Goal: Task Accomplishment & Management: Manage account settings

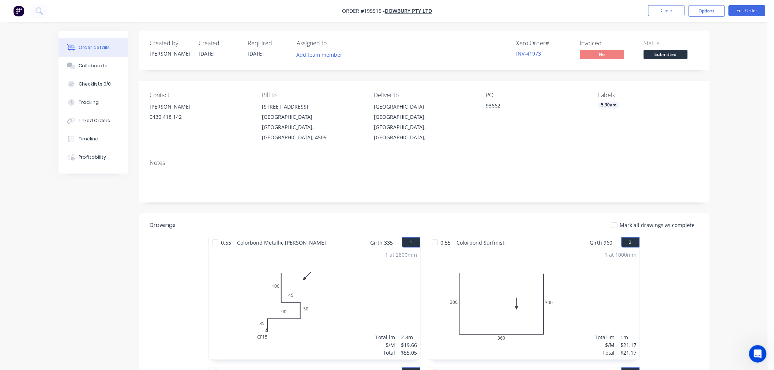
click at [659, 10] on button "Close" at bounding box center [666, 10] width 37 height 11
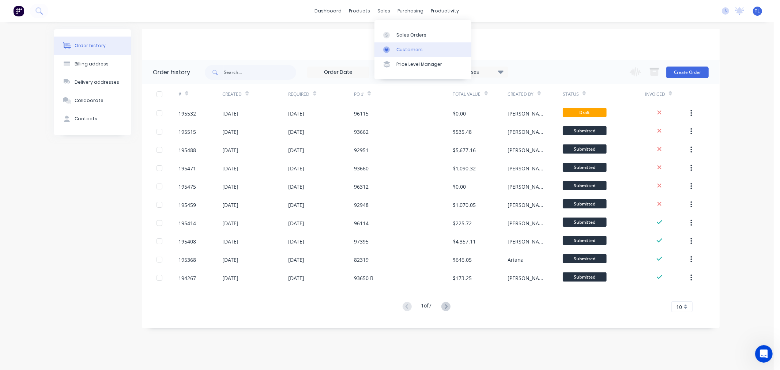
click at [385, 53] on icon at bounding box center [386, 49] width 7 height 7
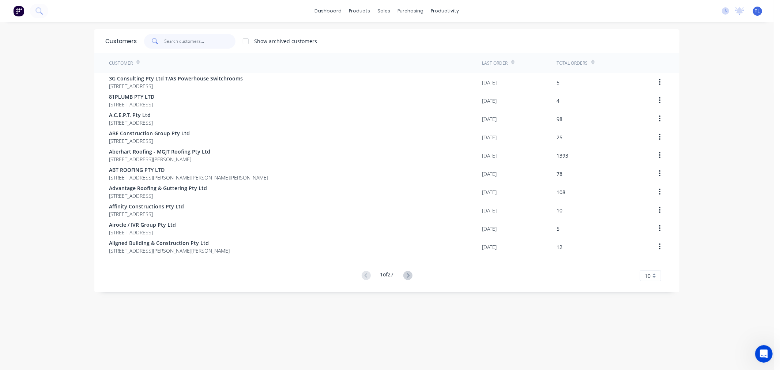
click at [176, 39] on input "text" at bounding box center [200, 41] width 71 height 15
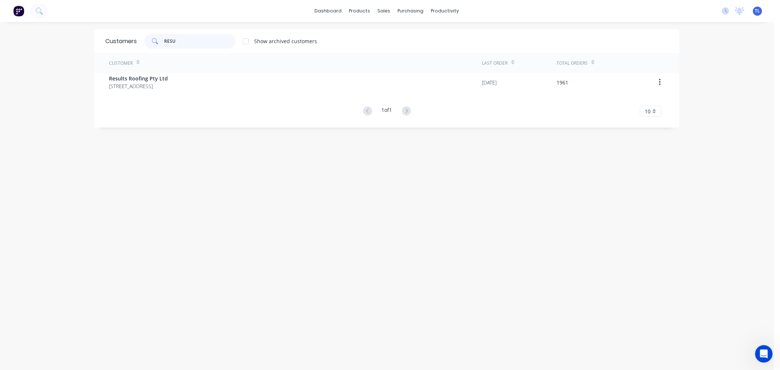
type input "RESU"
click at [156, 94] on div "Customer Last Order Total Orders Results Roofing Pty Ltd 71 York Street Coorpar…" at bounding box center [386, 85] width 585 height 64
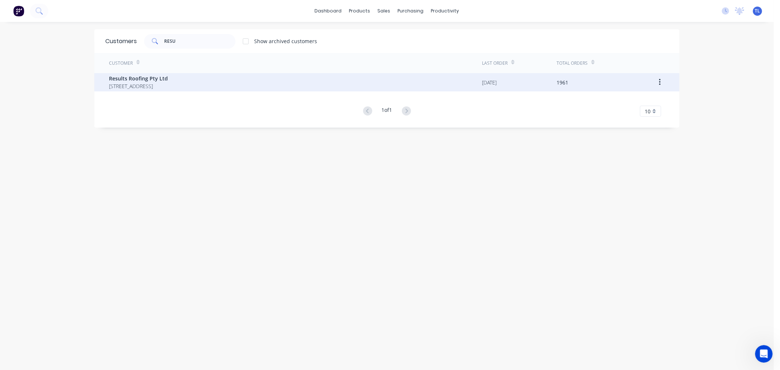
click at [160, 78] on span "Results Roofing Pty Ltd" at bounding box center [138, 79] width 59 height 8
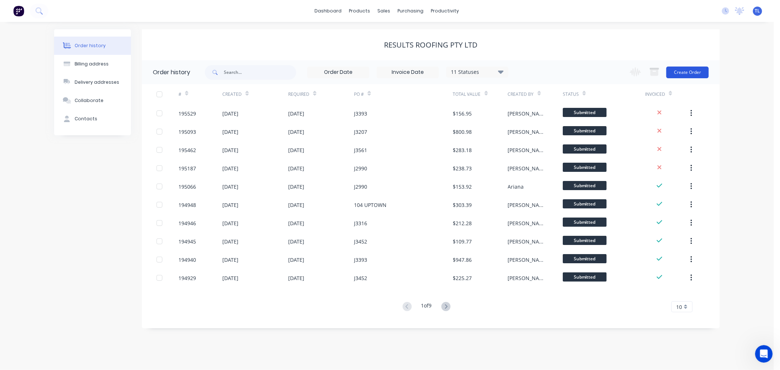
click at [674, 68] on button "Create Order" at bounding box center [687, 73] width 42 height 12
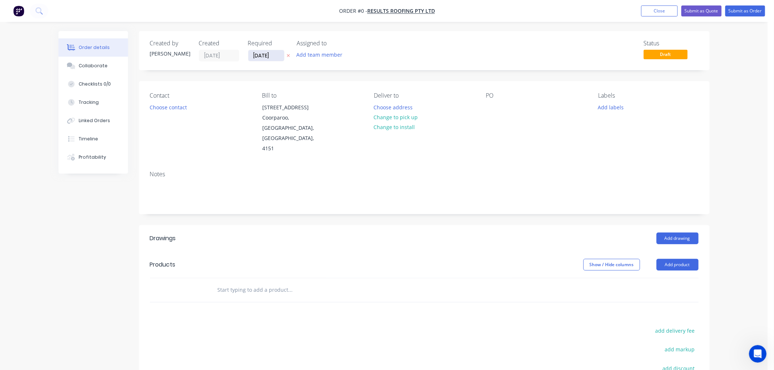
click at [269, 56] on input "[DATE]" at bounding box center [266, 55] width 36 height 11
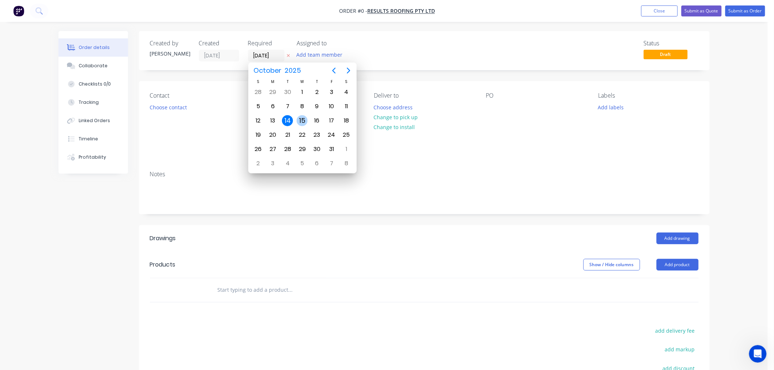
click at [304, 121] on div "15" at bounding box center [302, 120] width 11 height 11
type input "[DATE]"
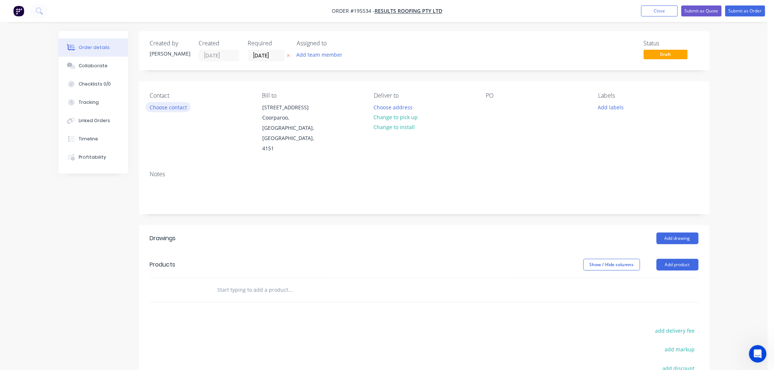
click at [183, 109] on button "Choose contact" at bounding box center [168, 107] width 45 height 10
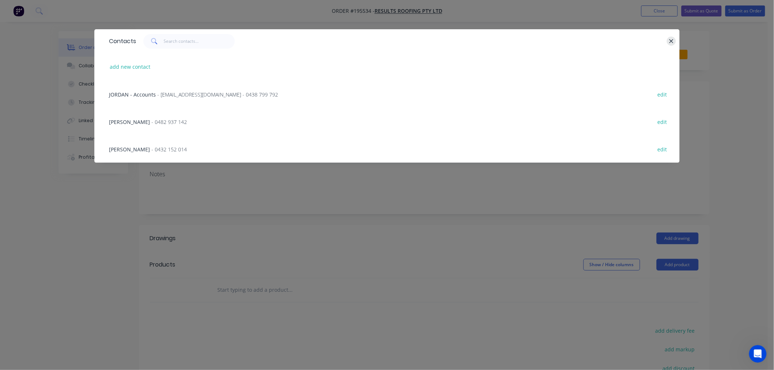
click at [671, 45] on button "button" at bounding box center [671, 41] width 9 height 9
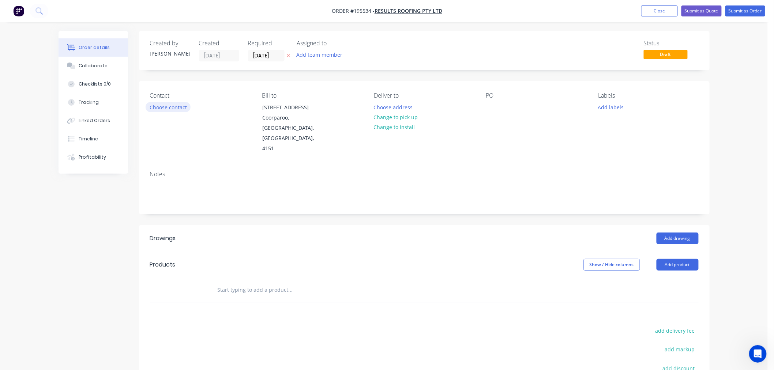
click at [180, 108] on button "Choose contact" at bounding box center [168, 107] width 45 height 10
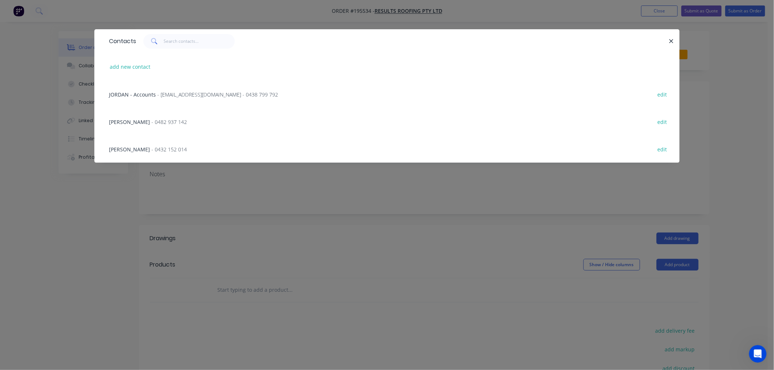
click at [151, 120] on span "- 0482 937 142" at bounding box center [168, 121] width 35 height 7
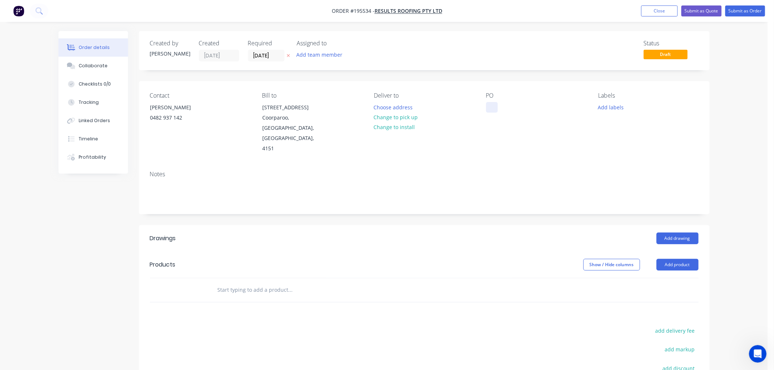
click at [491, 111] on div at bounding box center [492, 107] width 12 height 11
click at [604, 104] on button "Add labels" at bounding box center [611, 107] width 34 height 10
click at [550, 143] on div "Contact BRETT 0482 937 142 Bill to 71 York Street Coorparoo, Queensland, Austra…" at bounding box center [424, 123] width 570 height 84
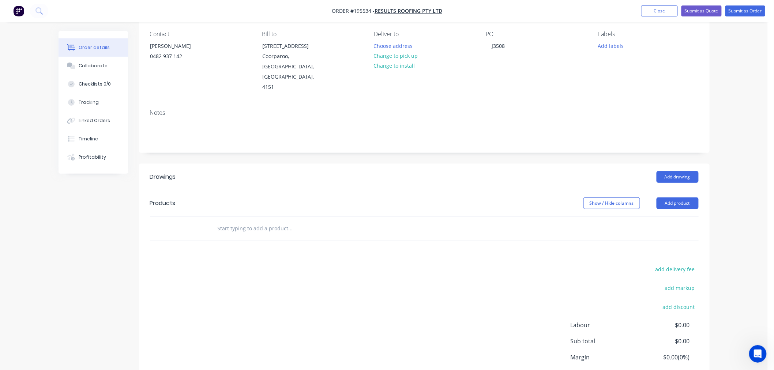
scroll to position [81, 0]
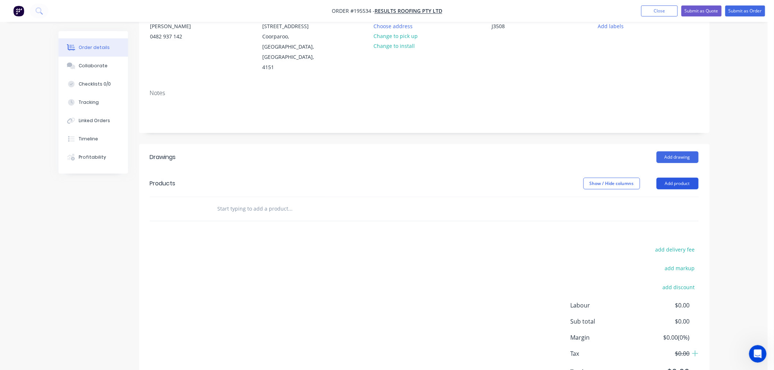
click at [676, 178] on button "Add product" at bounding box center [677, 184] width 42 height 12
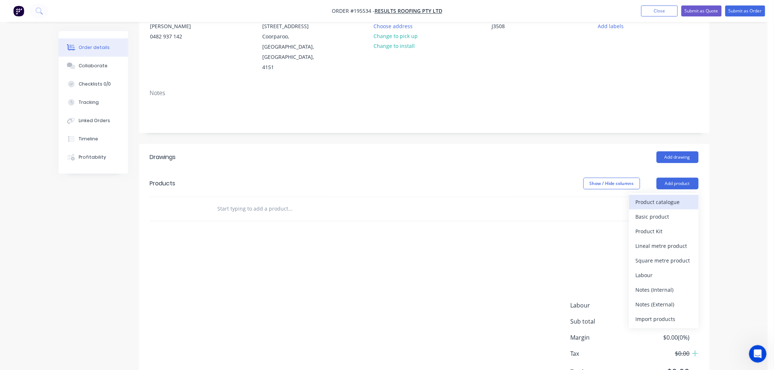
click at [656, 197] on div "Product catalogue" at bounding box center [664, 202] width 56 height 11
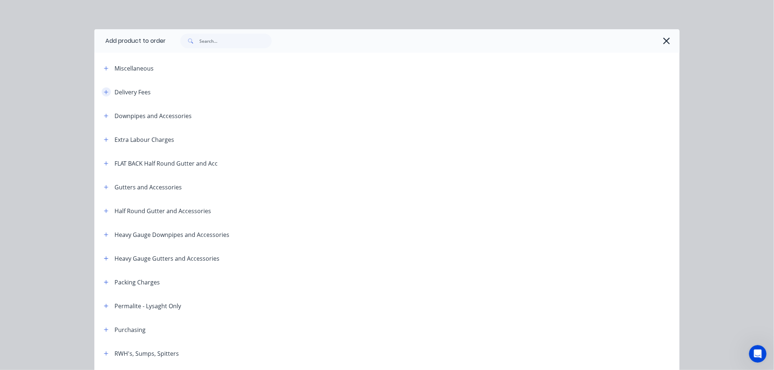
click at [104, 90] on icon "button" at bounding box center [106, 92] width 4 height 5
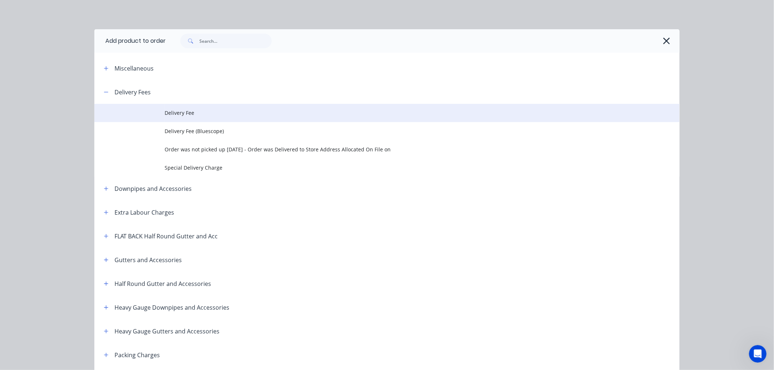
click at [170, 110] on span "Delivery Fee" at bounding box center [371, 113] width 412 height 8
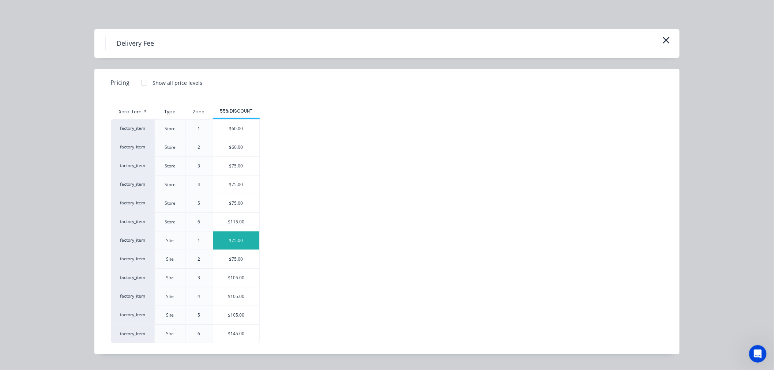
click at [223, 240] on div "$75.00" at bounding box center [236, 240] width 46 height 18
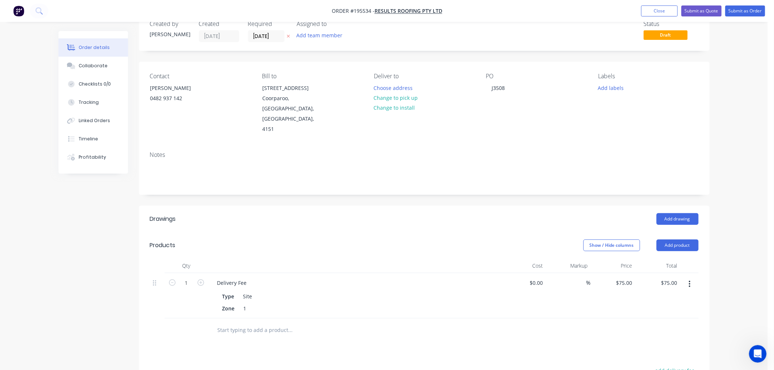
scroll to position [0, 0]
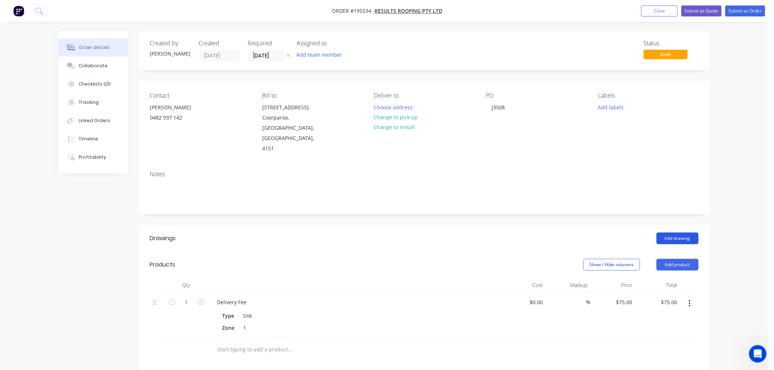
click at [668, 233] on button "Add drawing" at bounding box center [677, 239] width 42 height 12
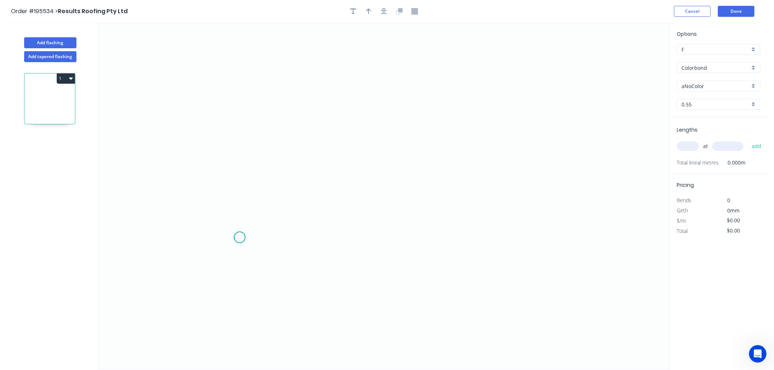
click at [240, 238] on icon "0" at bounding box center [384, 196] width 570 height 347
click at [216, 217] on icon "0" at bounding box center [384, 196] width 570 height 347
click at [243, 195] on icon at bounding box center [229, 204] width 27 height 19
click at [249, 54] on icon "0 ? ? ? º" at bounding box center [384, 196] width 570 height 347
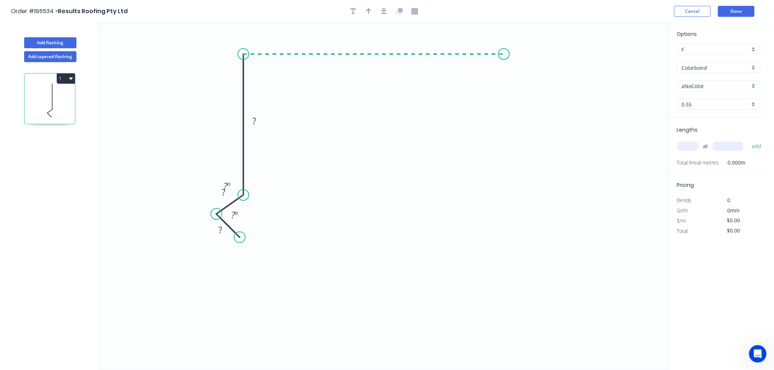
click at [504, 47] on icon "0 ? ? ? ? º ? º" at bounding box center [384, 196] width 570 height 347
click at [561, 100] on icon "0 ? ? ? ? ? º ? º" at bounding box center [384, 196] width 570 height 347
click at [561, 100] on circle at bounding box center [560, 100] width 11 height 11
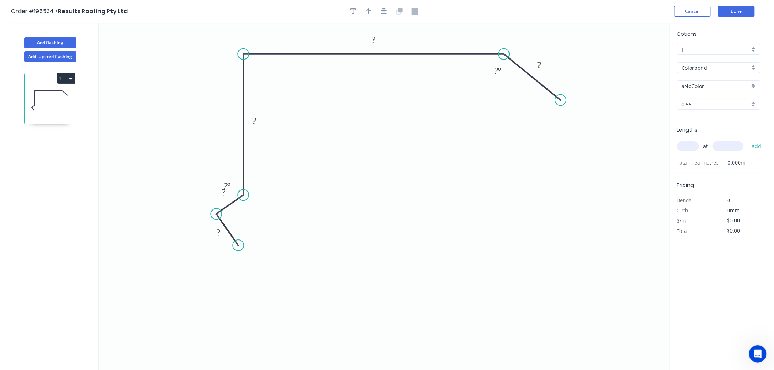
drag, startPoint x: 237, startPoint y: 236, endPoint x: 238, endPoint y: 246, distance: 9.9
click at [238, 246] on circle at bounding box center [238, 245] width 11 height 11
click at [236, 246] on circle at bounding box center [238, 245] width 11 height 11
click at [260, 254] on div "Delete point" at bounding box center [273, 256] width 74 height 15
drag, startPoint x: 217, startPoint y: 215, endPoint x: 220, endPoint y: 216, distance: 3.8
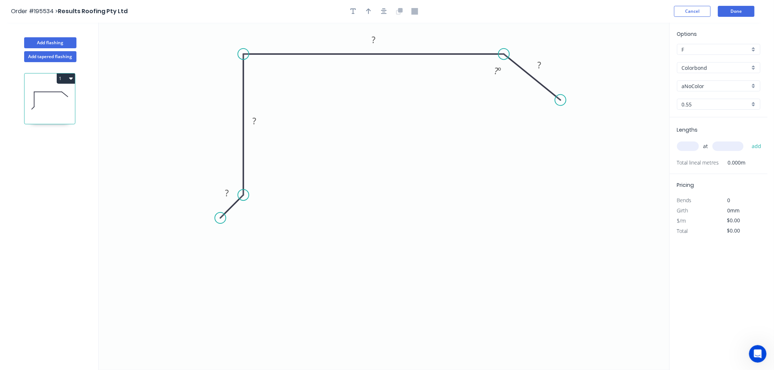
click at [220, 216] on circle at bounding box center [220, 217] width 11 height 11
click at [221, 220] on circle at bounding box center [220, 217] width 11 height 11
click at [243, 246] on icon "0 ? ? ? ? ? º" at bounding box center [384, 196] width 570 height 347
click at [249, 248] on circle at bounding box center [243, 246] width 11 height 11
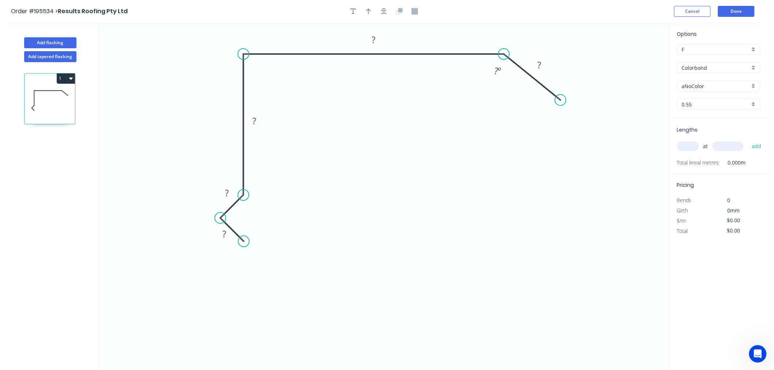
drag, startPoint x: 245, startPoint y: 249, endPoint x: 244, endPoint y: 244, distance: 5.1
click at [244, 244] on circle at bounding box center [243, 241] width 11 height 11
click at [229, 236] on rect at bounding box center [224, 234] width 15 height 10
click at [377, 39] on rect at bounding box center [373, 40] width 15 height 10
click at [532, 173] on icon "0 19 15 80 450 30 135 º" at bounding box center [384, 196] width 570 height 347
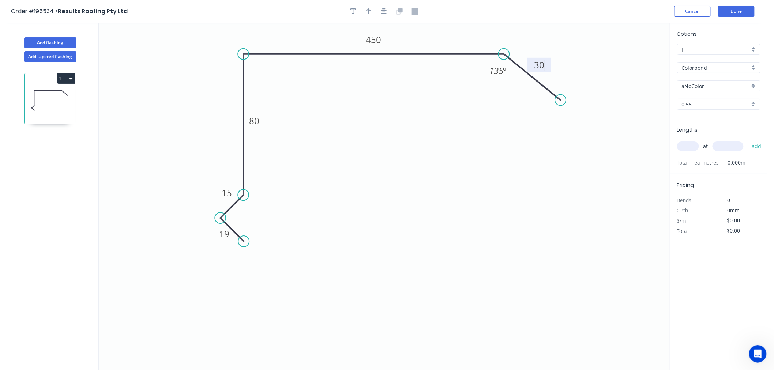
type input "$18.39"
click at [369, 13] on icon "button" at bounding box center [368, 11] width 5 height 6
click at [633, 56] on icon at bounding box center [632, 50] width 7 height 23
click at [633, 56] on icon at bounding box center [638, 53] width 21 height 21
click at [633, 56] on icon "0 19 15 80 450 30 135 º" at bounding box center [384, 196] width 570 height 347
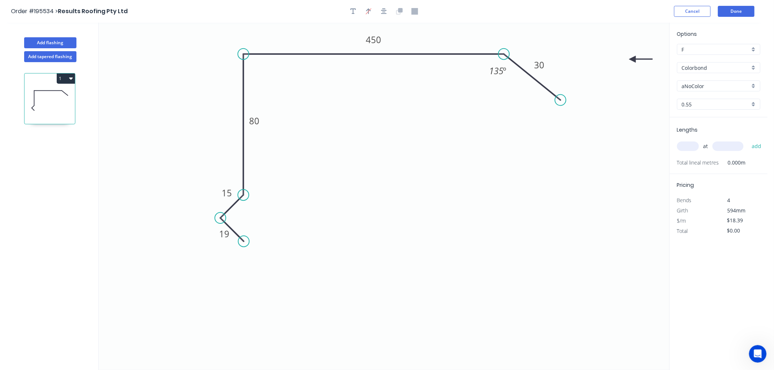
click at [633, 56] on icon "0 19 15 80 450 30 135 º" at bounding box center [384, 196] width 570 height 347
click at [634, 59] on icon at bounding box center [640, 59] width 23 height 7
click at [634, 59] on icon at bounding box center [638, 64] width 21 height 21
click at [634, 59] on icon "0 19 15 80 450 30 135 º" at bounding box center [384, 196] width 570 height 347
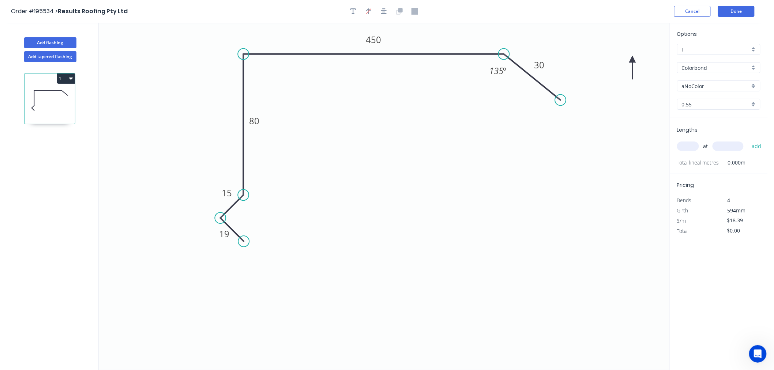
click at [634, 59] on icon "0 19 15 80 450 30 135 º" at bounding box center [384, 196] width 570 height 347
click at [632, 63] on icon at bounding box center [632, 67] width 7 height 23
click at [632, 63] on icon at bounding box center [626, 64] width 21 height 21
drag, startPoint x: 634, startPoint y: 59, endPoint x: 169, endPoint y: 88, distance: 465.8
click at [169, 88] on icon at bounding box center [160, 88] width 23 height 7
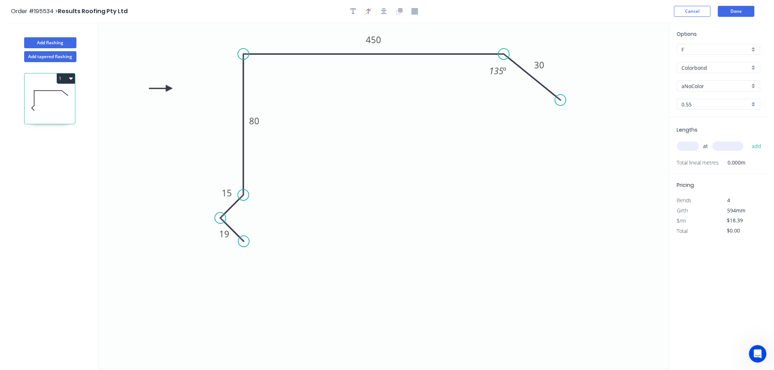
click at [169, 90] on icon at bounding box center [160, 88] width 23 height 7
click at [169, 90] on icon at bounding box center [162, 82] width 21 height 21
drag, startPoint x: 169, startPoint y: 90, endPoint x: 291, endPoint y: 39, distance: 132.5
click at [291, 39] on icon at bounding box center [291, 30] width 7 height 23
click at [728, 85] on input "aNoColor" at bounding box center [716, 86] width 68 height 8
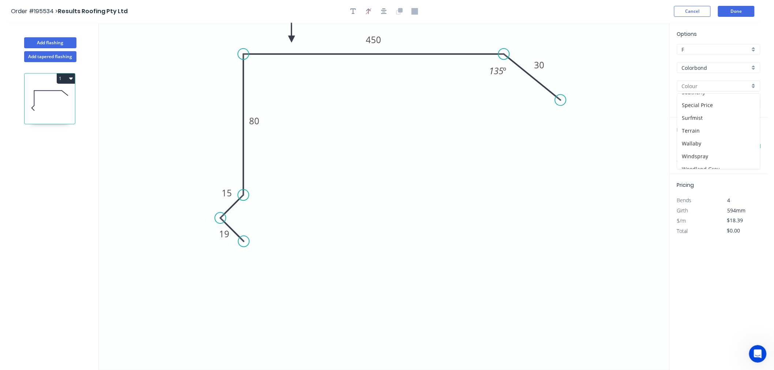
scroll to position [285, 0]
click at [743, 11] on button "Done" at bounding box center [736, 11] width 37 height 11
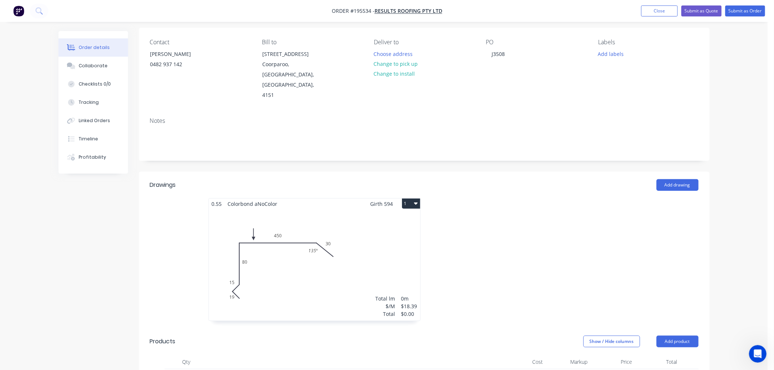
scroll to position [81, 0]
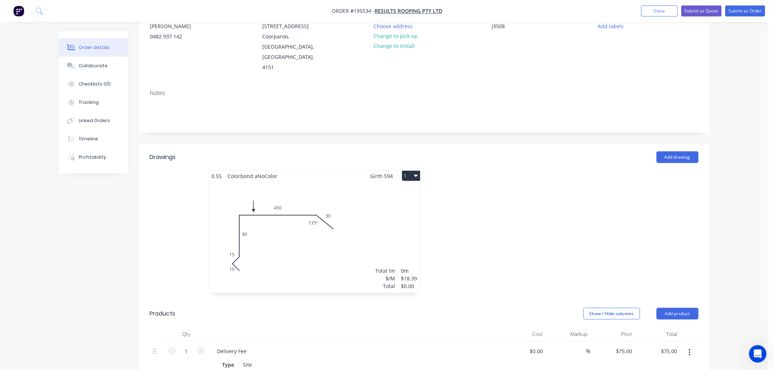
click at [332, 181] on div "Total lm $/M Total 0m $18.39 $0.00" at bounding box center [314, 237] width 211 height 112
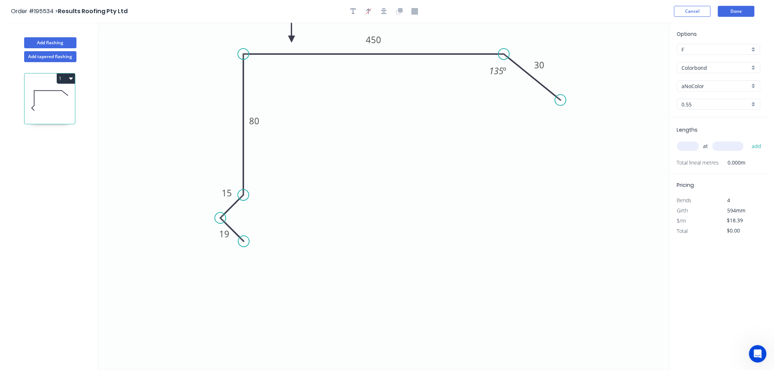
click at [710, 88] on input "aNoColor" at bounding box center [716, 86] width 68 height 8
click at [701, 128] on div "Monument" at bounding box center [718, 123] width 83 height 13
type input "Monument"
click at [704, 15] on button "Cancel" at bounding box center [692, 11] width 37 height 11
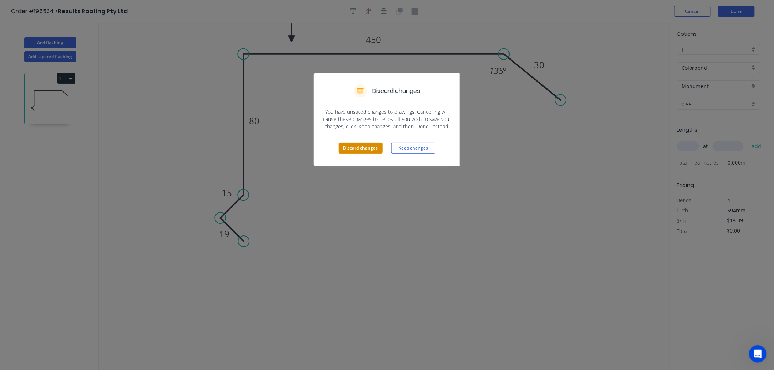
click at [370, 152] on button "Discard changes" at bounding box center [361, 148] width 44 height 11
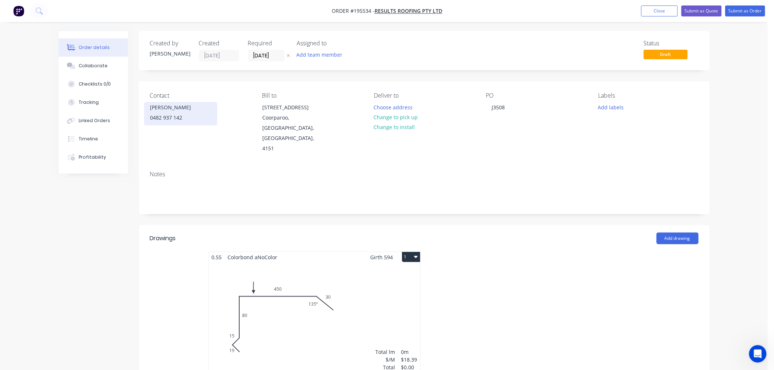
click at [169, 115] on div "0482 937 142" at bounding box center [180, 118] width 61 height 10
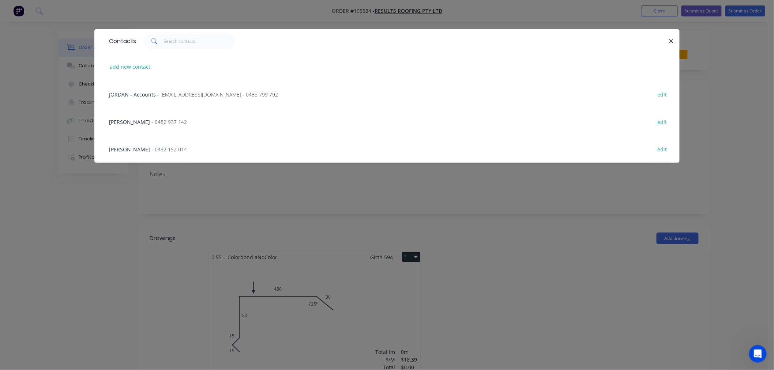
click at [209, 194] on div "Contacts add new contact JORDAN - Accounts - jordan@resultsroofing.com.au - 043…" at bounding box center [387, 185] width 774 height 370
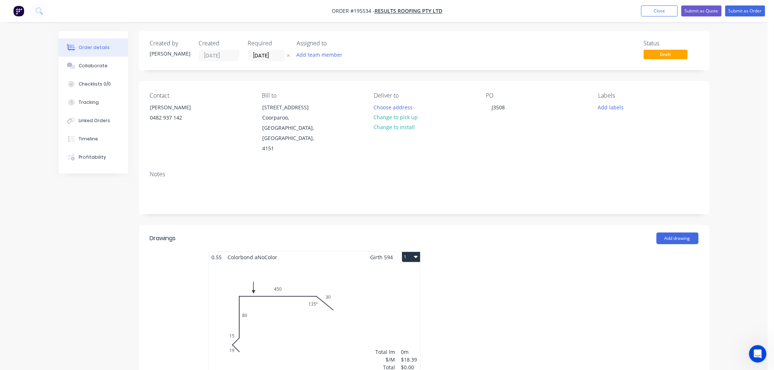
click at [359, 266] on div "Total lm $/M Total 0m $18.39 $0.00" at bounding box center [314, 319] width 211 height 112
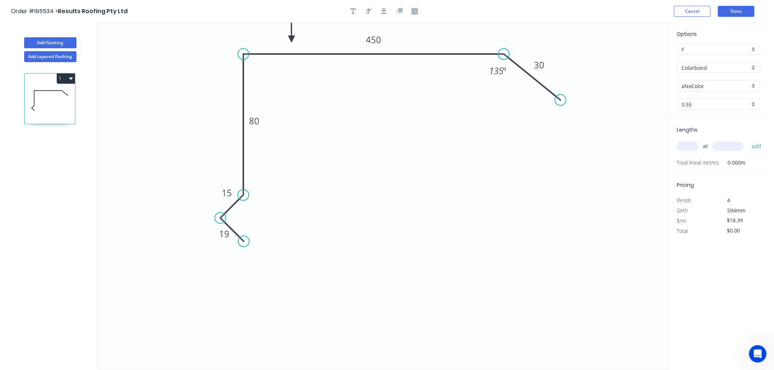
click at [707, 87] on input "aNoColor" at bounding box center [716, 86] width 68 height 8
click at [705, 147] on div "Monument" at bounding box center [718, 144] width 83 height 13
type input "Monument"
click at [692, 146] on input "text" at bounding box center [688, 147] width 22 height 10
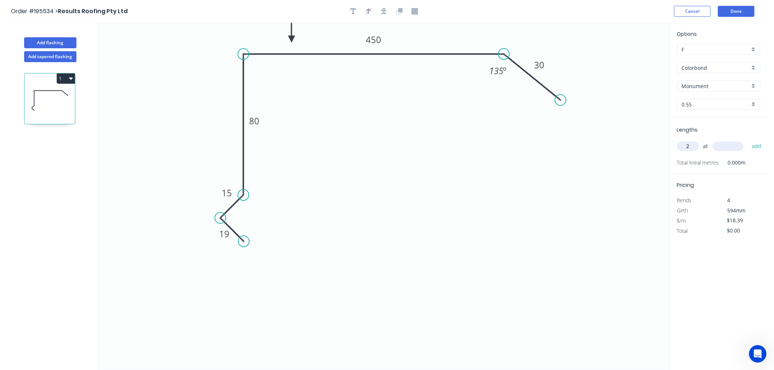
type input "2"
type input "5000"
click at [748, 140] on button "add" at bounding box center [756, 146] width 17 height 12
type input "$183.90"
click at [567, 203] on icon "0 19 15 80 450 30 135 º" at bounding box center [384, 196] width 570 height 347
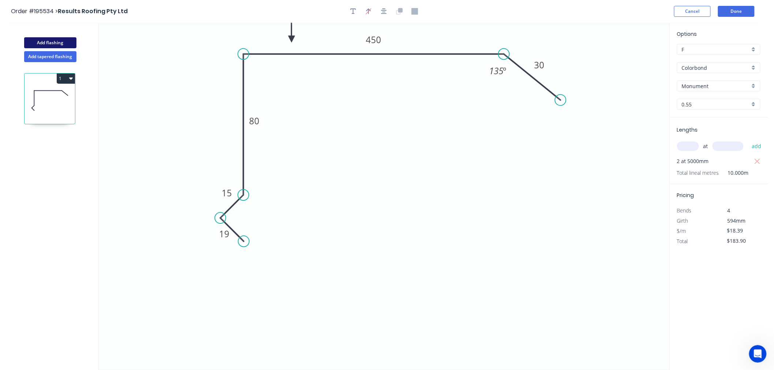
click at [59, 42] on button "Add flashing" at bounding box center [50, 42] width 52 height 11
type input "$0.00"
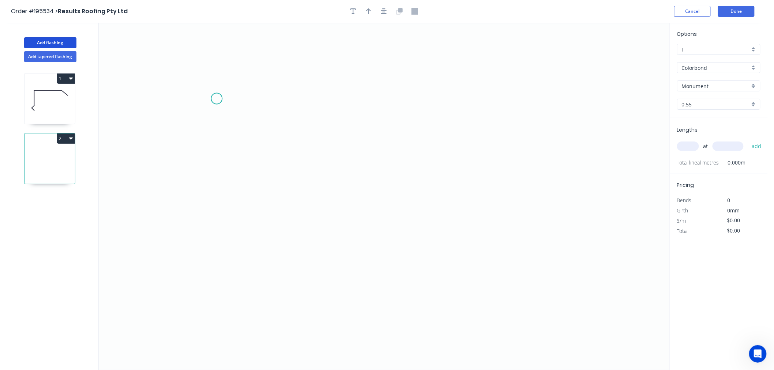
click at [216, 97] on icon "0" at bounding box center [384, 196] width 570 height 347
click at [206, 304] on icon "0" at bounding box center [384, 196] width 570 height 347
click at [383, 308] on icon "0 ?" at bounding box center [384, 196] width 570 height 347
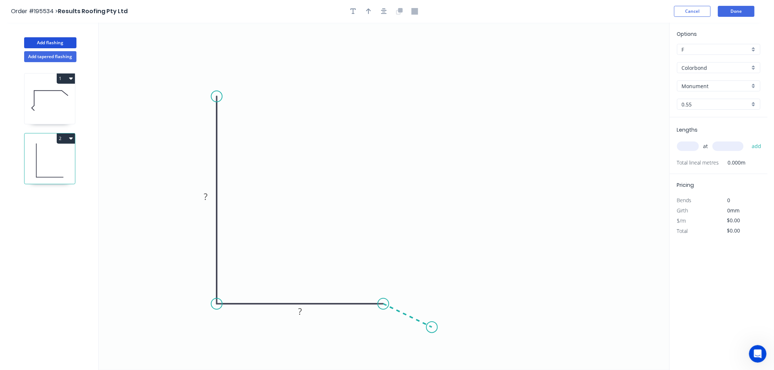
click at [432, 328] on icon "0 ? ?" at bounding box center [384, 196] width 570 height 347
click at [432, 328] on circle at bounding box center [431, 327] width 11 height 11
click at [206, 199] on tspan "?" at bounding box center [206, 197] width 4 height 12
click at [383, 320] on rect at bounding box center [379, 322] width 15 height 10
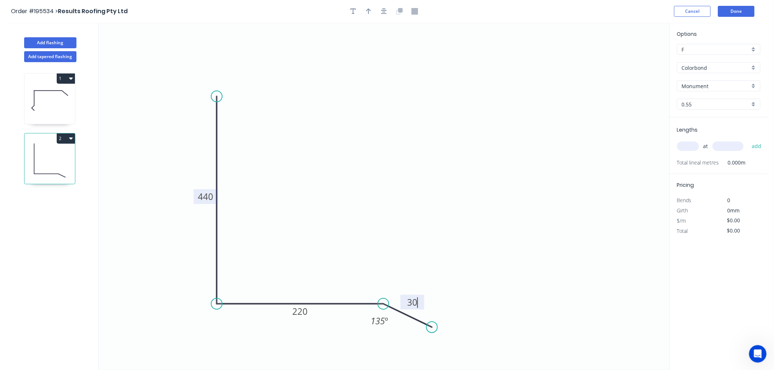
click at [371, 16] on div at bounding box center [384, 11] width 77 height 11
type input "$20.92"
click at [367, 7] on button "button" at bounding box center [368, 11] width 11 height 11
drag, startPoint x: 631, startPoint y: 58, endPoint x: 335, endPoint y: 152, distance: 311.2
click at [335, 152] on icon at bounding box center [337, 144] width 7 height 23
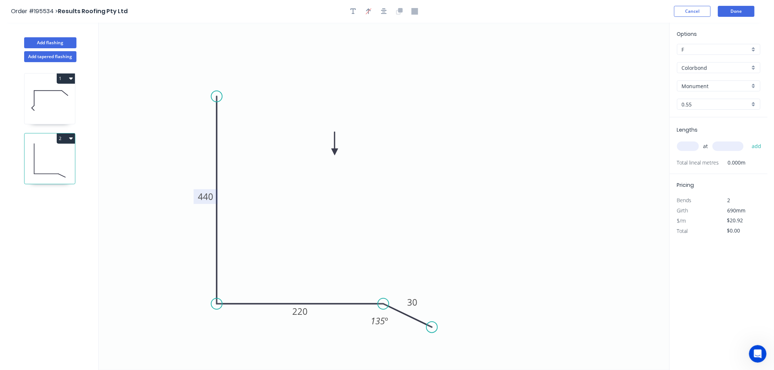
click at [694, 147] on input "text" at bounding box center [688, 147] width 22 height 10
type input "1"
type input "1200"
click at [748, 140] on button "add" at bounding box center [756, 146] width 17 height 12
type input "$25.10"
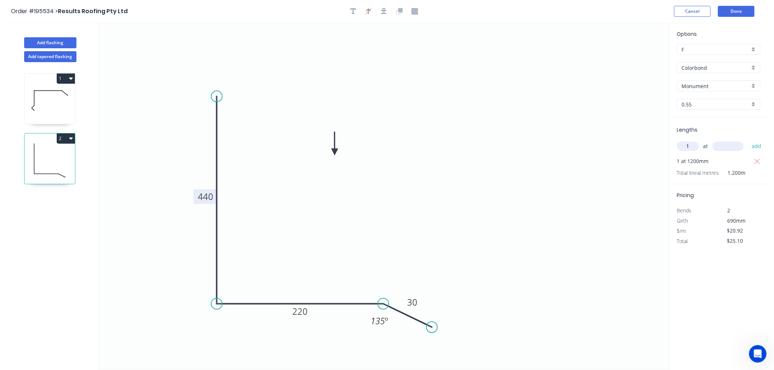
type input "1"
type input "3100"
click at [748, 140] on button "add" at bounding box center [756, 146] width 17 height 12
type input "$89.96"
click at [544, 194] on icon "0 440 220 30 135 º" at bounding box center [384, 196] width 570 height 347
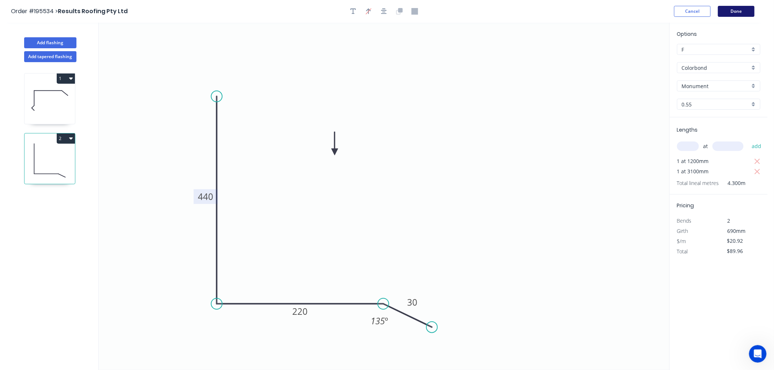
click at [733, 11] on button "Done" at bounding box center [736, 11] width 37 height 11
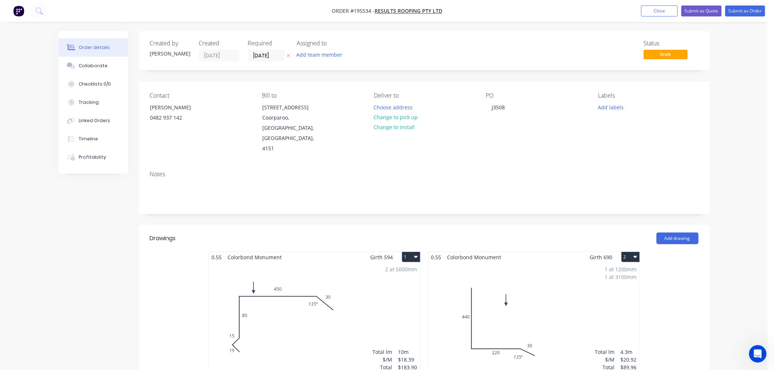
click at [298, 263] on div "2 at 5000mm Total lm $/M Total 10m $18.39 $183.90" at bounding box center [314, 319] width 211 height 112
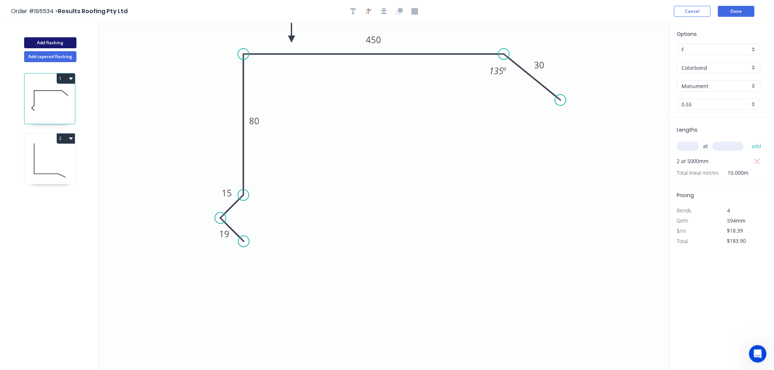
click at [49, 38] on button "Add flashing" at bounding box center [50, 42] width 52 height 11
type input "$0.00"
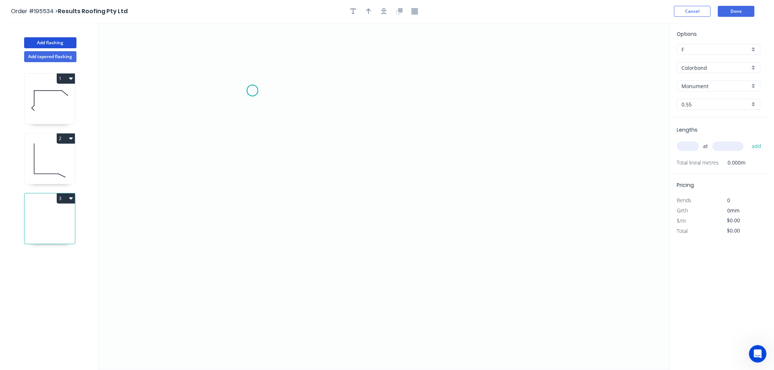
click at [252, 91] on icon "0" at bounding box center [384, 196] width 570 height 347
click at [251, 202] on icon "0" at bounding box center [384, 196] width 570 height 347
click at [224, 221] on icon "0 ?" at bounding box center [384, 196] width 570 height 347
click at [224, 221] on circle at bounding box center [223, 220] width 11 height 11
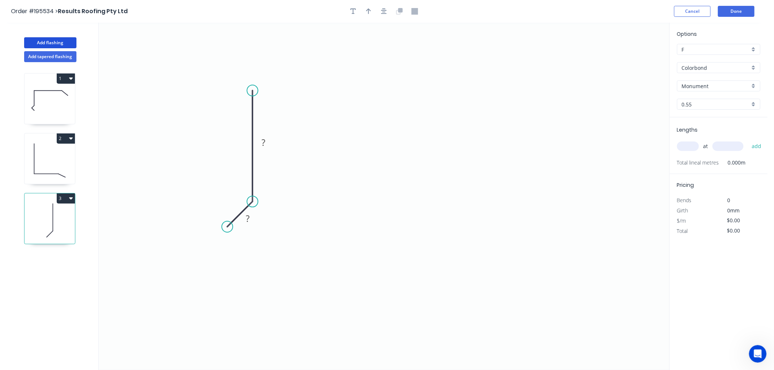
drag, startPoint x: 224, startPoint y: 221, endPoint x: 227, endPoint y: 225, distance: 5.5
click at [227, 225] on circle at bounding box center [227, 226] width 11 height 11
click at [249, 255] on icon "0 ? ?" at bounding box center [384, 196] width 570 height 347
click at [249, 255] on circle at bounding box center [249, 254] width 11 height 11
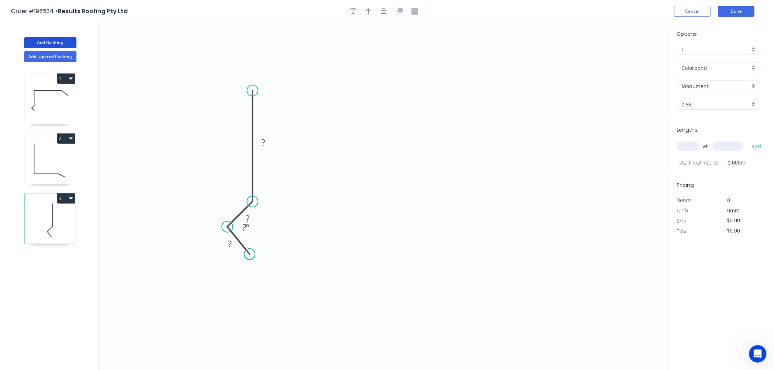
click at [249, 255] on circle at bounding box center [249, 254] width 11 height 11
drag, startPoint x: 249, startPoint y: 255, endPoint x: 253, endPoint y: 252, distance: 4.0
click at [253, 252] on circle at bounding box center [252, 252] width 11 height 11
click at [256, 88] on circle at bounding box center [252, 90] width 11 height 11
click at [540, 79] on icon "0 ? ? ?" at bounding box center [384, 196] width 570 height 347
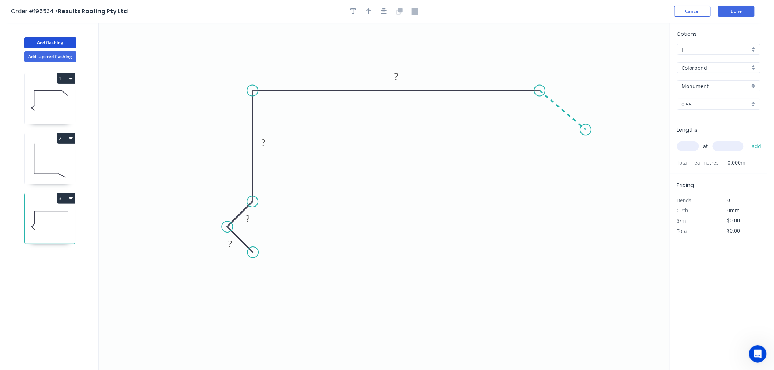
click at [586, 130] on icon "0 ? ? ? ?" at bounding box center [384, 196] width 570 height 347
click at [586, 130] on circle at bounding box center [585, 129] width 11 height 11
click at [232, 247] on rect at bounding box center [230, 244] width 15 height 10
drag, startPoint x: 540, startPoint y: 95, endPoint x: 538, endPoint y: 101, distance: 6.1
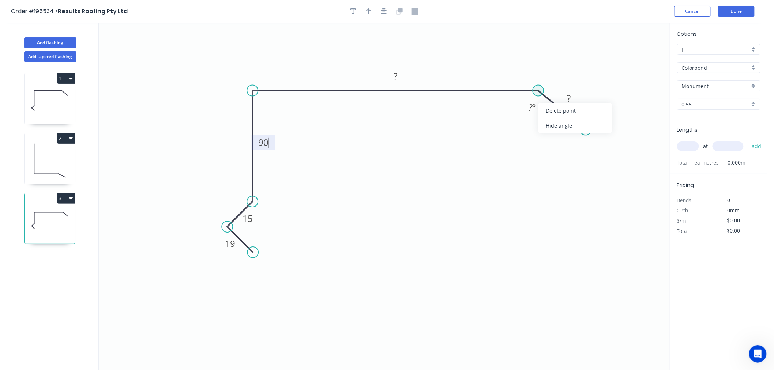
click at [539, 95] on circle at bounding box center [538, 90] width 11 height 11
drag, startPoint x: 538, startPoint y: 91, endPoint x: 535, endPoint y: 107, distance: 16.4
click at [535, 107] on g "? º" at bounding box center [529, 100] width 24 height 30
click at [584, 132] on circle at bounding box center [585, 129] width 11 height 11
click at [602, 139] on div "Delete point" at bounding box center [621, 142] width 74 height 15
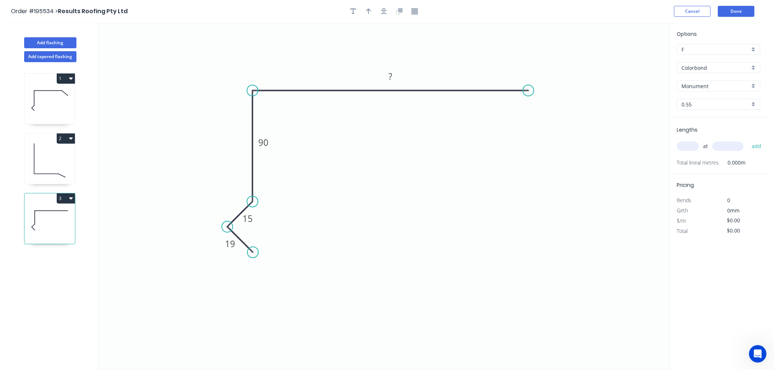
drag, startPoint x: 538, startPoint y: 89, endPoint x: 528, endPoint y: 106, distance: 19.8
click at [528, 106] on icon "0 19 15 90 ?" at bounding box center [384, 196] width 570 height 347
drag, startPoint x: 526, startPoint y: 88, endPoint x: 524, endPoint y: 110, distance: 21.6
click at [524, 110] on icon "0 19 15 90 ?" at bounding box center [384, 196] width 570 height 347
drag, startPoint x: 527, startPoint y: 87, endPoint x: 525, endPoint y: 101, distance: 14.4
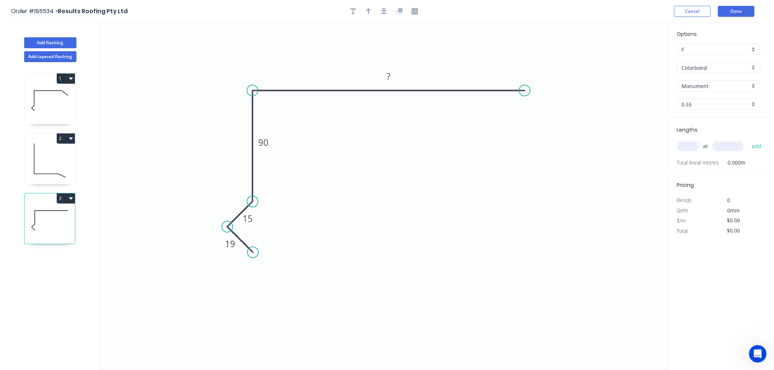
click at [525, 101] on icon "0 19 15 90 ?" at bounding box center [384, 196] width 570 height 347
click at [524, 97] on icon "0 19 15 90 ?" at bounding box center [384, 196] width 570 height 347
drag, startPoint x: 526, startPoint y: 93, endPoint x: 522, endPoint y: 98, distance: 5.7
click at [523, 96] on circle at bounding box center [524, 90] width 11 height 11
click at [522, 92] on circle at bounding box center [523, 90] width 11 height 11
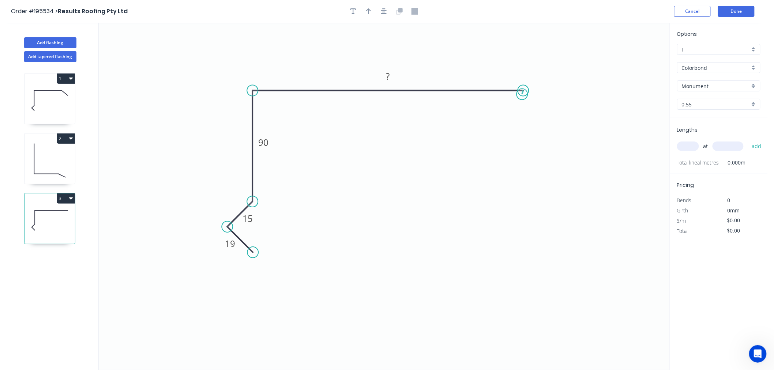
click at [522, 94] on circle at bounding box center [523, 90] width 11 height 11
drag, startPoint x: 524, startPoint y: 94, endPoint x: 525, endPoint y: 113, distance: 18.3
click at [525, 113] on icon "0 19 15 90 ?" at bounding box center [384, 196] width 570 height 347
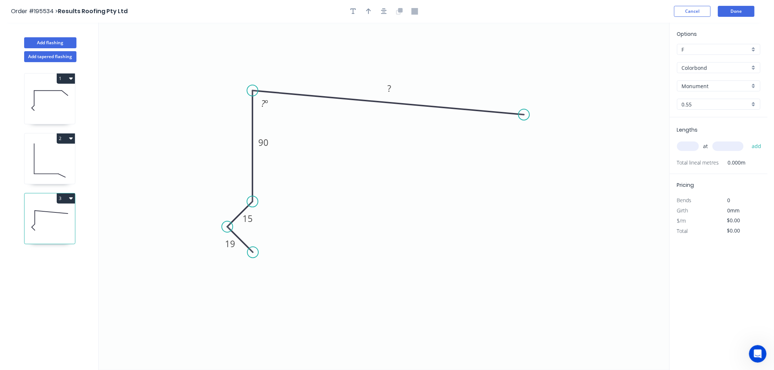
drag, startPoint x: 526, startPoint y: 92, endPoint x: 524, endPoint y: 115, distance: 22.7
click at [524, 115] on circle at bounding box center [524, 114] width 11 height 11
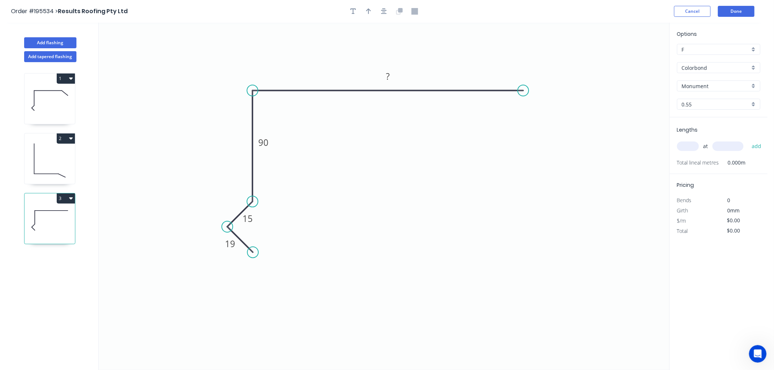
click at [523, 113] on icon "0 19 15 90 ?" at bounding box center [384, 196] width 570 height 347
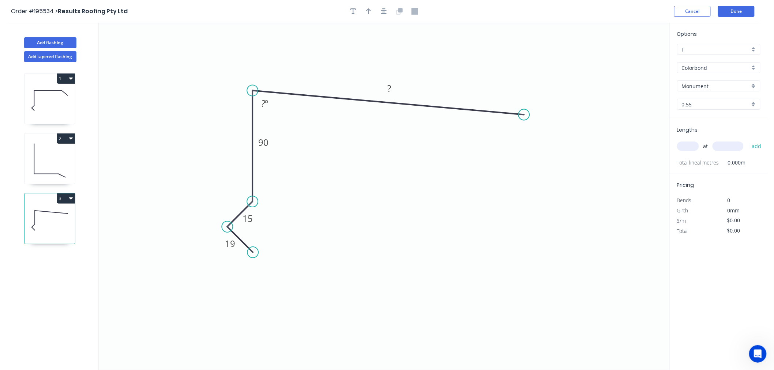
drag, startPoint x: 521, startPoint y: 89, endPoint x: 524, endPoint y: 115, distance: 25.8
click at [524, 115] on circle at bounding box center [524, 114] width 11 height 11
click at [525, 114] on circle at bounding box center [524, 114] width 11 height 11
click at [569, 154] on icon "0 19 15 90 ? ? º" at bounding box center [384, 196] width 570 height 347
click at [599, 155] on icon "0 19 15 90 ? ? ? º ? º" at bounding box center [384, 196] width 570 height 347
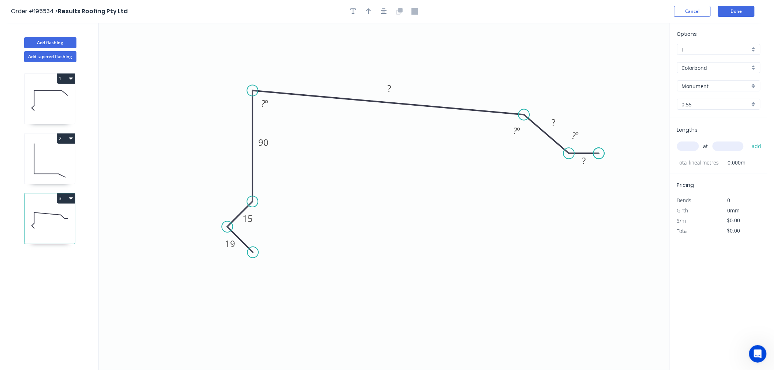
click at [599, 155] on circle at bounding box center [598, 153] width 11 height 11
click at [598, 155] on circle at bounding box center [598, 153] width 11 height 11
click at [602, 155] on circle at bounding box center [598, 153] width 11 height 11
click at [267, 105] on tspan "º" at bounding box center [266, 103] width 3 height 12
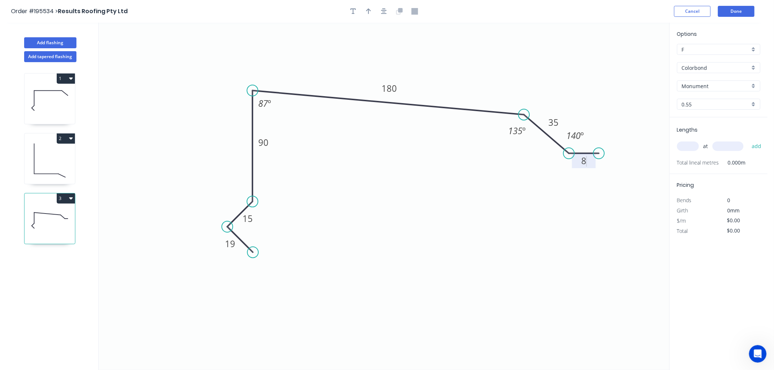
click at [691, 147] on input "text" at bounding box center [688, 147] width 22 height 10
type input "$15.05"
type input "1"
type input "4000"
click at [748, 140] on button "add" at bounding box center [756, 146] width 17 height 12
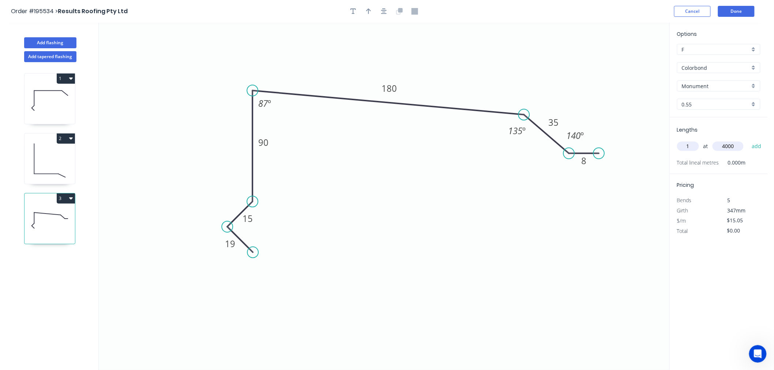
type input "$60.20"
type input "1"
type input "1200"
click at [748, 140] on button "add" at bounding box center [756, 146] width 17 height 12
type input "$78.26"
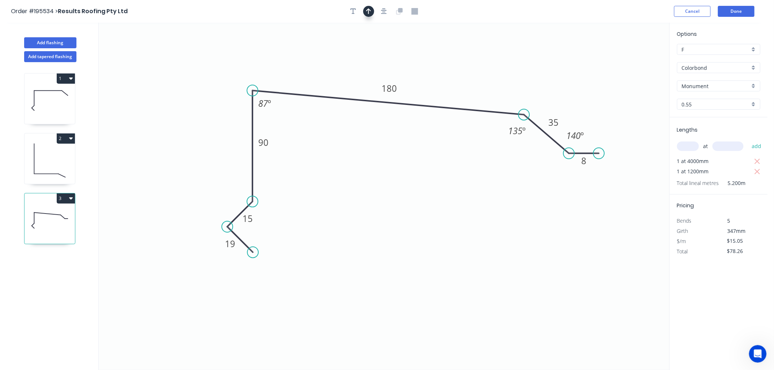
click at [372, 11] on button "button" at bounding box center [368, 11] width 11 height 11
drag, startPoint x: 630, startPoint y: 59, endPoint x: 528, endPoint y: 62, distance: 102.4
click at [528, 62] on icon "0 19 15 90 180 35 8 87 º 135 º 140 º" at bounding box center [384, 196] width 570 height 347
drag, startPoint x: 631, startPoint y: 57, endPoint x: 500, endPoint y: 53, distance: 130.6
click at [500, 53] on icon at bounding box center [500, 44] width 7 height 23
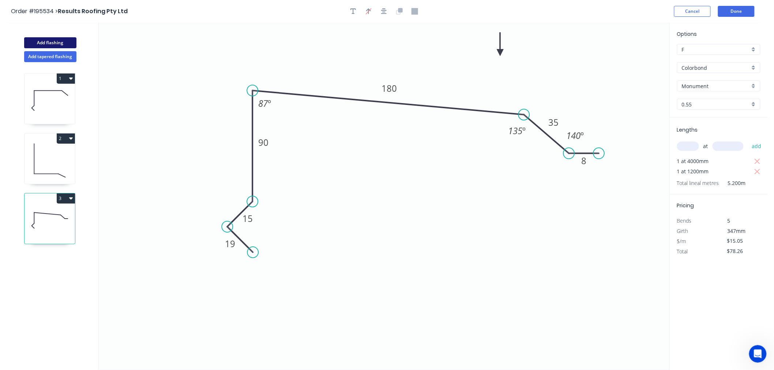
click at [50, 42] on button "Add flashing" at bounding box center [50, 42] width 52 height 11
type input "$0.00"
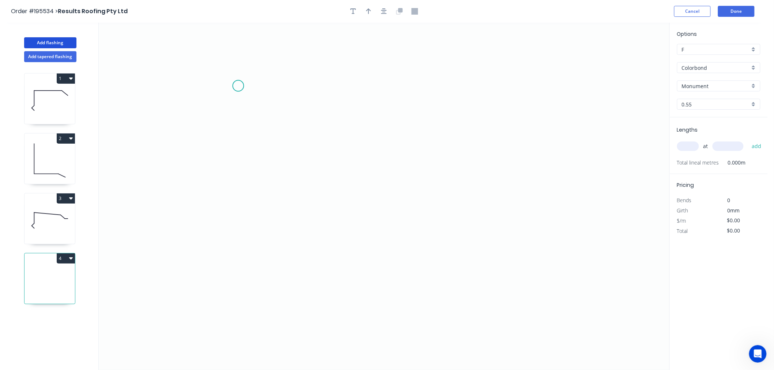
click at [238, 86] on icon "0" at bounding box center [384, 196] width 570 height 347
click at [236, 202] on icon "0" at bounding box center [384, 196] width 570 height 347
click at [211, 218] on icon "0 ?" at bounding box center [384, 196] width 570 height 347
click at [211, 218] on circle at bounding box center [211, 217] width 11 height 11
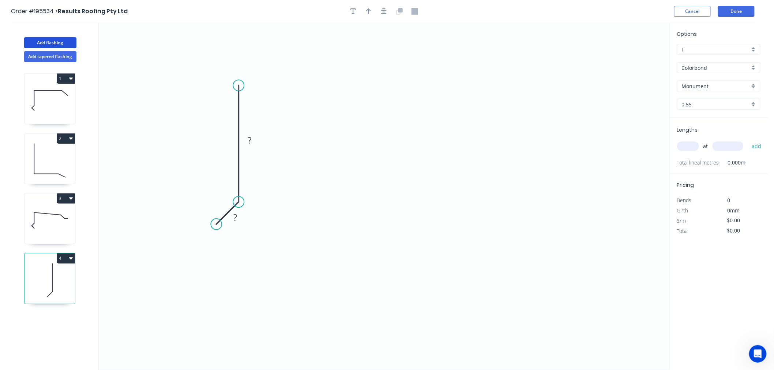
drag, startPoint x: 211, startPoint y: 218, endPoint x: 216, endPoint y: 225, distance: 8.3
click at [216, 225] on circle at bounding box center [216, 224] width 11 height 11
click at [213, 225] on circle at bounding box center [216, 224] width 11 height 11
click at [240, 249] on icon "0 ? ?" at bounding box center [384, 196] width 570 height 347
click at [240, 247] on circle at bounding box center [240, 248] width 11 height 11
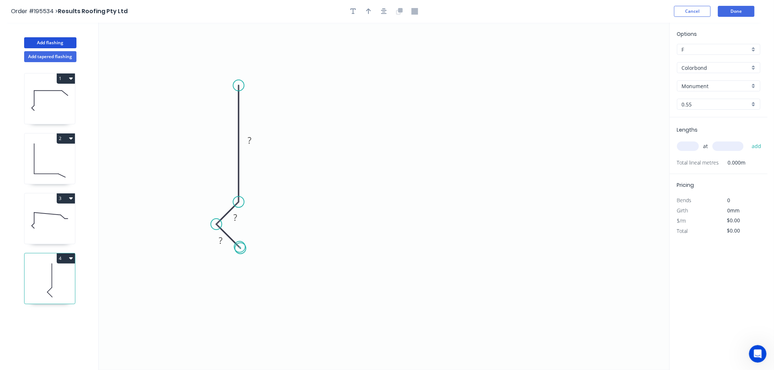
click at [240, 247] on circle at bounding box center [240, 248] width 11 height 11
click at [241, 84] on circle at bounding box center [238, 85] width 11 height 11
click at [546, 87] on icon "0 ? ? ?" at bounding box center [384, 196] width 570 height 347
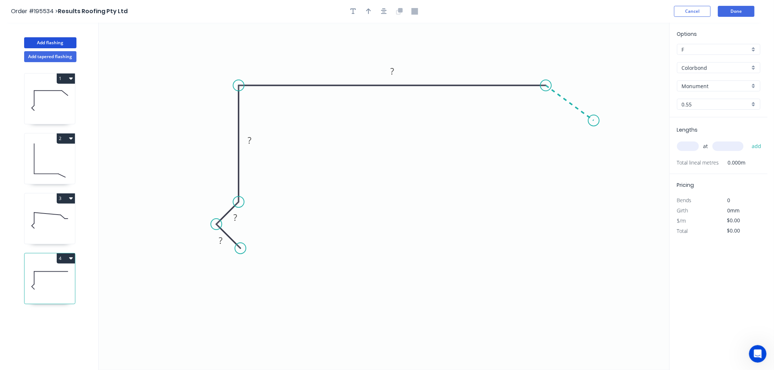
click at [594, 121] on icon "0 ? ? ? ?" at bounding box center [384, 196] width 570 height 347
click at [594, 121] on circle at bounding box center [593, 120] width 11 height 11
click at [576, 90] on tspan "?" at bounding box center [577, 90] width 4 height 12
type input "$14.24"
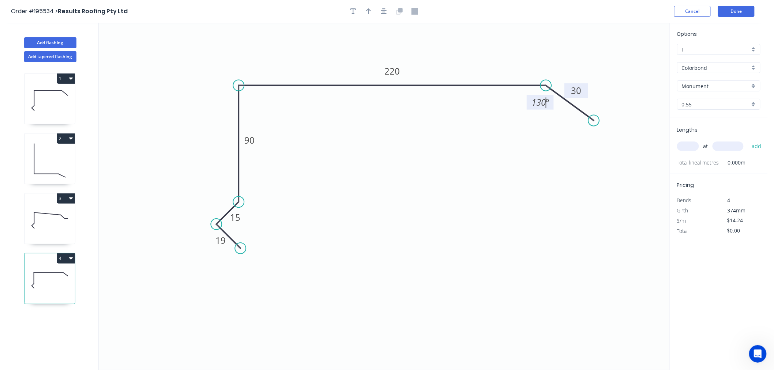
click at [617, 238] on icon "0 19 15 90 220 30 130 º" at bounding box center [384, 196] width 570 height 347
click at [370, 10] on icon "button" at bounding box center [368, 11] width 5 height 6
drag, startPoint x: 632, startPoint y: 56, endPoint x: 499, endPoint y: 56, distance: 132.4
click at [499, 56] on icon at bounding box center [499, 47] width 7 height 23
click at [692, 147] on input "text" at bounding box center [688, 147] width 22 height 10
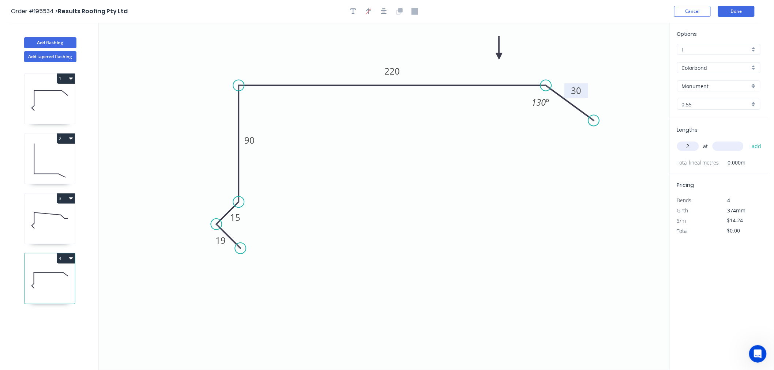
type input "2"
type input "5500"
click at [748, 140] on button "add" at bounding box center [756, 146] width 17 height 12
type input "$156.64"
type input "1"
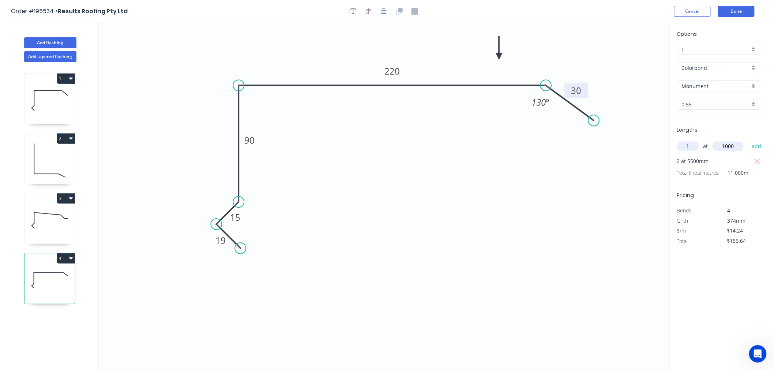
type input "1000"
click at [748, 140] on button "add" at bounding box center [756, 146] width 17 height 12
type input "$170.88"
click at [738, 14] on button "Done" at bounding box center [736, 11] width 37 height 11
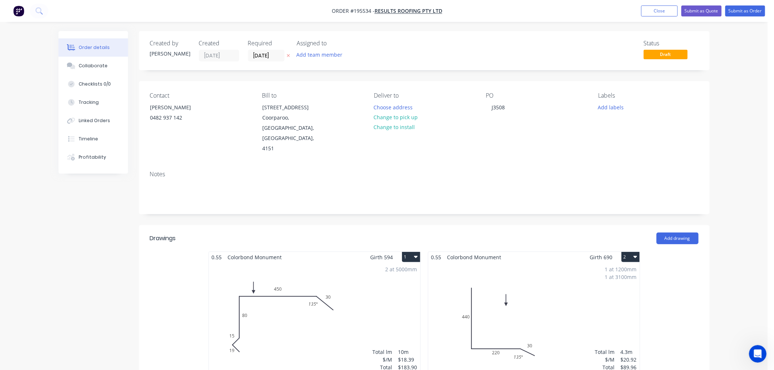
click at [300, 291] on div "2 at 5000mm Total lm $/M Total 10m $18.39 $183.90" at bounding box center [314, 319] width 211 height 112
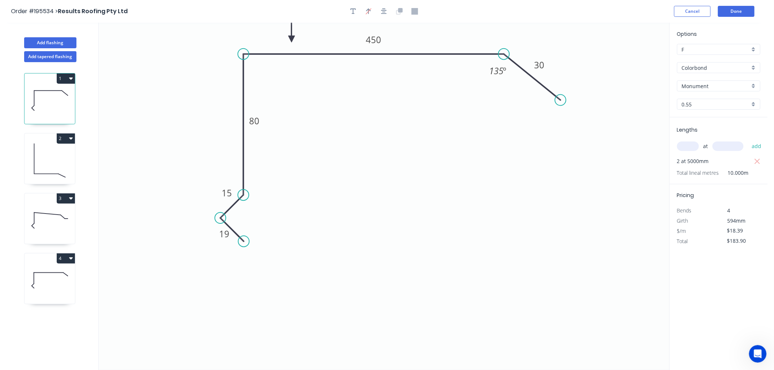
click at [52, 282] on icon at bounding box center [50, 280] width 50 height 47
type input "$14.24"
type input "$170.88"
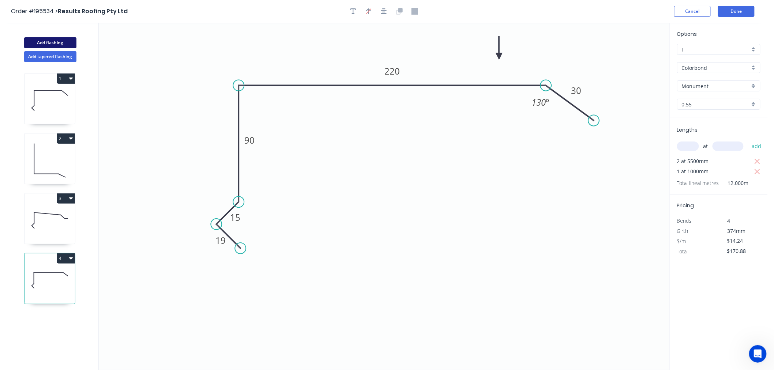
click at [63, 43] on button "Add flashing" at bounding box center [50, 42] width 52 height 11
type input "$0.00"
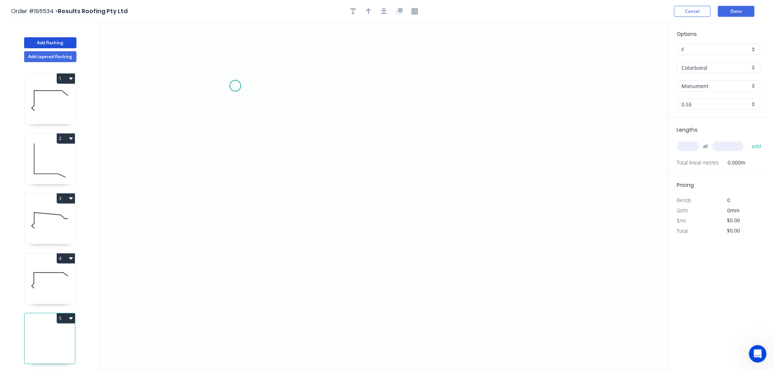
click at [235, 86] on icon "0" at bounding box center [384, 196] width 570 height 347
click at [230, 260] on icon "0" at bounding box center [384, 196] width 570 height 347
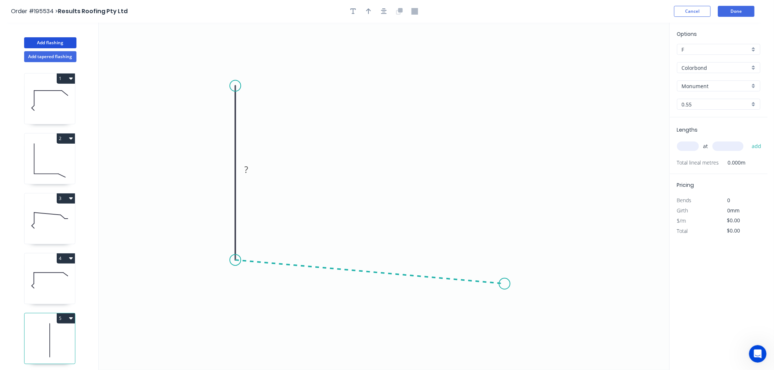
click at [505, 284] on icon "0 ?" at bounding box center [384, 196] width 570 height 347
click at [555, 326] on icon "0 ? ? ? º" at bounding box center [384, 196] width 570 height 347
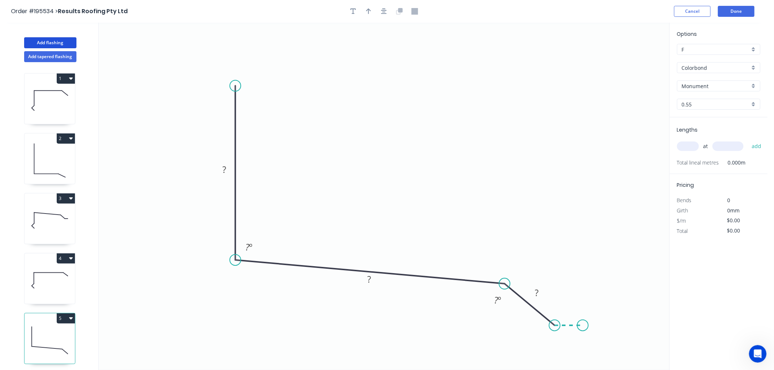
click at [583, 327] on icon "0 ? ? ? ? º ? º" at bounding box center [384, 196] width 570 height 347
click at [583, 327] on circle at bounding box center [582, 325] width 11 height 11
click at [230, 174] on rect at bounding box center [224, 170] width 15 height 10
click at [560, 311] on tspan "14" at bounding box center [559, 308] width 10 height 12
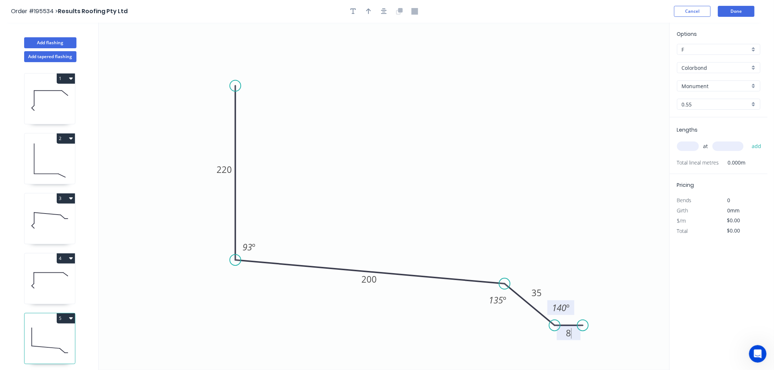
type input "$15.51"
click at [692, 147] on input "text" at bounding box center [688, 147] width 22 height 10
type input "1"
type input "1000"
click at [748, 140] on button "add" at bounding box center [756, 146] width 17 height 12
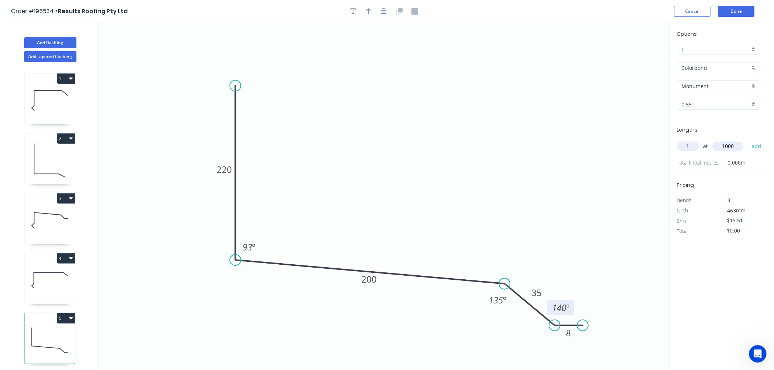
type input "$15.51"
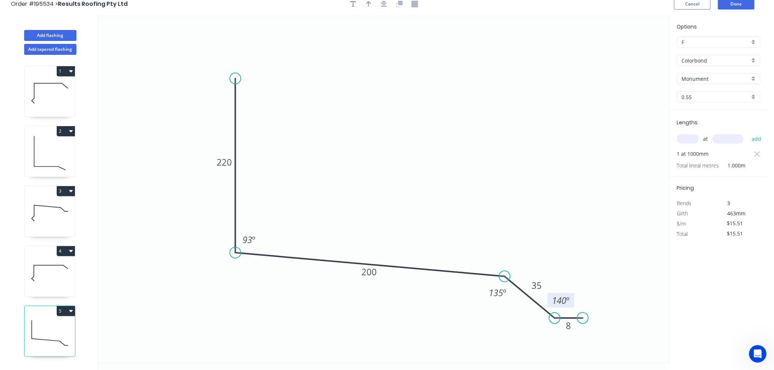
scroll to position [14, 0]
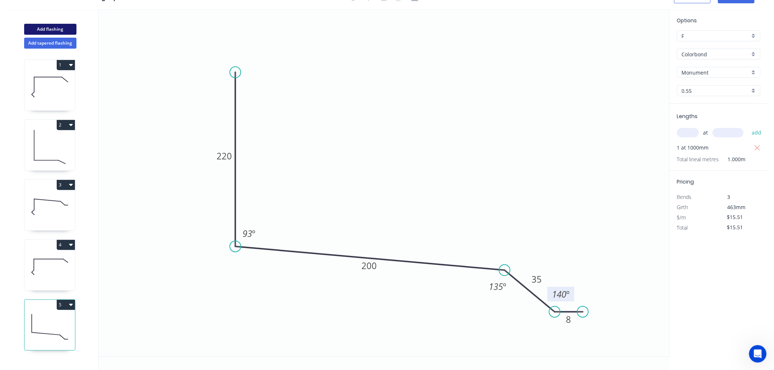
click at [59, 27] on button "Add flashing" at bounding box center [50, 29] width 52 height 11
type input "$0.00"
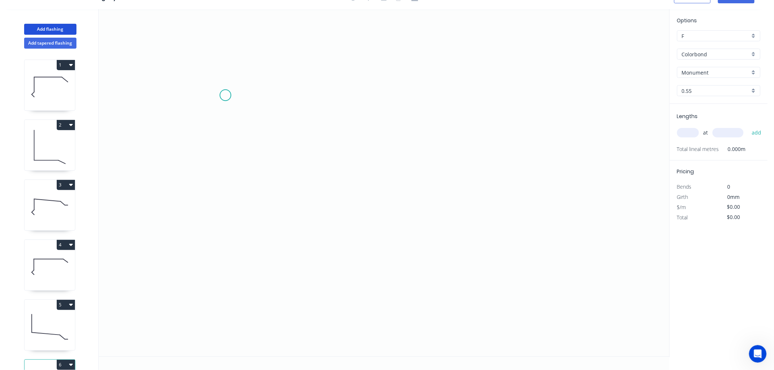
click at [225, 94] on icon "0" at bounding box center [384, 182] width 570 height 347
click at [234, 265] on icon "0" at bounding box center [384, 182] width 570 height 347
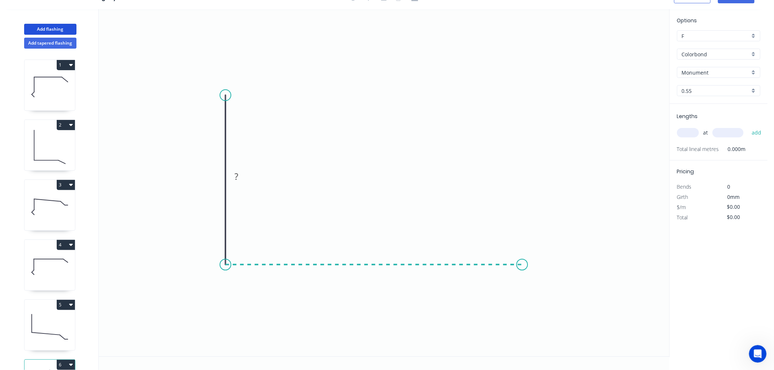
click at [522, 261] on icon "0 ?" at bounding box center [384, 182] width 570 height 347
click at [583, 298] on icon "0 ? ?" at bounding box center [384, 182] width 570 height 347
click at [587, 297] on circle at bounding box center [582, 297] width 11 height 11
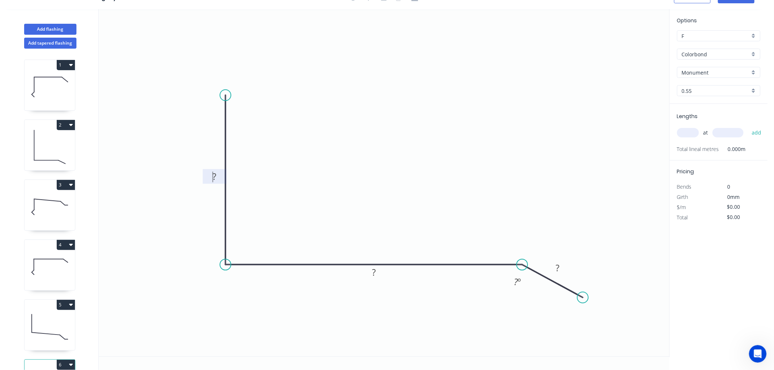
click at [214, 176] on tspan "?" at bounding box center [214, 176] width 4 height 12
click at [395, 112] on icon "0 ? 250 30 135 º" at bounding box center [384, 182] width 570 height 347
click at [50, 320] on icon at bounding box center [50, 327] width 50 height 47
type input "$15.51"
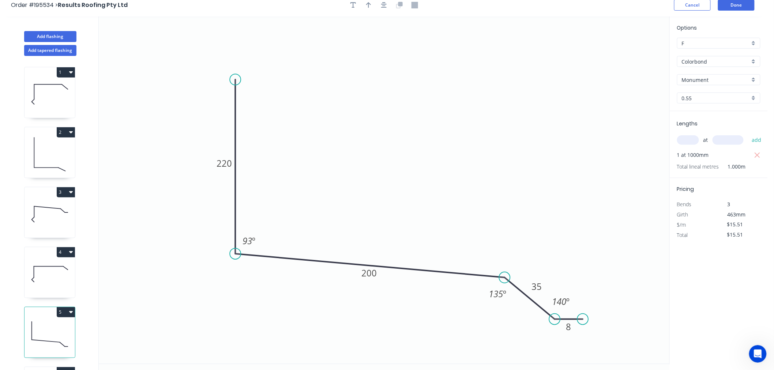
scroll to position [0, 0]
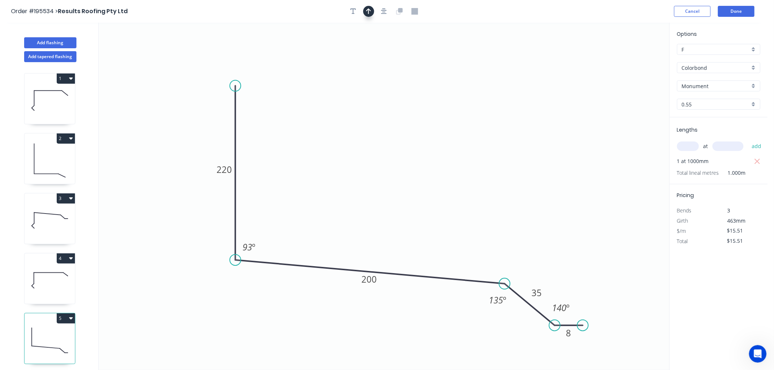
click at [371, 14] on icon "button" at bounding box center [368, 11] width 5 height 7
drag, startPoint x: 630, startPoint y: 59, endPoint x: 459, endPoint y: 170, distance: 204.4
click at [459, 170] on icon at bounding box center [458, 161] width 7 height 23
click at [48, 220] on icon at bounding box center [50, 220] width 50 height 47
type input "$15.05"
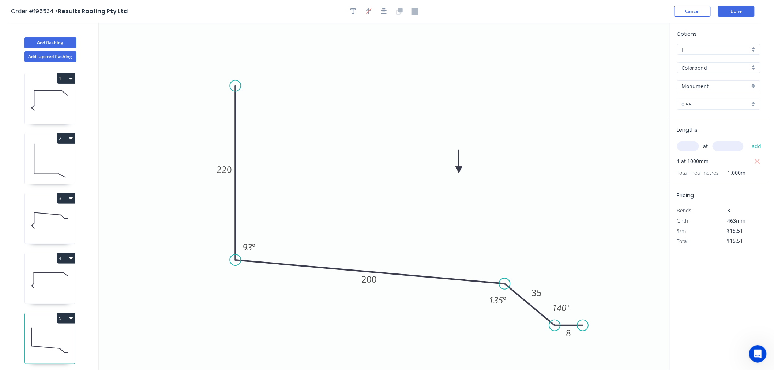
type input "$78.26"
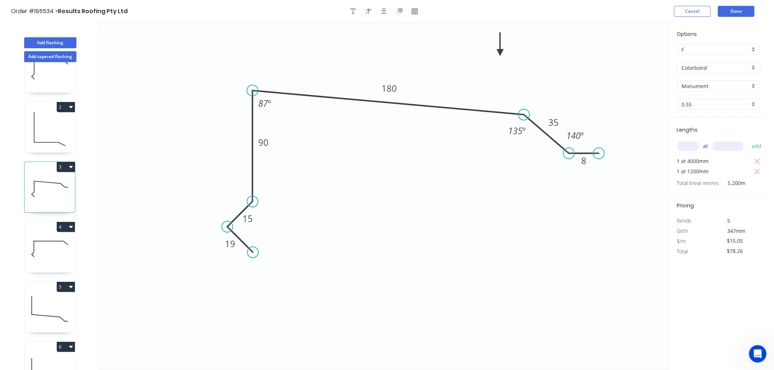
scroll to position [55, 0]
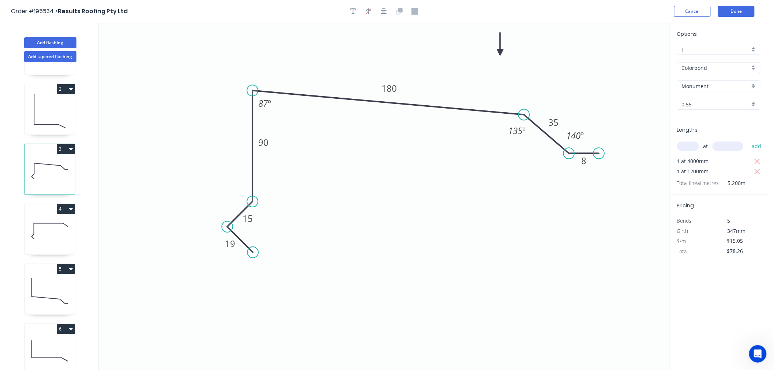
click at [51, 282] on icon at bounding box center [50, 291] width 50 height 47
type input "$15.51"
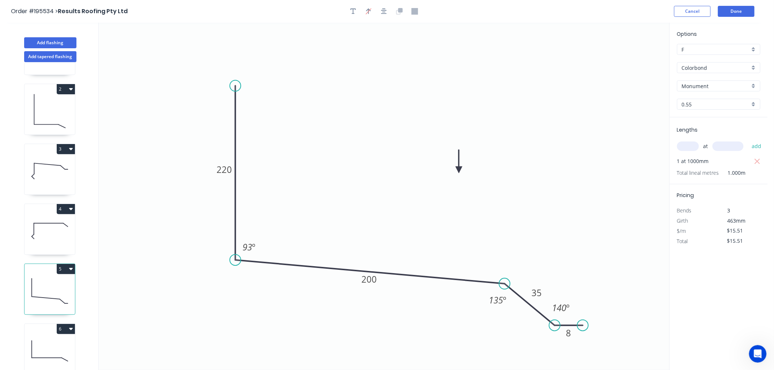
click at [58, 344] on icon at bounding box center [50, 351] width 50 height 47
type input "$0.00"
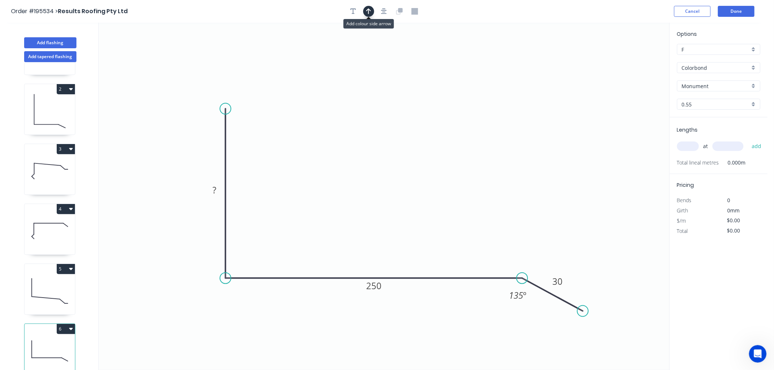
click at [370, 15] on button "button" at bounding box center [368, 11] width 11 height 11
drag, startPoint x: 630, startPoint y: 57, endPoint x: 485, endPoint y: 167, distance: 182.4
click at [486, 167] on icon at bounding box center [489, 155] width 7 height 23
click at [679, 140] on div "at add" at bounding box center [719, 146] width 85 height 12
click at [681, 147] on input "text" at bounding box center [688, 147] width 22 height 10
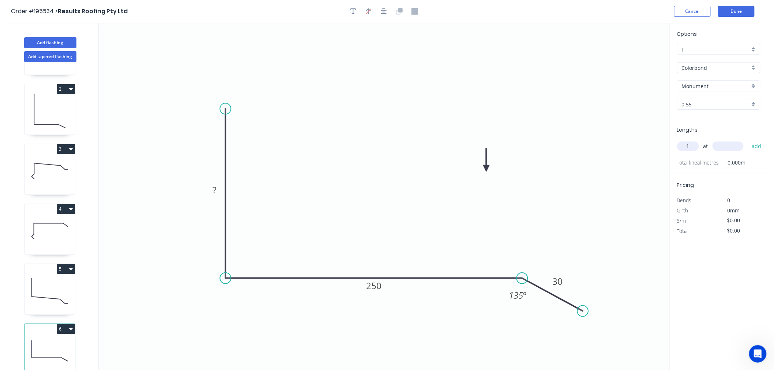
type input "1"
type input "1200"
click at [748, 140] on button "add" at bounding box center [756, 146] width 17 height 12
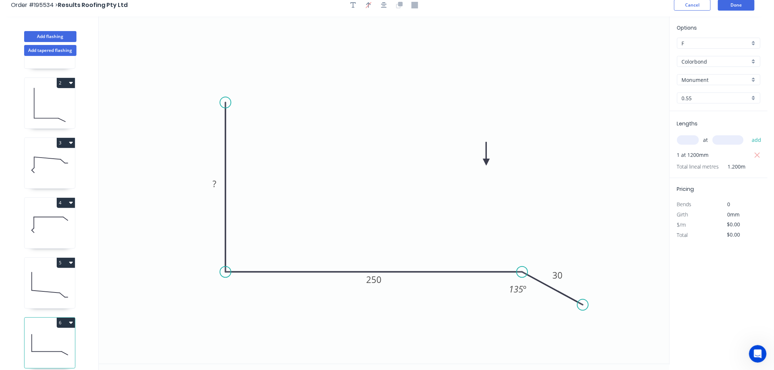
scroll to position [0, 0]
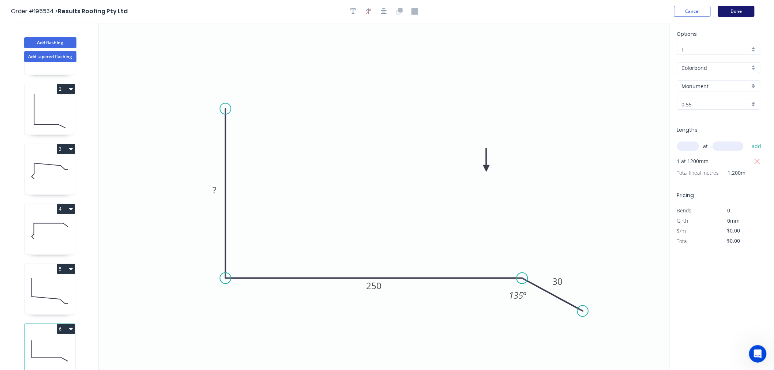
click at [739, 13] on button "Done" at bounding box center [736, 11] width 37 height 11
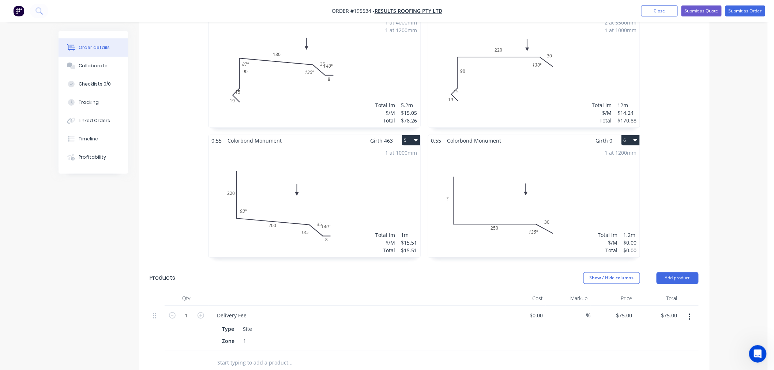
scroll to position [406, 0]
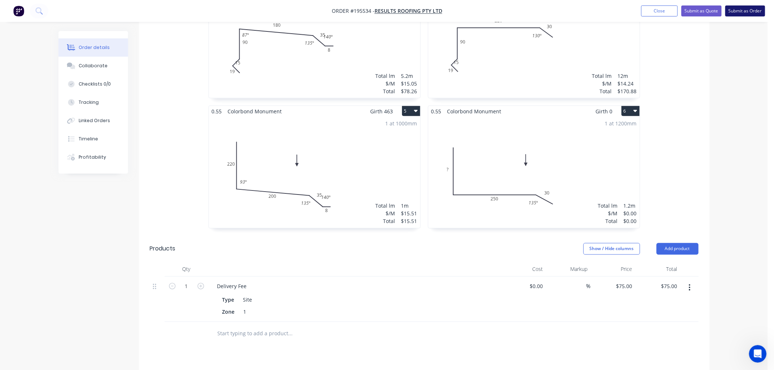
click at [752, 11] on button "Submit as Order" at bounding box center [745, 10] width 40 height 11
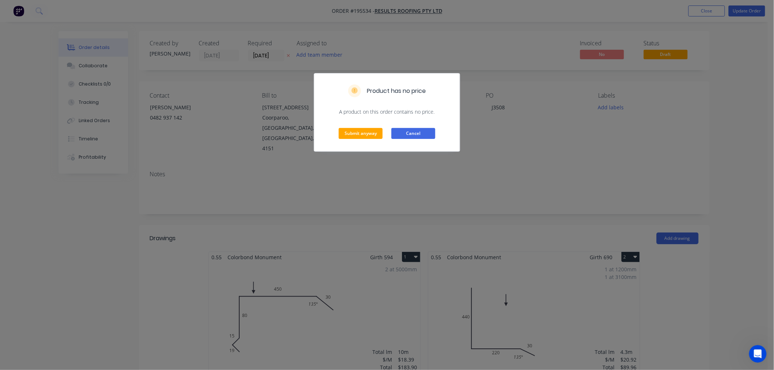
click at [421, 132] on button "Cancel" at bounding box center [413, 133] width 44 height 11
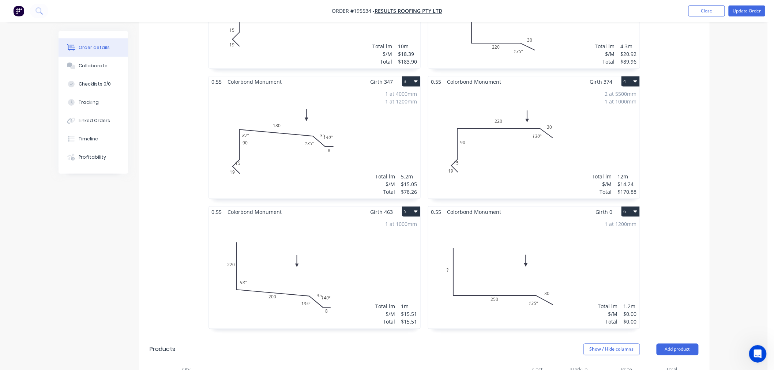
scroll to position [325, 0]
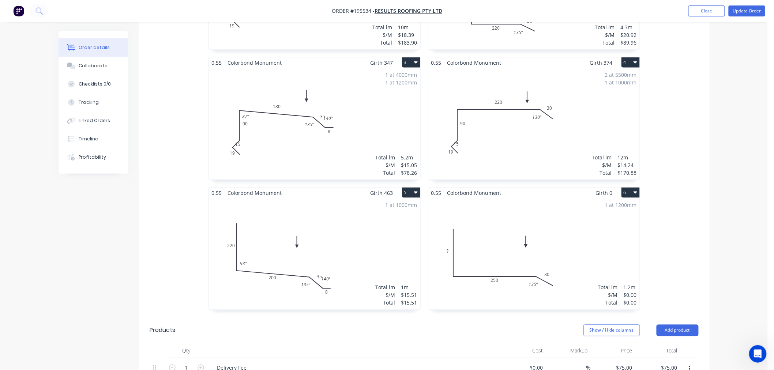
click at [536, 231] on div "1 at 1200mm Total lm $/M Total 1.2m $0.00 $0.00" at bounding box center [533, 254] width 211 height 112
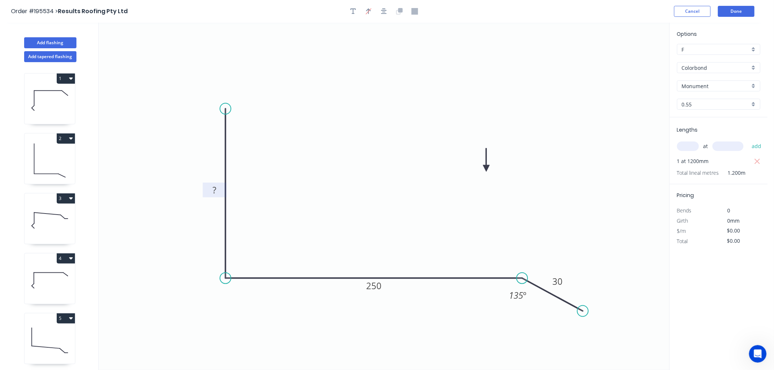
click at [217, 189] on rect at bounding box center [214, 190] width 15 height 10
type input "$14.69"
type input "$17.63"
click at [722, 12] on button "Done" at bounding box center [736, 11] width 37 height 11
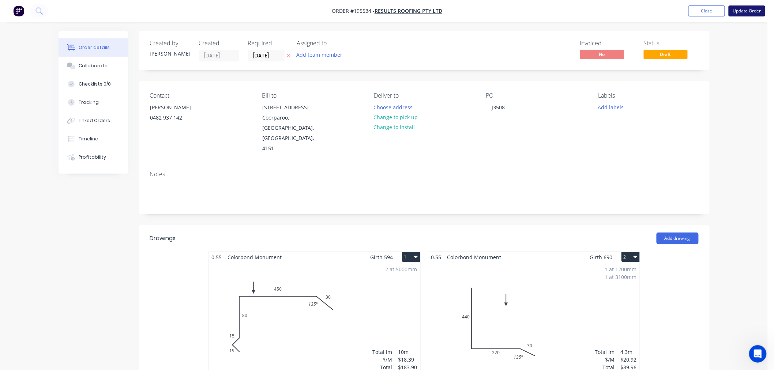
click at [738, 14] on button "Update Order" at bounding box center [746, 10] width 37 height 11
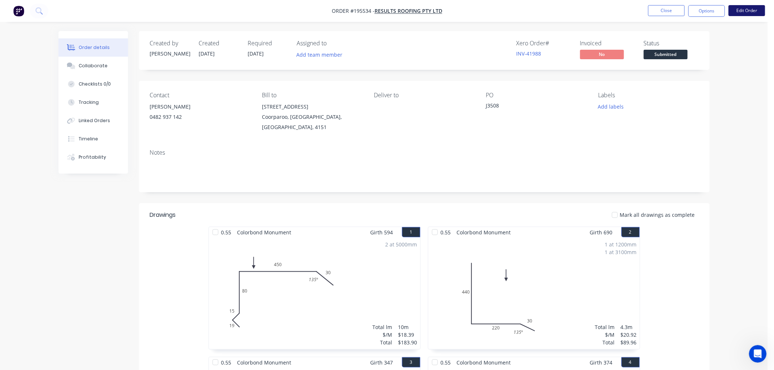
click at [743, 12] on button "Edit Order" at bounding box center [746, 10] width 37 height 11
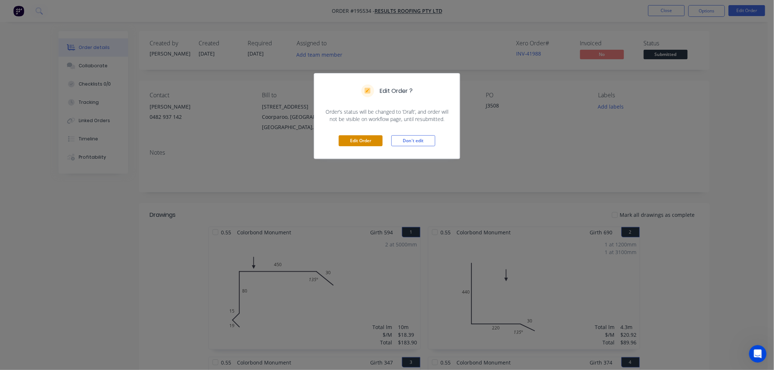
click at [364, 141] on button "Edit Order" at bounding box center [361, 140] width 44 height 11
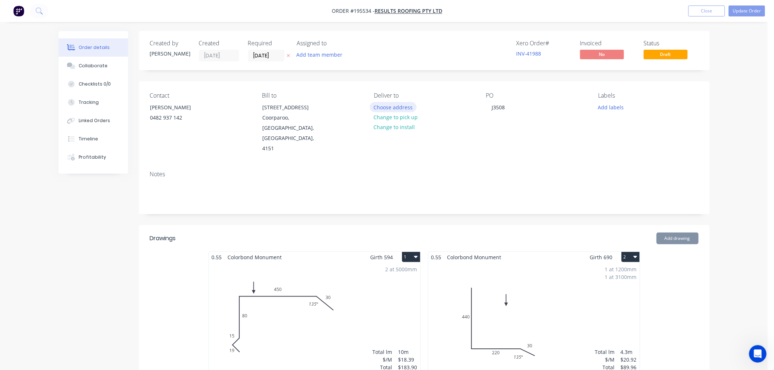
click at [400, 108] on button "Choose address" at bounding box center [393, 107] width 47 height 10
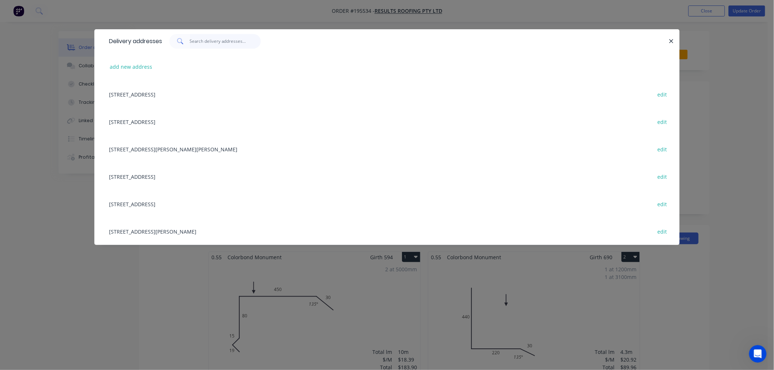
click at [202, 45] on input "text" at bounding box center [225, 41] width 71 height 15
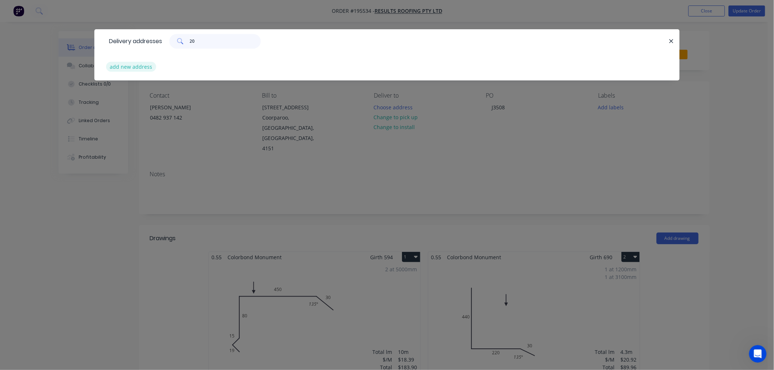
type input "20"
click at [122, 64] on button "add new address" at bounding box center [131, 67] width 50 height 10
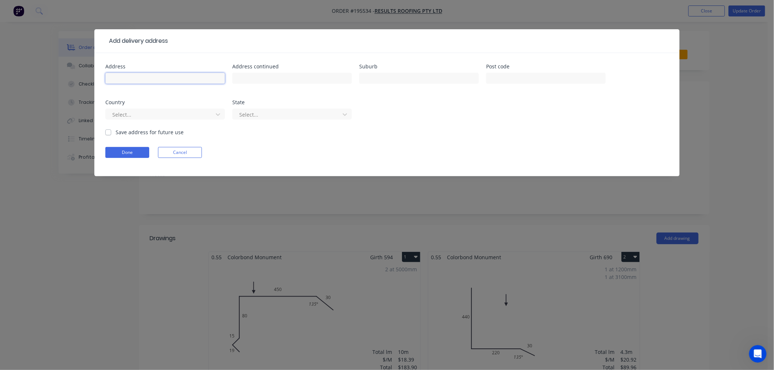
click at [155, 79] on input "text" at bounding box center [165, 78] width 120 height 11
type input "203 CAMPBELL ROAD"
type input "CAPALABA"
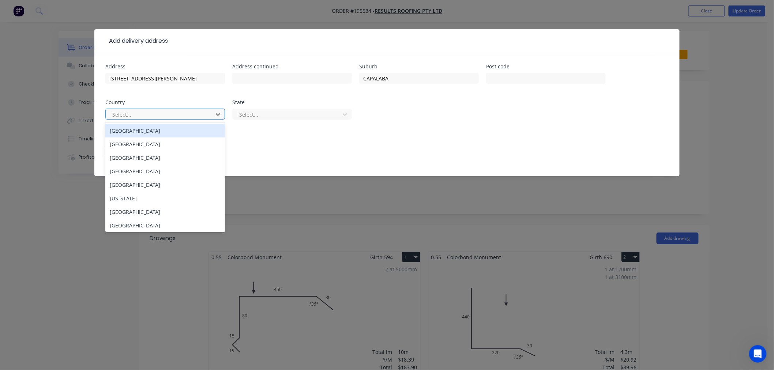
click at [138, 114] on div at bounding box center [161, 114] width 98 height 9
click at [151, 128] on div "[GEOGRAPHIC_DATA]" at bounding box center [165, 131] width 120 height 14
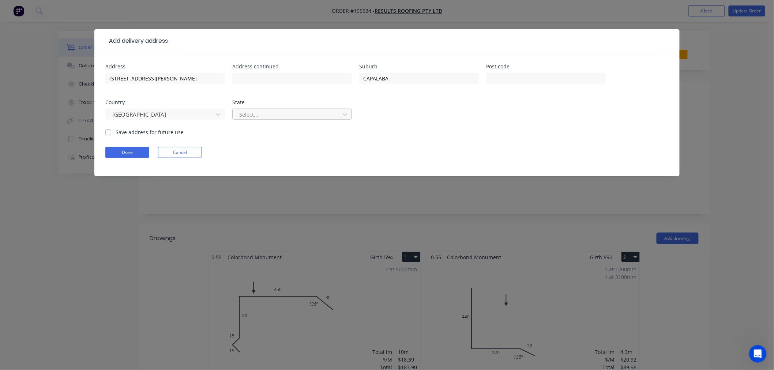
click at [253, 119] on div "Select..." at bounding box center [287, 114] width 102 height 11
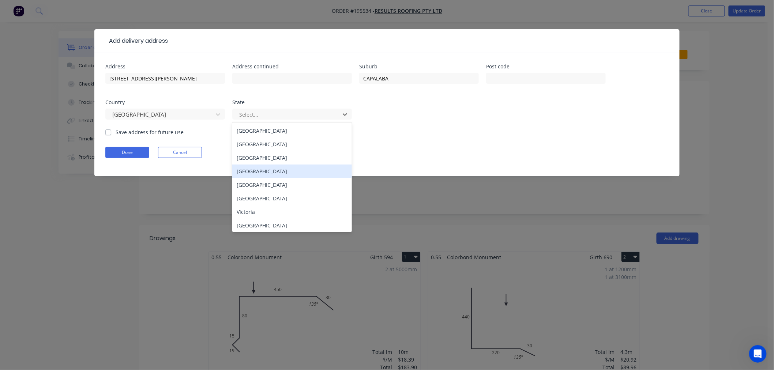
click at [258, 169] on div "[GEOGRAPHIC_DATA]" at bounding box center [292, 172] width 120 height 14
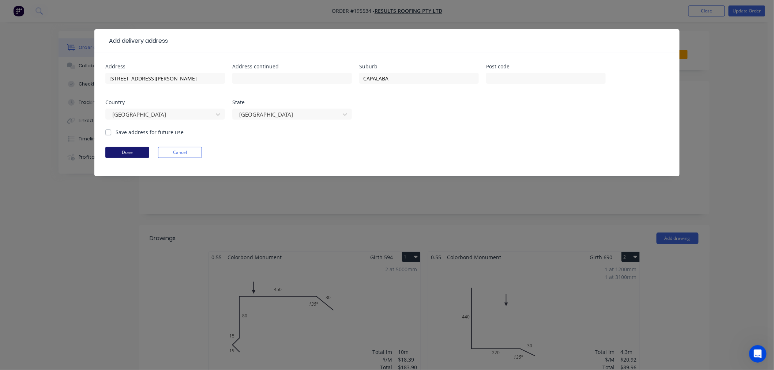
click at [128, 150] on button "Done" at bounding box center [127, 152] width 44 height 11
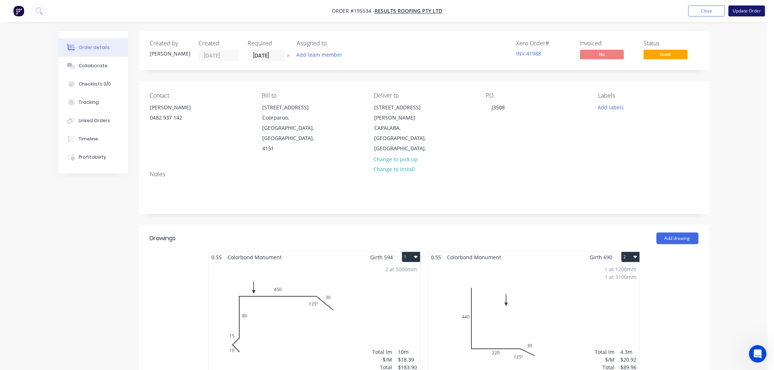
click at [743, 12] on button "Update Order" at bounding box center [746, 10] width 37 height 11
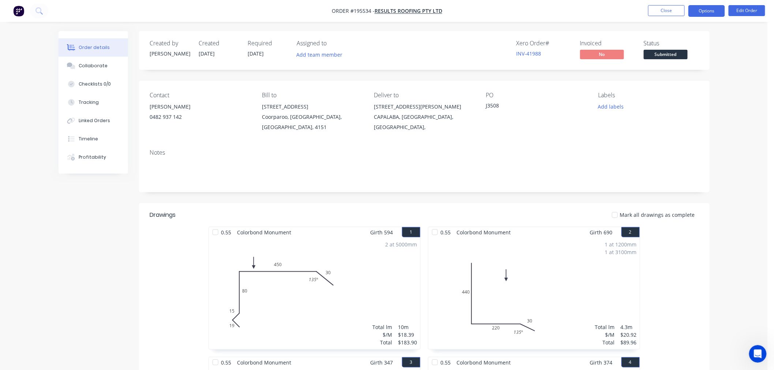
click at [706, 11] on button "Options" at bounding box center [706, 11] width 37 height 12
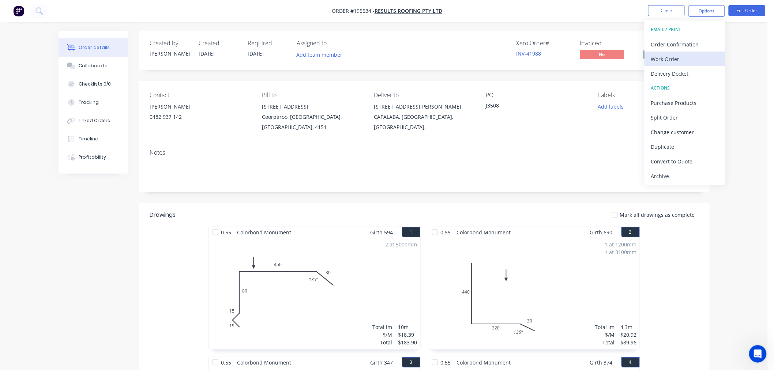
click at [677, 64] on div "Work Order" at bounding box center [684, 59] width 67 height 11
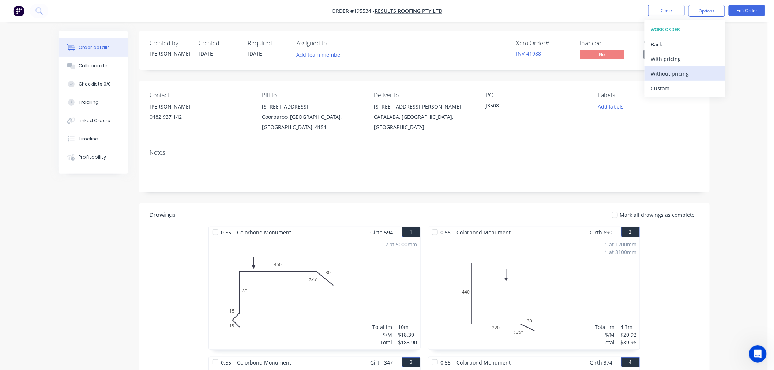
click at [668, 72] on div "Without pricing" at bounding box center [684, 73] width 67 height 11
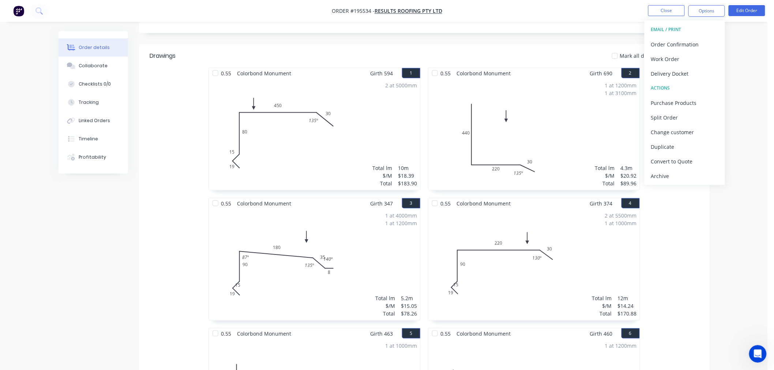
scroll to position [81, 0]
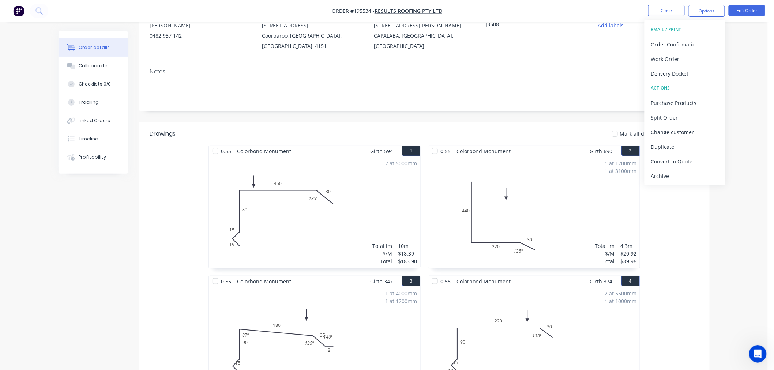
click at [363, 188] on div "2 at 5000mm Total lm $/M Total 10m $18.39 $183.90" at bounding box center [314, 213] width 211 height 112
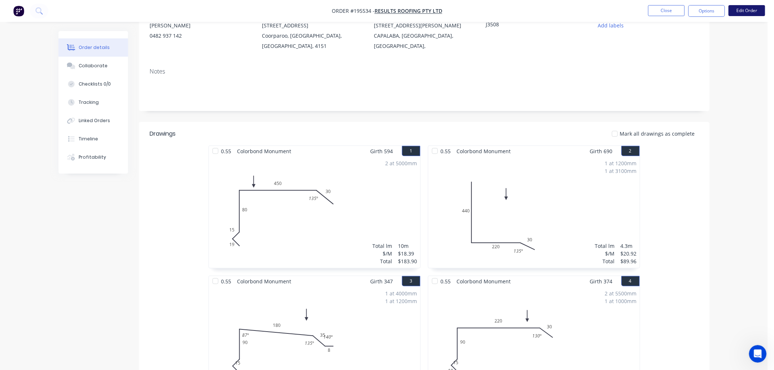
click at [741, 9] on button "Edit Order" at bounding box center [746, 10] width 37 height 11
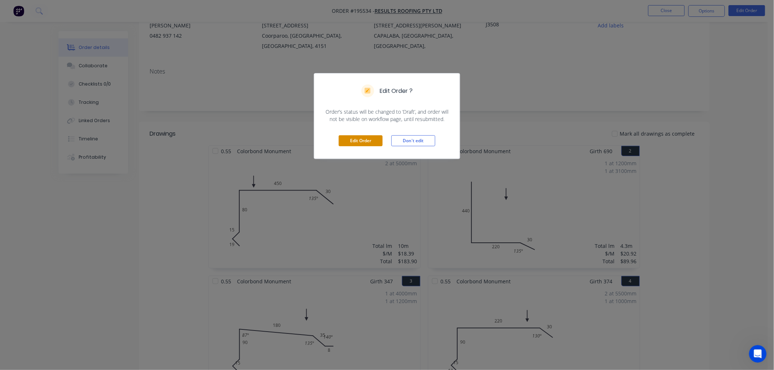
click at [368, 145] on button "Edit Order" at bounding box center [361, 140] width 44 height 11
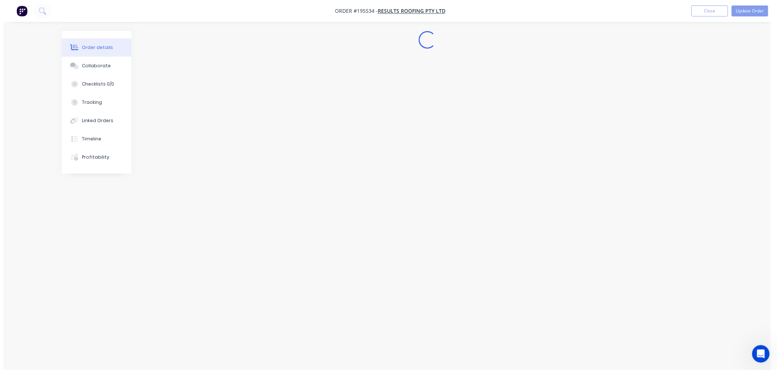
scroll to position [0, 0]
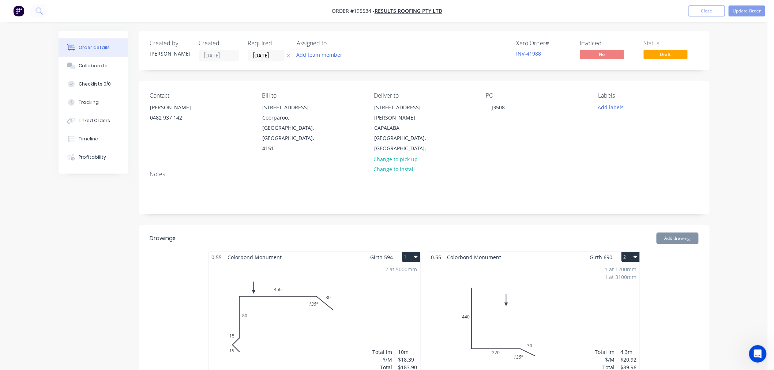
click at [301, 290] on div "2 at 5000mm Total lm $/M Total 10m $18.39 $183.90" at bounding box center [314, 319] width 211 height 112
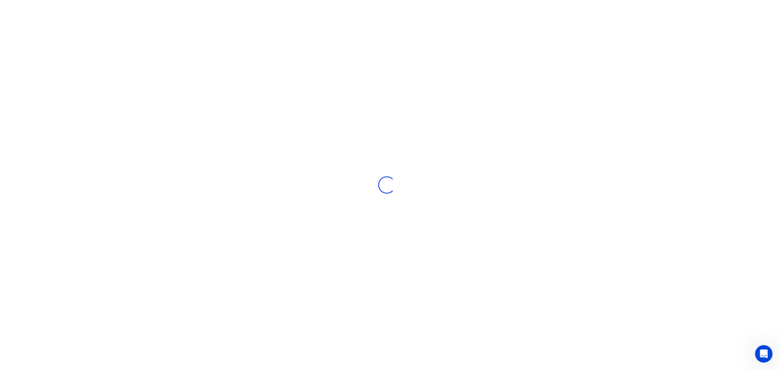
click at [464, 128] on div "Loading..." at bounding box center [387, 185] width 774 height 370
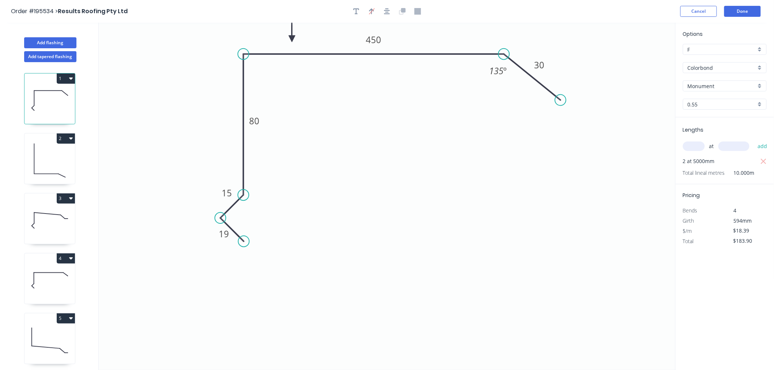
scroll to position [55, 0]
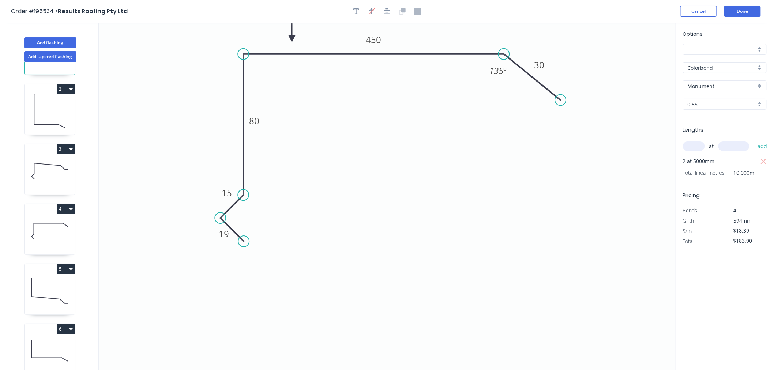
click at [34, 344] on icon at bounding box center [50, 351] width 50 height 47
type input "$14.69"
type input "$17.63"
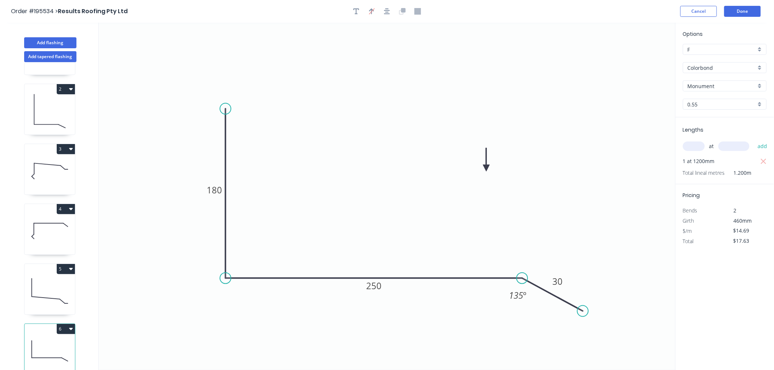
click at [37, 297] on icon at bounding box center [50, 291] width 50 height 47
type input "$15.51"
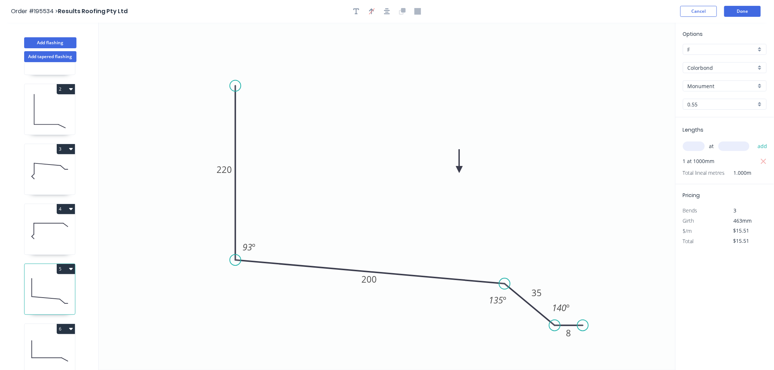
click at [44, 242] on icon at bounding box center [50, 231] width 50 height 47
type input "$14.24"
type input "$170.88"
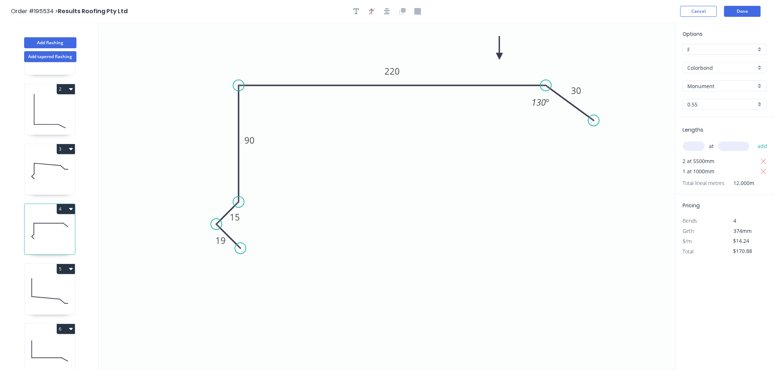
click at [60, 174] on icon at bounding box center [50, 171] width 50 height 47
type input "$15.05"
type input "$78.26"
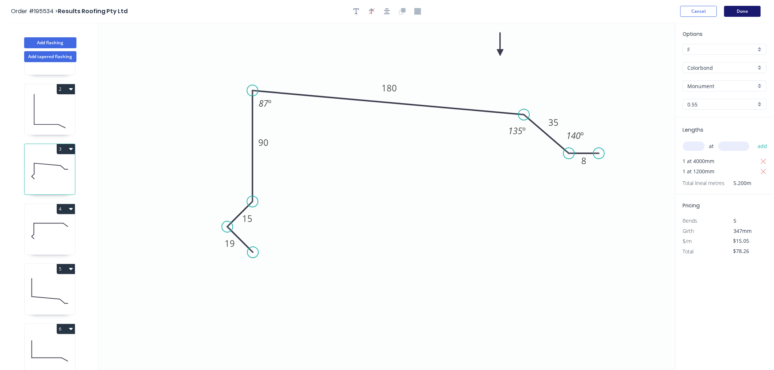
click at [749, 13] on button "Done" at bounding box center [742, 11] width 37 height 11
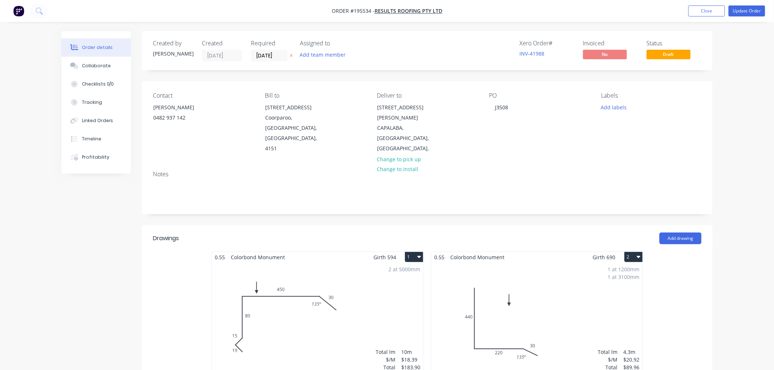
click at [342, 263] on div "2 at 5000mm Total lm $/M Total 10m $18.39 $183.90" at bounding box center [317, 319] width 211 height 112
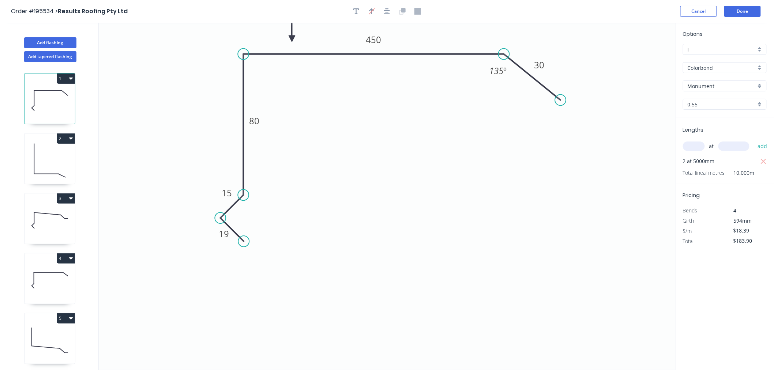
click at [37, 230] on icon at bounding box center [50, 220] width 50 height 47
type input "$15.05"
type input "$78.26"
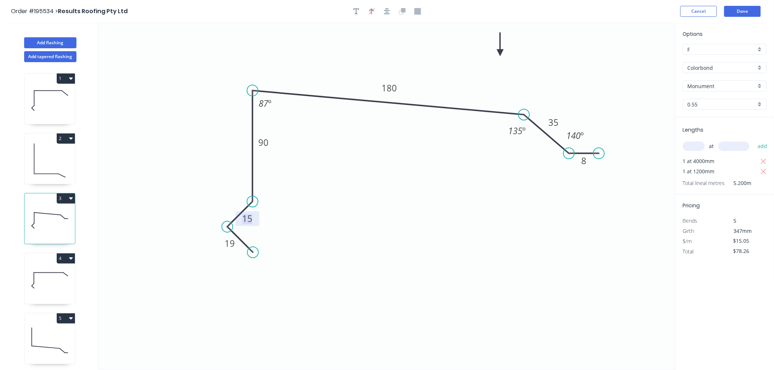
click at [249, 217] on tspan "15" at bounding box center [247, 218] width 10 height 12
drag, startPoint x: 259, startPoint y: 218, endPoint x: 237, endPoint y: 197, distance: 30.3
click at [237, 197] on rect at bounding box center [226, 198] width 24 height 15
click at [753, 10] on button "Done" at bounding box center [742, 11] width 37 height 11
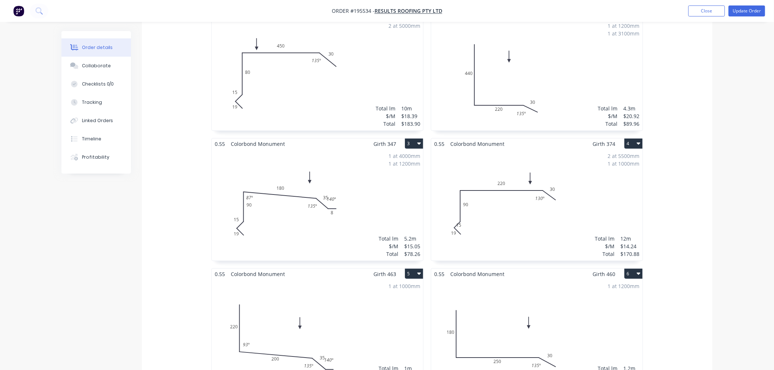
scroll to position [325, 0]
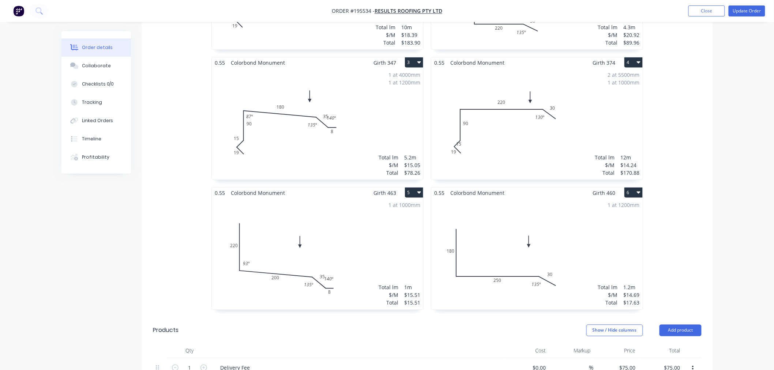
click at [527, 123] on div "2 at 5500mm 1 at 1000mm Total lm $/M Total 12m $14.24 $170.88" at bounding box center [536, 124] width 211 height 112
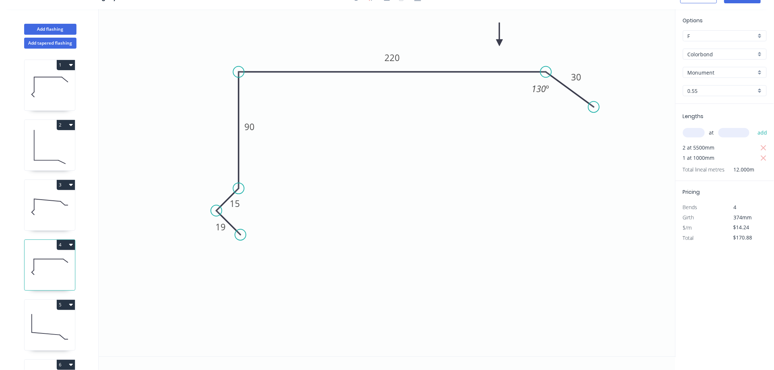
scroll to position [14, 0]
drag, startPoint x: 246, startPoint y: 203, endPoint x: 221, endPoint y: 182, distance: 32.5
click at [221, 182] on rect at bounding box center [210, 183] width 24 height 15
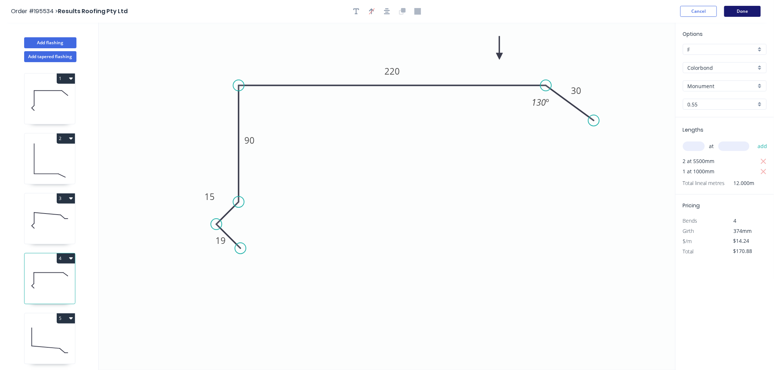
click at [735, 13] on button "Done" at bounding box center [742, 11] width 37 height 11
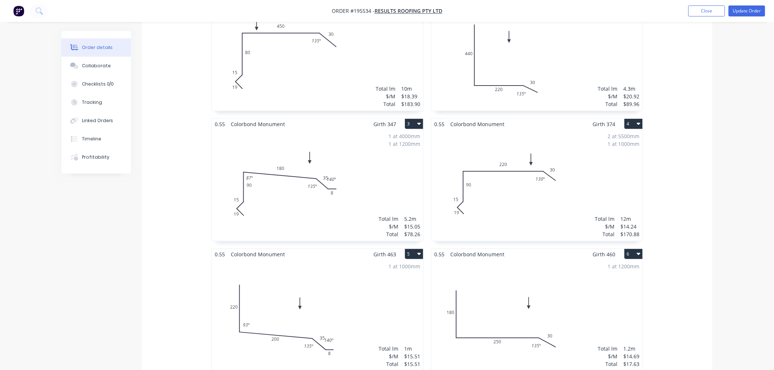
scroll to position [244, 0]
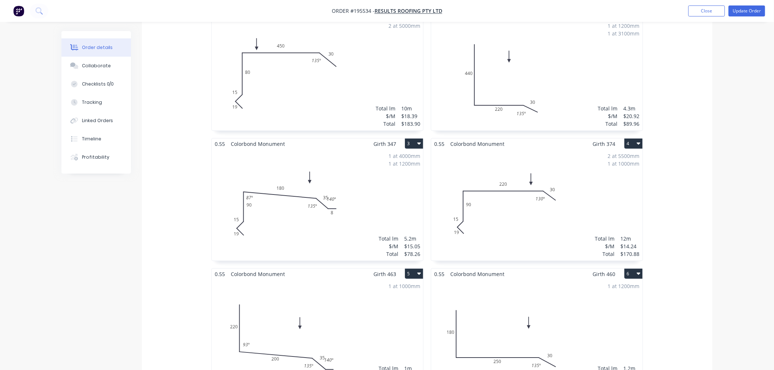
click at [279, 306] on div "1 at 1000mm Total lm $/M Total 1m $15.51 $15.51" at bounding box center [317, 335] width 211 height 112
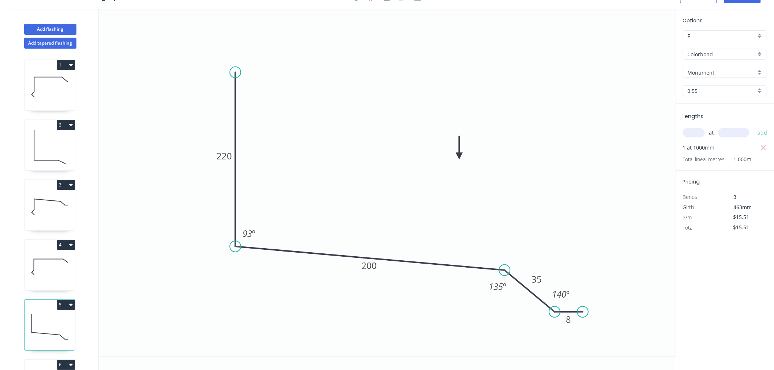
scroll to position [14, 0]
drag, startPoint x: 540, startPoint y: 272, endPoint x: 540, endPoint y: 256, distance: 15.7
click at [540, 256] on rect at bounding box center [537, 263] width 24 height 15
drag, startPoint x: 573, startPoint y: 291, endPoint x: 583, endPoint y: 290, distance: 9.9
click at [583, 290] on rect at bounding box center [570, 293] width 27 height 15
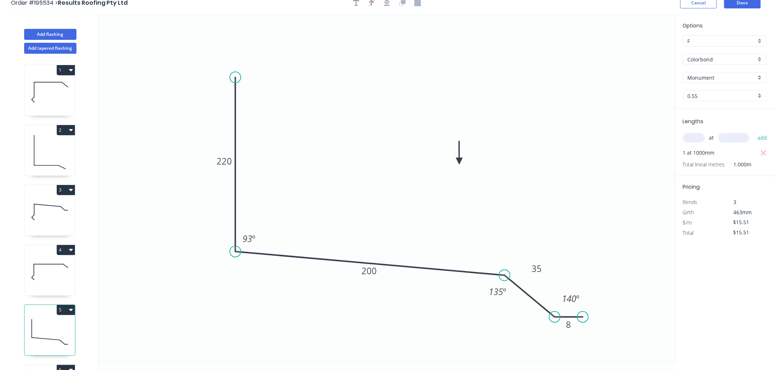
scroll to position [0, 0]
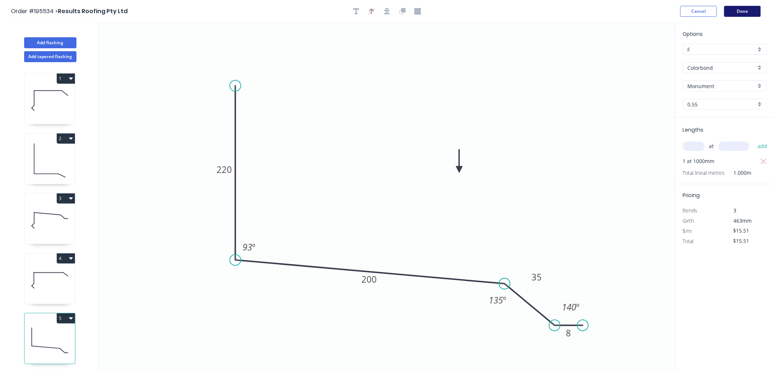
click at [743, 10] on button "Done" at bounding box center [742, 11] width 37 height 11
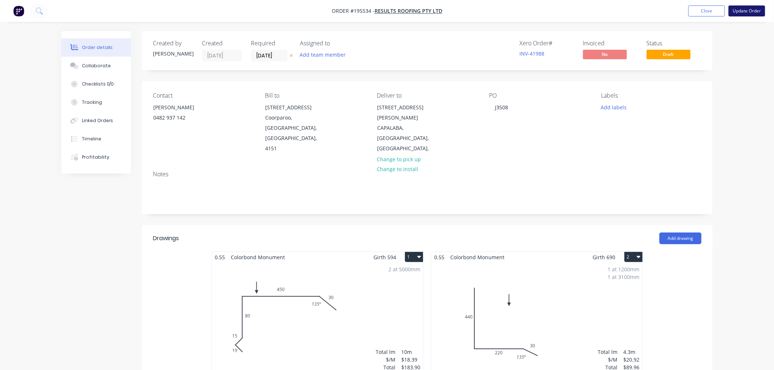
click at [750, 11] on button "Update Order" at bounding box center [746, 10] width 37 height 11
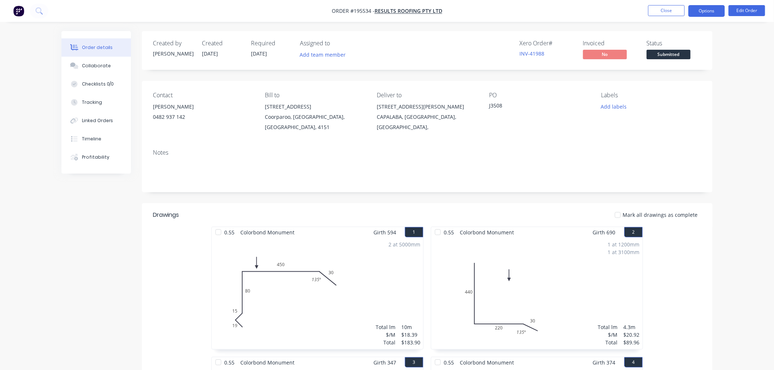
click at [690, 15] on button "Options" at bounding box center [706, 11] width 37 height 12
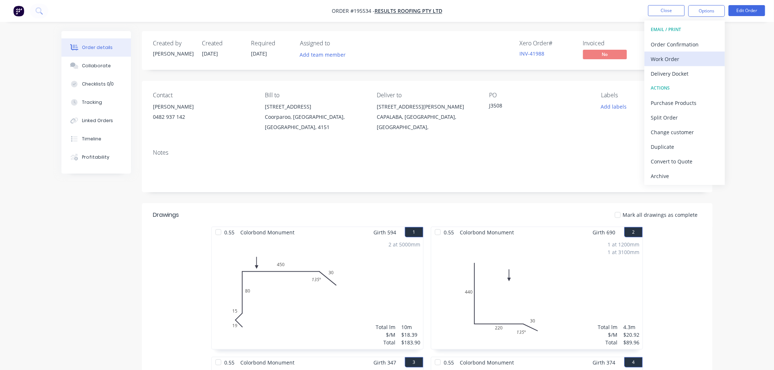
click at [695, 58] on div "Work Order" at bounding box center [684, 59] width 67 height 11
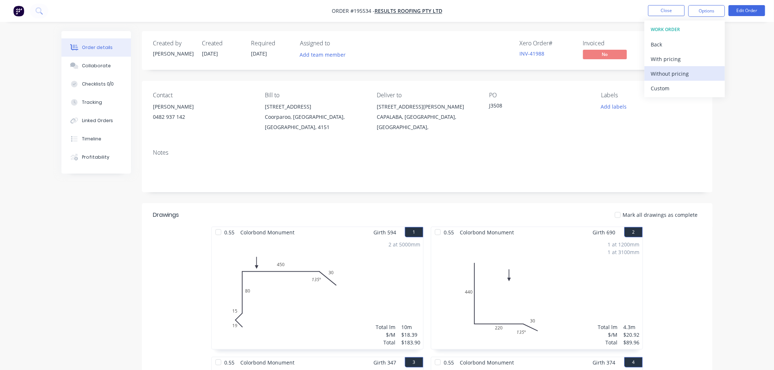
click at [666, 75] on div "Without pricing" at bounding box center [684, 73] width 67 height 11
click at [685, 8] on ul "Close Options EMAIL / PRINT Order Confirmation Work Order Delivery Docket ACTIO…" at bounding box center [706, 11] width 135 height 12
click at [675, 12] on button "Close" at bounding box center [666, 10] width 37 height 11
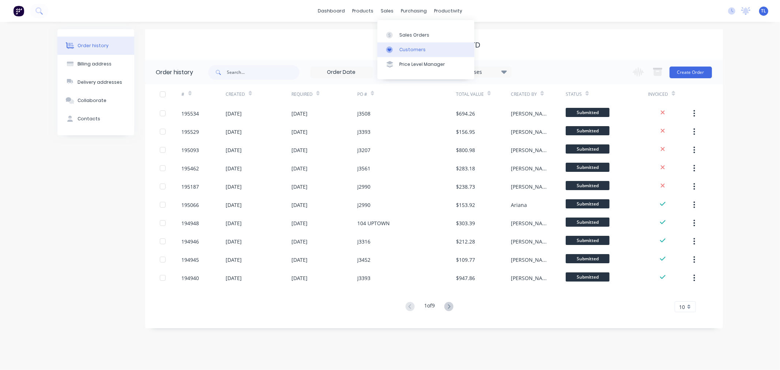
click at [403, 49] on div "Customers" at bounding box center [412, 49] width 26 height 7
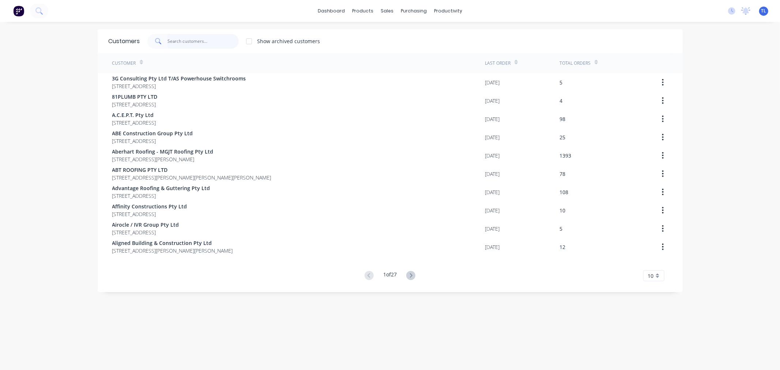
click at [187, 46] on input "text" at bounding box center [202, 41] width 71 height 15
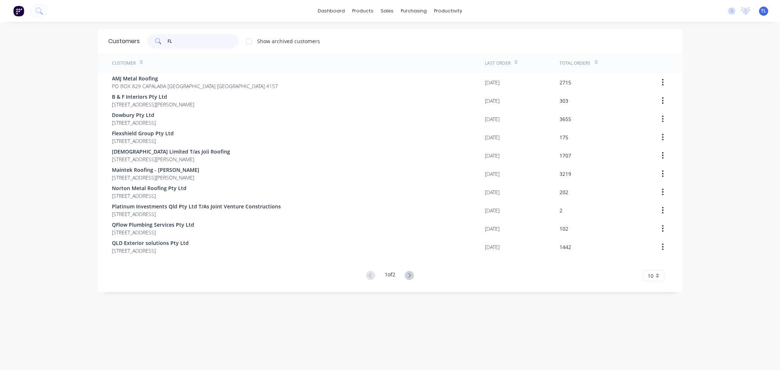
type input "F"
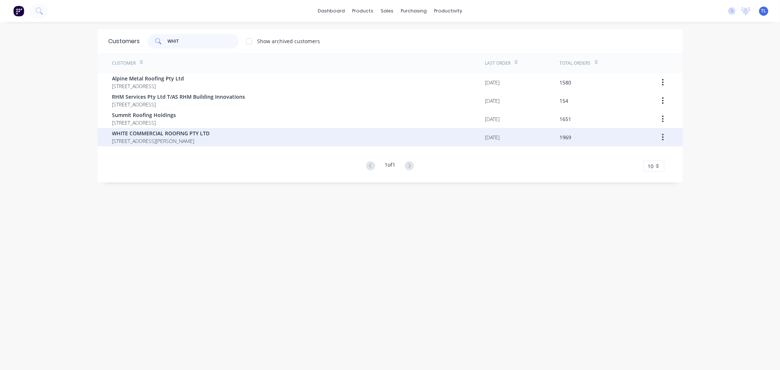
type input "WHIT"
click at [179, 132] on span "WHITE COMMERCIAL ROOFING PTY LTD" at bounding box center [161, 133] width 98 height 8
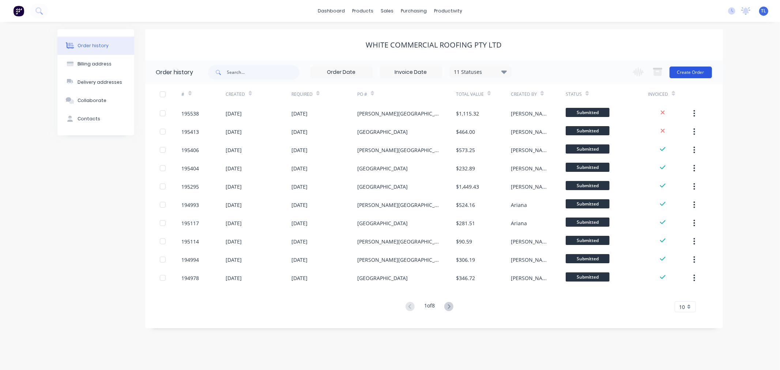
click at [689, 72] on button "Create Order" at bounding box center [691, 73] width 42 height 12
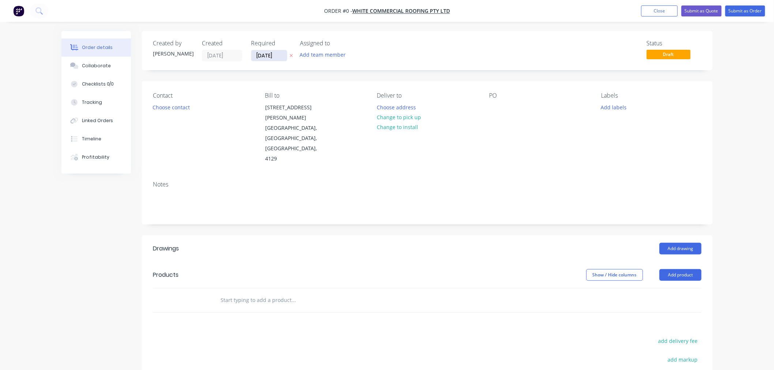
click at [264, 53] on input "[DATE]" at bounding box center [269, 55] width 36 height 11
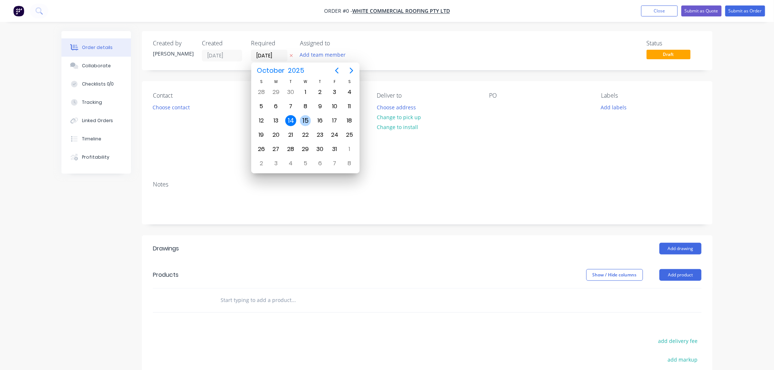
click at [306, 121] on div "15" at bounding box center [305, 120] width 11 height 11
type input "[DATE]"
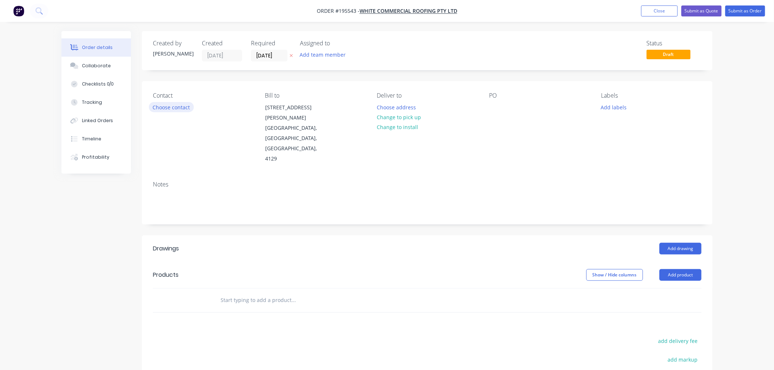
click at [175, 106] on button "Choose contact" at bounding box center [171, 107] width 45 height 10
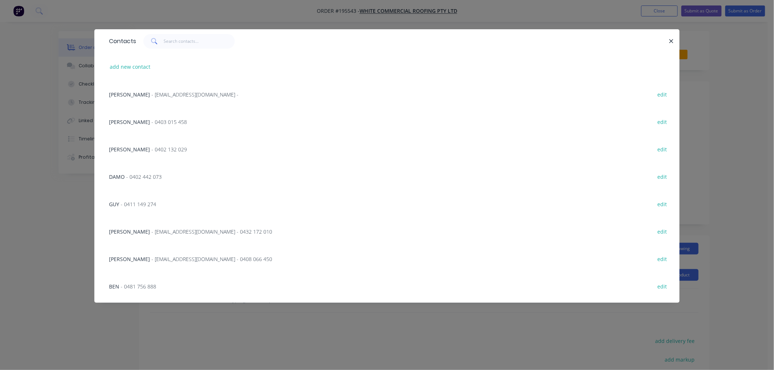
click at [144, 226] on div "JAMES MOTT - jameslmott@gmail.com - 0432 172 010 edit" at bounding box center [386, 231] width 563 height 27
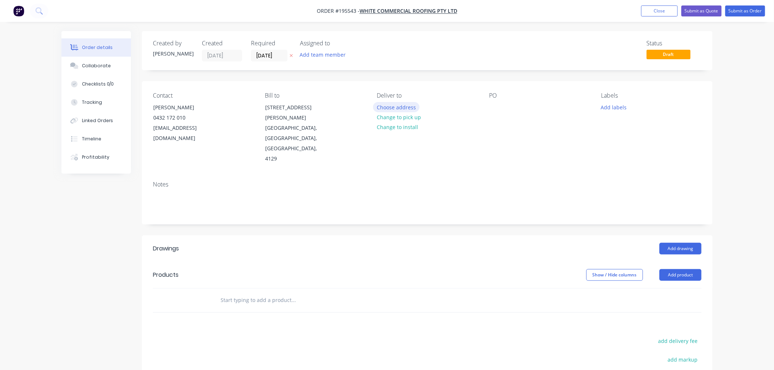
click at [393, 108] on button "Choose address" at bounding box center [396, 107] width 47 height 10
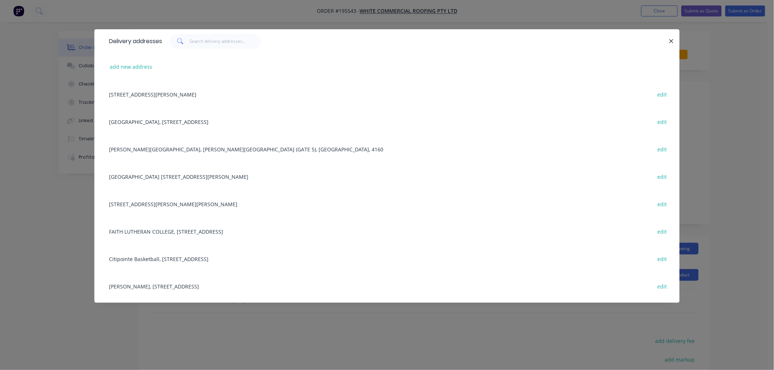
click at [187, 204] on div "154 BARRET ST, BRACKEN RIDGE TAVERN, BRACKEN RIDGE, Queensland, Australia edit" at bounding box center [386, 203] width 563 height 27
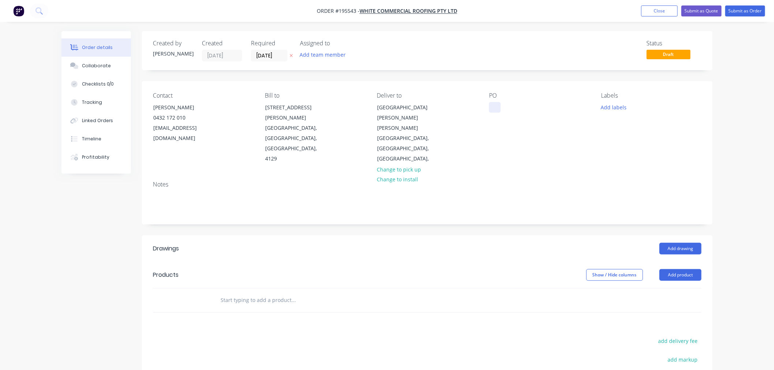
click at [496, 112] on div at bounding box center [495, 107] width 12 height 11
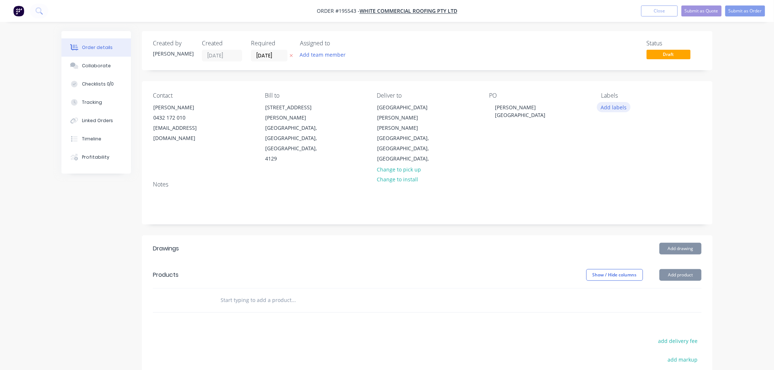
click at [608, 108] on button "Add labels" at bounding box center [614, 107] width 34 height 10
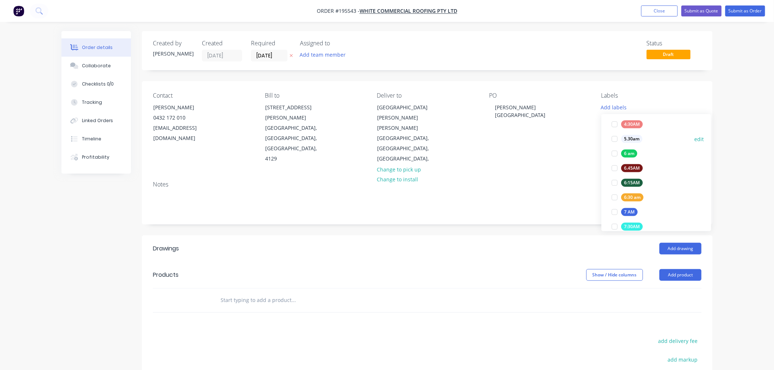
scroll to position [162, 0]
click at [637, 170] on div "6:30 am" at bounding box center [632, 171] width 22 height 8
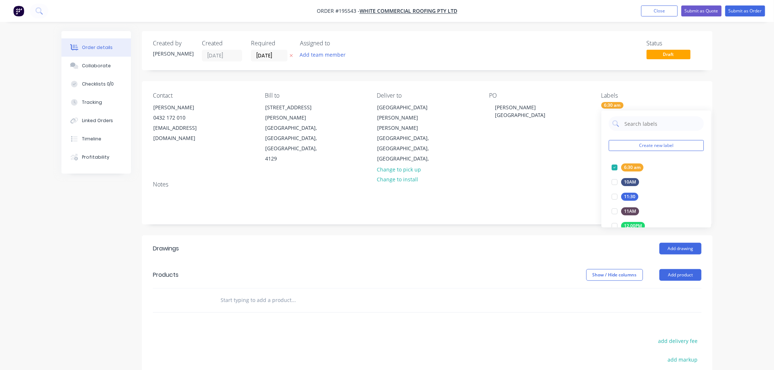
click at [585, 175] on div "Notes" at bounding box center [427, 199] width 570 height 49
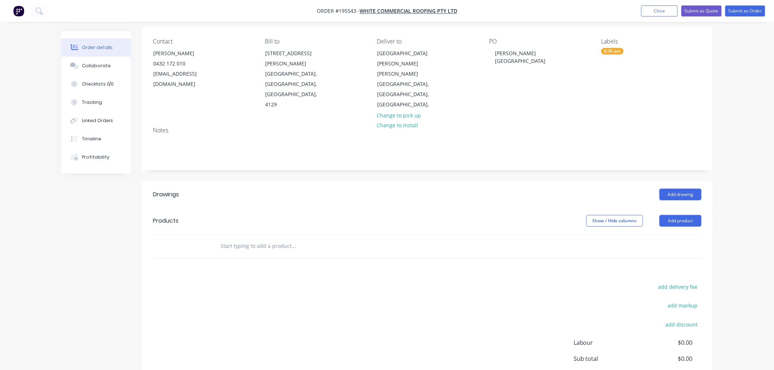
scroll to position [81, 0]
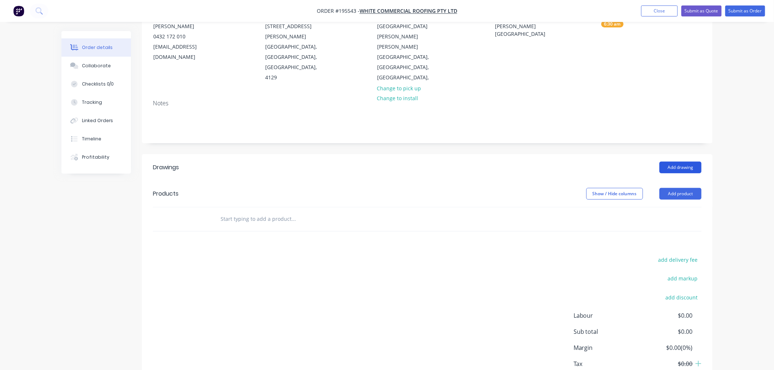
click at [681, 162] on button "Add drawing" at bounding box center [680, 168] width 42 height 12
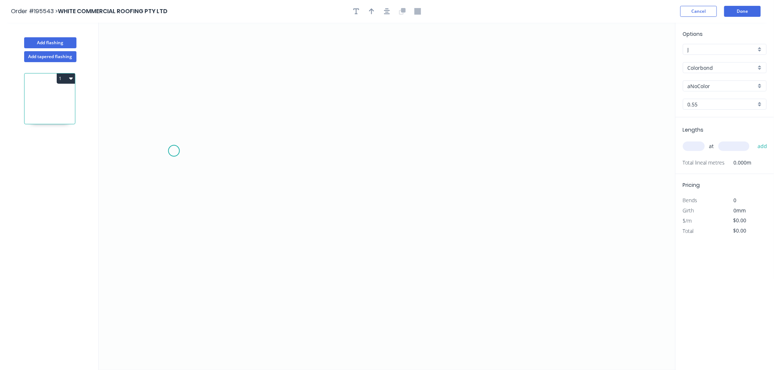
click at [174, 151] on icon "0" at bounding box center [387, 196] width 577 height 347
click at [199, 126] on icon "0" at bounding box center [387, 196] width 577 height 347
click at [496, 130] on icon "0 ?" at bounding box center [387, 196] width 577 height 347
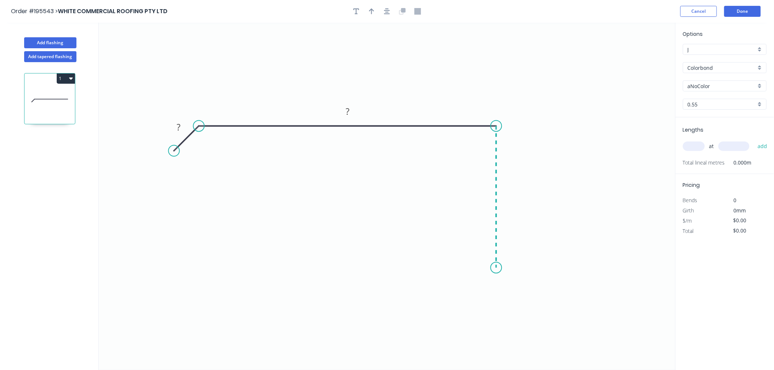
click at [498, 268] on icon "0 ? ?" at bounding box center [387, 196] width 577 height 347
click at [434, 271] on icon "0 ? ? ?" at bounding box center [387, 196] width 577 height 347
click at [434, 271] on circle at bounding box center [434, 267] width 11 height 11
click at [171, 147] on circle at bounding box center [174, 150] width 11 height 11
click at [174, 154] on circle at bounding box center [174, 150] width 11 height 11
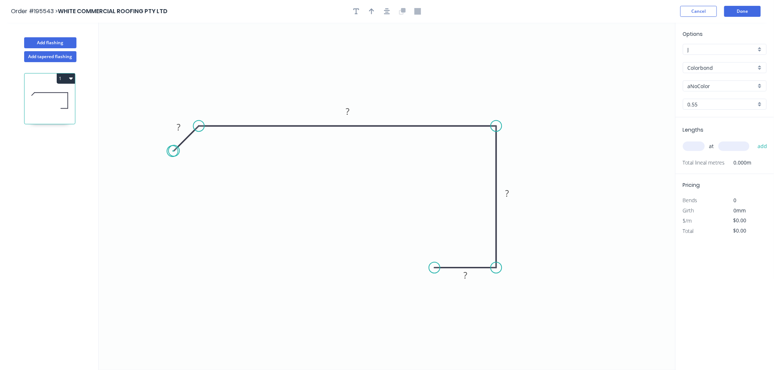
click at [174, 154] on circle at bounding box center [174, 150] width 11 height 11
click at [174, 151] on circle at bounding box center [174, 150] width 11 height 11
drag, startPoint x: 174, startPoint y: 151, endPoint x: 176, endPoint y: 158, distance: 7.4
click at [176, 158] on circle at bounding box center [176, 157] width 11 height 11
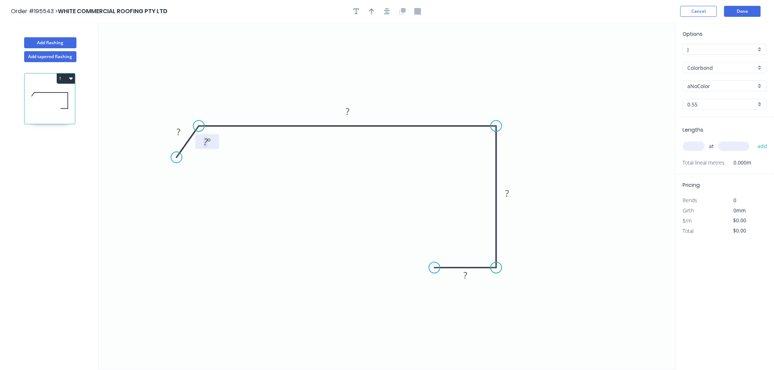
click at [207, 143] on tspan "º" at bounding box center [208, 142] width 3 height 12
click at [174, 129] on rect at bounding box center [179, 132] width 15 height 10
click at [436, 270] on circle at bounding box center [434, 267] width 11 height 11
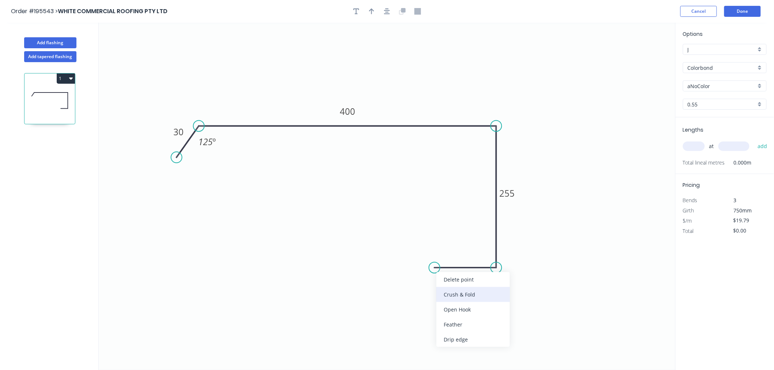
click at [455, 298] on div "Crush & Fold" at bounding box center [473, 294] width 74 height 15
type input "$21.27"
click at [451, 291] on div "Flip bend" at bounding box center [473, 289] width 74 height 15
click at [453, 279] on tspan "10" at bounding box center [449, 280] width 10 height 12
click at [462, 325] on icon "0 30 400 255 CF 15 65 125 º" at bounding box center [387, 196] width 577 height 347
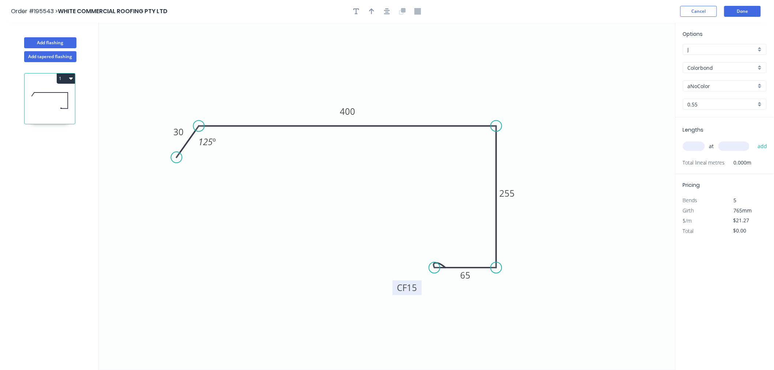
drag, startPoint x: 456, startPoint y: 286, endPoint x: 419, endPoint y: 294, distance: 37.8
click at [419, 294] on rect at bounding box center [406, 287] width 29 height 15
click at [717, 90] on div "aNoColor" at bounding box center [725, 85] width 84 height 11
click at [708, 159] on div "Surfmist" at bounding box center [724, 156] width 83 height 13
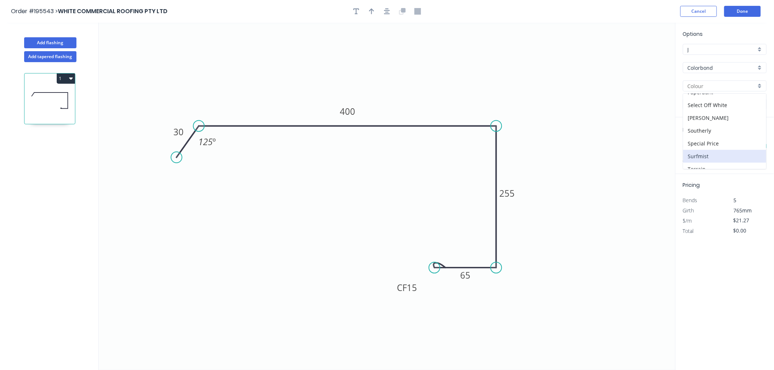
type input "Surfmist"
click at [700, 146] on input "text" at bounding box center [694, 147] width 22 height 10
type input "2"
type input "3200"
click at [754, 140] on button "add" at bounding box center [762, 146] width 17 height 12
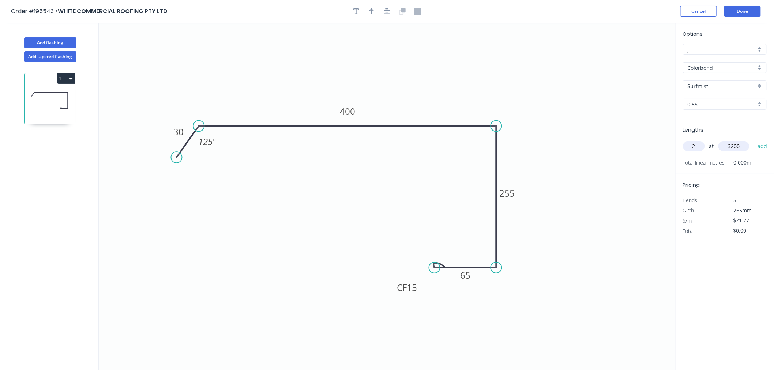
type input "$136.13"
click at [371, 12] on icon "button" at bounding box center [371, 11] width 5 height 7
drag, startPoint x: 637, startPoint y: 55, endPoint x: 588, endPoint y: 61, distance: 49.7
click at [577, 62] on icon "0 30 400 255 CF 15 65 125 º" at bounding box center [387, 196] width 577 height 347
drag, startPoint x: 641, startPoint y: 57, endPoint x: 635, endPoint y: 59, distance: 6.1
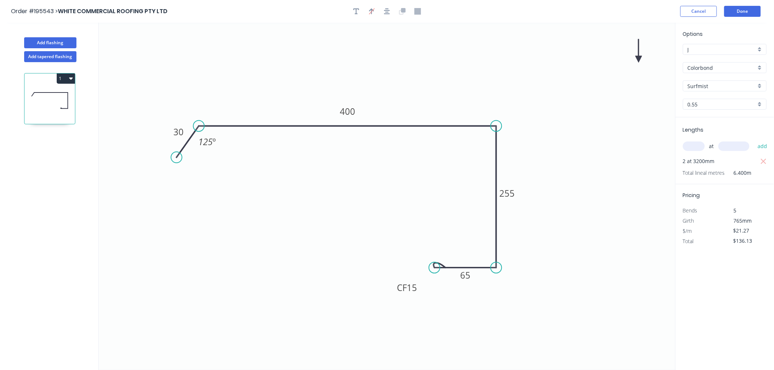
click at [635, 59] on icon "0 30 400 255 CF 15 65 125 º" at bounding box center [387, 196] width 577 height 347
drag, startPoint x: 639, startPoint y: 57, endPoint x: 463, endPoint y: 74, distance: 176.7
click at [463, 74] on icon at bounding box center [463, 68] width 7 height 23
click at [65, 44] on button "Add flashing" at bounding box center [50, 42] width 52 height 11
type input "$0.00"
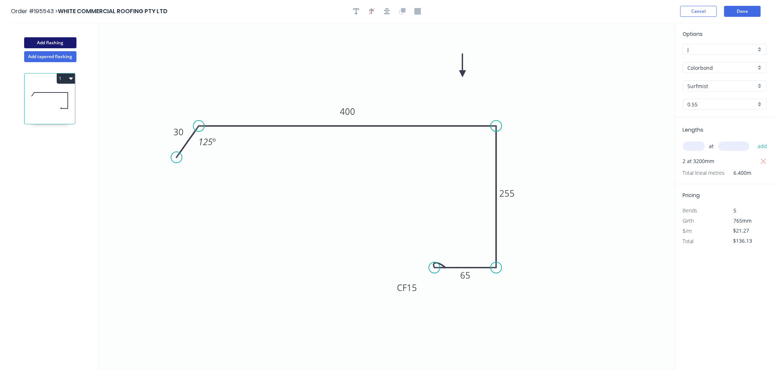
type input "$0.00"
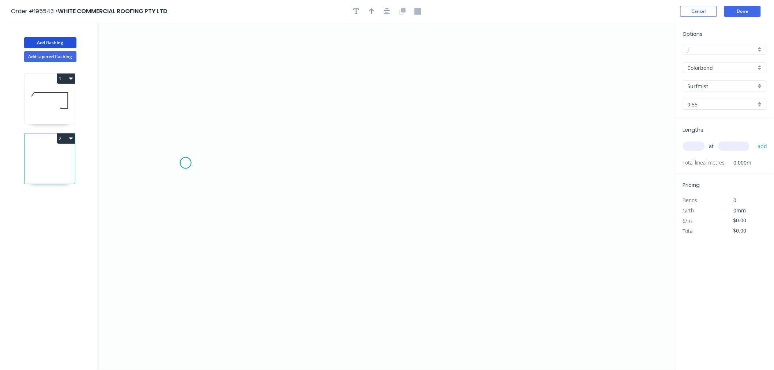
click at [185, 163] on icon "0" at bounding box center [387, 196] width 577 height 347
click at [206, 137] on icon at bounding box center [196, 150] width 20 height 26
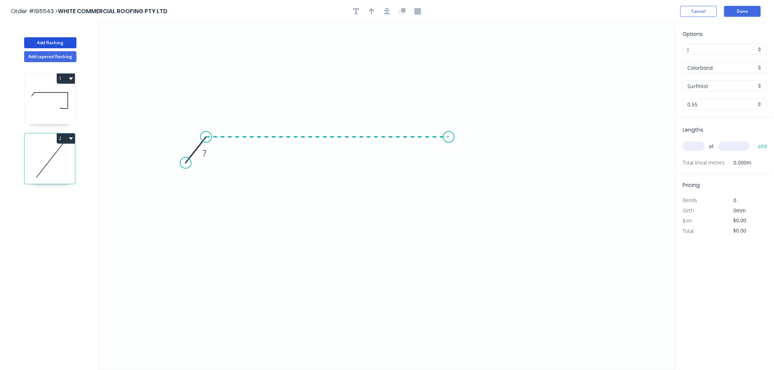
click at [449, 142] on icon "0 ?" at bounding box center [387, 196] width 577 height 347
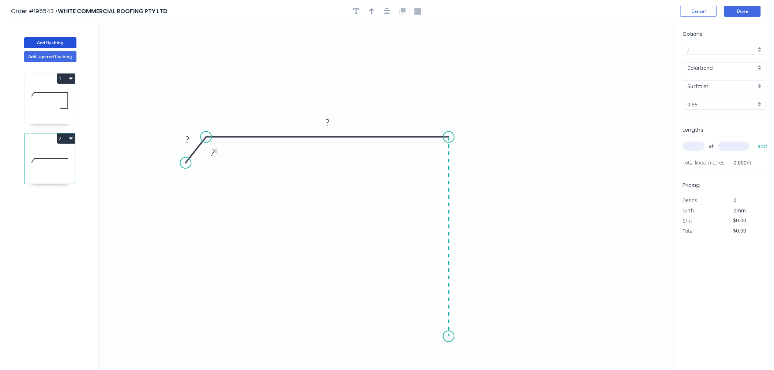
click at [456, 337] on icon "0 ? ? ? º" at bounding box center [387, 196] width 577 height 347
click at [374, 335] on icon "0 ? ? ? ? º" at bounding box center [387, 196] width 577 height 347
click at [374, 335] on circle at bounding box center [373, 336] width 11 height 11
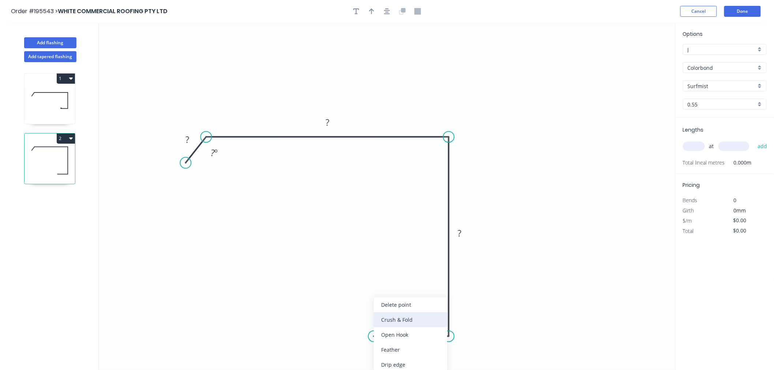
click at [400, 323] on div "Crush & Fold" at bounding box center [411, 319] width 74 height 15
click at [375, 348] on div "Flip bend" at bounding box center [405, 349] width 74 height 15
click at [390, 344] on tspan "10" at bounding box center [388, 348] width 10 height 12
click at [524, 323] on icon "0 ? ? ? CF 15 ? ? º" at bounding box center [387, 196] width 577 height 347
drag, startPoint x: 370, startPoint y: 355, endPoint x: 325, endPoint y: 350, distance: 45.2
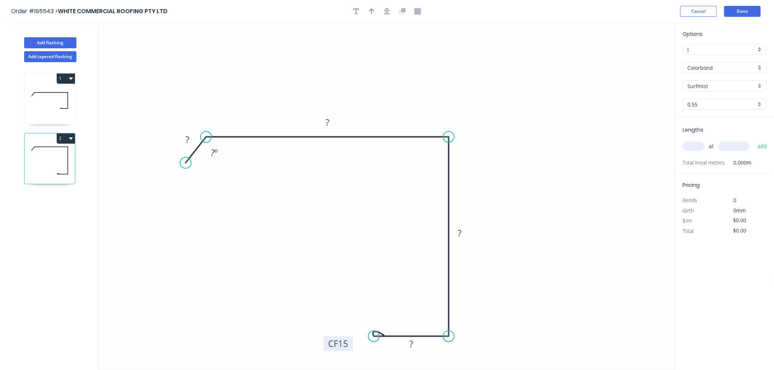
click at [325, 350] on rect at bounding box center [338, 343] width 29 height 15
click at [189, 137] on rect at bounding box center [187, 140] width 15 height 10
click at [598, 135] on icon "0 30 250 255 CF 15 65 125 º" at bounding box center [387, 196] width 577 height 347
type input "$21.27"
click at [696, 149] on input "text" at bounding box center [694, 147] width 22 height 10
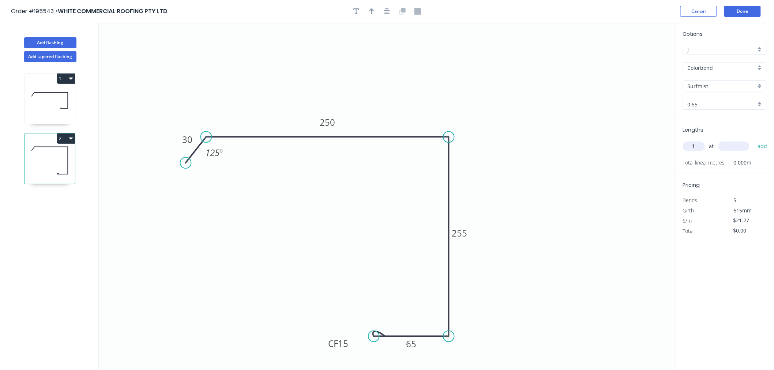
type input "1"
type input "2500"
click at [754, 140] on button "add" at bounding box center [762, 146] width 17 height 12
type input "$53.18"
click at [67, 42] on button "Add flashing" at bounding box center [50, 42] width 52 height 11
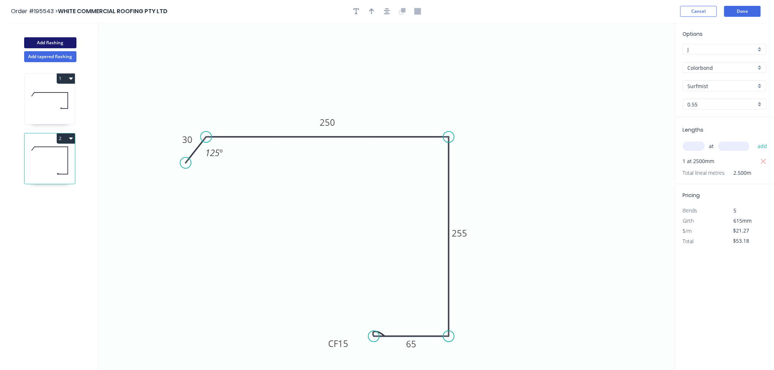
type input "$0.00"
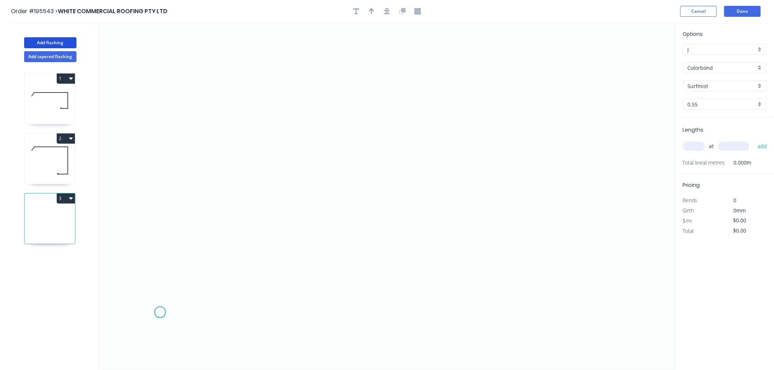
click at [160, 313] on icon "0" at bounding box center [387, 196] width 577 height 347
click at [189, 275] on icon at bounding box center [174, 293] width 29 height 38
click at [514, 275] on icon "0 ?" at bounding box center [387, 196] width 577 height 347
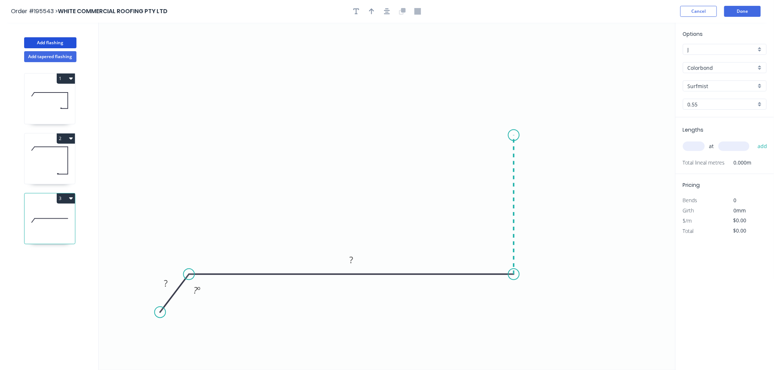
click at [510, 135] on icon "0 ? ? ? º" at bounding box center [387, 196] width 577 height 347
click at [485, 137] on icon "0 ? ? ? ? º" at bounding box center [387, 196] width 577 height 347
click at [485, 137] on circle at bounding box center [484, 135] width 11 height 11
click at [496, 121] on rect at bounding box center [499, 121] width 15 height 10
click at [697, 147] on input "text" at bounding box center [694, 147] width 22 height 10
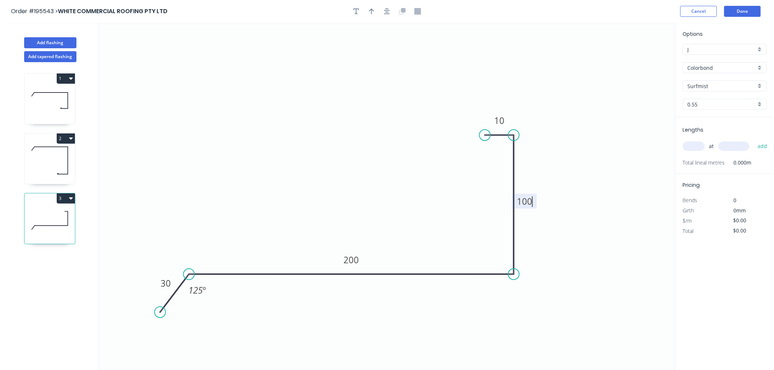
type input "$12.24"
type input "1"
type input "6200"
click at [754, 140] on button "add" at bounding box center [762, 146] width 17 height 12
type input "$75.89"
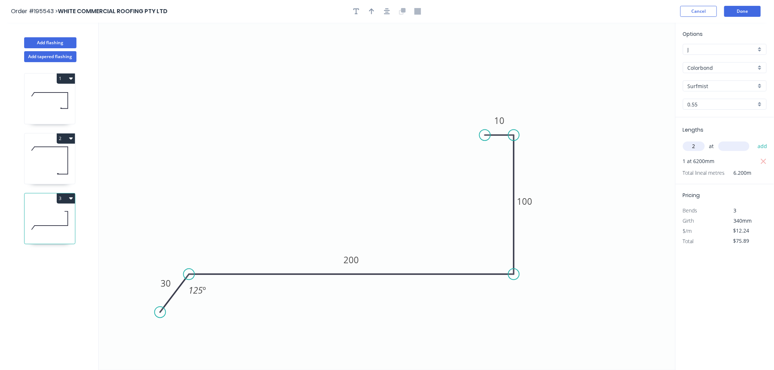
type input "2"
type input "4200"
click at [754, 140] on button "add" at bounding box center [762, 146] width 17 height 12
type input "$178.70"
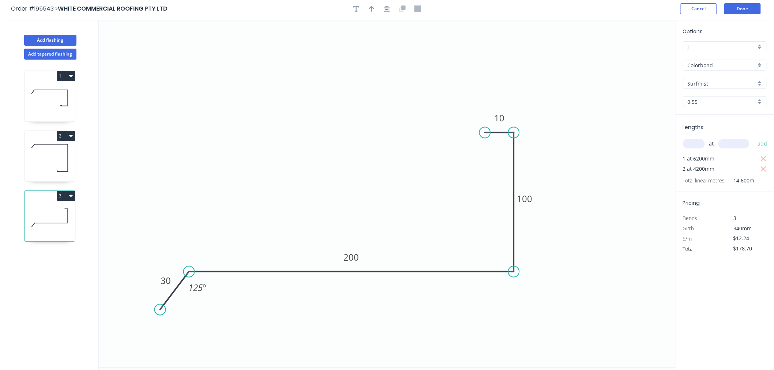
scroll to position [0, 0]
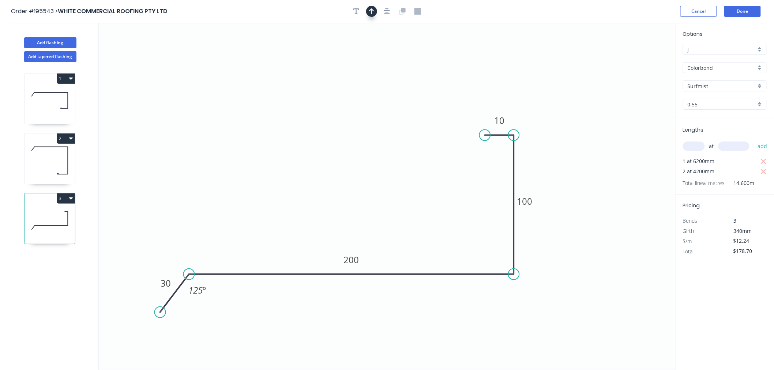
click at [371, 8] on icon "button" at bounding box center [371, 11] width 5 height 7
drag, startPoint x: 641, startPoint y: 57, endPoint x: 258, endPoint y: 144, distance: 392.9
click at [258, 144] on icon at bounding box center [258, 135] width 7 height 23
click at [61, 148] on icon at bounding box center [50, 160] width 50 height 47
type input "$21.27"
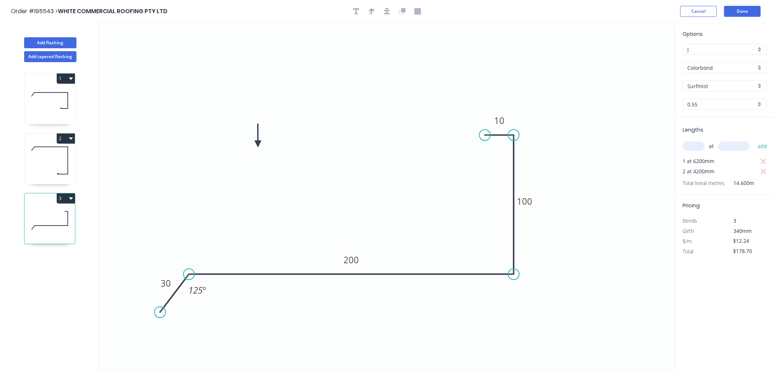
type input "$53.18"
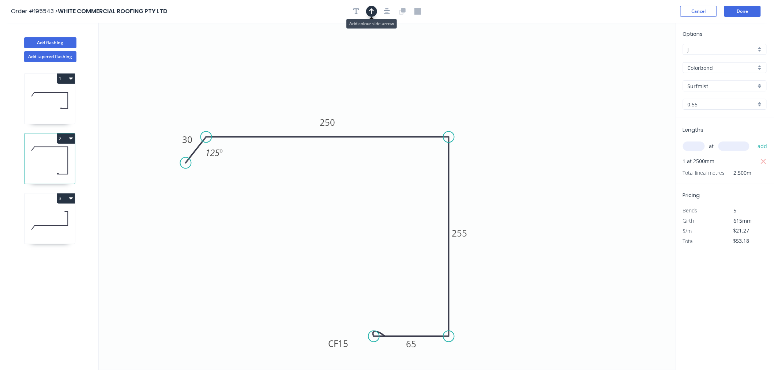
click at [370, 8] on icon "button" at bounding box center [371, 11] width 5 height 7
drag, startPoint x: 638, startPoint y: 58, endPoint x: 425, endPoint y: 72, distance: 213.7
click at [425, 72] on icon at bounding box center [424, 63] width 7 height 23
click at [49, 213] on icon at bounding box center [50, 220] width 50 height 47
type input "$12.24"
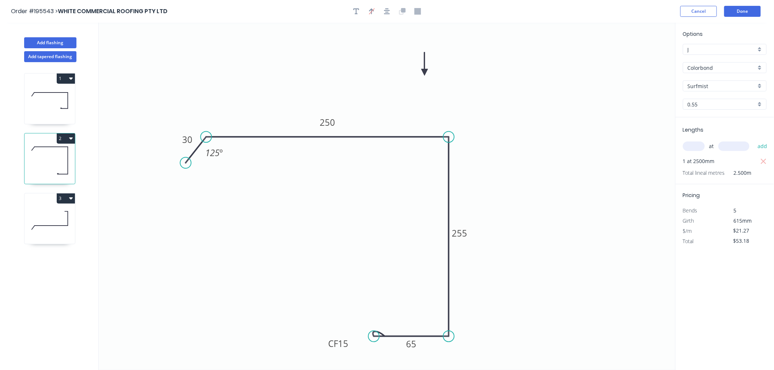
type input "$178.70"
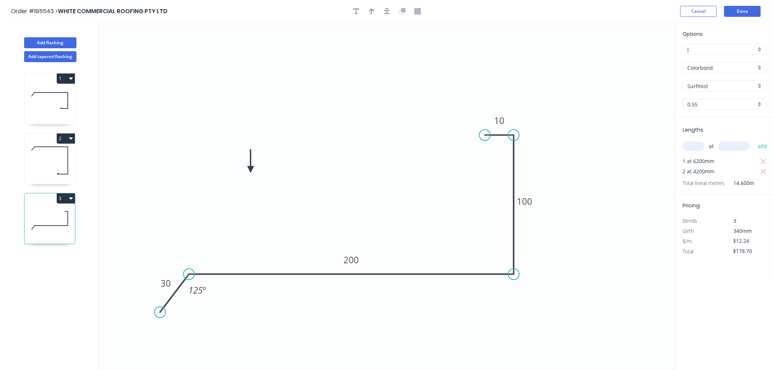
drag, startPoint x: 258, startPoint y: 141, endPoint x: 251, endPoint y: 170, distance: 29.5
click at [251, 170] on icon at bounding box center [250, 160] width 7 height 23
click at [735, 14] on button "Done" at bounding box center [742, 11] width 37 height 11
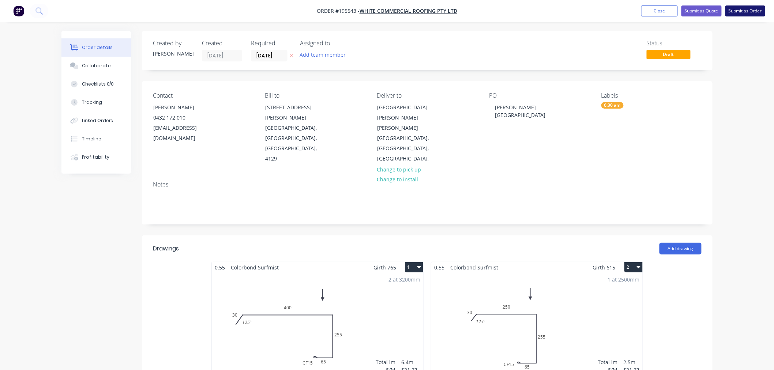
click at [748, 14] on button "Submit as Order" at bounding box center [745, 10] width 40 height 11
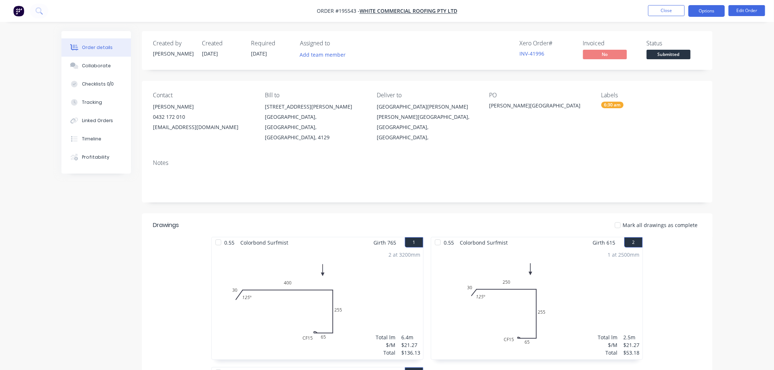
click at [714, 14] on button "Options" at bounding box center [706, 11] width 37 height 12
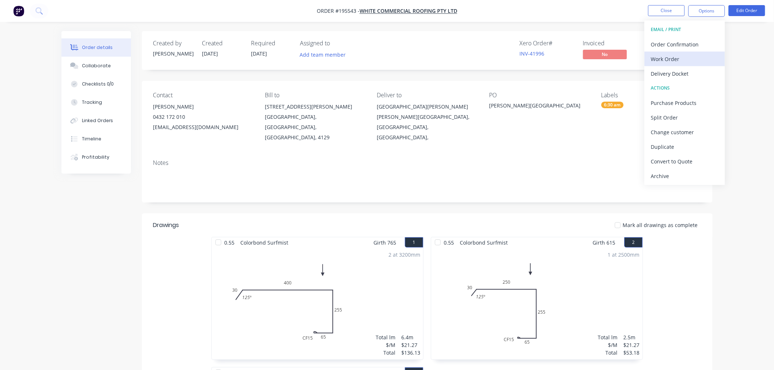
click at [668, 58] on div "Work Order" at bounding box center [684, 59] width 67 height 11
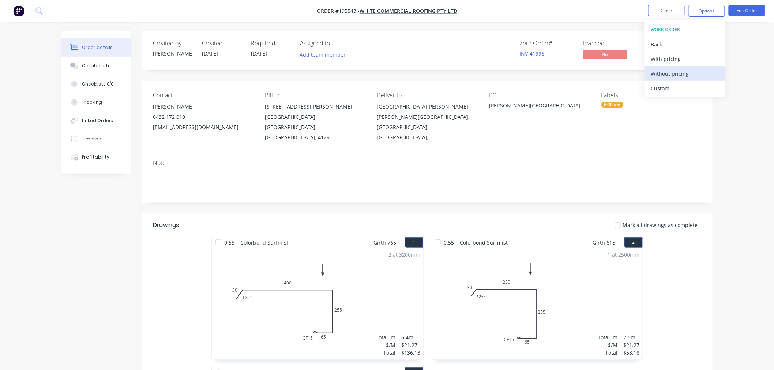
click at [658, 78] on div "Without pricing" at bounding box center [684, 73] width 67 height 11
click at [663, 14] on button "Close" at bounding box center [666, 10] width 37 height 11
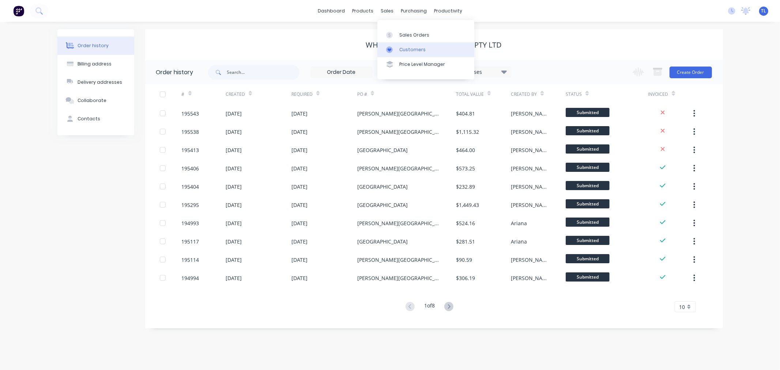
click at [399, 49] on link "Customers" at bounding box center [425, 49] width 97 height 15
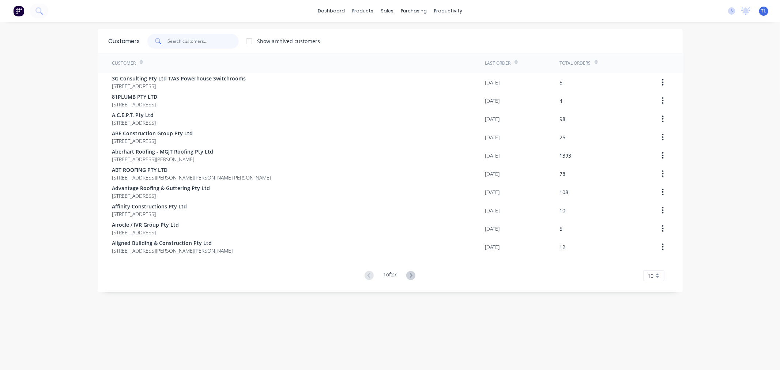
click at [205, 37] on input "text" at bounding box center [202, 41] width 71 height 15
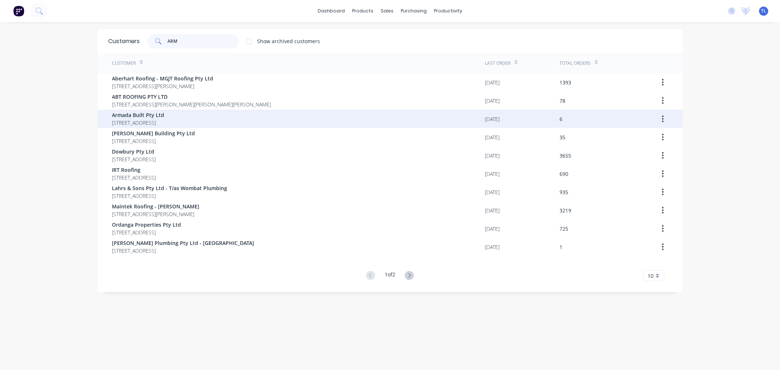
type input "ARM"
click at [146, 117] on span "Armada Built Pty Ltd" at bounding box center [138, 115] width 52 height 8
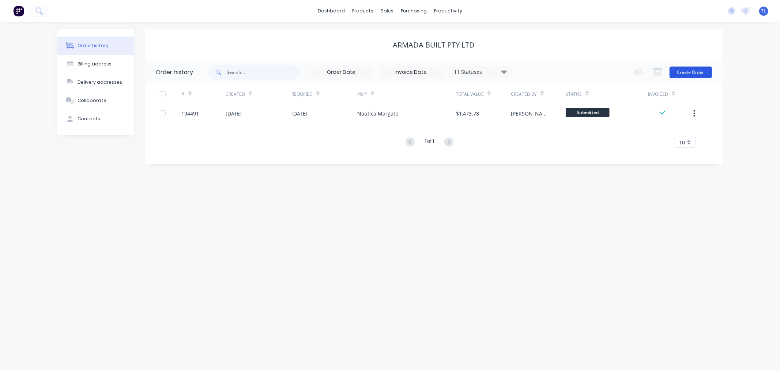
click at [684, 74] on button "Create Order" at bounding box center [691, 73] width 42 height 12
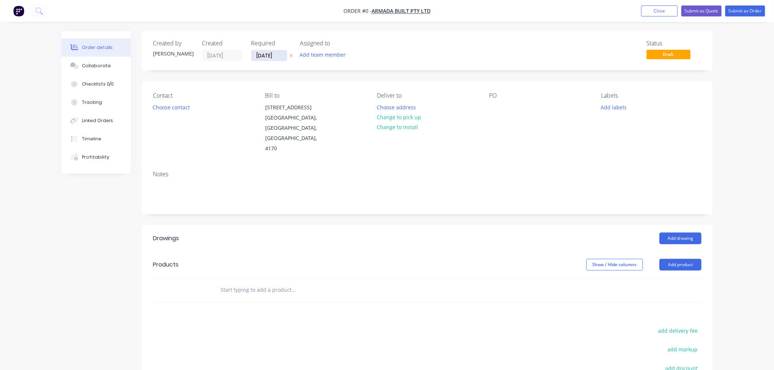
click at [270, 52] on input "[DATE]" at bounding box center [269, 55] width 36 height 11
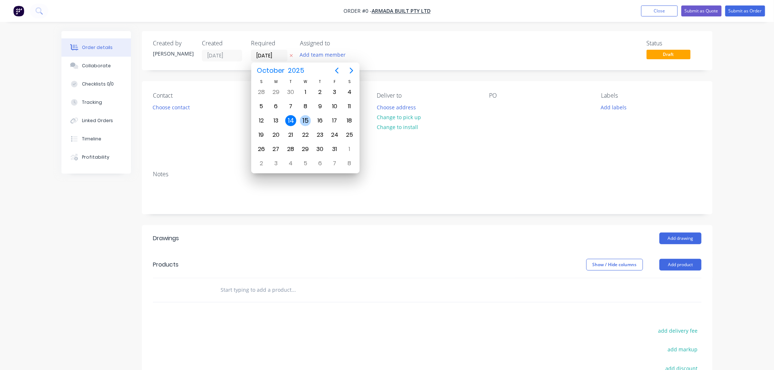
click at [308, 123] on div "15" at bounding box center [305, 120] width 11 height 11
type input "[DATE]"
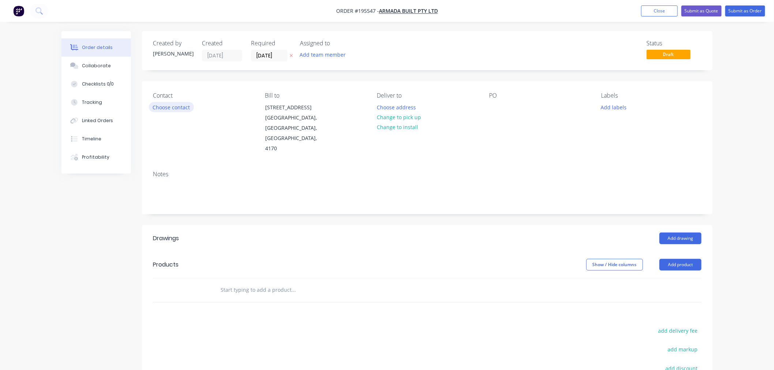
click at [169, 108] on button "Choose contact" at bounding box center [171, 107] width 45 height 10
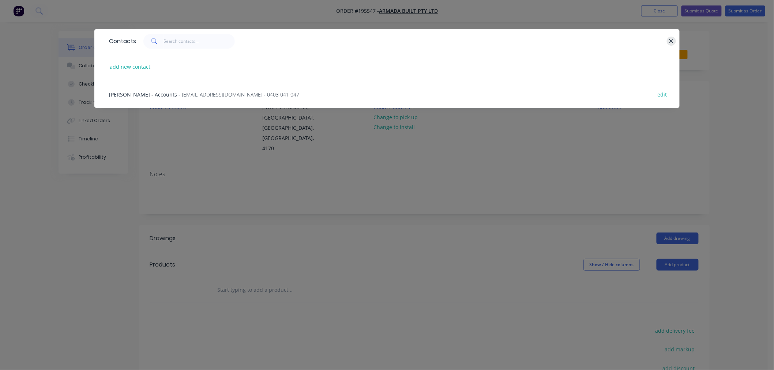
click at [671, 41] on icon "button" at bounding box center [671, 41] width 4 height 4
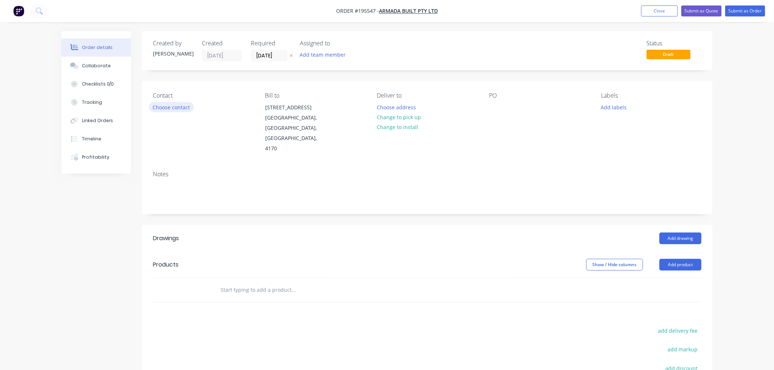
click at [162, 106] on button "Choose contact" at bounding box center [171, 107] width 45 height 10
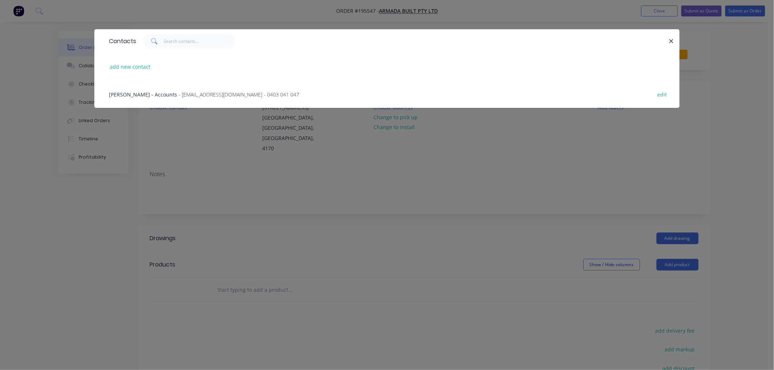
click at [140, 72] on div "add new contact" at bounding box center [386, 66] width 563 height 27
click at [148, 69] on button "add new contact" at bounding box center [130, 67] width 48 height 10
select select "AU"
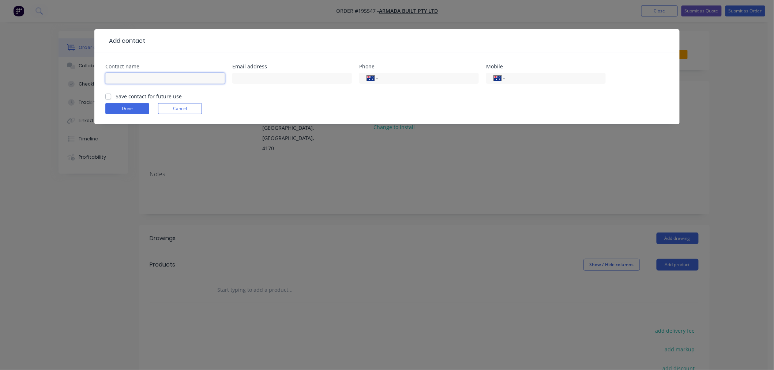
click at [159, 82] on input "text" at bounding box center [165, 78] width 120 height 11
type input "d"
type input "DAN CLARK"
type input "DAN@ARMADABUILT.COM.AU"
click at [543, 74] on input "tel" at bounding box center [554, 78] width 88 height 8
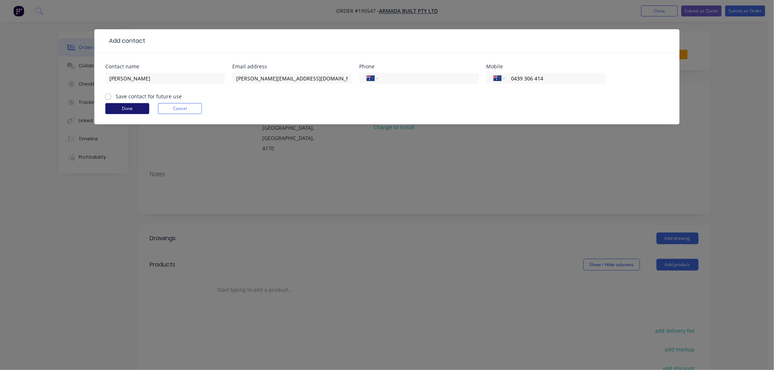
type input "0439 306 414"
click at [121, 107] on button "Done" at bounding box center [127, 108] width 44 height 11
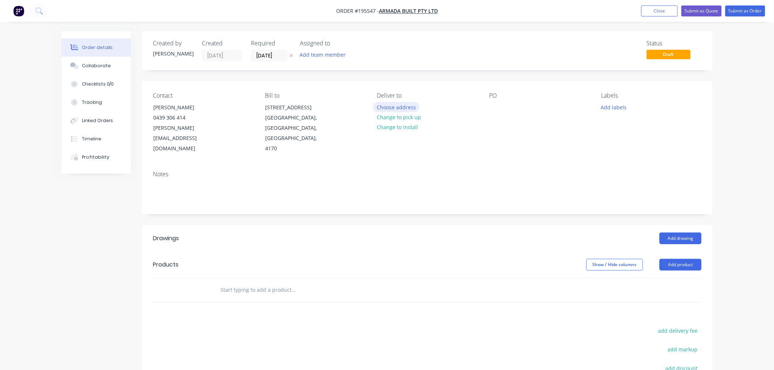
click at [407, 110] on button "Choose address" at bounding box center [396, 107] width 47 height 10
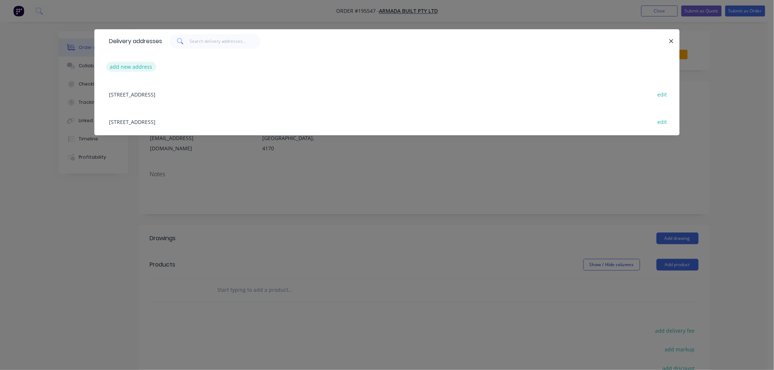
click at [138, 65] on button "add new address" at bounding box center [131, 67] width 50 height 10
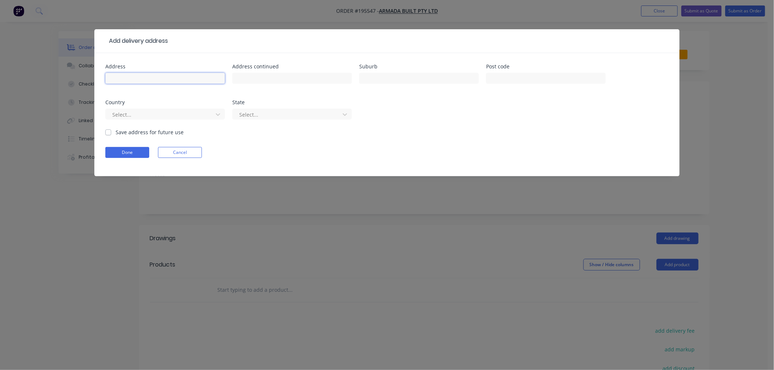
click at [170, 79] on input "text" at bounding box center [165, 78] width 120 height 11
type input "24 BEACONSFIELD STREET"
click at [396, 77] on input "text" at bounding box center [419, 78] width 120 height 11
type input "MARGATE"
click at [167, 118] on div at bounding box center [161, 114] width 98 height 9
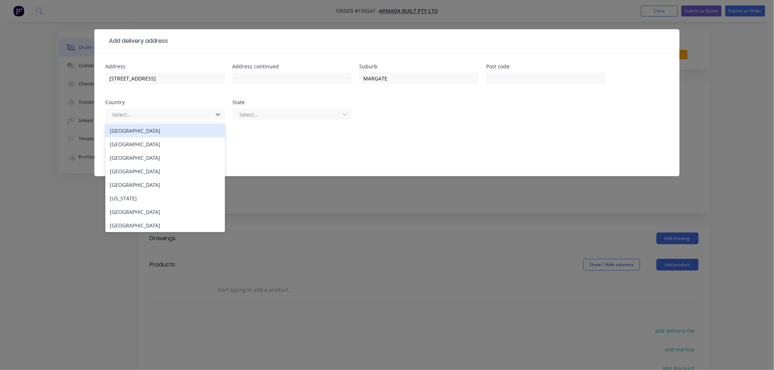
click at [162, 132] on div "[GEOGRAPHIC_DATA]" at bounding box center [165, 131] width 120 height 14
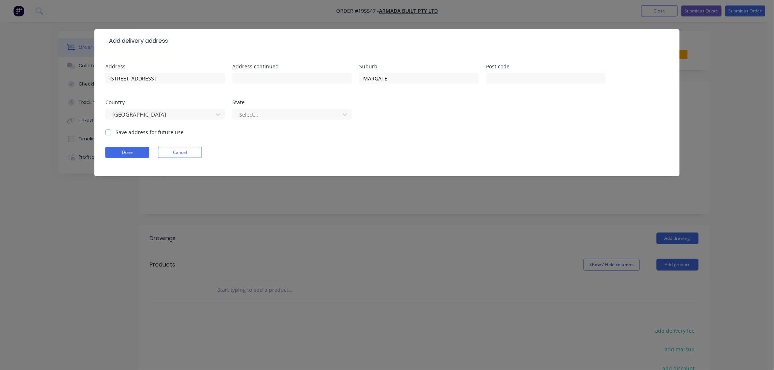
click at [258, 121] on div "Select..." at bounding box center [292, 118] width 120 height 22
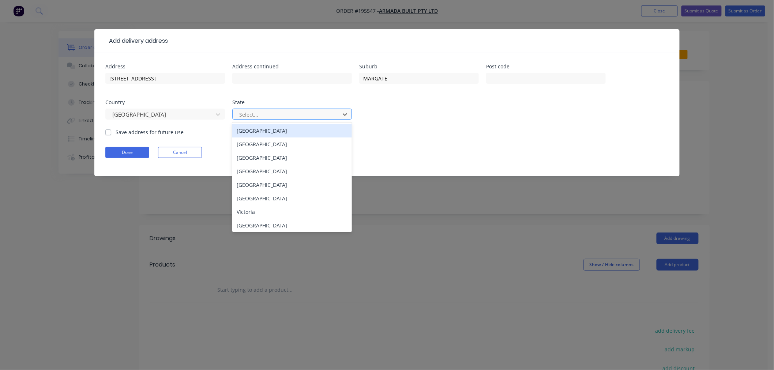
click at [261, 112] on div at bounding box center [287, 114] width 98 height 9
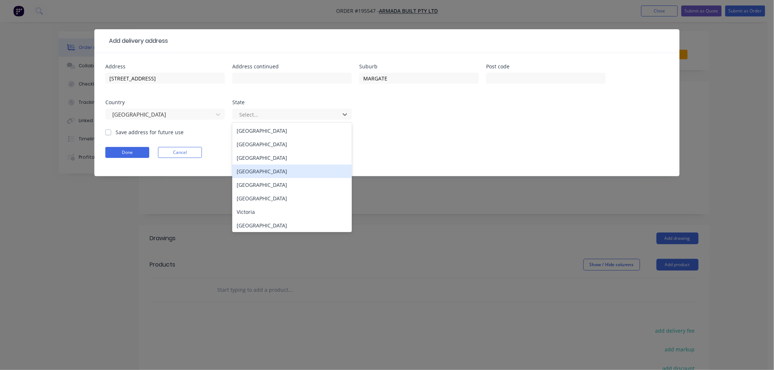
click at [255, 167] on div "[GEOGRAPHIC_DATA]" at bounding box center [292, 172] width 120 height 14
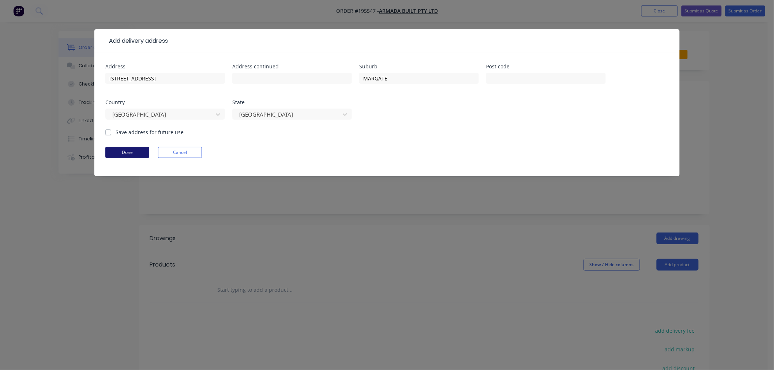
click at [124, 152] on button "Done" at bounding box center [127, 152] width 44 height 11
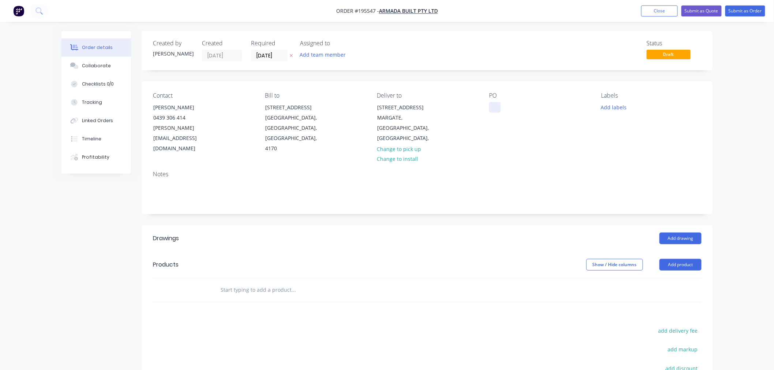
click at [496, 110] on div at bounding box center [495, 107] width 12 height 11
click at [567, 165] on div "Notes" at bounding box center [427, 189] width 570 height 49
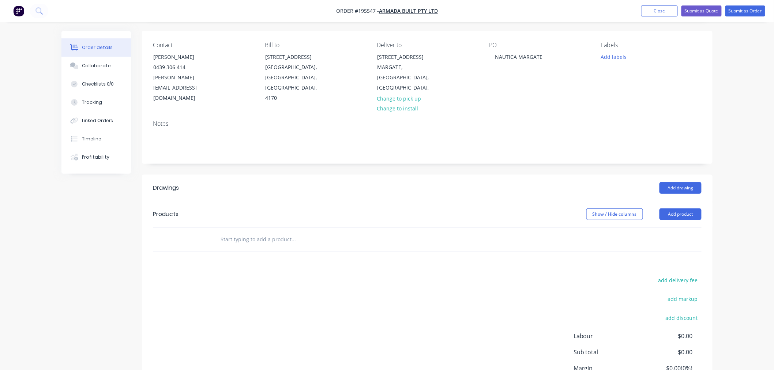
scroll to position [81, 0]
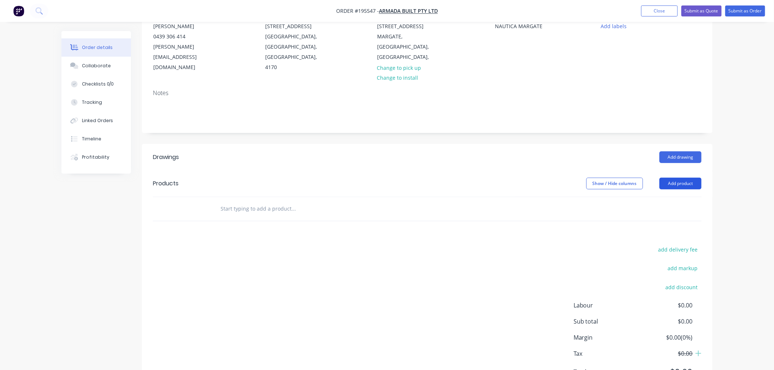
click at [668, 178] on button "Add product" at bounding box center [680, 184] width 42 height 12
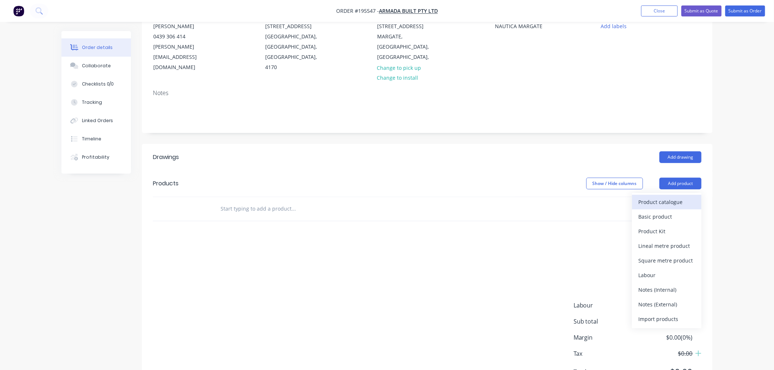
click at [664, 197] on button "Product catalogue" at bounding box center [666, 202] width 69 height 15
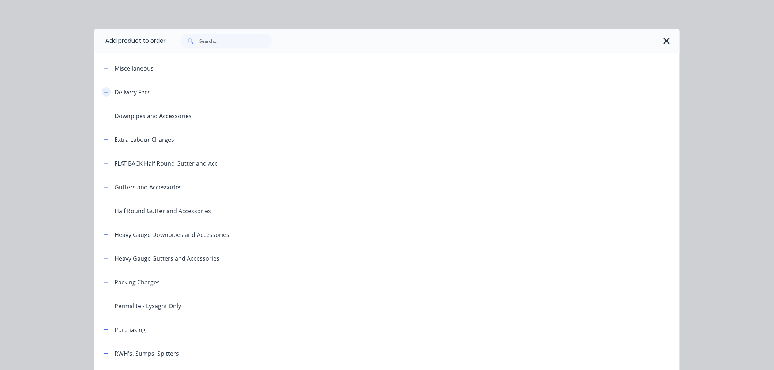
click at [104, 92] on icon "button" at bounding box center [106, 92] width 4 height 5
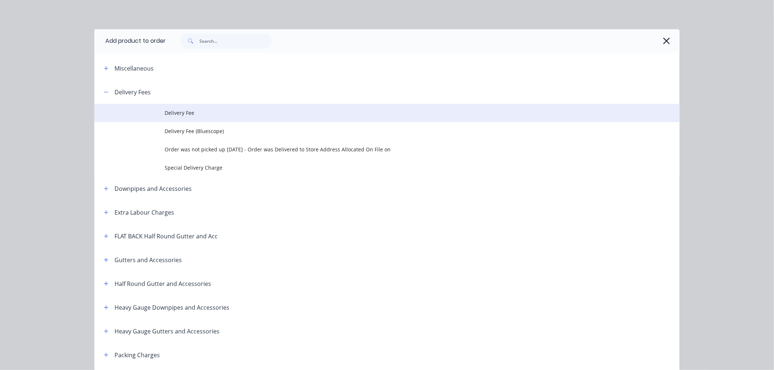
click at [183, 112] on span "Delivery Fee" at bounding box center [371, 113] width 412 height 8
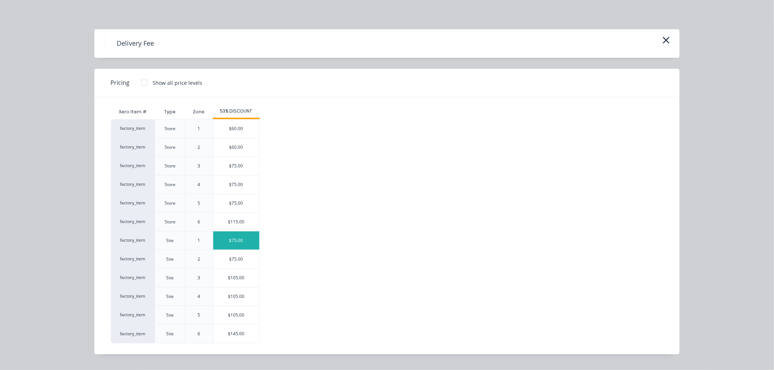
click at [232, 234] on div "$75.00" at bounding box center [236, 240] width 46 height 18
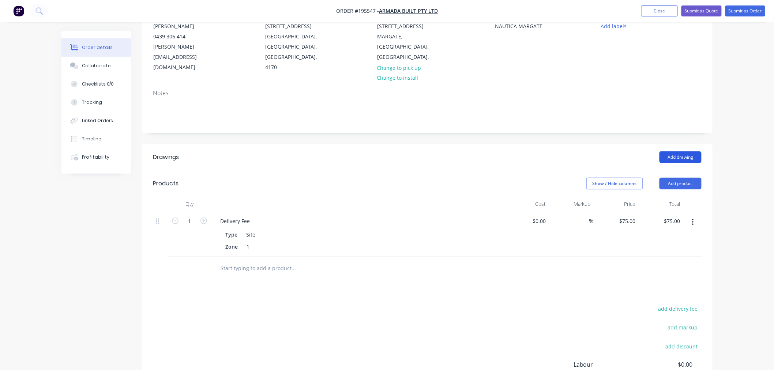
click at [685, 151] on button "Add drawing" at bounding box center [680, 157] width 42 height 12
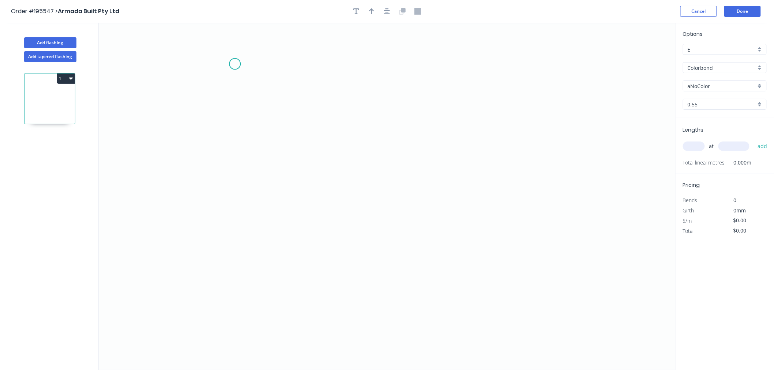
click at [235, 64] on icon "0" at bounding box center [387, 196] width 577 height 347
click at [243, 279] on icon "0" at bounding box center [387, 196] width 577 height 347
click at [238, 280] on circle at bounding box center [234, 278] width 11 height 11
drag, startPoint x: 237, startPoint y: 276, endPoint x: 238, endPoint y: 219, distance: 56.7
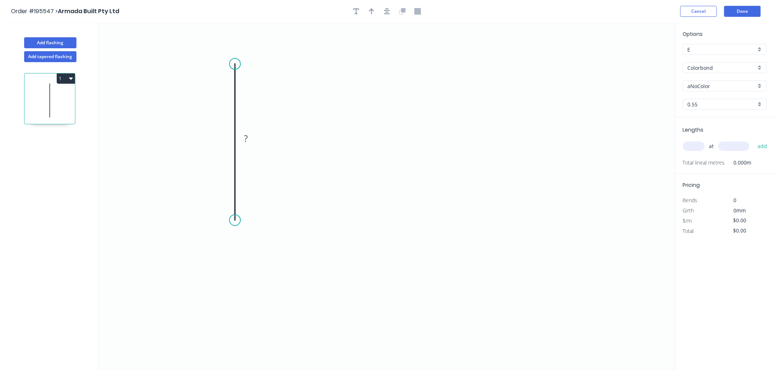
click at [238, 219] on circle at bounding box center [234, 220] width 11 height 11
click at [234, 219] on circle at bounding box center [234, 219] width 11 height 11
click at [331, 219] on icon "0 ?" at bounding box center [387, 196] width 577 height 347
click at [331, 219] on circle at bounding box center [331, 219] width 11 height 11
click at [334, 286] on icon "0 ? ?" at bounding box center [387, 196] width 577 height 347
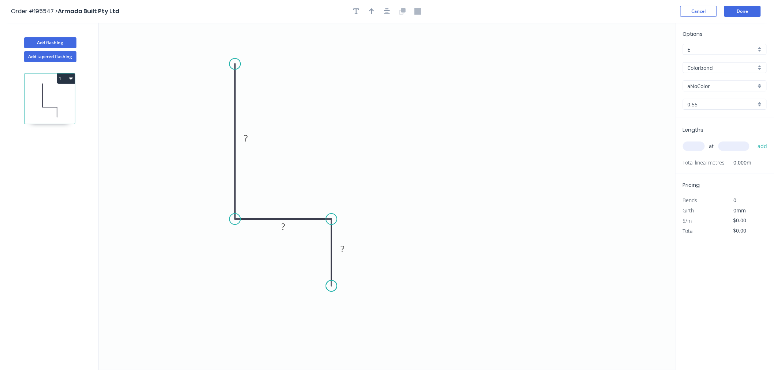
click at [334, 286] on circle at bounding box center [331, 285] width 11 height 11
click at [235, 220] on circle at bounding box center [234, 219] width 11 height 11
click at [233, 219] on circle at bounding box center [234, 219] width 11 height 11
click at [331, 216] on circle at bounding box center [331, 219] width 11 height 11
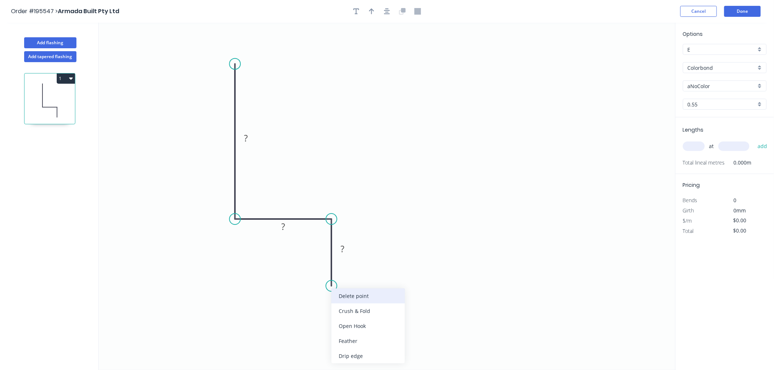
click at [339, 291] on div "Delete point" at bounding box center [368, 296] width 74 height 15
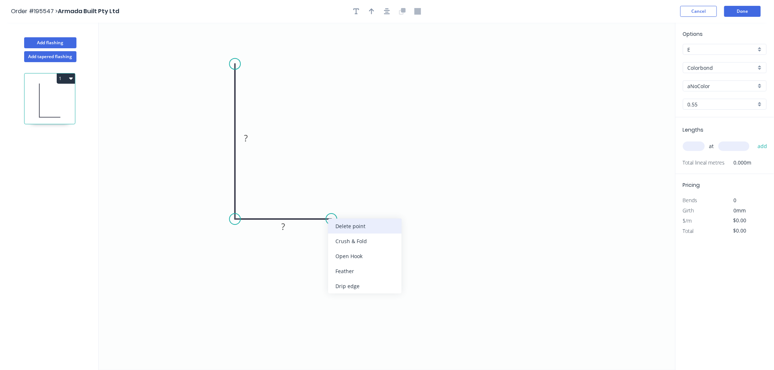
click at [348, 228] on div "Delete point" at bounding box center [365, 226] width 74 height 15
click at [335, 253] on icon "0 ?" at bounding box center [387, 196] width 577 height 347
click at [236, 219] on circle at bounding box center [234, 219] width 11 height 11
click at [235, 221] on circle at bounding box center [234, 218] width 11 height 11
click at [315, 224] on icon "0 ?" at bounding box center [387, 196] width 577 height 347
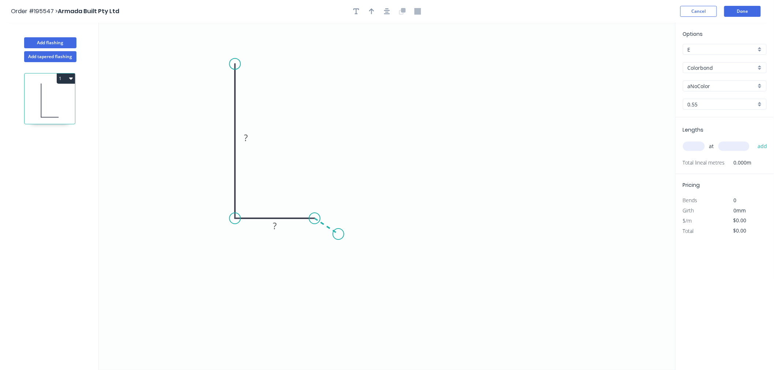
click at [338, 234] on icon "0 ? ?" at bounding box center [387, 196] width 577 height 347
click at [338, 234] on circle at bounding box center [338, 234] width 11 height 11
drag, startPoint x: 341, startPoint y: 236, endPoint x: 332, endPoint y: 240, distance: 9.4
click at [332, 240] on circle at bounding box center [332, 235] width 11 height 11
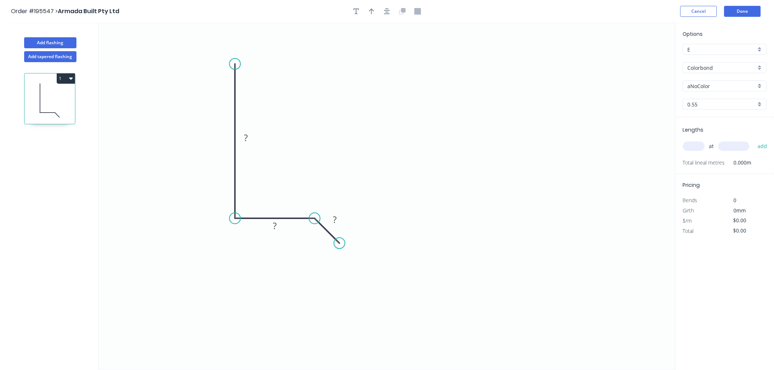
drag, startPoint x: 334, startPoint y: 236, endPoint x: 339, endPoint y: 246, distance: 11.0
click at [339, 246] on circle at bounding box center [339, 243] width 11 height 11
click at [354, 268] on div "Crush & Fold" at bounding box center [376, 267] width 74 height 15
click at [351, 263] on div "Flip bend" at bounding box center [378, 264] width 74 height 15
click at [348, 221] on tspan "10" at bounding box center [348, 222] width 10 height 12
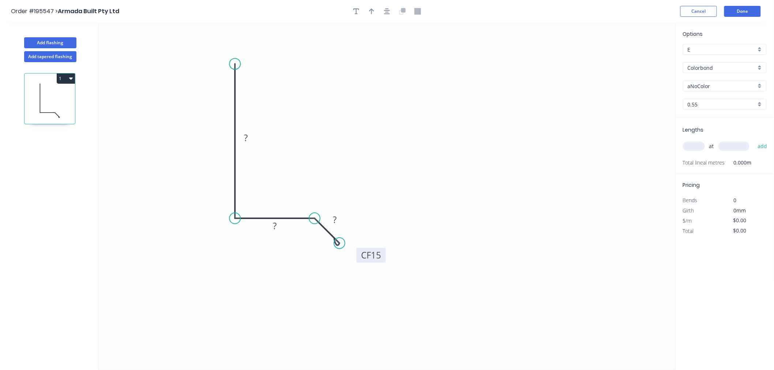
drag, startPoint x: 354, startPoint y: 228, endPoint x: 381, endPoint y: 261, distance: 43.1
click at [381, 261] on rect at bounding box center [371, 255] width 29 height 15
click at [335, 219] on tspan "?" at bounding box center [335, 220] width 4 height 12
click at [249, 140] on rect at bounding box center [245, 138] width 15 height 10
click at [272, 231] on rect at bounding box center [274, 226] width 15 height 10
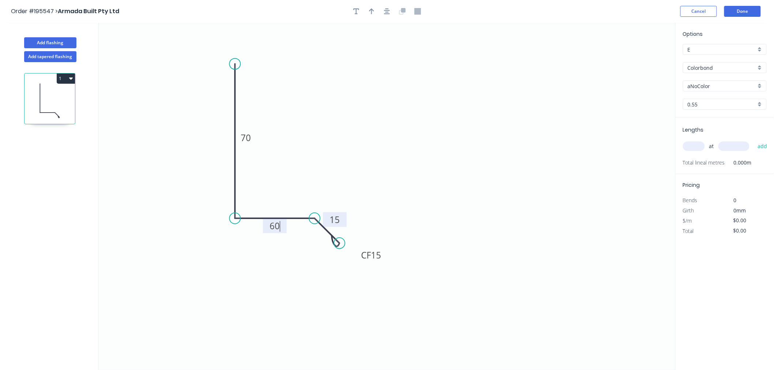
click at [452, 169] on icon "0 70 60 CF 15 15" at bounding box center [387, 196] width 577 height 347
type input "$10.54"
click at [688, 144] on input "text" at bounding box center [694, 147] width 22 height 10
type input "15"
type input "6000"
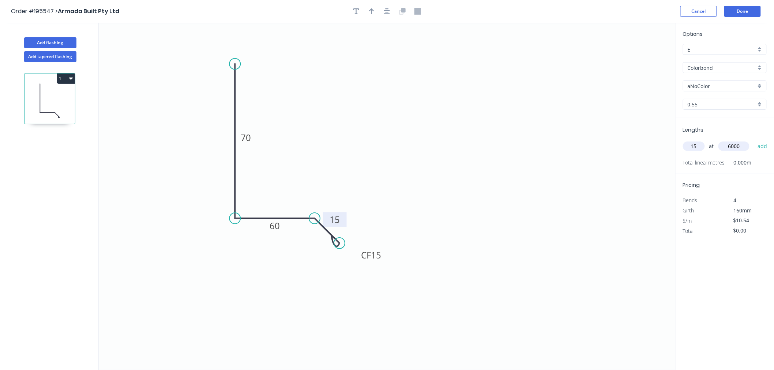
click at [754, 140] on button "add" at bounding box center [762, 146] width 17 height 12
type input "$948.60"
click at [368, 11] on button "button" at bounding box center [371, 11] width 11 height 11
click at [634, 59] on icon "0 70 60 CF 15 15" at bounding box center [387, 196] width 577 height 347
click at [637, 58] on icon at bounding box center [638, 50] width 7 height 23
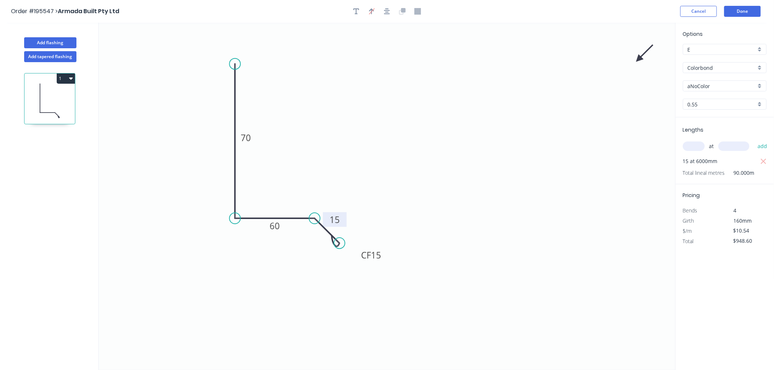
click at [638, 59] on icon at bounding box center [644, 53] width 21 height 21
click at [638, 59] on icon at bounding box center [646, 59] width 23 height 7
click at [638, 59] on icon at bounding box center [638, 67] width 7 height 23
click at [638, 59] on icon at bounding box center [632, 64] width 21 height 21
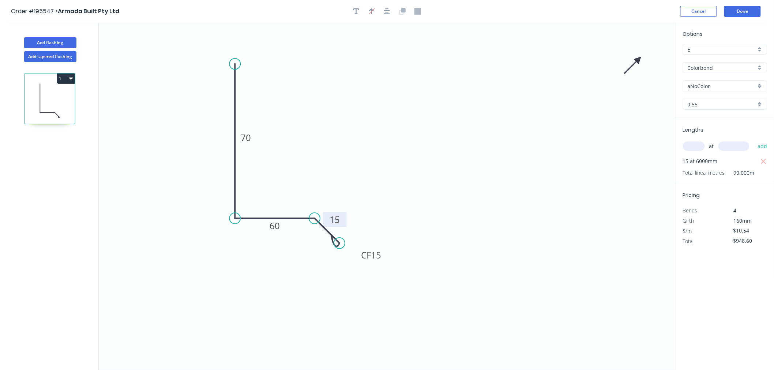
click at [638, 59] on icon at bounding box center [632, 64] width 21 height 21
click at [638, 59] on icon at bounding box center [632, 53] width 21 height 21
click at [638, 59] on icon at bounding box center [638, 50] width 7 height 23
click at [638, 59] on icon at bounding box center [644, 53] width 21 height 21
click at [638, 59] on icon at bounding box center [646, 59] width 23 height 7
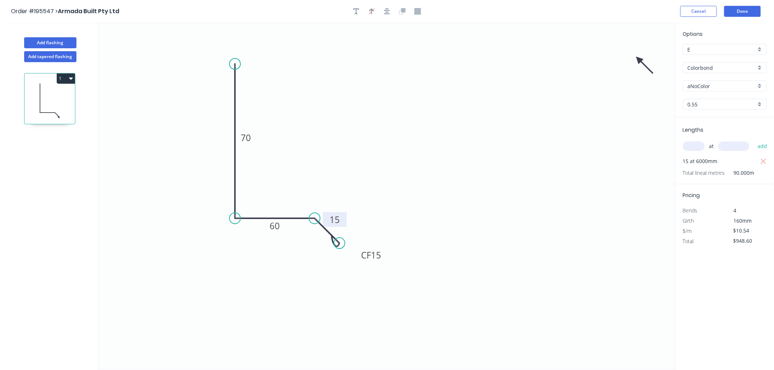
click at [638, 59] on icon at bounding box center [644, 64] width 21 height 21
click at [638, 59] on icon at bounding box center [632, 64] width 21 height 21
click at [638, 59] on icon at bounding box center [629, 59] width 23 height 7
click at [638, 59] on icon at bounding box center [632, 53] width 21 height 21
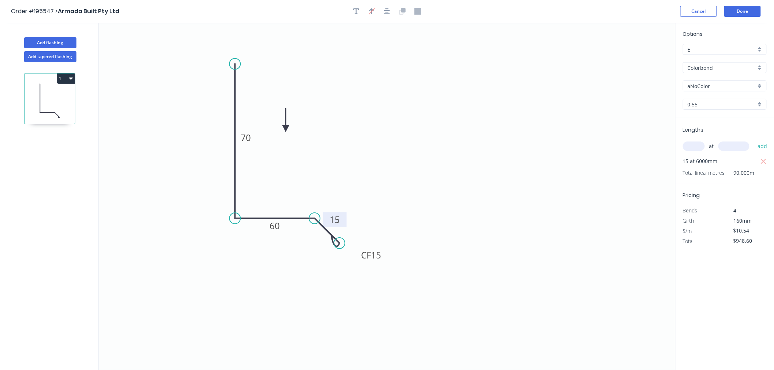
drag, startPoint x: 638, startPoint y: 59, endPoint x: 286, endPoint y: 129, distance: 359.1
click at [286, 129] on icon at bounding box center [285, 120] width 7 height 23
click at [494, 130] on icon "0 70 60 CF 15 15" at bounding box center [387, 196] width 577 height 347
drag, startPoint x: 732, startPoint y: 78, endPoint x: 732, endPoint y: 91, distance: 12.8
click at [732, 91] on div "Options E E Colorbond Colorbond Colorbond (Premium) Colorbond Coolmax Colorbond…" at bounding box center [724, 73] width 98 height 87
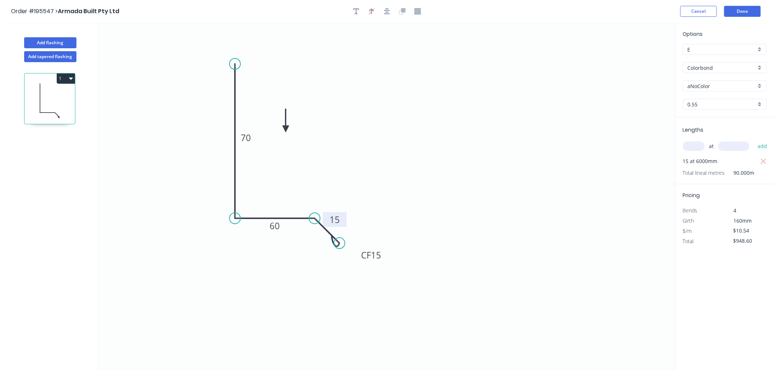
click at [731, 85] on input "aNoColor" at bounding box center [722, 86] width 68 height 8
click at [712, 102] on div "Dover White" at bounding box center [724, 101] width 83 height 13
type input "Dover White"
click at [631, 158] on icon "0 70 60 CF 15 15" at bounding box center [387, 196] width 577 height 347
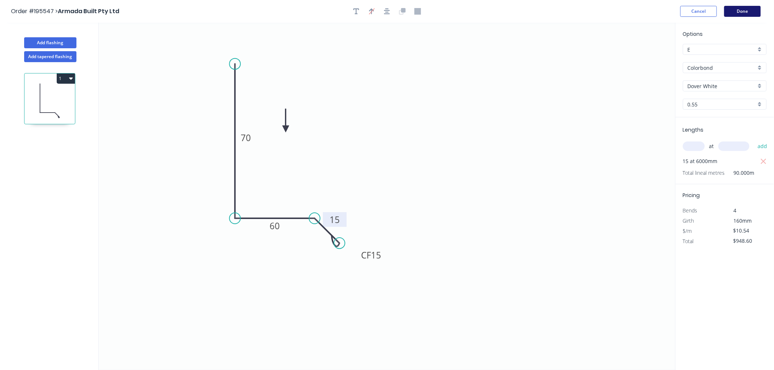
click at [750, 12] on button "Done" at bounding box center [742, 11] width 37 height 11
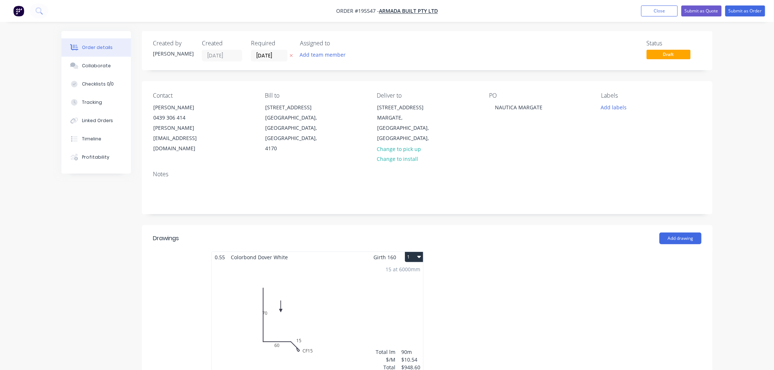
click at [414, 252] on button "1" at bounding box center [414, 257] width 18 height 10
click at [418, 268] on button "Use larger box size" at bounding box center [388, 275] width 69 height 15
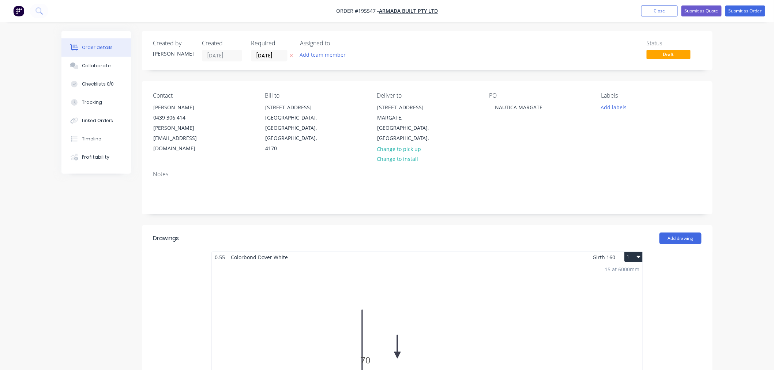
click at [528, 294] on div "15 at 6000mm Total lm $/M Total 90m $10.54 $948.60" at bounding box center [427, 374] width 431 height 223
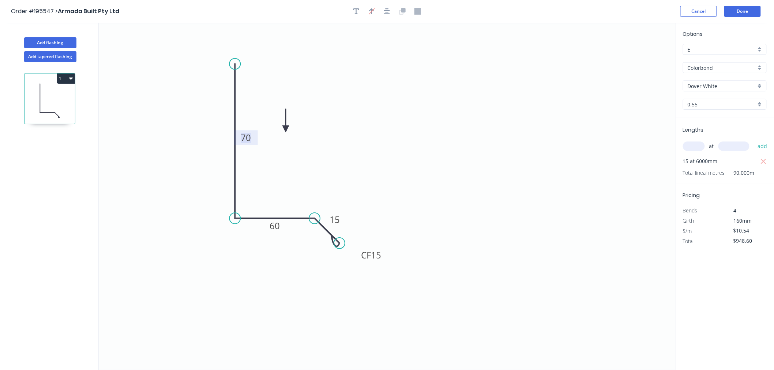
click at [249, 138] on tspan "70" at bounding box center [246, 138] width 10 height 12
drag, startPoint x: 257, startPoint y: 136, endPoint x: 220, endPoint y: 136, distance: 36.9
click at [220, 136] on rect at bounding box center [209, 137] width 24 height 15
click at [736, 9] on button "Done" at bounding box center [742, 11] width 37 height 11
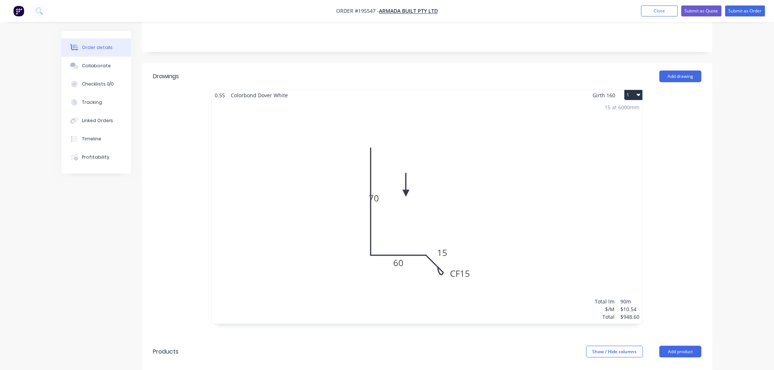
scroll to position [162, 0]
click at [581, 128] on div "15 at 6000mm Total lm $/M Total 90m $10.54 $948.60" at bounding box center [427, 211] width 431 height 223
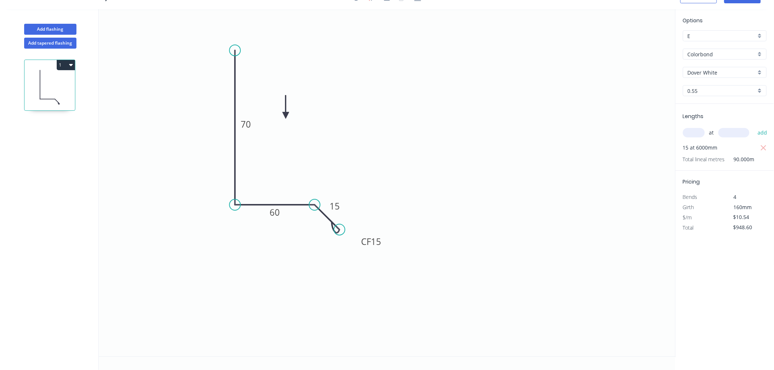
scroll to position [14, 0]
click at [234, 50] on circle at bounding box center [234, 50] width 11 height 11
click at [237, 62] on div "Delete point" at bounding box center [271, 59] width 74 height 15
type input "$0.00"
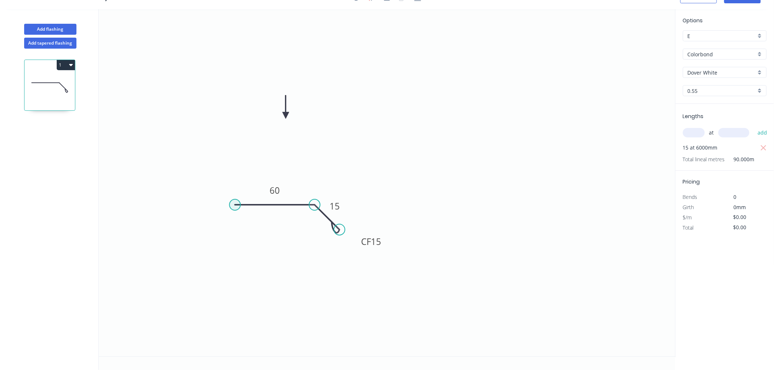
click at [234, 203] on circle at bounding box center [234, 204] width 11 height 11
click at [231, 60] on icon "0 60 CF 15 15" at bounding box center [387, 182] width 577 height 347
type input "$8.38"
type input "$754.20"
click at [233, 64] on circle at bounding box center [234, 60] width 11 height 11
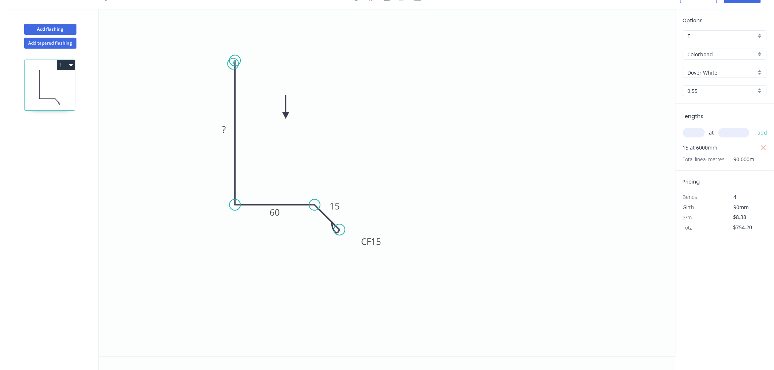
click at [233, 64] on circle at bounding box center [234, 60] width 11 height 11
click at [229, 133] on rect at bounding box center [223, 130] width 15 height 10
click at [180, 199] on icon "0 70 60 CF 15 15" at bounding box center [387, 182] width 577 height 347
type input "$10.54"
type input "$948.60"
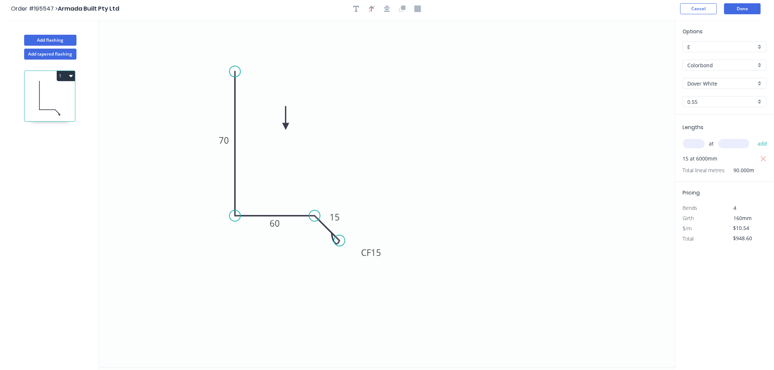
scroll to position [0, 0]
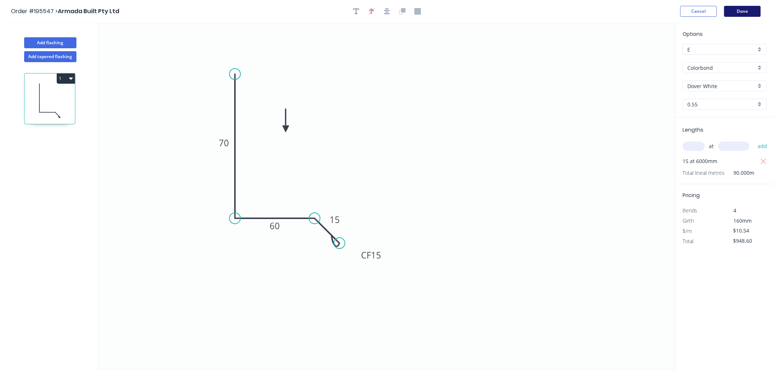
click at [728, 13] on button "Done" at bounding box center [742, 11] width 37 height 11
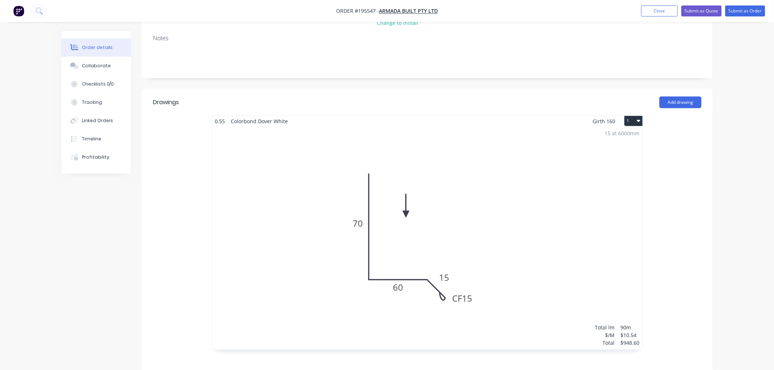
scroll to position [162, 0]
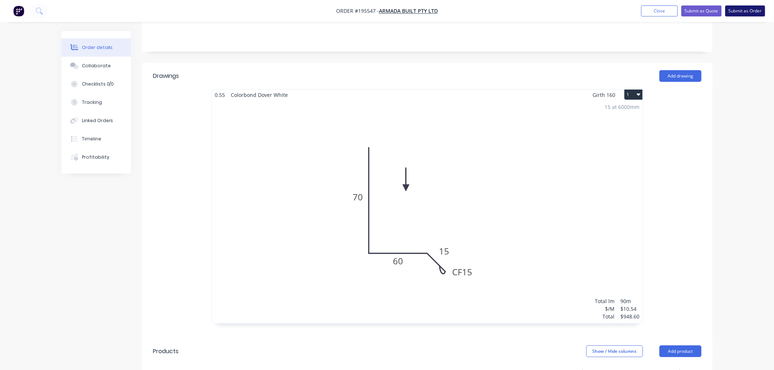
click at [749, 9] on button "Submit as Order" at bounding box center [745, 10] width 40 height 11
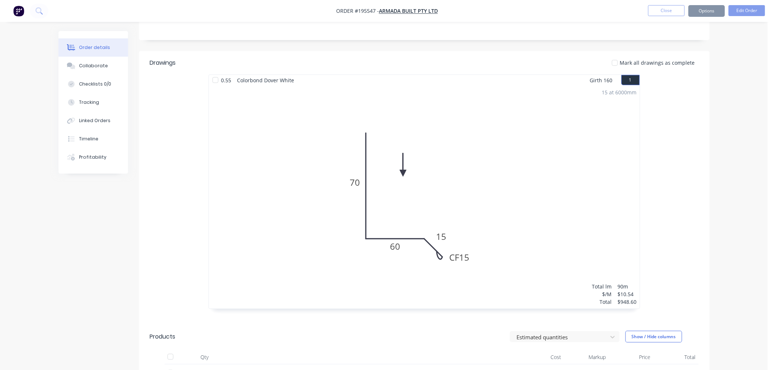
scroll to position [0, 0]
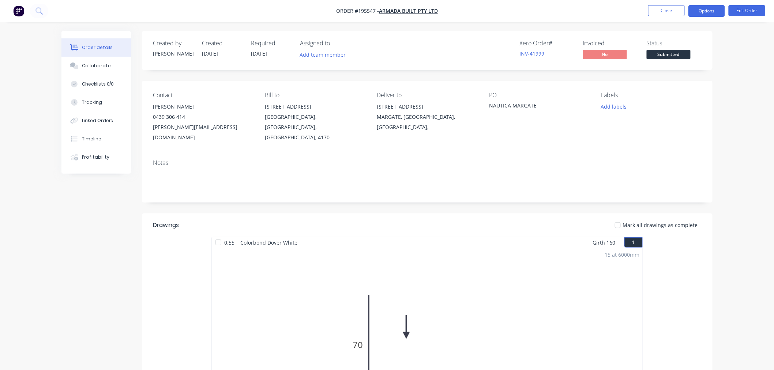
click at [709, 12] on button "Options" at bounding box center [706, 11] width 37 height 12
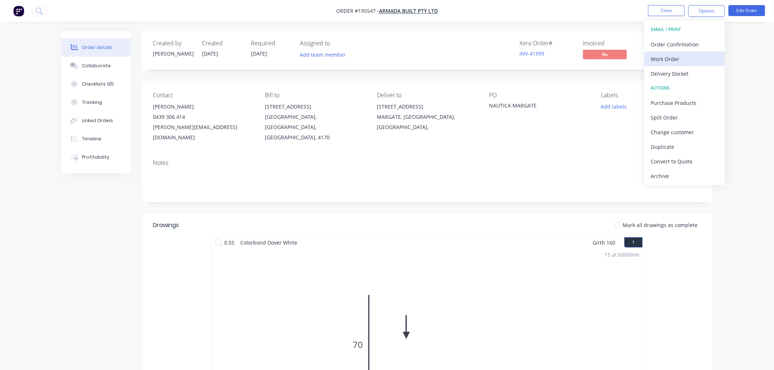
click at [677, 57] on div "Work Order" at bounding box center [684, 59] width 67 height 11
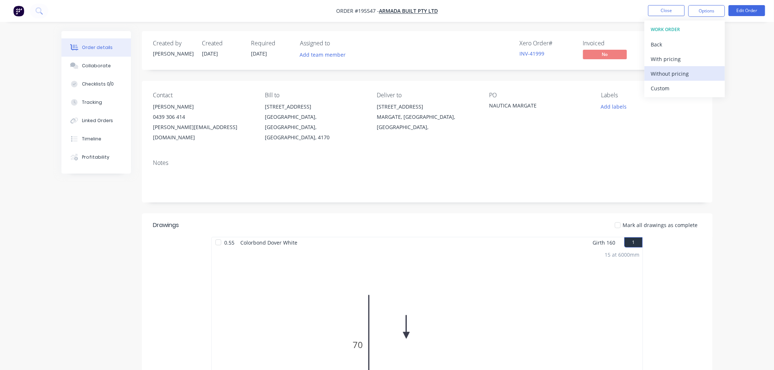
click at [671, 77] on div "Without pricing" at bounding box center [684, 73] width 67 height 11
click at [734, 222] on div "Order details Collaborate Checklists 0/0 Tracking Linked Orders Timeline Profit…" at bounding box center [387, 350] width 774 height 700
click at [666, 15] on button "Close" at bounding box center [666, 10] width 37 height 11
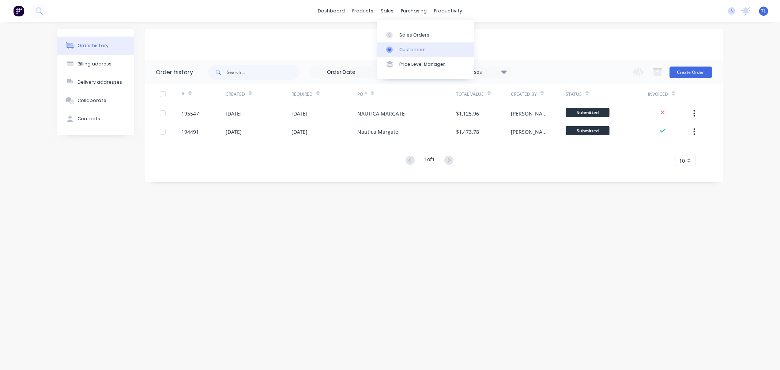
click at [413, 51] on div "Customers" at bounding box center [412, 49] width 26 height 7
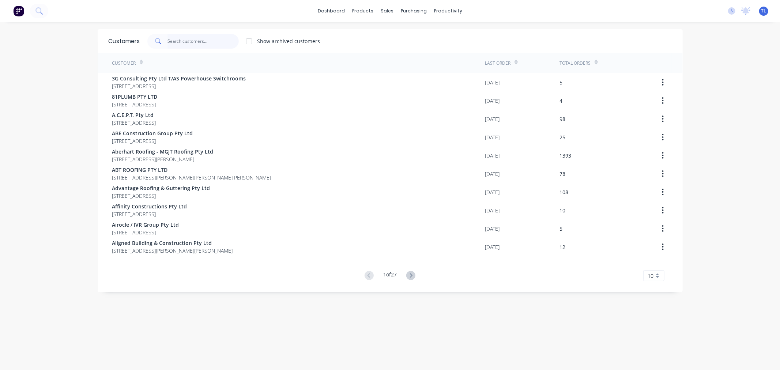
click at [192, 45] on input "text" at bounding box center [202, 41] width 71 height 15
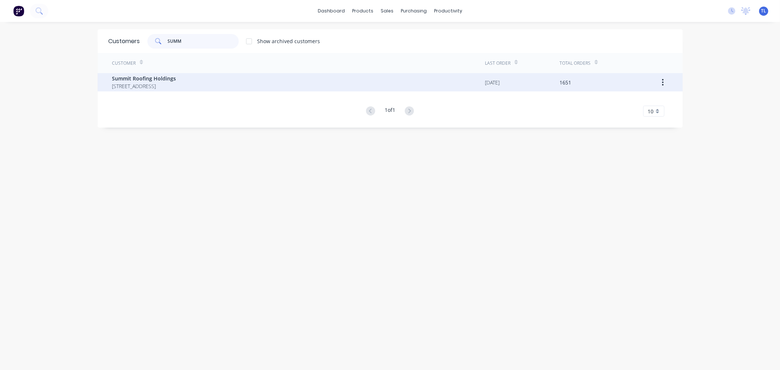
type input "SUMM"
click at [194, 74] on div "Summit Roofing Holdings UNIT 2/38 LIMESTONE ST DARRA Queensland Australia 4076" at bounding box center [298, 82] width 373 height 18
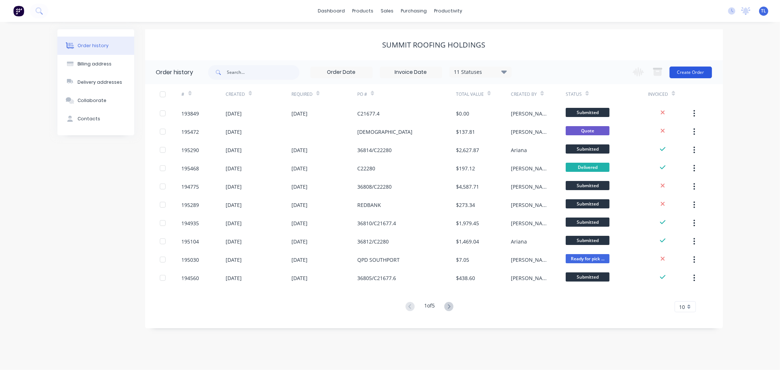
click at [685, 68] on button "Create Order" at bounding box center [691, 73] width 42 height 12
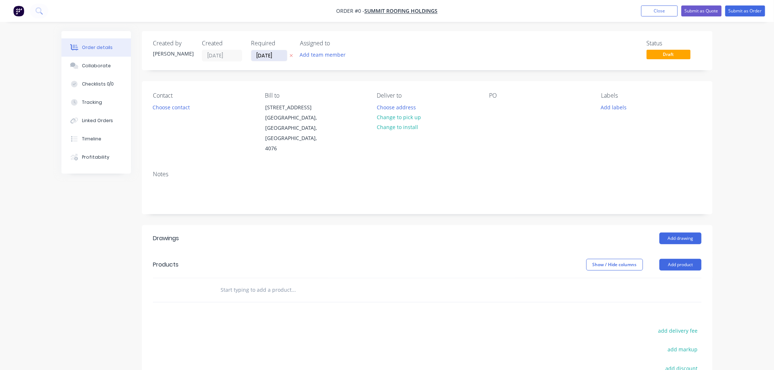
click at [276, 56] on input "[DATE]" at bounding box center [269, 55] width 36 height 11
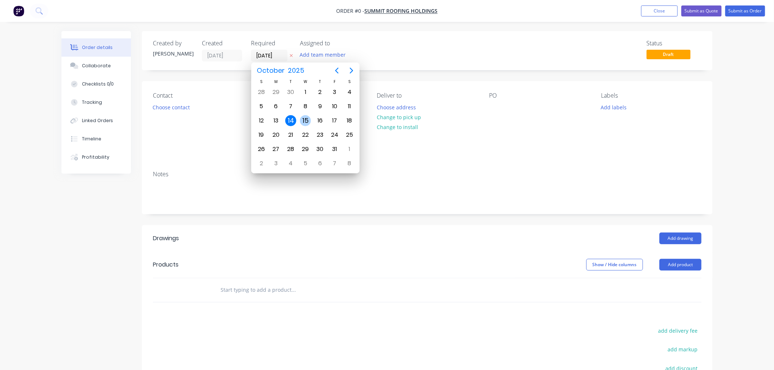
click at [309, 122] on div "15" at bounding box center [305, 120] width 11 height 11
type input "[DATE]"
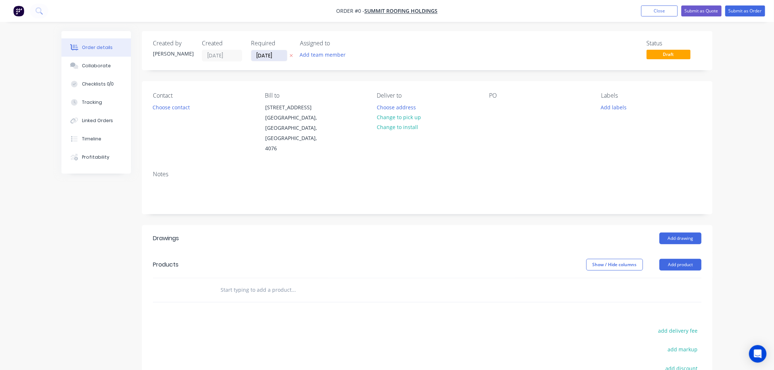
click at [263, 57] on input "[DATE]" at bounding box center [269, 55] width 36 height 11
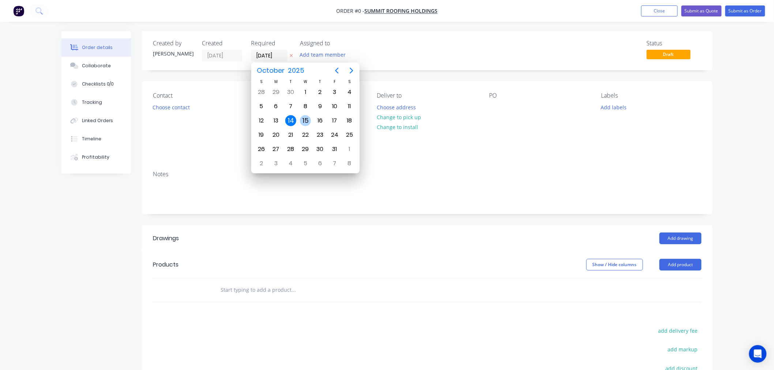
click at [306, 116] on div "15" at bounding box center [305, 120] width 11 height 11
type input "[DATE]"
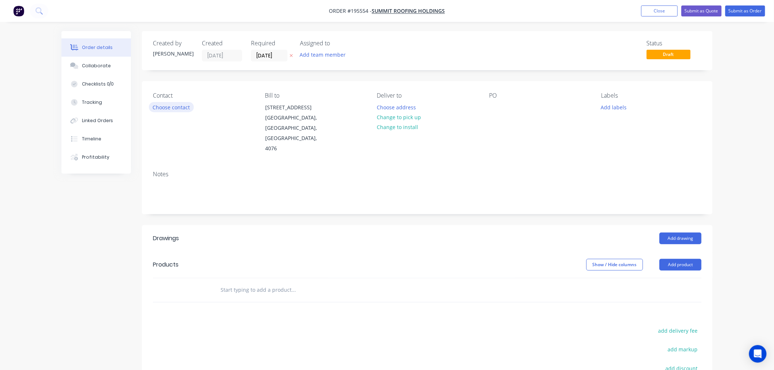
click at [187, 107] on button "Choose contact" at bounding box center [171, 107] width 45 height 10
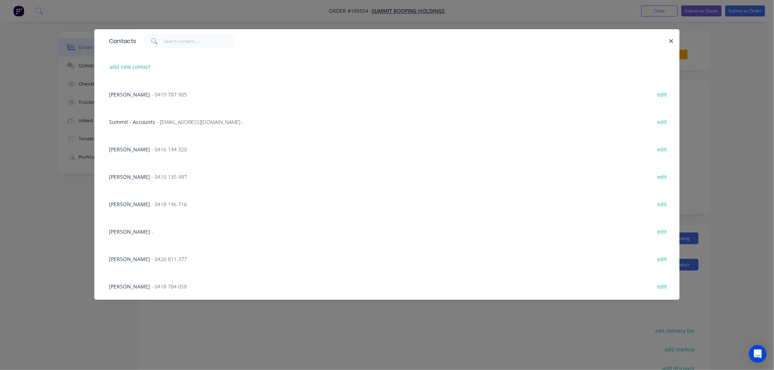
click at [171, 97] on span "- 0419 787 905" at bounding box center [168, 94] width 35 height 7
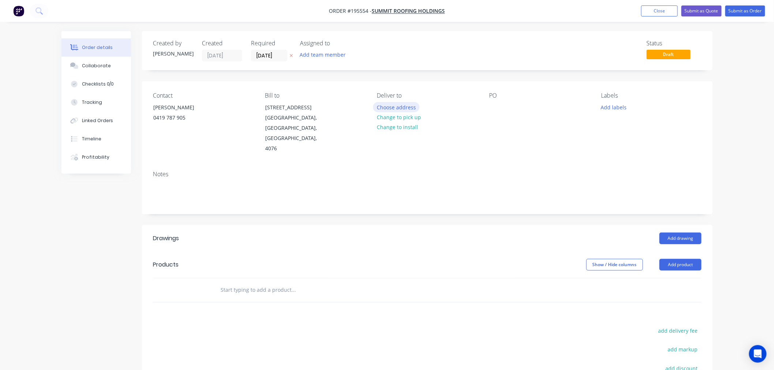
click at [403, 107] on button "Choose address" at bounding box center [396, 107] width 47 height 10
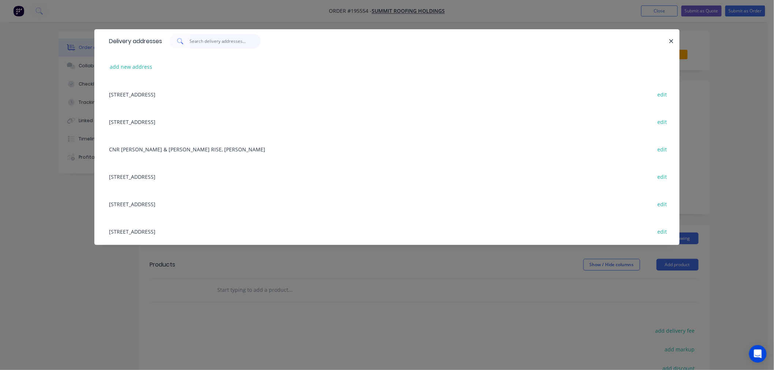
click at [231, 46] on input "text" at bounding box center [225, 41] width 71 height 15
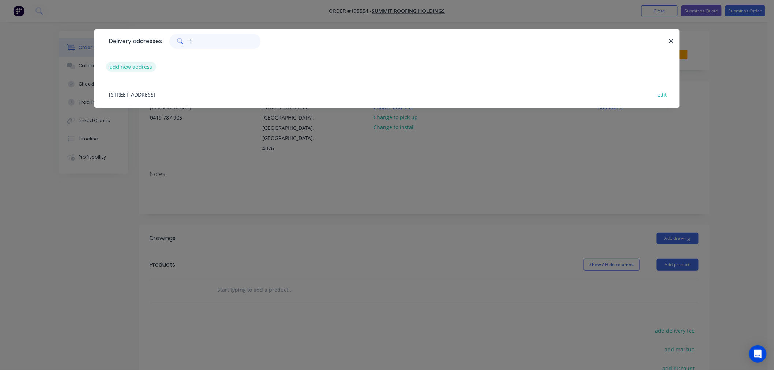
type input "1"
click at [132, 67] on button "add new address" at bounding box center [131, 67] width 50 height 10
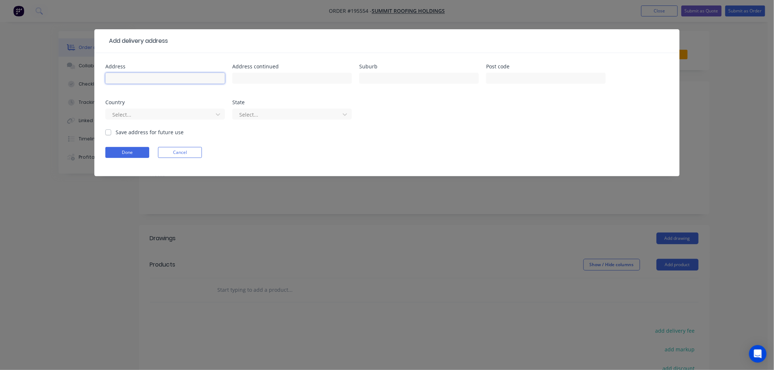
click at [165, 75] on input "text" at bounding box center [165, 78] width 120 height 11
type input "[STREET_ADDRESS]"
click at [401, 77] on input "text" at bounding box center [419, 78] width 120 height 11
type input "LOTA"
click at [308, 154] on div "Done Cancel" at bounding box center [386, 152] width 563 height 11
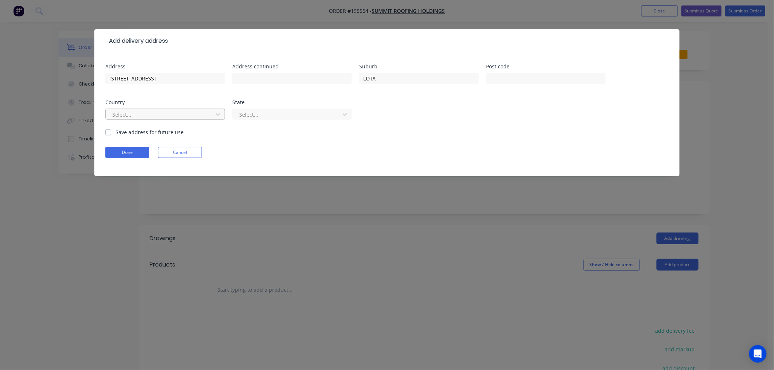
click at [144, 110] on div "Select..." at bounding box center [160, 114] width 102 height 11
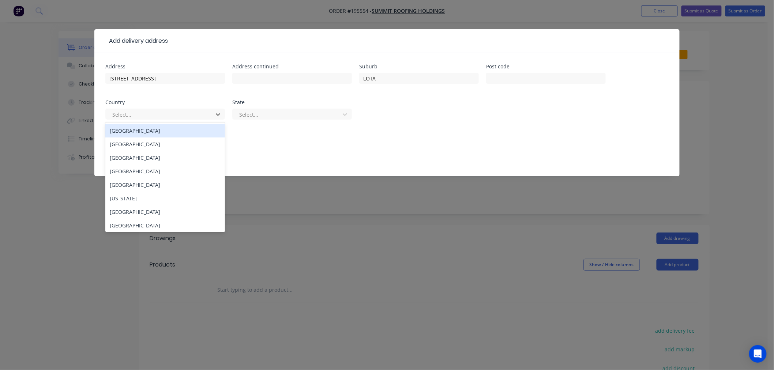
click at [151, 130] on div "[GEOGRAPHIC_DATA]" at bounding box center [165, 131] width 120 height 14
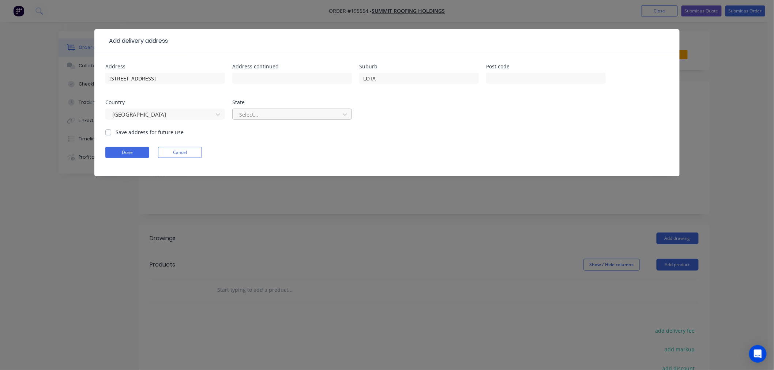
click at [267, 113] on div at bounding box center [287, 114] width 98 height 9
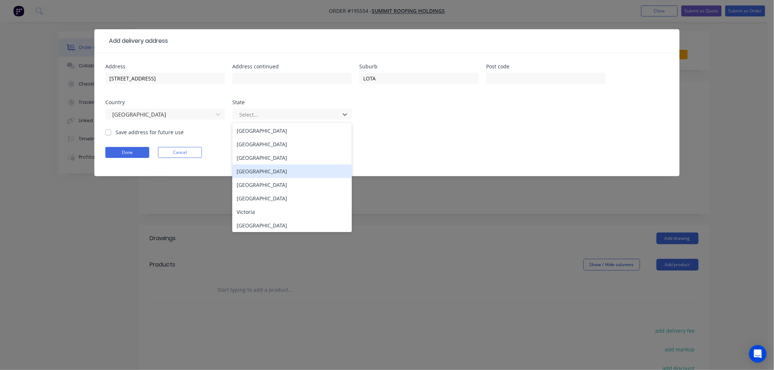
click at [265, 174] on div "[GEOGRAPHIC_DATA]" at bounding box center [292, 172] width 120 height 14
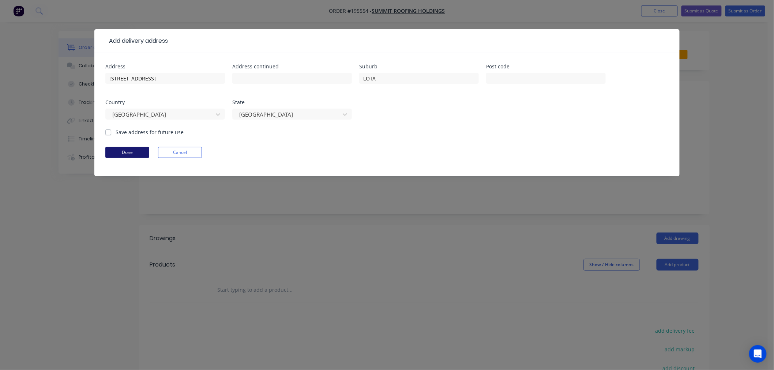
click at [126, 151] on button "Done" at bounding box center [127, 152] width 44 height 11
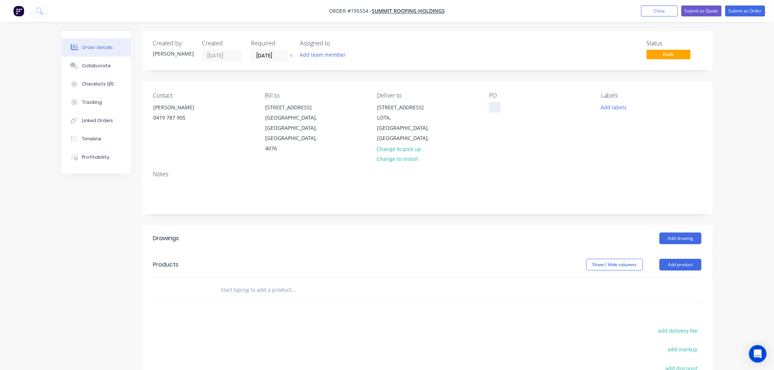
click at [498, 110] on div at bounding box center [495, 107] width 12 height 11
click at [667, 259] on button "Add product" at bounding box center [680, 265] width 42 height 12
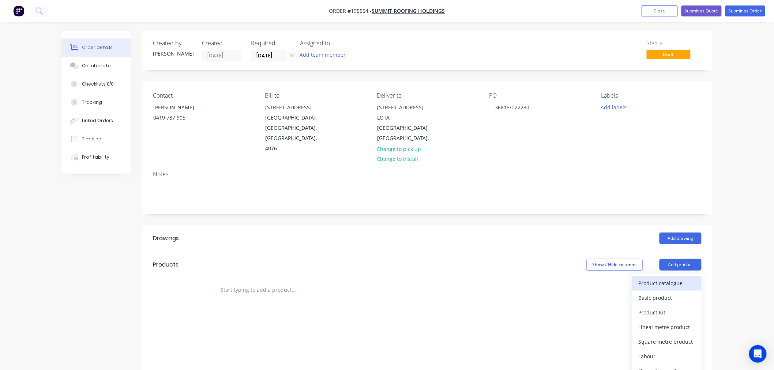
click at [661, 278] on div "Product catalogue" at bounding box center [667, 283] width 56 height 11
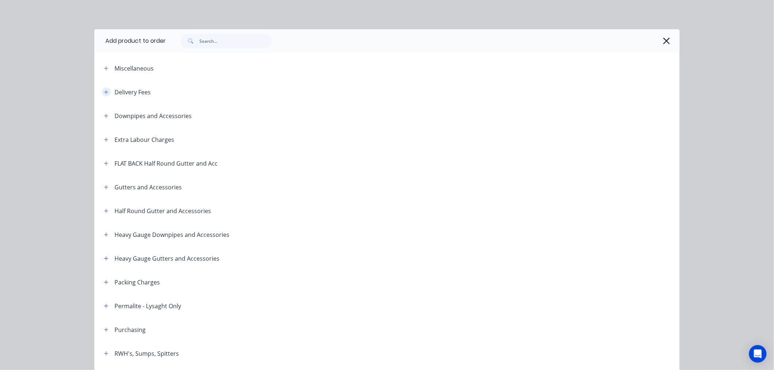
click at [104, 92] on icon "button" at bounding box center [106, 92] width 4 height 4
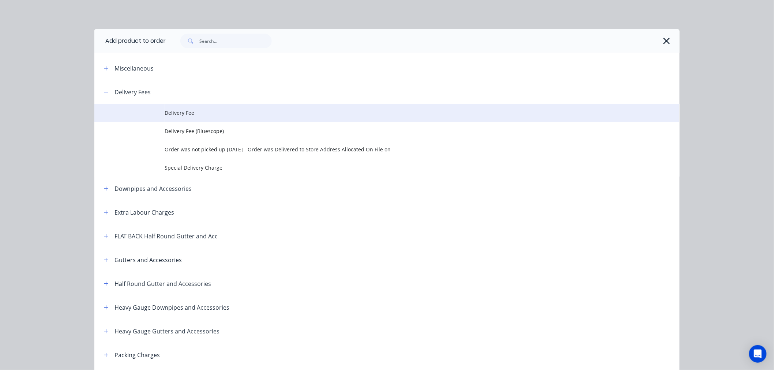
click at [191, 117] on td "Delivery Fee" at bounding box center [422, 113] width 515 height 18
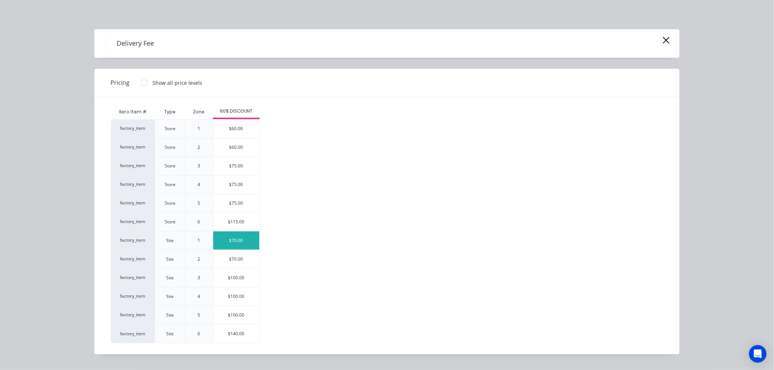
click at [234, 238] on div "$70.00" at bounding box center [236, 240] width 46 height 18
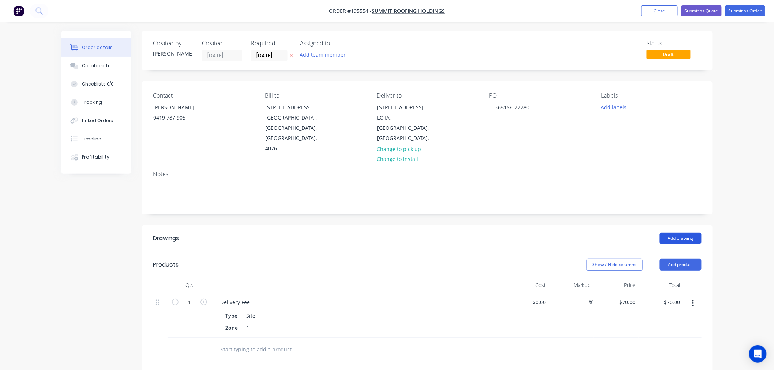
click at [670, 233] on button "Add drawing" at bounding box center [680, 239] width 42 height 12
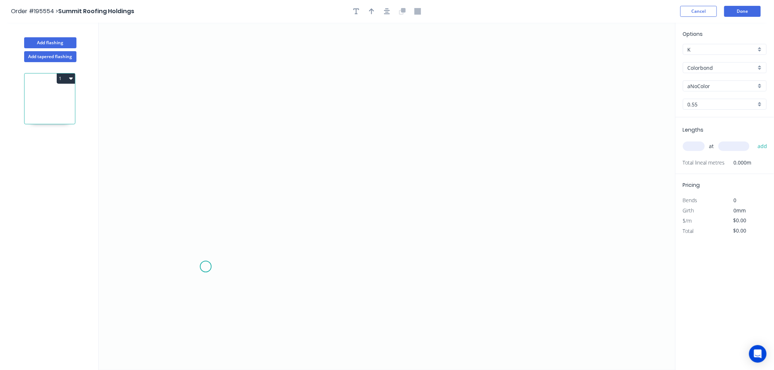
click at [206, 267] on icon "0" at bounding box center [387, 196] width 577 height 347
click at [206, 185] on icon at bounding box center [206, 226] width 0 height 82
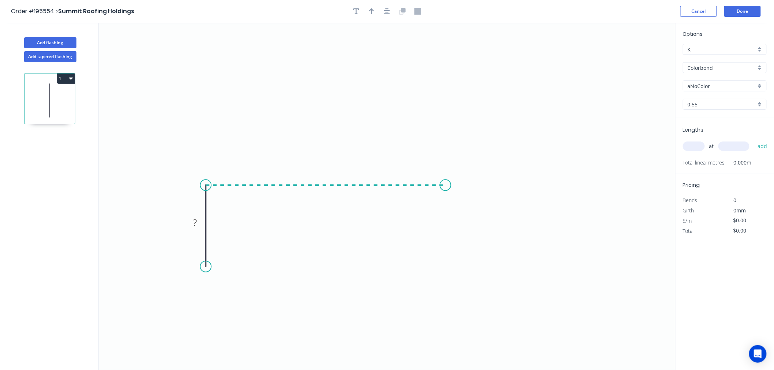
click at [445, 186] on icon "0 ?" at bounding box center [387, 196] width 577 height 347
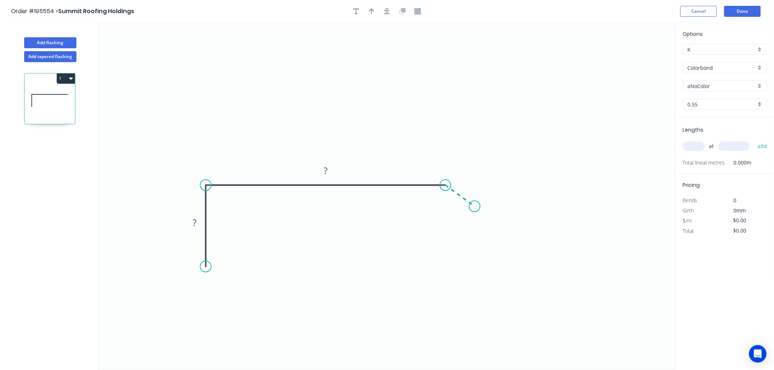
click at [475, 207] on icon "0 ? ?" at bounding box center [387, 196] width 577 height 347
click at [475, 207] on circle at bounding box center [474, 206] width 11 height 11
drag, startPoint x: 475, startPoint y: 207, endPoint x: 470, endPoint y: 210, distance: 6.0
click at [470, 210] on circle at bounding box center [469, 209] width 11 height 11
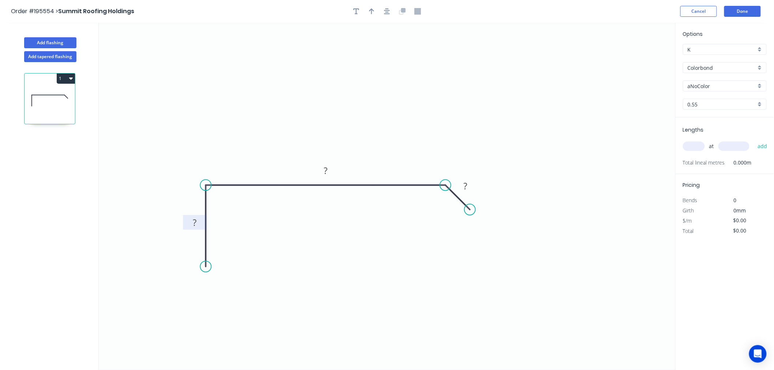
click at [195, 223] on tspan "?" at bounding box center [195, 222] width 4 height 12
drag, startPoint x: 442, startPoint y: 185, endPoint x: 439, endPoint y: 203, distance: 18.5
click at [439, 203] on g "? º" at bounding box center [433, 195] width 24 height 30
click at [467, 209] on circle at bounding box center [469, 209] width 11 height 11
drag, startPoint x: 493, startPoint y: 220, endPoint x: 483, endPoint y: 217, distance: 10.2
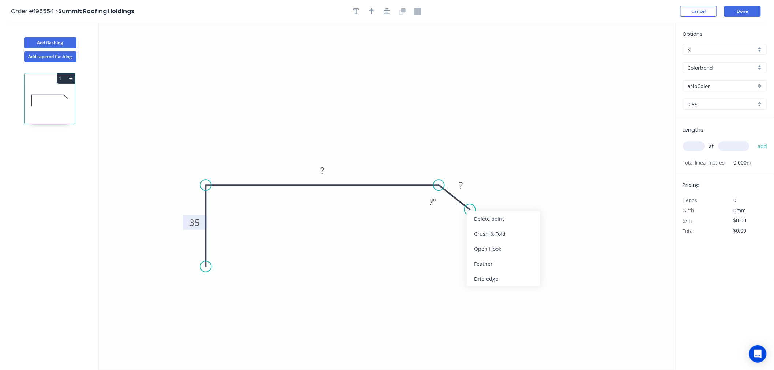
click at [493, 219] on div "Delete point" at bounding box center [504, 218] width 74 height 15
drag, startPoint x: 437, startPoint y: 185, endPoint x: 438, endPoint y: 205, distance: 19.8
click at [438, 205] on icon "0 35 ?" at bounding box center [387, 196] width 577 height 347
drag, startPoint x: 441, startPoint y: 187, endPoint x: 440, endPoint y: 205, distance: 18.7
click at [440, 205] on icon "0 35 ?" at bounding box center [387, 196] width 577 height 347
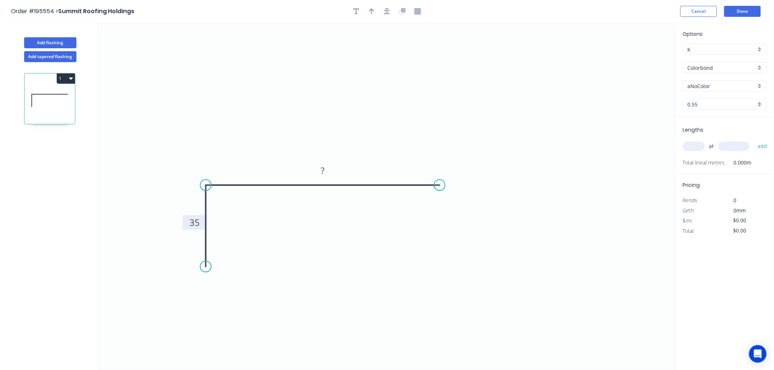
drag, startPoint x: 438, startPoint y: 184, endPoint x: 440, endPoint y: 204, distance: 20.2
click at [440, 204] on icon "0 35 ?" at bounding box center [387, 196] width 577 height 347
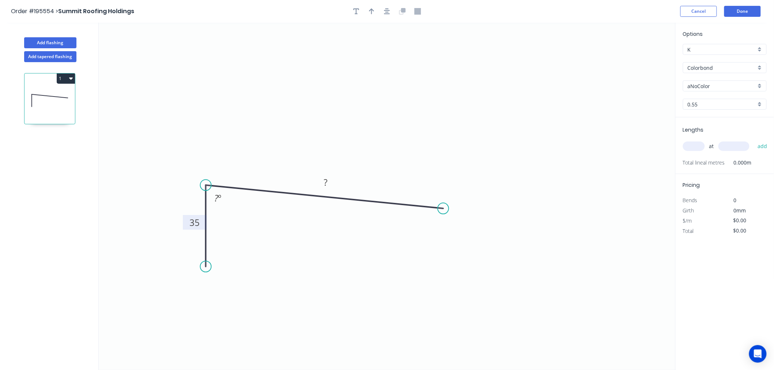
drag, startPoint x: 442, startPoint y: 187, endPoint x: 443, endPoint y: 209, distance: 21.6
click at [443, 209] on circle at bounding box center [443, 208] width 11 height 11
click at [222, 199] on rect at bounding box center [218, 198] width 15 height 10
click at [445, 211] on circle at bounding box center [443, 208] width 11 height 11
click at [467, 234] on icon "0 35 110 88 º" at bounding box center [387, 196] width 577 height 347
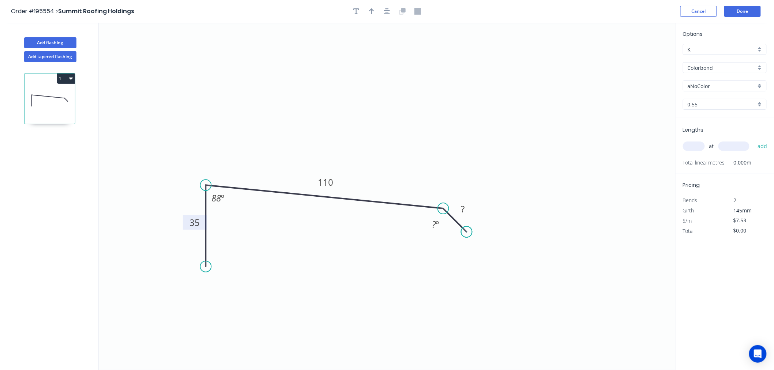
click at [467, 234] on circle at bounding box center [466, 231] width 11 height 11
drag, startPoint x: 469, startPoint y: 232, endPoint x: 463, endPoint y: 231, distance: 6.3
click at [463, 231] on circle at bounding box center [462, 227] width 11 height 11
click at [437, 225] on tspan "º" at bounding box center [437, 224] width 3 height 12
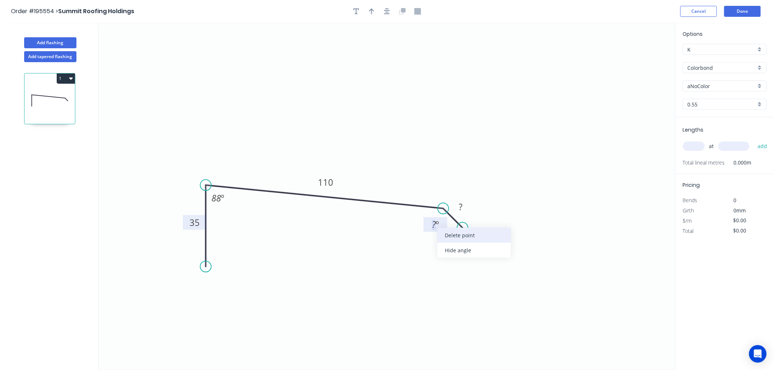
click at [442, 233] on div "Delete point" at bounding box center [474, 235] width 74 height 15
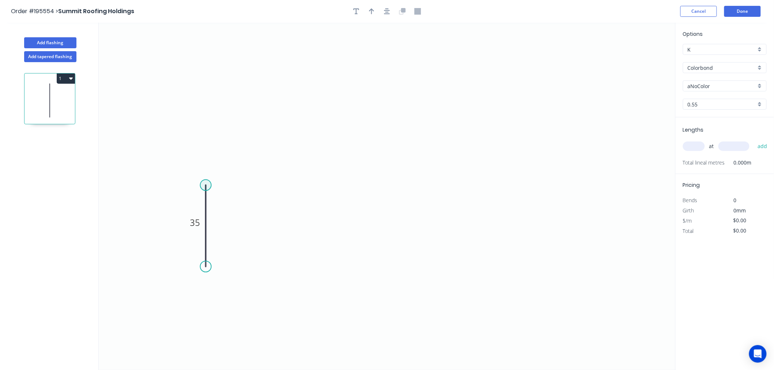
click at [207, 185] on circle at bounding box center [205, 185] width 11 height 11
click at [206, 182] on circle at bounding box center [205, 185] width 11 height 11
click at [206, 184] on circle at bounding box center [205, 181] width 11 height 11
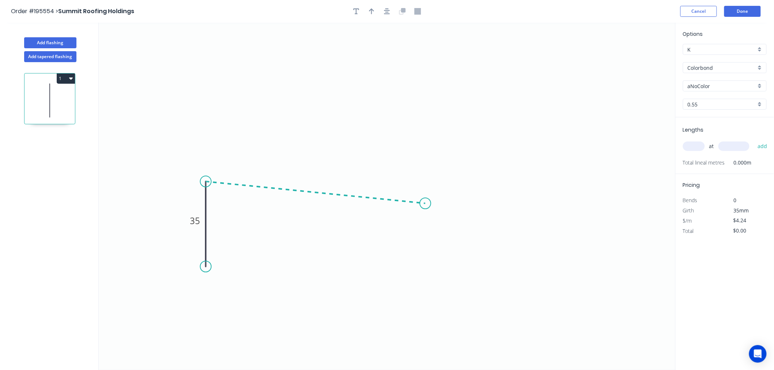
click at [425, 204] on icon "0 35" at bounding box center [387, 196] width 577 height 347
click at [451, 224] on icon "0 35 ? ? º" at bounding box center [387, 196] width 577 height 347
click at [451, 224] on circle at bounding box center [451, 223] width 11 height 11
drag, startPoint x: 451, startPoint y: 224, endPoint x: 451, endPoint y: 231, distance: 6.6
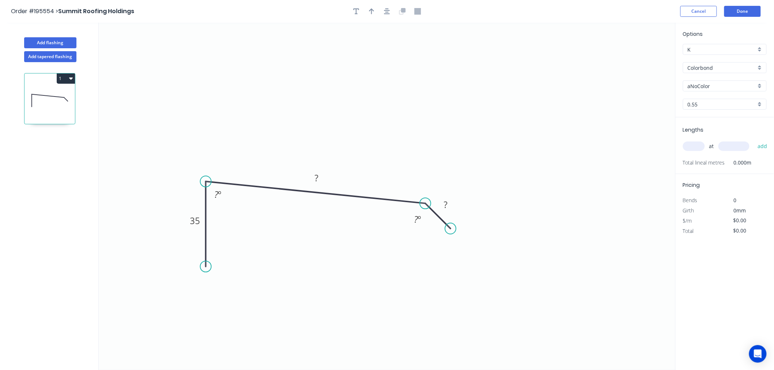
click at [451, 231] on circle at bounding box center [450, 228] width 11 height 11
click at [415, 217] on tspan "?" at bounding box center [416, 219] width 4 height 12
click at [421, 240] on div "Hide angle" at bounding box center [452, 241] width 74 height 15
click at [217, 196] on tspan "?" at bounding box center [217, 194] width 4 height 12
click at [503, 106] on icon "0 35 110 25 88 º" at bounding box center [387, 196] width 577 height 347
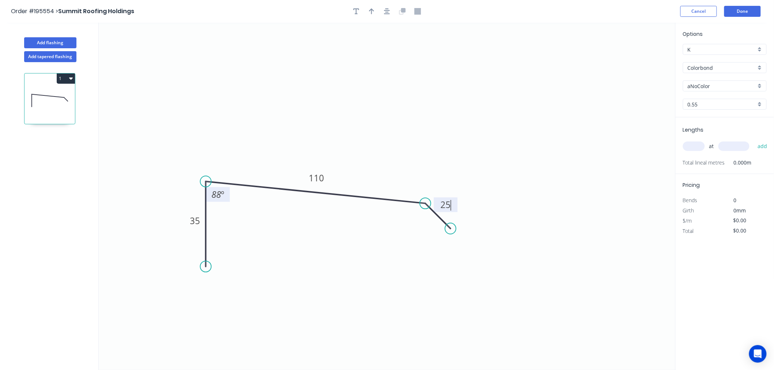
type input "$7.53"
click at [700, 84] on input "aNoColor" at bounding box center [722, 86] width 68 height 8
click at [669, 81] on icon "0 35 110 25 88 º" at bounding box center [387, 196] width 577 height 347
type input "aNoColor"
click at [696, 82] on input "aNoColor" at bounding box center [722, 86] width 68 height 8
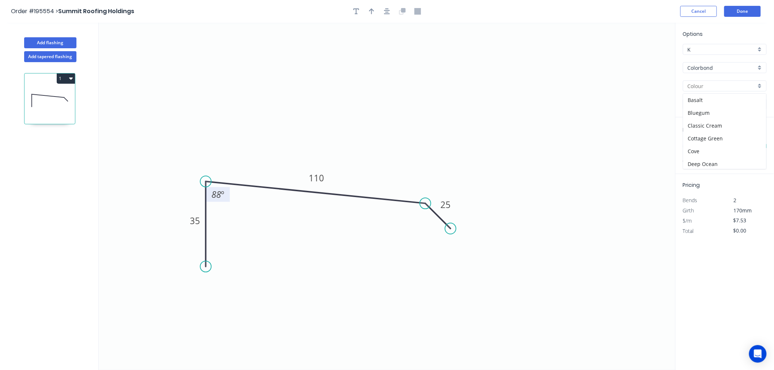
click at [718, 63] on div "Colorbond" at bounding box center [725, 67] width 84 height 11
type input "aNoColor"
click at [744, 132] on div "Colorbond Metallic" at bounding box center [724, 133] width 83 height 13
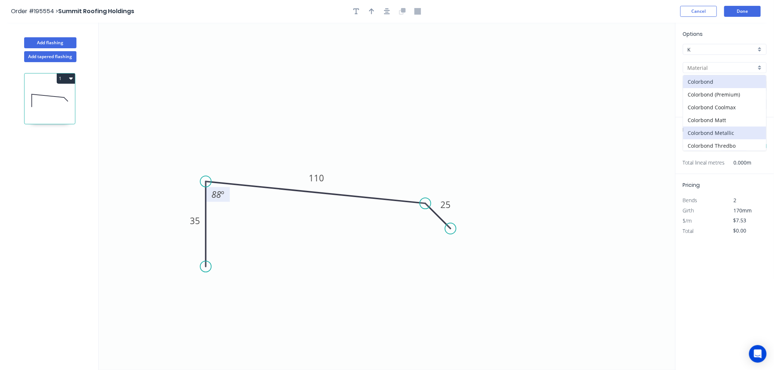
type input "Colorbond Metallic"
type input "Aries"
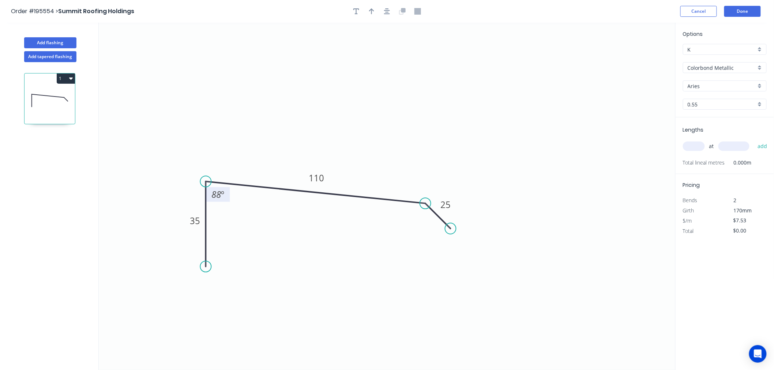
type input "$10.85"
click at [690, 145] on input "text" at bounding box center [694, 147] width 22 height 10
type input "1"
type input "7000"
click at [754, 140] on button "add" at bounding box center [762, 146] width 17 height 12
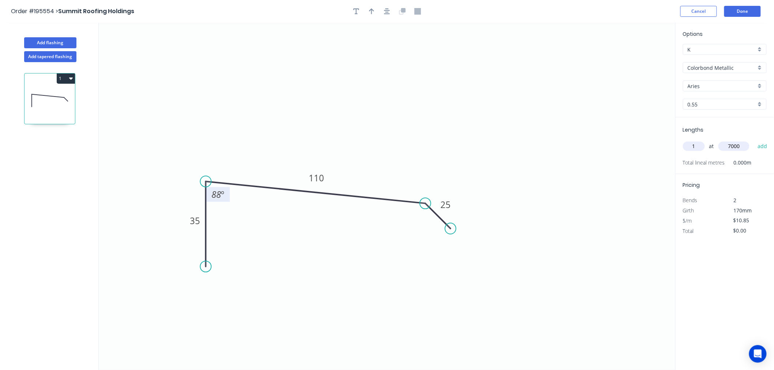
type input "$75.95"
click at [690, 145] on input "text" at bounding box center [694, 147] width 22 height 10
click at [759, 69] on div "Colorbond Metallic" at bounding box center [725, 67] width 84 height 11
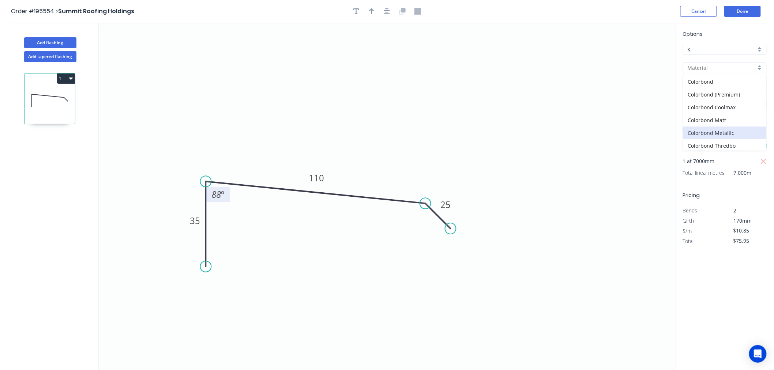
click at [637, 105] on icon "0 35 110 25 88 º" at bounding box center [387, 196] width 577 height 347
type input "Colorbond Metallic"
click at [729, 64] on input "Colorbond Metallic" at bounding box center [722, 68] width 68 height 8
click at [674, 96] on icon "0 35 110 25 88 º" at bounding box center [387, 196] width 577 height 347
type input "Colorbond Metallic"
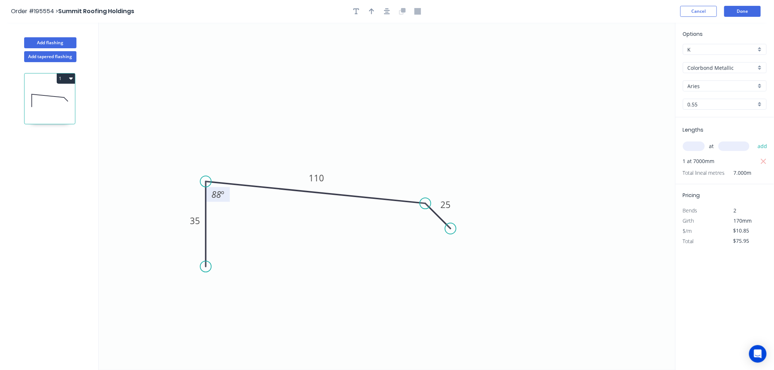
click at [731, 65] on input "Colorbond Metallic" at bounding box center [722, 68] width 68 height 8
click at [622, 68] on icon "0 35 110 25 88 º" at bounding box center [387, 196] width 577 height 347
type input "Colorbond Metallic"
click at [698, 147] on input "text" at bounding box center [694, 147] width 22 height 10
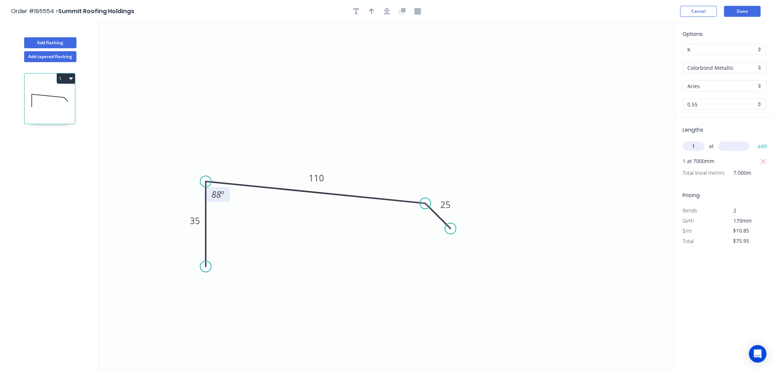
type input "1"
type input "4000"
click at [754, 140] on button "add" at bounding box center [762, 146] width 17 height 12
type input "$119.35"
click at [598, 147] on icon "0 35 110 25 88 º" at bounding box center [387, 196] width 577 height 347
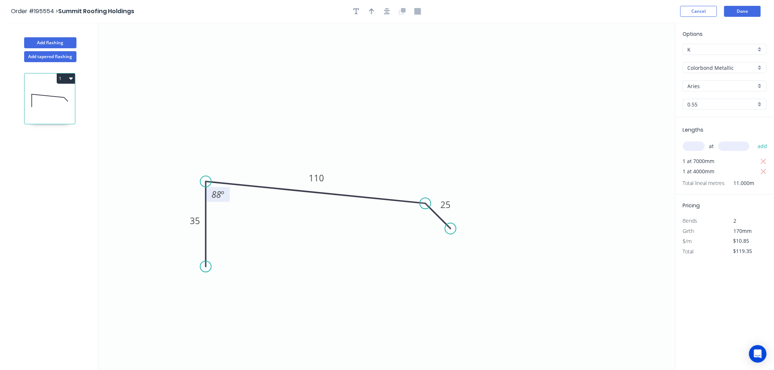
click at [366, 12] on div at bounding box center [387, 11] width 77 height 11
click at [373, 12] on icon "button" at bounding box center [371, 11] width 5 height 7
drag, startPoint x: 639, startPoint y: 59, endPoint x: 400, endPoint y: 129, distance: 248.9
click at [400, 129] on icon at bounding box center [400, 120] width 7 height 23
click at [734, 13] on button "Done" at bounding box center [742, 11] width 37 height 11
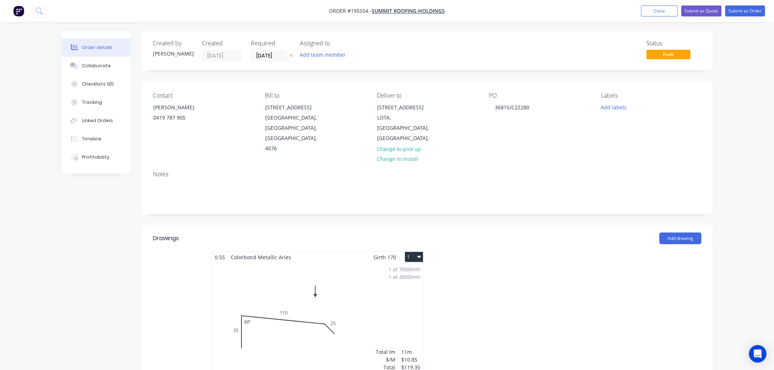
click at [413, 252] on button "1" at bounding box center [414, 257] width 18 height 10
click at [392, 270] on div "Use larger box size" at bounding box center [388, 275] width 56 height 11
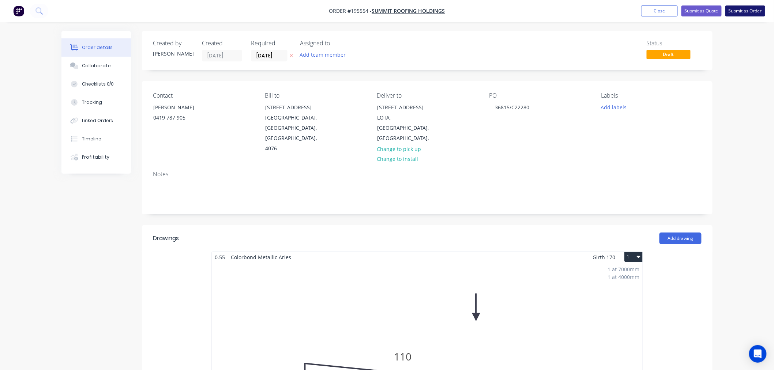
click at [741, 13] on button "Submit as Order" at bounding box center [745, 10] width 40 height 11
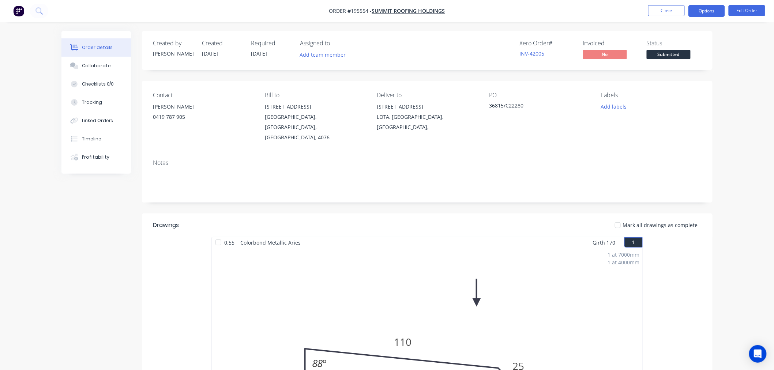
click at [706, 12] on button "Options" at bounding box center [706, 11] width 37 height 12
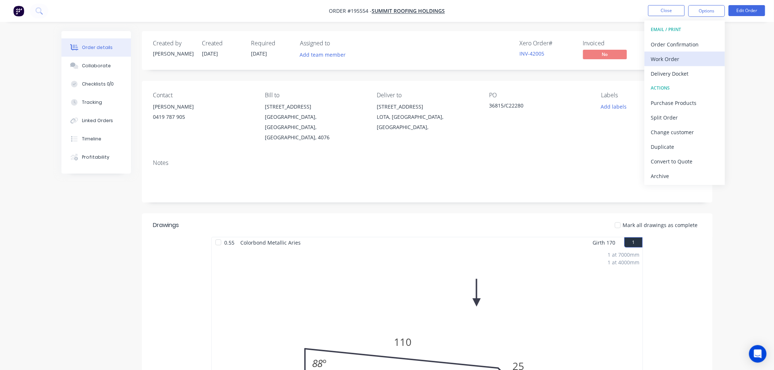
click at [693, 61] on div "Work Order" at bounding box center [684, 59] width 67 height 11
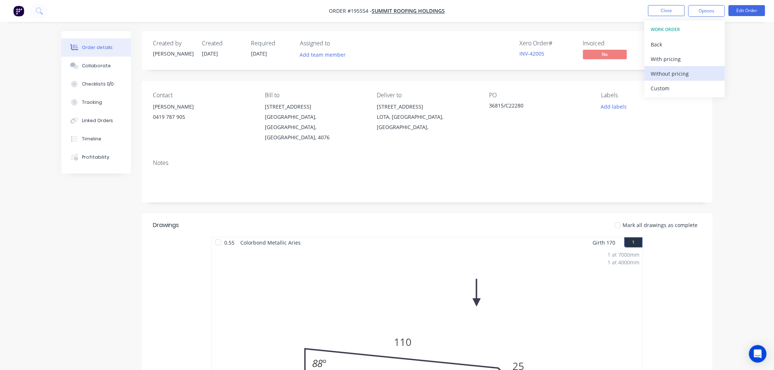
click at [678, 76] on div "Without pricing" at bounding box center [684, 73] width 67 height 11
click at [672, 15] on button "Close" at bounding box center [666, 10] width 37 height 11
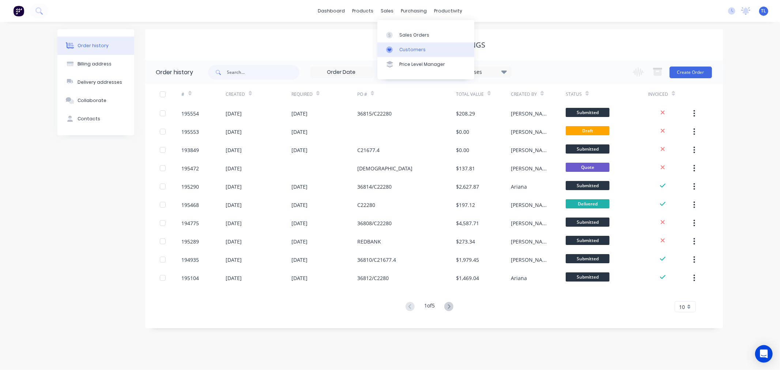
click at [399, 50] on div "Customers" at bounding box center [412, 49] width 26 height 7
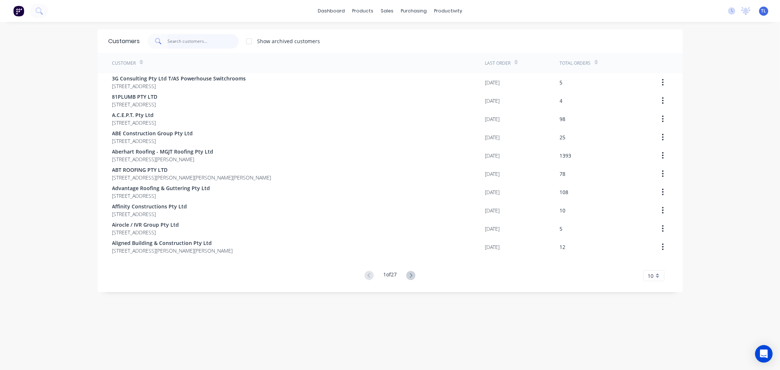
click at [185, 38] on input "text" at bounding box center [202, 41] width 71 height 15
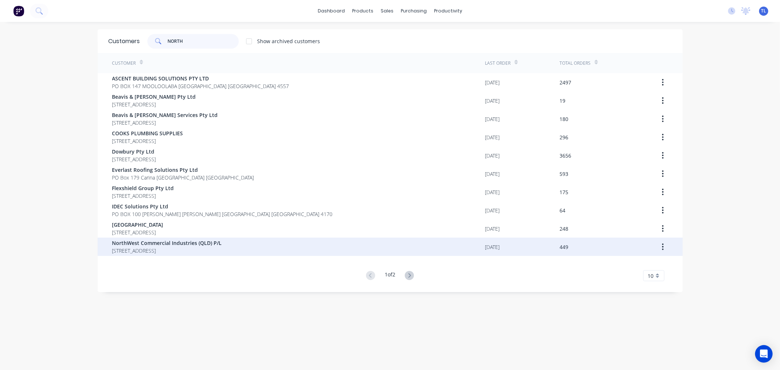
type input "NORTH"
click at [158, 247] on span "[STREET_ADDRESS]" at bounding box center [167, 251] width 110 height 8
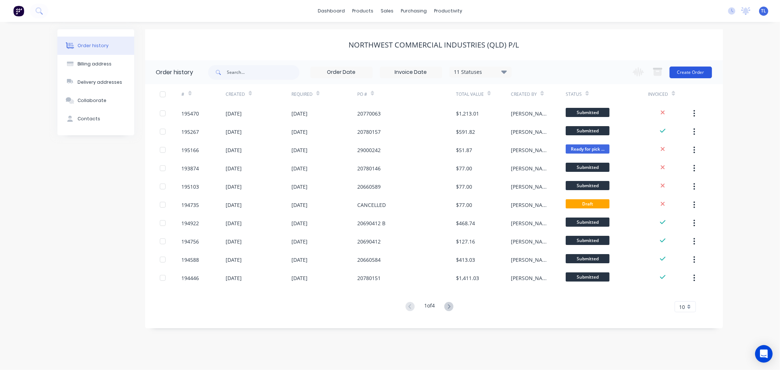
click at [681, 74] on button "Create Order" at bounding box center [691, 73] width 42 height 12
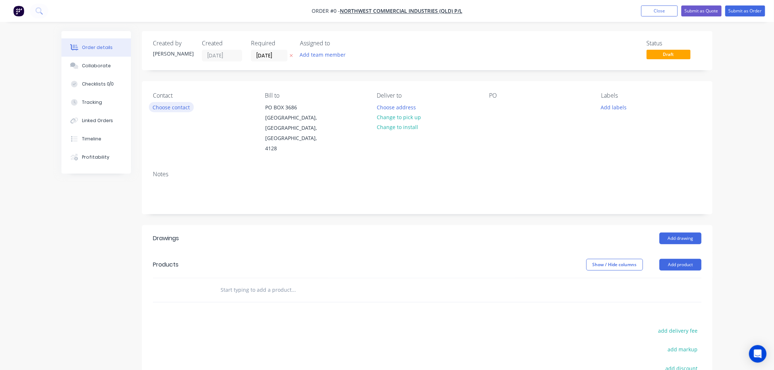
click at [173, 108] on button "Choose contact" at bounding box center [171, 107] width 45 height 10
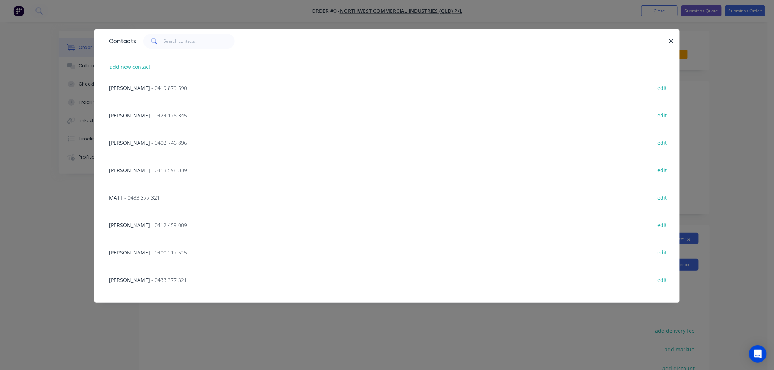
scroll to position [81, 0]
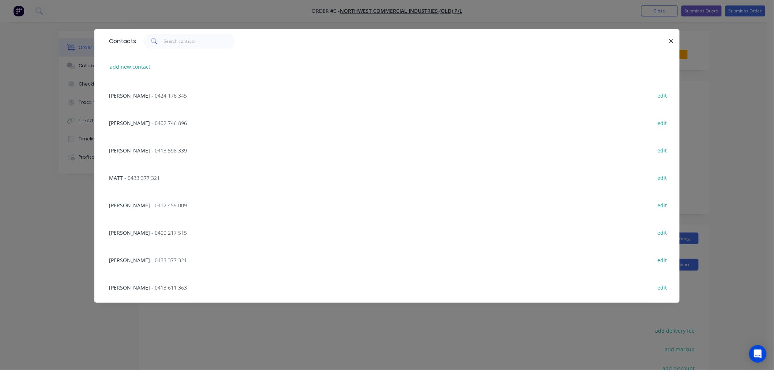
click at [167, 231] on span "- 0400 217 515" at bounding box center [168, 232] width 35 height 7
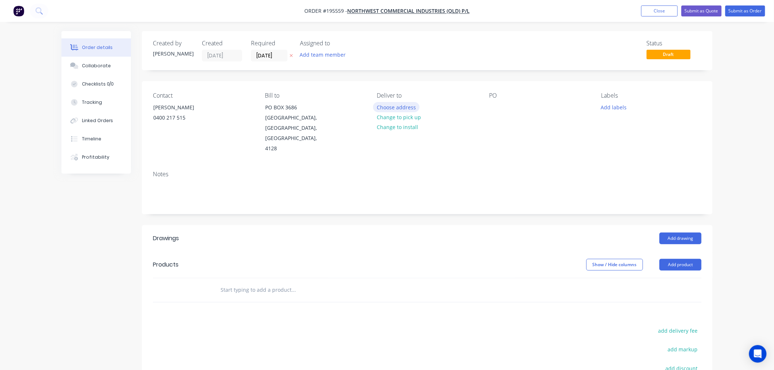
click at [393, 106] on button "Choose address" at bounding box center [396, 107] width 47 height 10
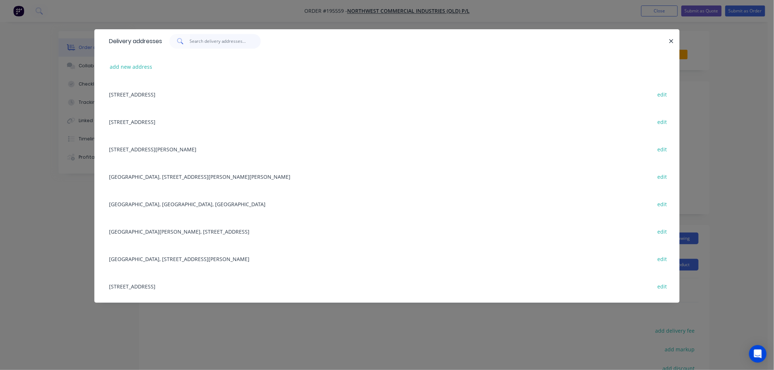
click at [201, 41] on input "text" at bounding box center [225, 41] width 71 height 15
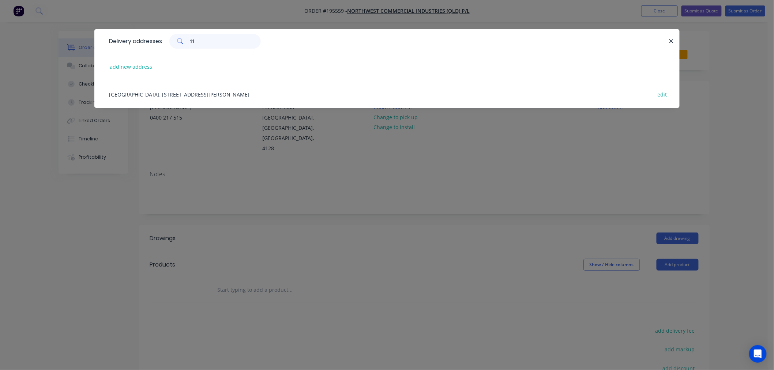
type input "41"
click at [205, 96] on div "[GEOGRAPHIC_DATA], [STREET_ADDRESS][PERSON_NAME][PERSON_NAME] edit" at bounding box center [386, 93] width 563 height 27
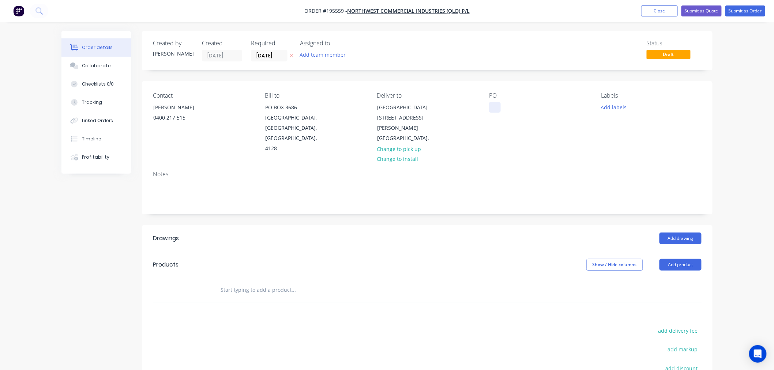
click at [492, 112] on div at bounding box center [495, 107] width 12 height 11
click at [606, 103] on button "Add labels" at bounding box center [614, 107] width 34 height 10
click at [625, 192] on div "9AM" at bounding box center [628, 192] width 15 height 8
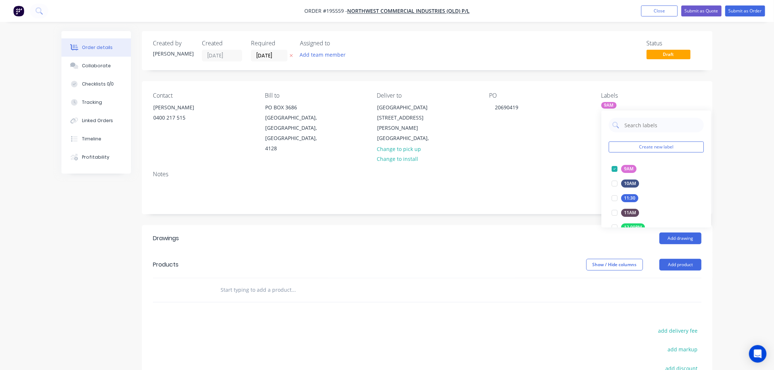
click at [581, 165] on div "Notes" at bounding box center [427, 189] width 570 height 49
click at [665, 259] on button "Add product" at bounding box center [680, 265] width 42 height 12
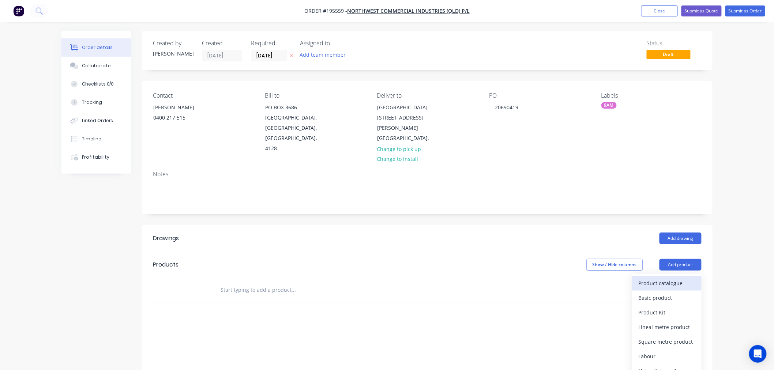
click at [670, 278] on div "Product catalogue" at bounding box center [667, 283] width 56 height 11
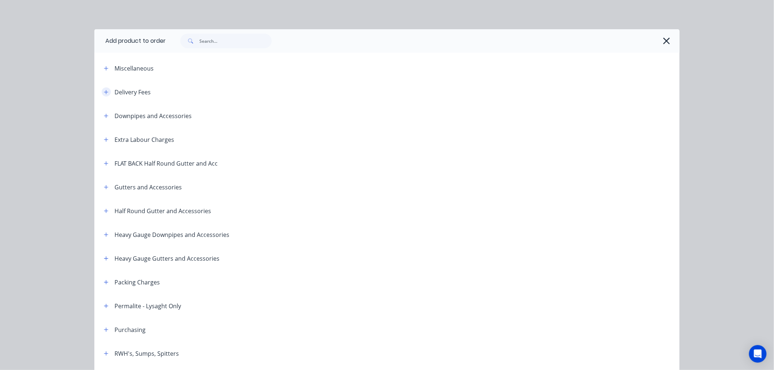
click at [102, 92] on button "button" at bounding box center [106, 91] width 9 height 9
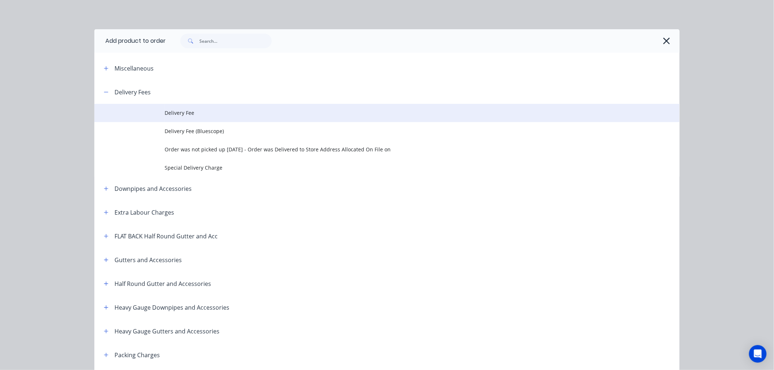
click at [178, 110] on span "Delivery Fee" at bounding box center [371, 113] width 412 height 8
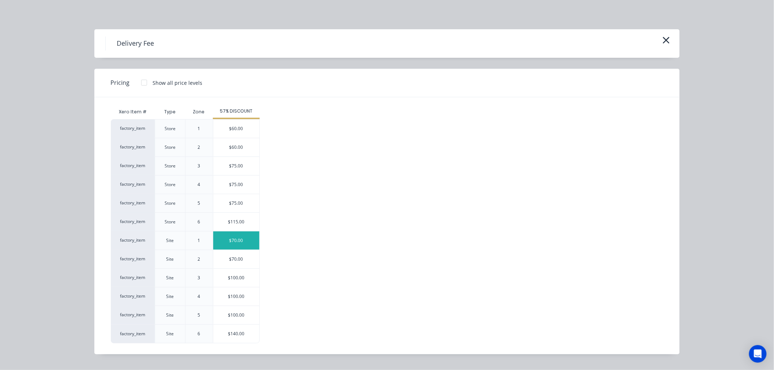
click at [238, 239] on div "$70.00" at bounding box center [236, 240] width 46 height 18
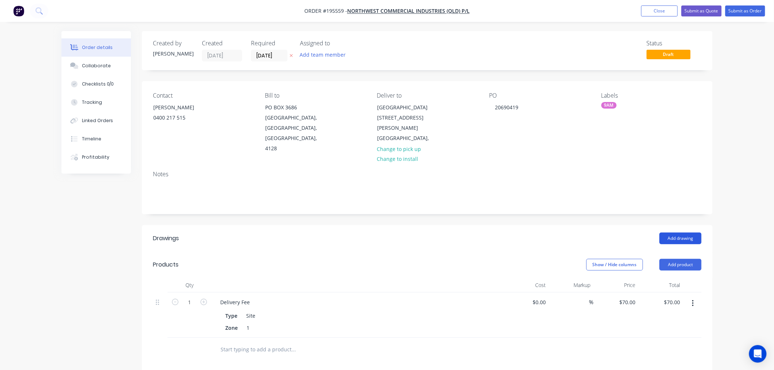
click at [662, 233] on button "Add drawing" at bounding box center [680, 239] width 42 height 12
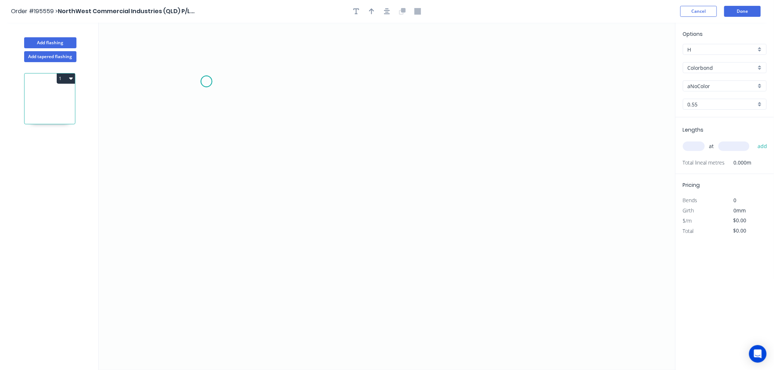
click at [206, 82] on icon "0" at bounding box center [387, 196] width 577 height 347
click at [205, 233] on icon "0" at bounding box center [387, 196] width 577 height 347
click at [365, 244] on icon "0 ?" at bounding box center [387, 196] width 577 height 347
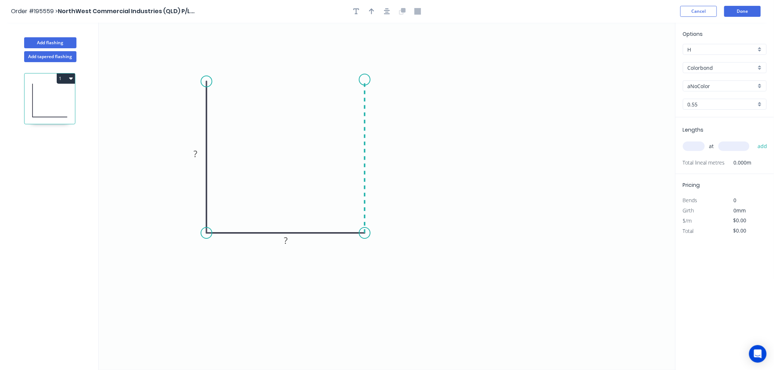
click at [373, 80] on icon "0 ? ?" at bounding box center [387, 196] width 577 height 347
click at [373, 80] on icon "0 ? ? ?" at bounding box center [387, 196] width 577 height 347
click at [191, 155] on rect at bounding box center [195, 154] width 15 height 10
click at [469, 178] on icon "0 50 53 50" at bounding box center [387, 196] width 577 height 347
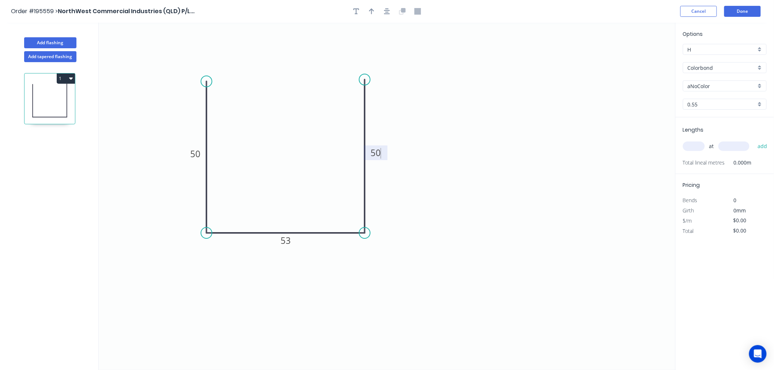
type input "$8.10"
click at [715, 70] on input "Colorbond" at bounding box center [722, 68] width 68 height 8
click at [719, 127] on div "Zincalume" at bounding box center [724, 131] width 83 height 13
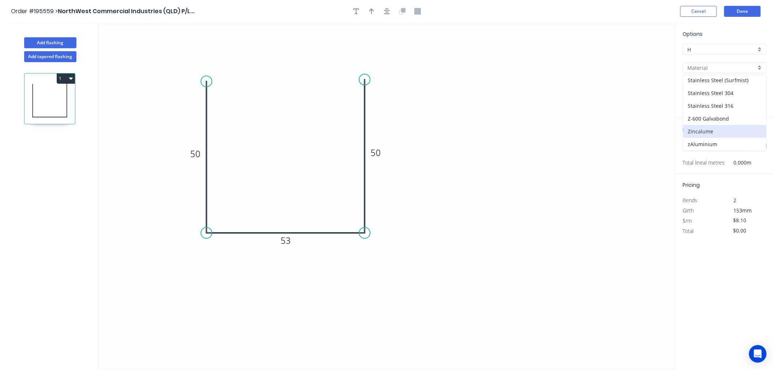
type input "Zincalume"
type input "$7.62"
click at [714, 101] on input "0.55" at bounding box center [722, 105] width 68 height 8
click at [712, 119] on div "0.55" at bounding box center [724, 118] width 83 height 13
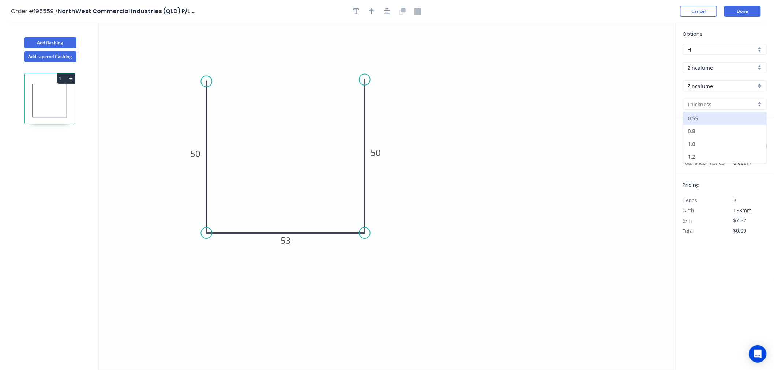
type input "0.55"
click at [695, 147] on input "text" at bounding box center [694, 147] width 22 height 10
type input "16"
type input "2540"
click at [754, 140] on button "add" at bounding box center [762, 146] width 17 height 12
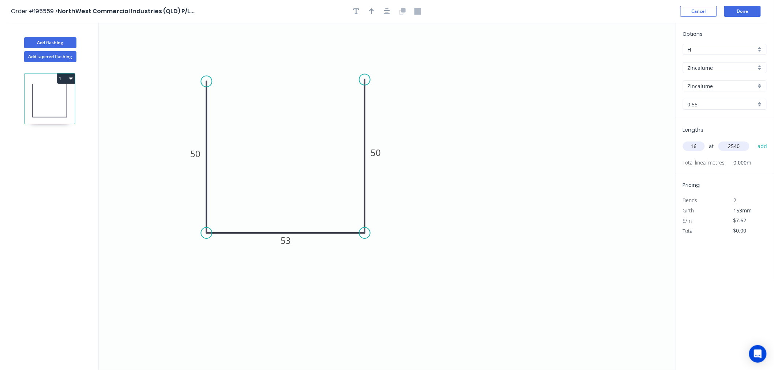
type input "$309.68"
click at [56, 43] on button "Add flashing" at bounding box center [50, 42] width 52 height 11
type input "$0.00"
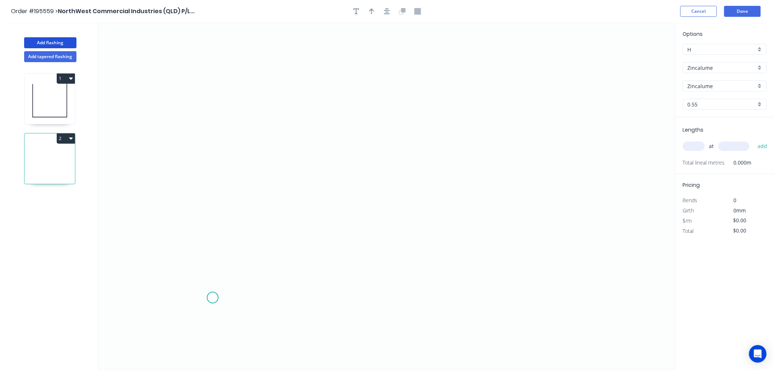
click at [212, 298] on icon "0" at bounding box center [387, 196] width 577 height 347
click at [218, 142] on icon "0" at bounding box center [387, 196] width 577 height 347
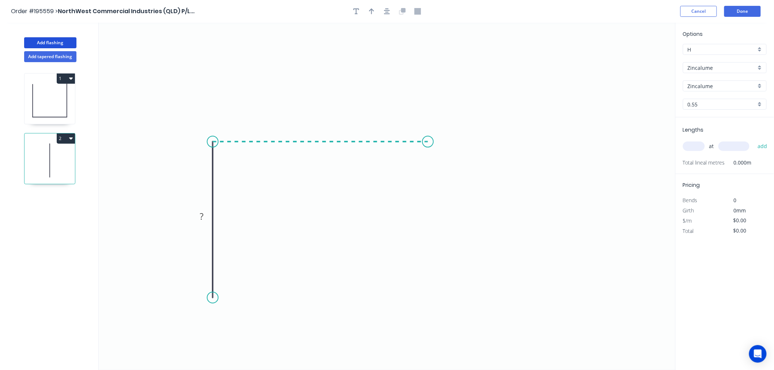
click at [428, 140] on icon "0 ?" at bounding box center [387, 196] width 577 height 347
click at [429, 237] on icon "0 ? ?" at bounding box center [387, 196] width 577 height 347
click at [425, 238] on circle at bounding box center [427, 236] width 11 height 11
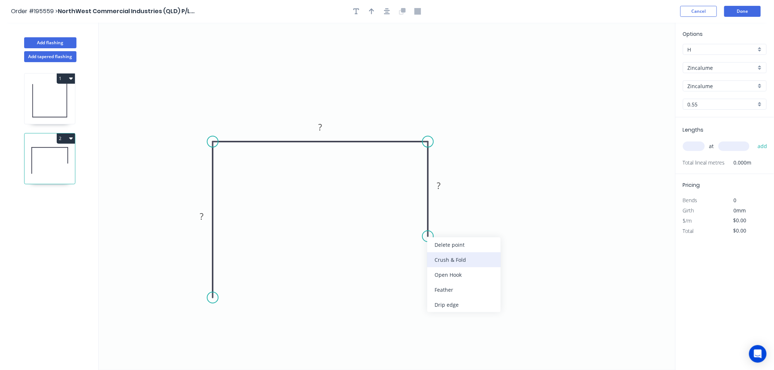
click at [443, 260] on div "Crush & Fold" at bounding box center [464, 259] width 74 height 15
click at [440, 262] on div "Flip bend" at bounding box center [461, 263] width 74 height 15
click at [455, 225] on rect at bounding box center [443, 223] width 29 height 15
click at [451, 226] on tspan "10" at bounding box center [448, 223] width 10 height 12
click at [483, 237] on icon "0 ? ? CF 15 ?" at bounding box center [387, 196] width 577 height 347
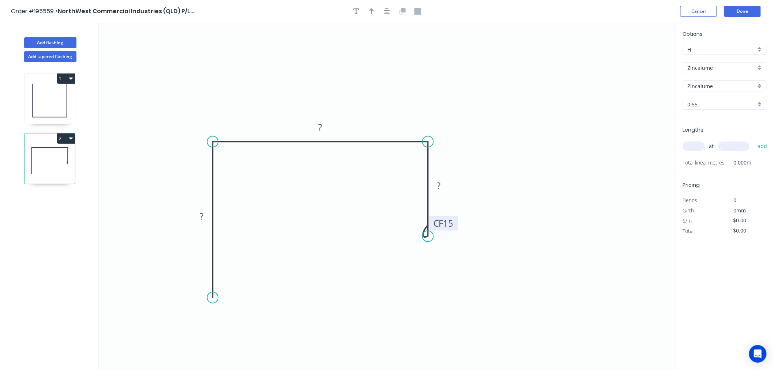
click at [450, 229] on tspan "15" at bounding box center [448, 223] width 10 height 12
drag, startPoint x: 451, startPoint y: 230, endPoint x: 460, endPoint y: 256, distance: 27.3
click at [460, 256] on rect at bounding box center [451, 249] width 29 height 15
click at [196, 211] on rect at bounding box center [202, 216] width 24 height 15
click at [202, 216] on tspan "?" at bounding box center [202, 216] width 4 height 12
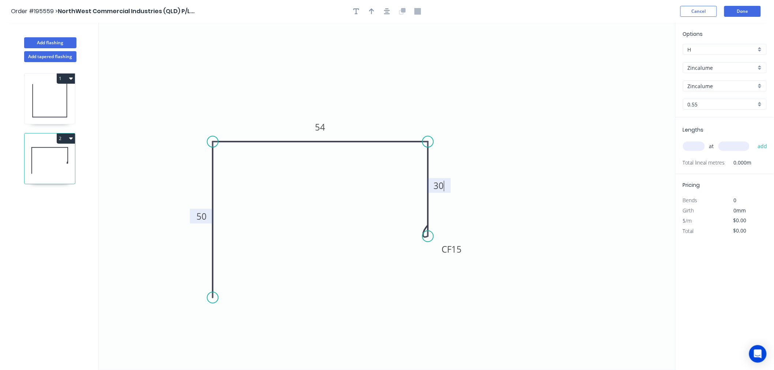
click at [583, 205] on icon "0 50 54 CF 15 30" at bounding box center [387, 196] width 577 height 347
type input "$9.17"
click at [696, 142] on input "text" at bounding box center [694, 147] width 22 height 10
type input "16"
type input "2540"
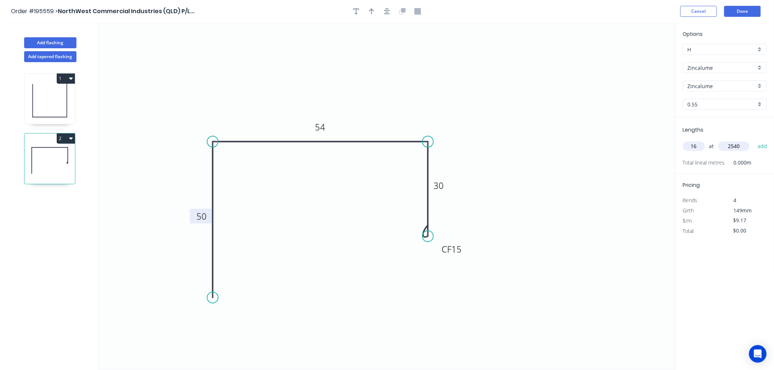
click at [754, 140] on button "add" at bounding box center [762, 146] width 17 height 12
type input "$372.67"
click at [556, 154] on icon "0 50 54 CF 15 30" at bounding box center [387, 196] width 577 height 347
click at [741, 9] on button "Done" at bounding box center [742, 11] width 37 height 11
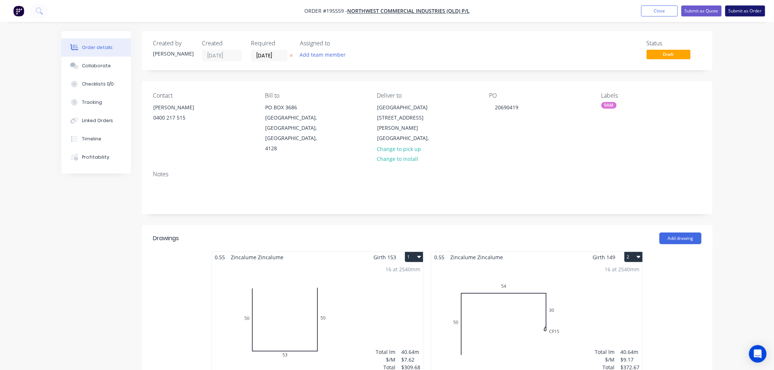
click at [746, 10] on button "Submit as Order" at bounding box center [745, 10] width 40 height 11
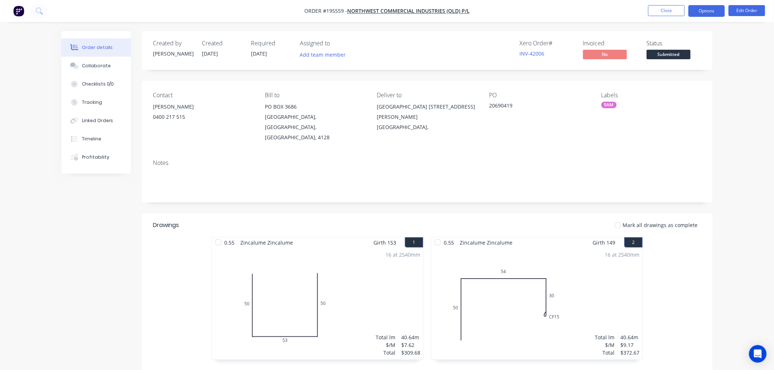
click at [697, 10] on button "Options" at bounding box center [706, 11] width 37 height 12
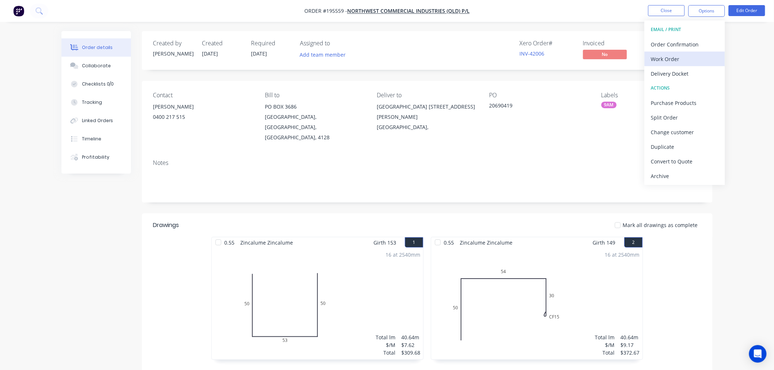
click at [681, 57] on div "Work Order" at bounding box center [684, 59] width 67 height 11
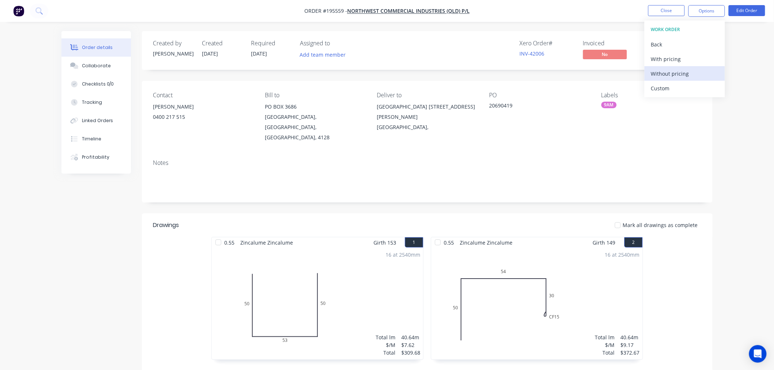
click at [672, 71] on div "Without pricing" at bounding box center [684, 73] width 67 height 11
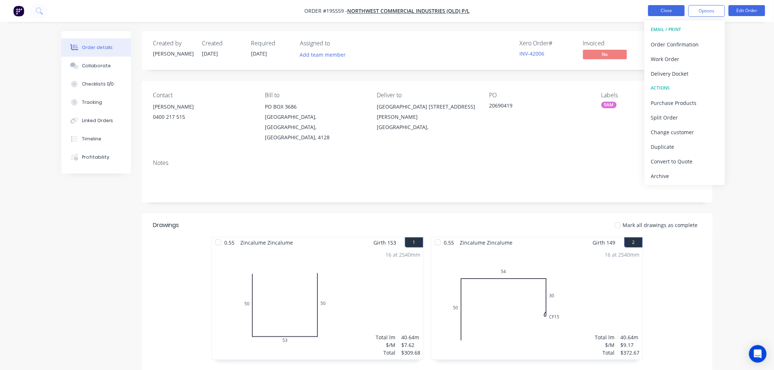
click at [679, 9] on button "Close" at bounding box center [666, 10] width 37 height 11
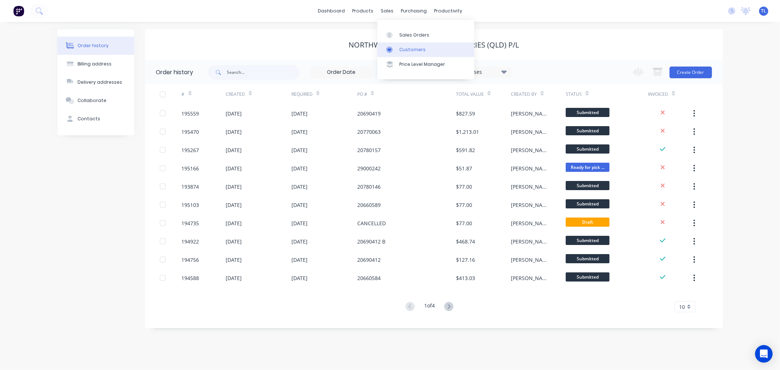
click at [399, 48] on div "Customers" at bounding box center [412, 49] width 26 height 7
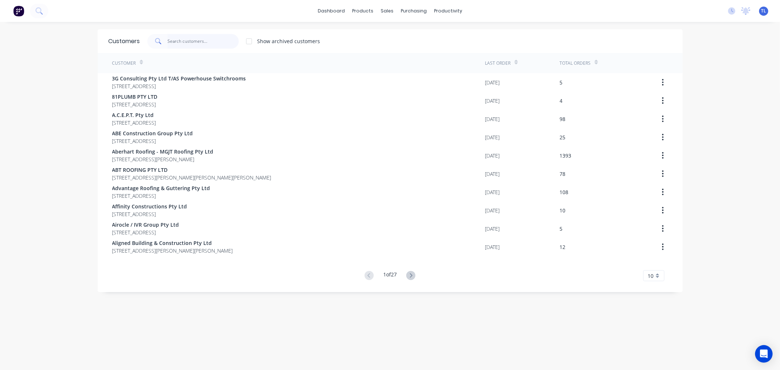
click at [185, 39] on input "text" at bounding box center [202, 41] width 71 height 15
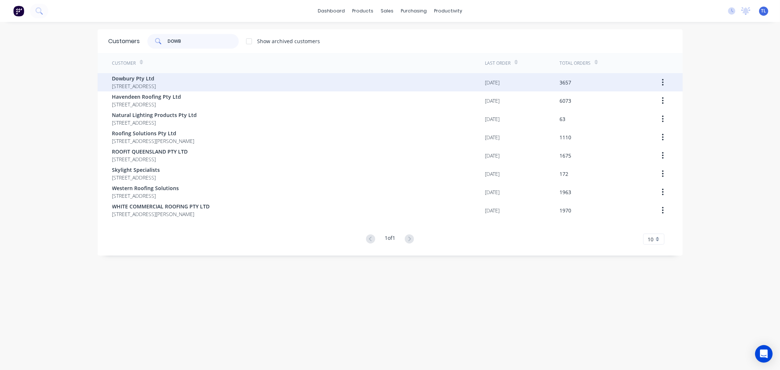
type input "DOWB"
click at [156, 75] on span "Dowbury Pty Ltd" at bounding box center [134, 79] width 44 height 8
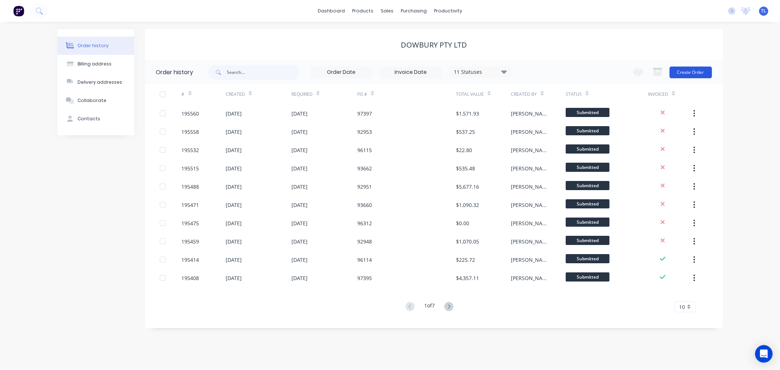
click at [689, 68] on button "Create Order" at bounding box center [691, 73] width 42 height 12
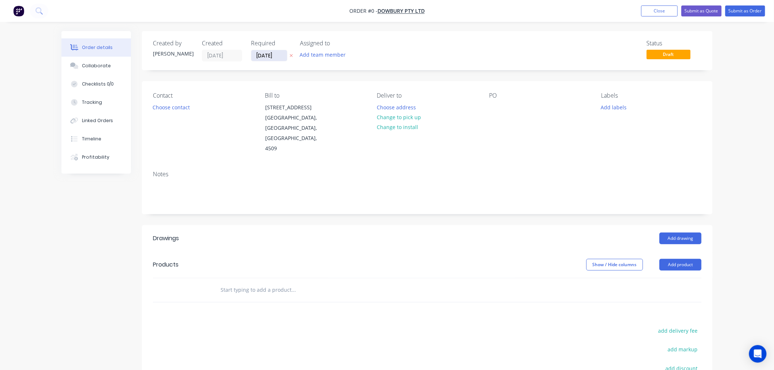
click at [276, 56] on input "[DATE]" at bounding box center [269, 55] width 36 height 11
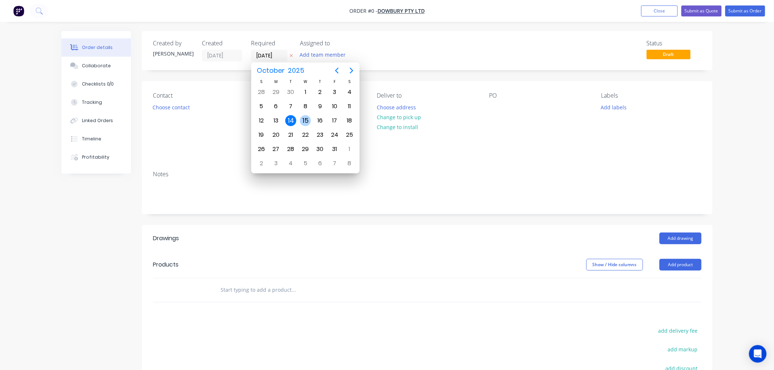
click at [304, 120] on div "15" at bounding box center [305, 120] width 11 height 11
type input "[DATE]"
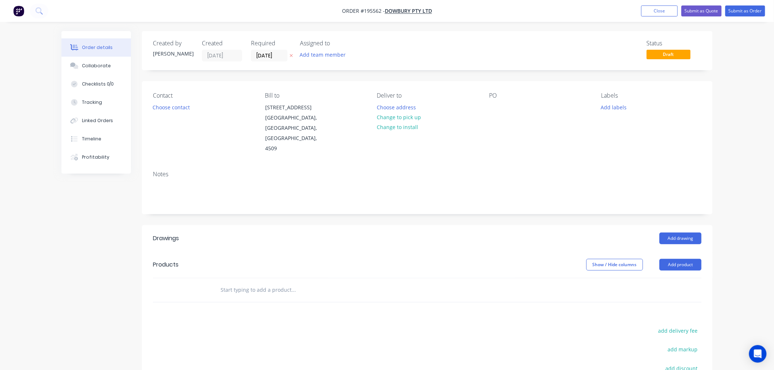
click at [180, 108] on button "Choose contact" at bounding box center [171, 107] width 45 height 10
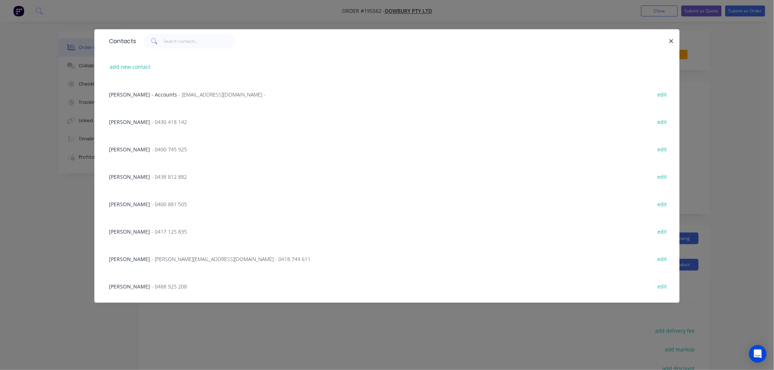
click at [151, 286] on span "- 0488 925 208" at bounding box center [168, 286] width 35 height 7
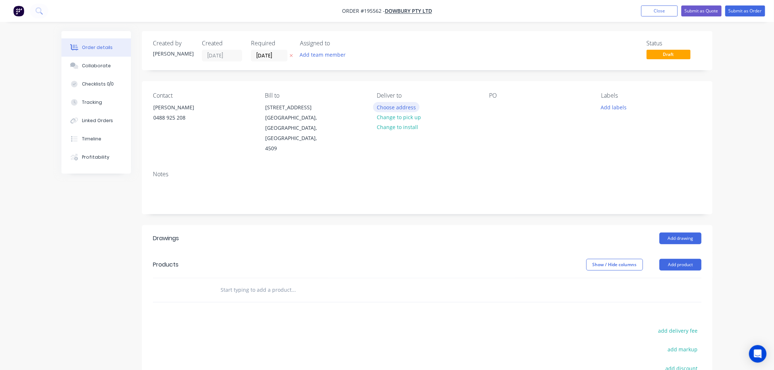
click at [401, 105] on button "Choose address" at bounding box center [396, 107] width 47 height 10
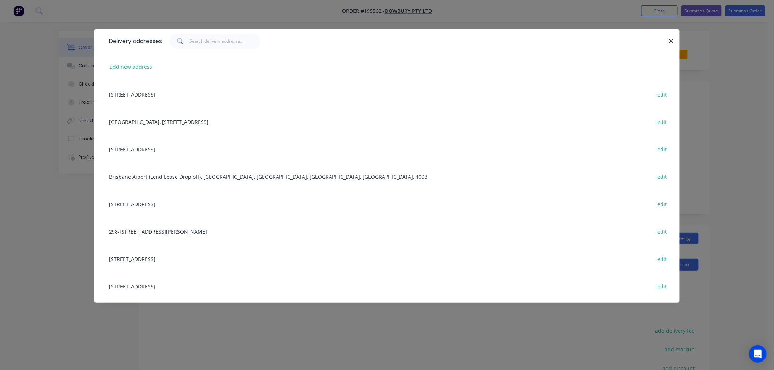
click at [188, 288] on div "[STREET_ADDRESS] edit" at bounding box center [386, 285] width 563 height 27
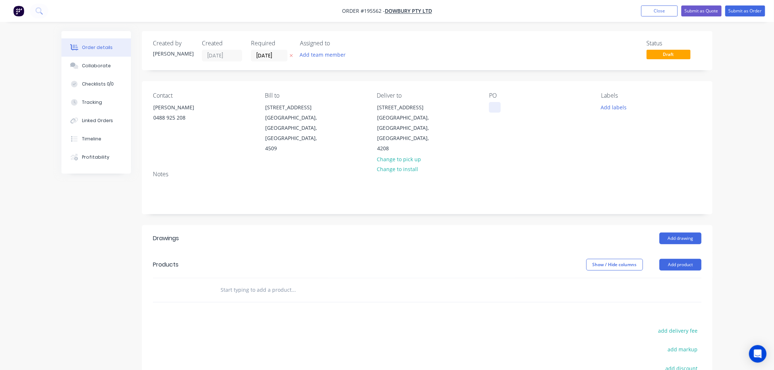
click at [495, 108] on div at bounding box center [495, 107] width 12 height 11
click at [615, 107] on button "Add labels" at bounding box center [614, 107] width 34 height 10
click at [633, 172] on div "6:30 am" at bounding box center [632, 171] width 22 height 8
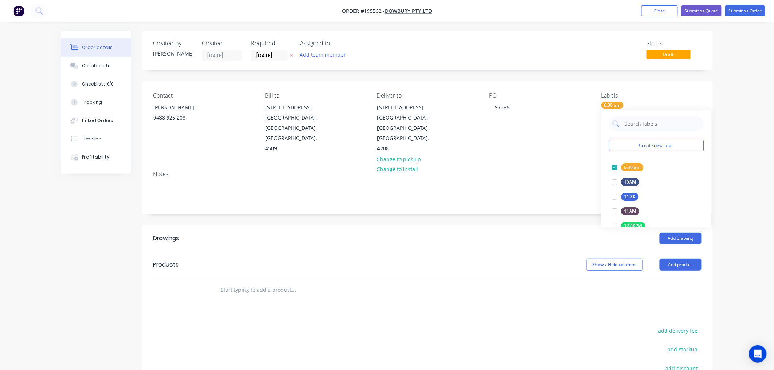
click at [532, 165] on div "Notes" at bounding box center [427, 189] width 570 height 49
click at [679, 233] on button "Add drawing" at bounding box center [680, 239] width 42 height 12
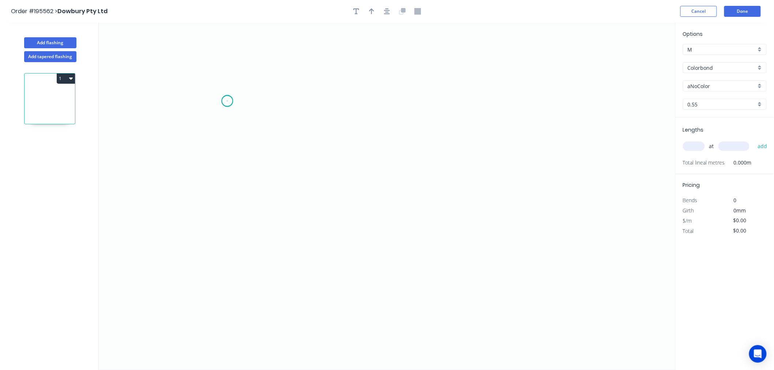
click at [227, 101] on icon "0" at bounding box center [387, 196] width 577 height 347
click at [223, 211] on icon "0" at bounding box center [387, 196] width 577 height 347
click at [310, 214] on icon "0 ?" at bounding box center [387, 196] width 577 height 347
click at [312, 256] on icon "0 ? ?" at bounding box center [387, 196] width 577 height 347
click at [310, 258] on circle at bounding box center [309, 256] width 11 height 11
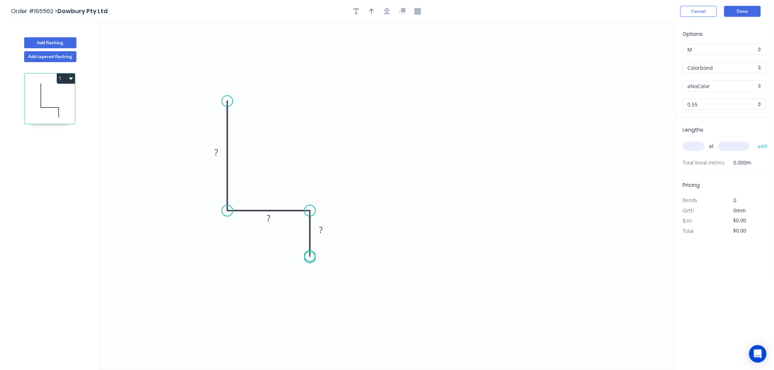
click at [310, 258] on circle at bounding box center [309, 256] width 11 height 11
click at [213, 152] on rect at bounding box center [216, 153] width 15 height 10
click at [324, 287] on div "Crush & Fold" at bounding box center [342, 282] width 74 height 15
type input "$10.28"
click at [327, 282] on div "Flip bend" at bounding box center [347, 283] width 74 height 15
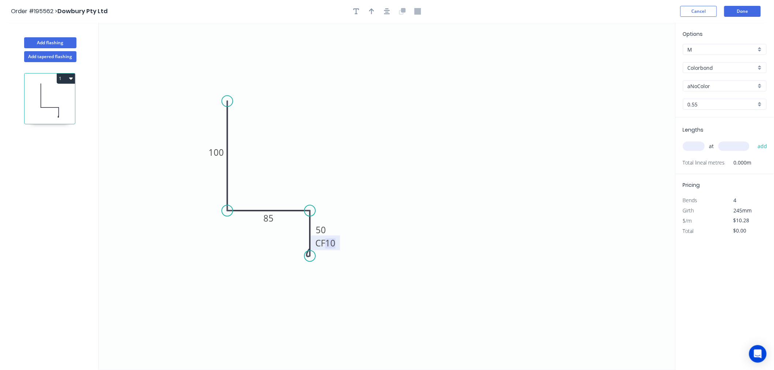
click at [334, 242] on tspan "10" at bounding box center [330, 243] width 10 height 12
click at [404, 256] on icon "0 100 85 CF 15 50" at bounding box center [387, 196] width 577 height 347
drag, startPoint x: 340, startPoint y: 262, endPoint x: 349, endPoint y: 275, distance: 15.5
click at [349, 275] on rect at bounding box center [335, 270] width 29 height 15
click at [509, 257] on icon "0 100 85 CF 15 50" at bounding box center [387, 196] width 577 height 347
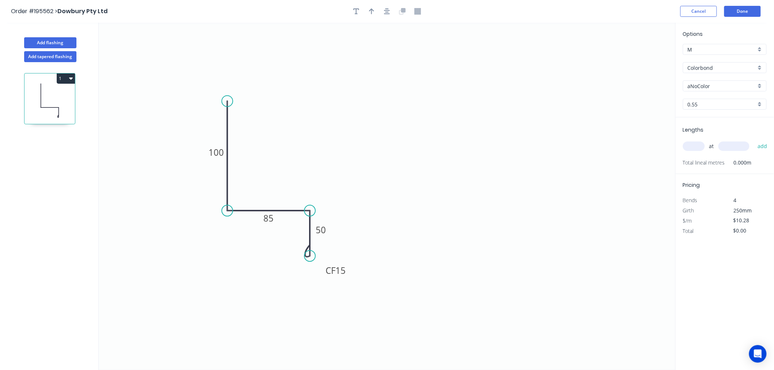
click at [720, 87] on input "aNoColor" at bounding box center [722, 86] width 68 height 8
click at [712, 149] on div "Surfmist" at bounding box center [724, 150] width 83 height 13
type input "Surfmist"
click at [370, 11] on icon "button" at bounding box center [371, 11] width 5 height 7
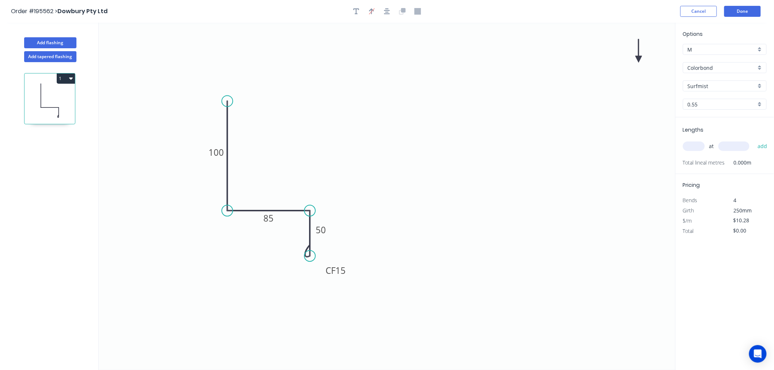
click at [638, 55] on icon at bounding box center [638, 50] width 7 height 23
drag, startPoint x: 637, startPoint y: 57, endPoint x: 616, endPoint y: 67, distance: 23.2
click at [574, 75] on icon "0 100 85 CF 15 50" at bounding box center [387, 196] width 577 height 347
drag, startPoint x: 642, startPoint y: 59, endPoint x: 282, endPoint y: 121, distance: 365.1
click at [283, 122] on icon at bounding box center [290, 116] width 21 height 21
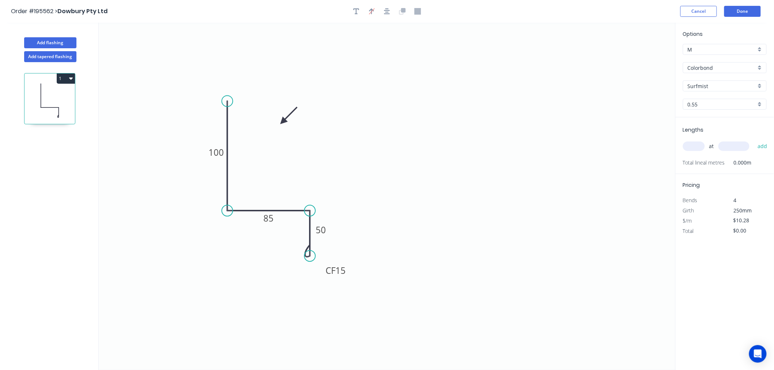
click at [701, 145] on input "text" at bounding box center [694, 147] width 22 height 10
type input "11"
type input "3600"
click at [754, 140] on button "add" at bounding box center [762, 146] width 17 height 12
type input "$407.09"
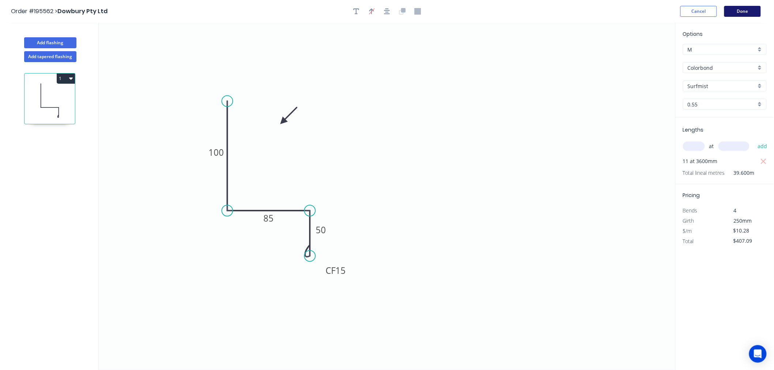
click at [745, 13] on button "Done" at bounding box center [742, 11] width 37 height 11
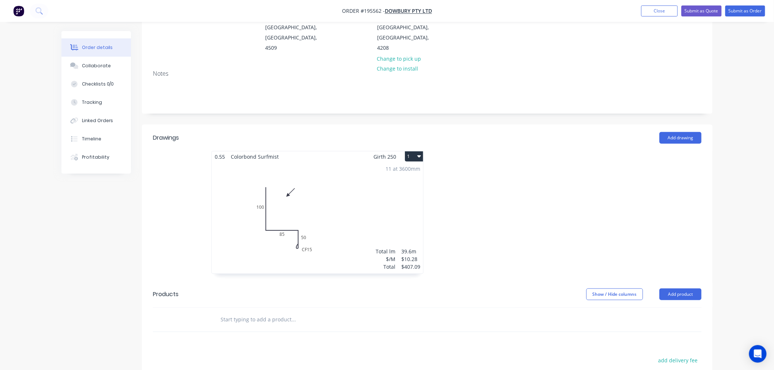
scroll to position [162, 0]
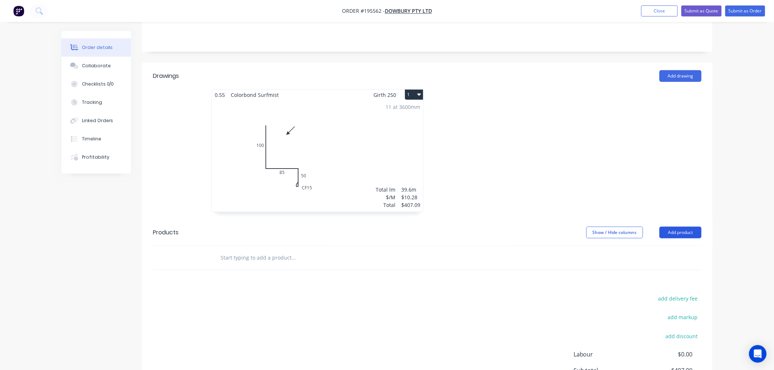
click at [681, 227] on button "Add product" at bounding box center [680, 233] width 42 height 12
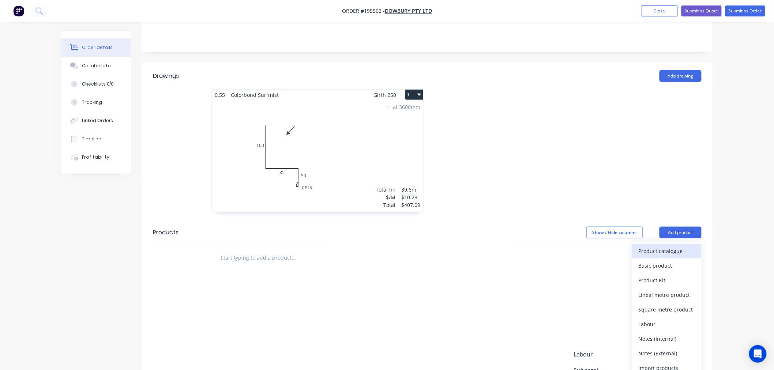
click at [678, 246] on div "Product catalogue" at bounding box center [667, 251] width 56 height 11
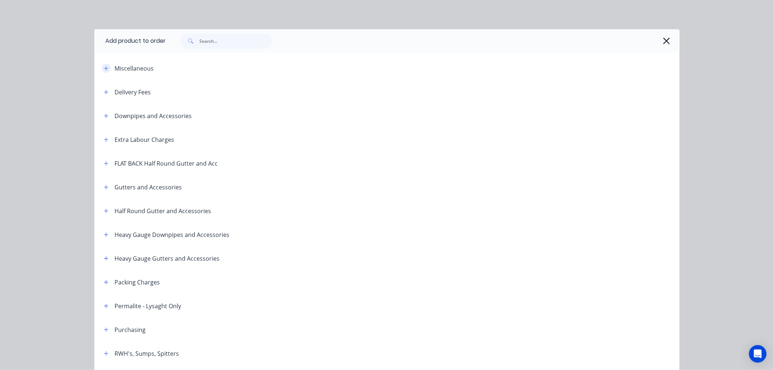
click at [104, 70] on icon "button" at bounding box center [106, 68] width 4 height 4
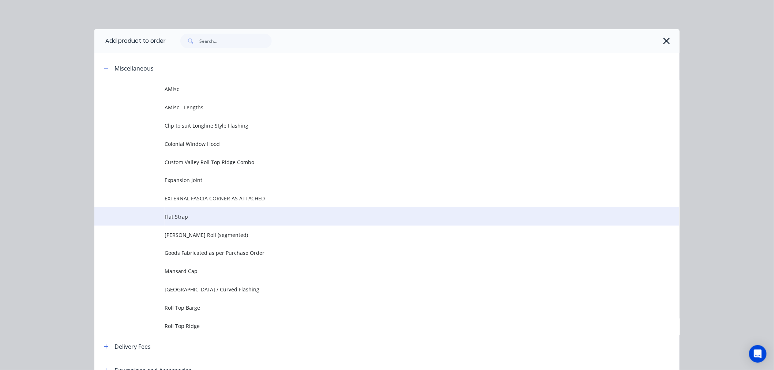
click at [171, 220] on span "Flat Strap" at bounding box center [371, 217] width 412 height 8
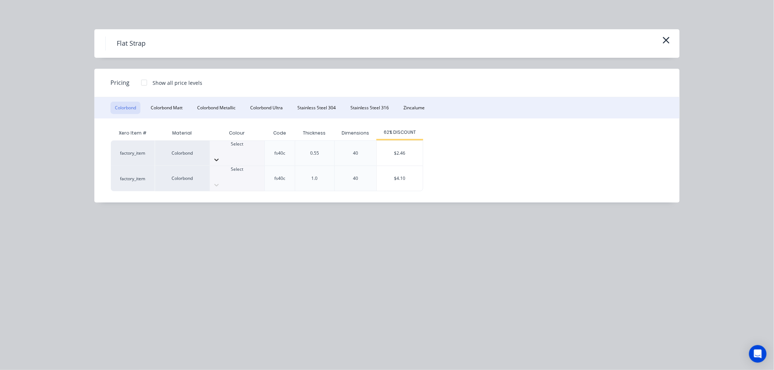
click at [219, 159] on icon at bounding box center [216, 160] width 4 height 3
click at [395, 151] on div "$2.46" at bounding box center [400, 153] width 46 height 25
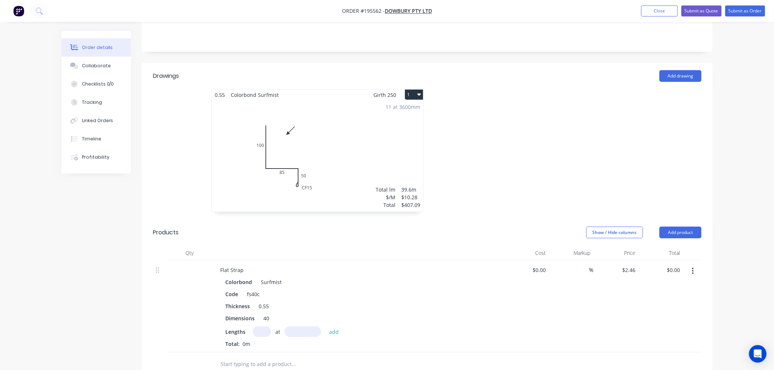
click at [262, 327] on input "text" at bounding box center [262, 332] width 18 height 11
type input "10"
type input "1000"
click at [325, 327] on button "add" at bounding box center [333, 332] width 17 height 10
type input "$24.60"
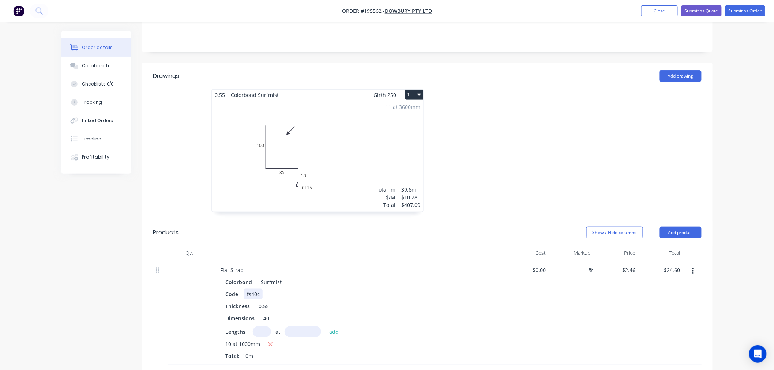
click at [255, 289] on div "fs40c" at bounding box center [253, 294] width 19 height 11
click at [267, 313] on div "40" at bounding box center [266, 318] width 12 height 11
click at [302, 246] on div at bounding box center [357, 253] width 293 height 15
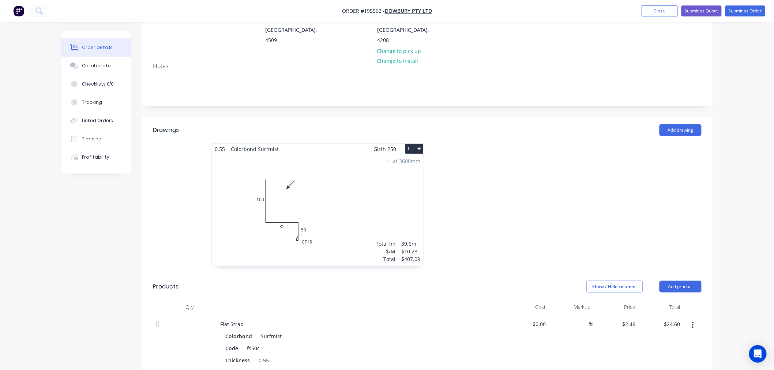
scroll to position [81, 0]
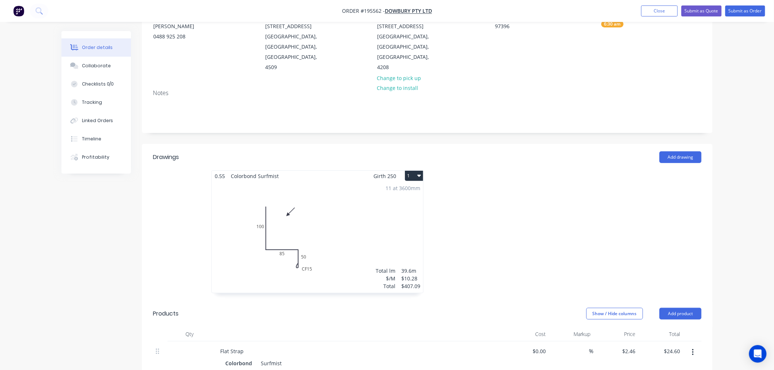
click at [415, 171] on button "1" at bounding box center [414, 176] width 18 height 10
click at [410, 188] on div "Use larger box size" at bounding box center [388, 193] width 56 height 11
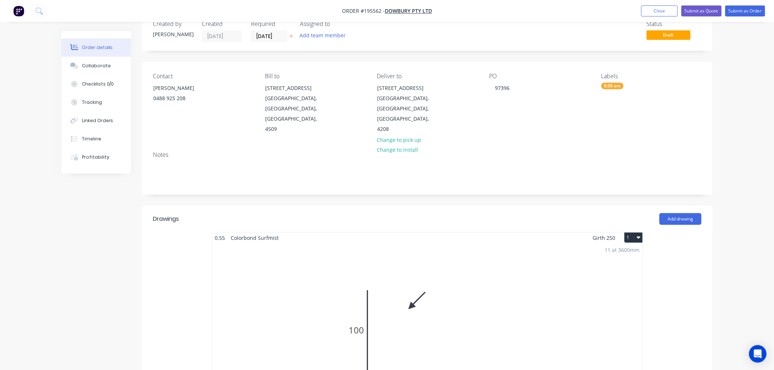
scroll to position [0, 0]
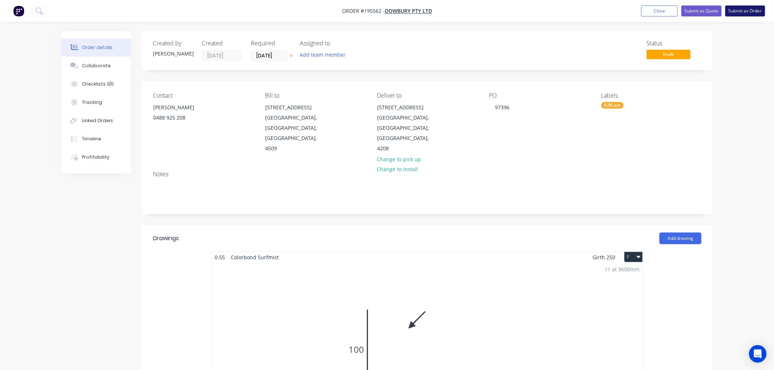
click at [739, 10] on button "Submit as Order" at bounding box center [745, 10] width 40 height 11
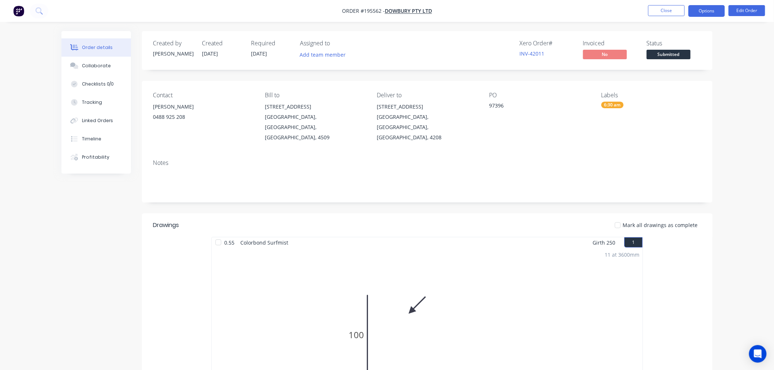
click at [721, 15] on button "Options" at bounding box center [706, 11] width 37 height 12
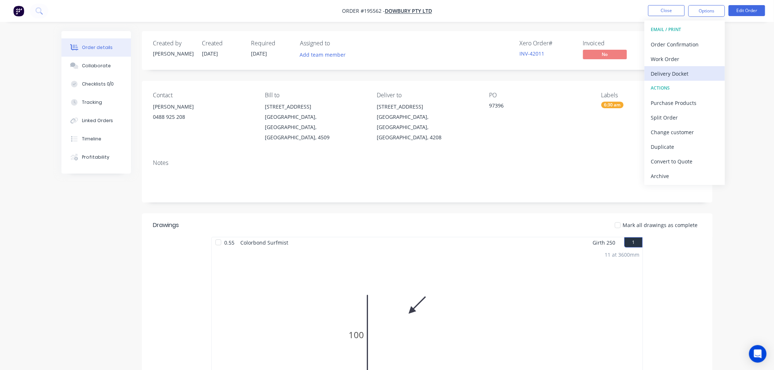
click at [688, 72] on div "Delivery Docket" at bounding box center [684, 73] width 67 height 11
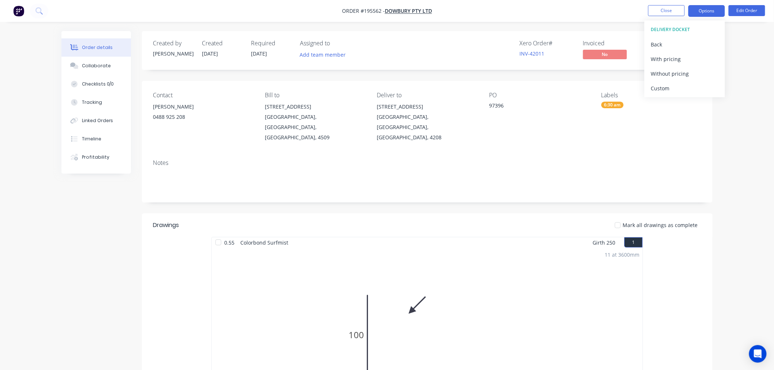
click at [692, 13] on button "Options" at bounding box center [706, 11] width 37 height 12
click at [699, 16] on button "Options" at bounding box center [706, 11] width 37 height 12
click at [686, 72] on div "Without pricing" at bounding box center [684, 73] width 67 height 11
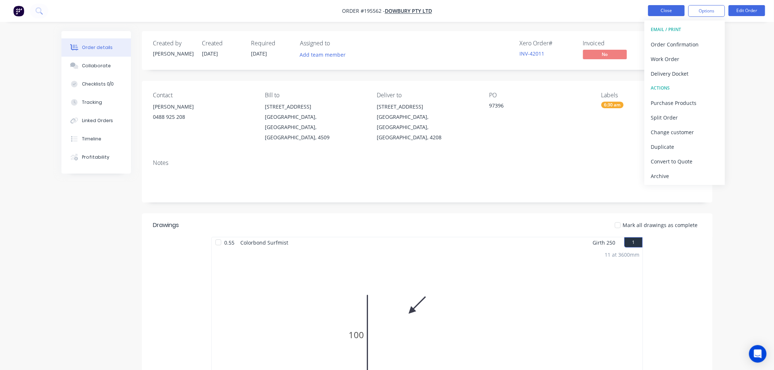
click at [667, 10] on button "Close" at bounding box center [666, 10] width 37 height 11
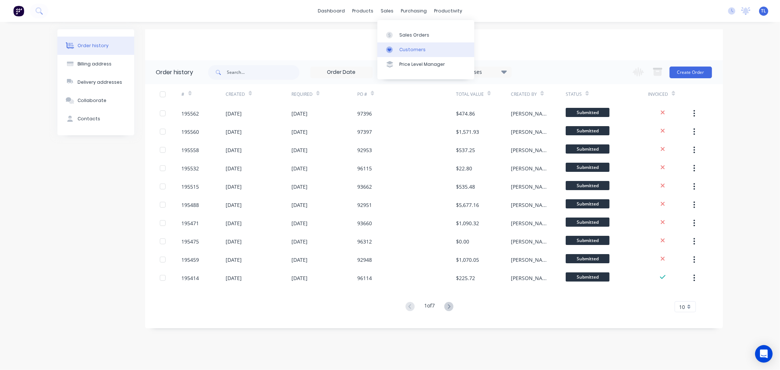
click at [396, 54] on link "Customers" at bounding box center [425, 49] width 97 height 15
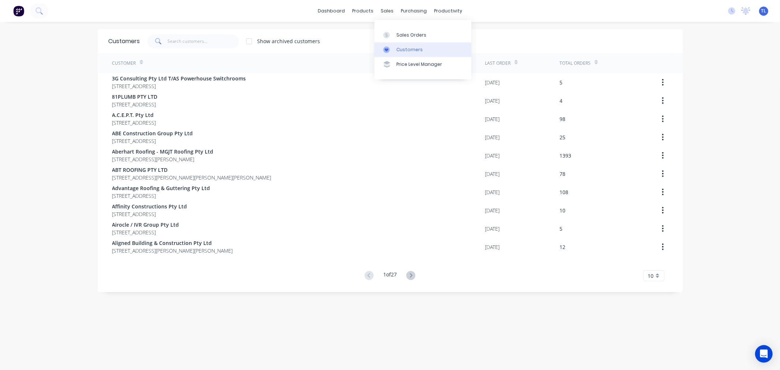
click at [394, 50] on link "Customers" at bounding box center [422, 49] width 97 height 15
click at [194, 43] on input "text" at bounding box center [202, 41] width 71 height 15
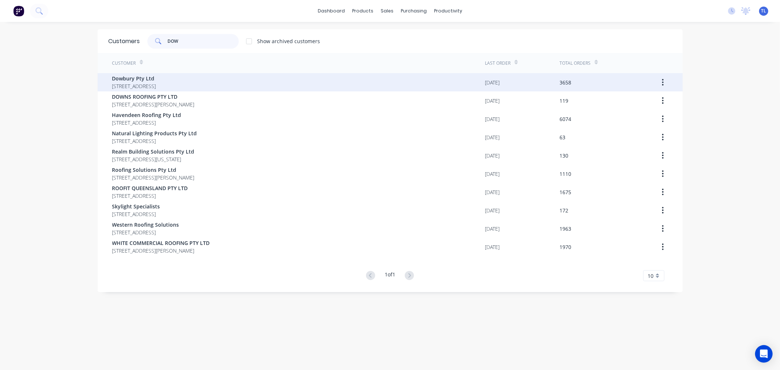
type input "DOW"
click at [156, 80] on span "Dowbury Pty Ltd" at bounding box center [134, 79] width 44 height 8
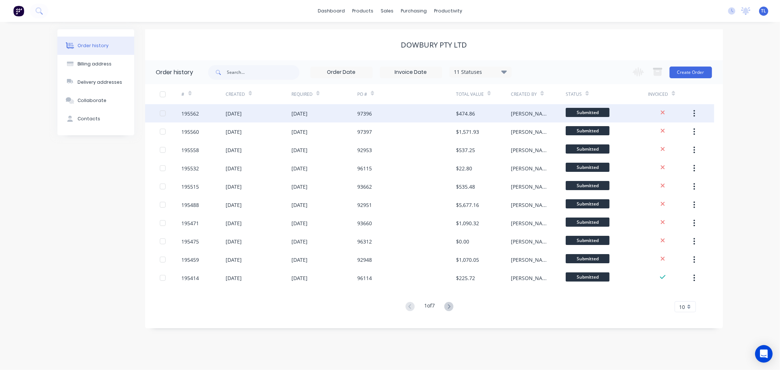
click at [396, 115] on div "97396" at bounding box center [406, 113] width 99 height 18
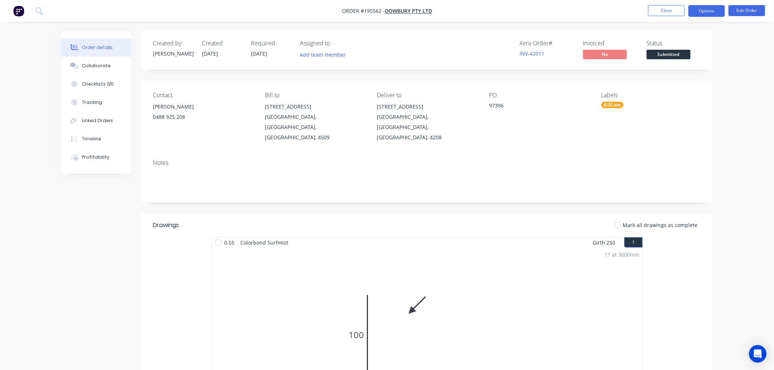
click at [701, 11] on button "Options" at bounding box center [706, 11] width 37 height 12
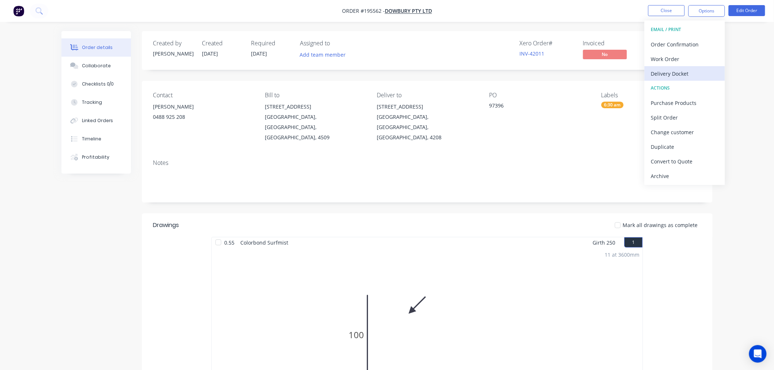
click at [682, 77] on div "Delivery Docket" at bounding box center [684, 73] width 67 height 11
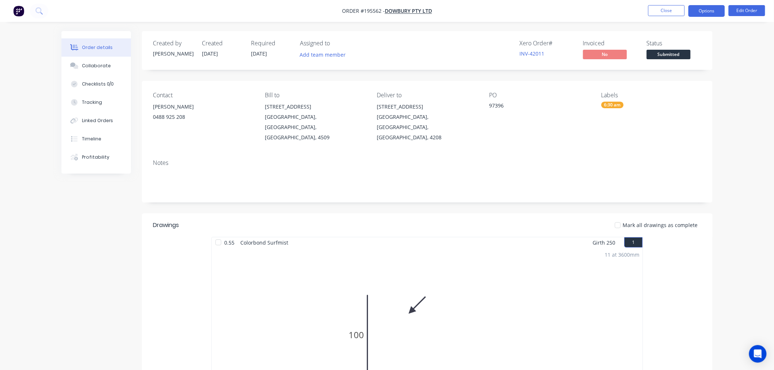
drag, startPoint x: 696, startPoint y: 4, endPoint x: 698, endPoint y: 15, distance: 11.7
click at [697, 10] on nav "Order #195562 - Dowbury Pty Ltd Close Options Edit Order" at bounding box center [387, 11] width 774 height 22
click at [701, 11] on button "Options" at bounding box center [706, 11] width 37 height 12
click at [700, 15] on button "Options" at bounding box center [706, 11] width 37 height 12
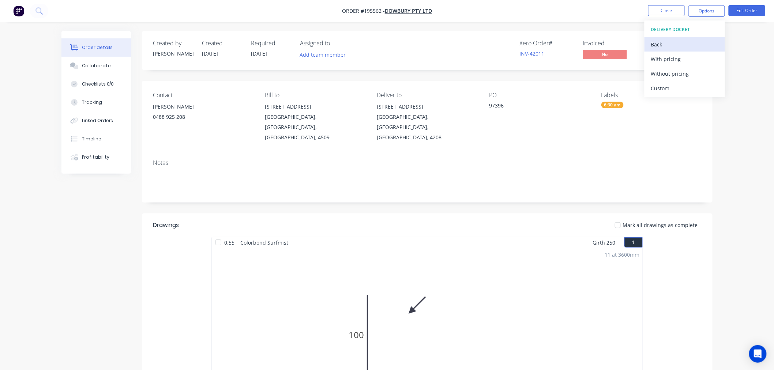
click at [674, 49] on div "Back" at bounding box center [684, 44] width 67 height 11
click at [703, 12] on button "Options" at bounding box center [706, 11] width 37 height 12
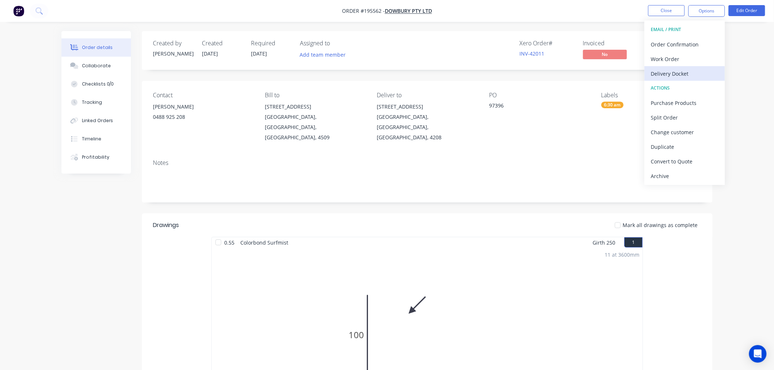
click at [685, 76] on div "Delivery Docket" at bounding box center [684, 73] width 67 height 11
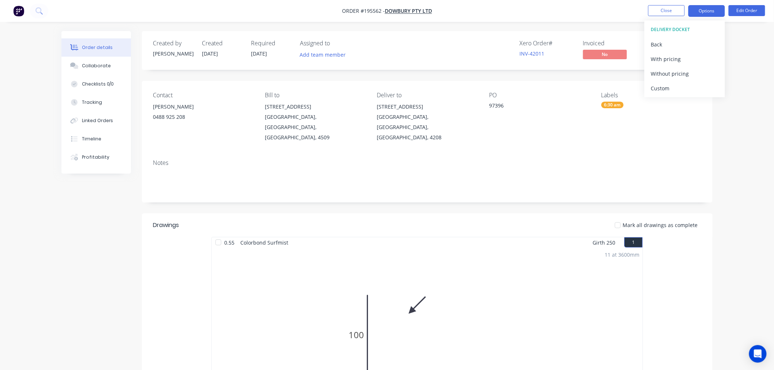
click at [703, 12] on button "Options" at bounding box center [706, 11] width 37 height 12
click at [705, 6] on button "Options" at bounding box center [706, 11] width 37 height 12
click at [694, 12] on button "Options" at bounding box center [706, 11] width 37 height 12
click at [679, 39] on div "Back" at bounding box center [684, 44] width 67 height 11
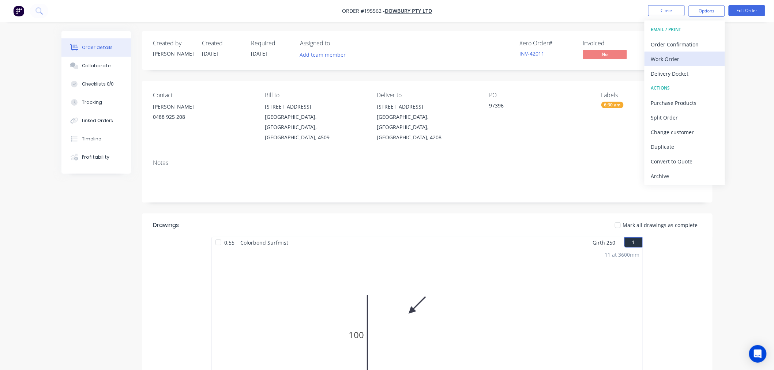
click at [681, 57] on div "Work Order" at bounding box center [684, 59] width 67 height 11
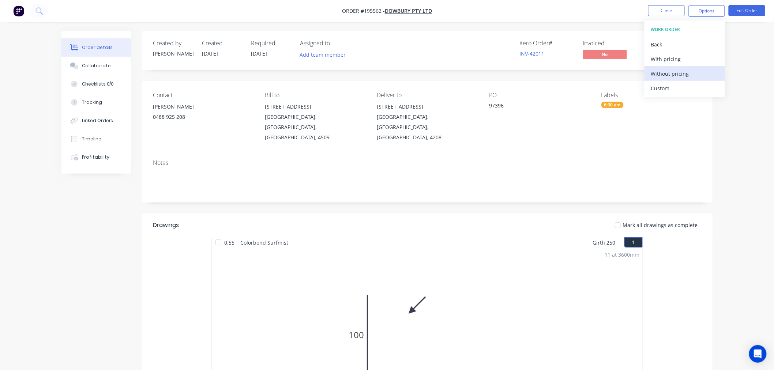
click at [682, 73] on div "Without pricing" at bounding box center [684, 73] width 67 height 11
click at [472, 46] on div "Xero Order # INV-42011 Invoiced No Status Submitted" at bounding box center [537, 50] width 328 height 21
click at [666, 5] on button "Close" at bounding box center [666, 10] width 37 height 11
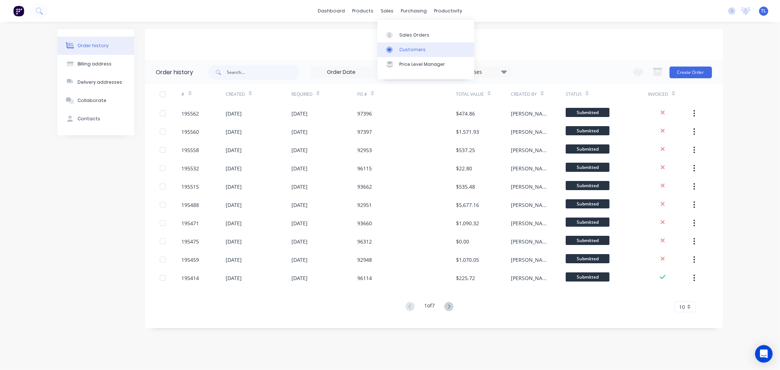
click at [394, 46] on div at bounding box center [391, 49] width 11 height 7
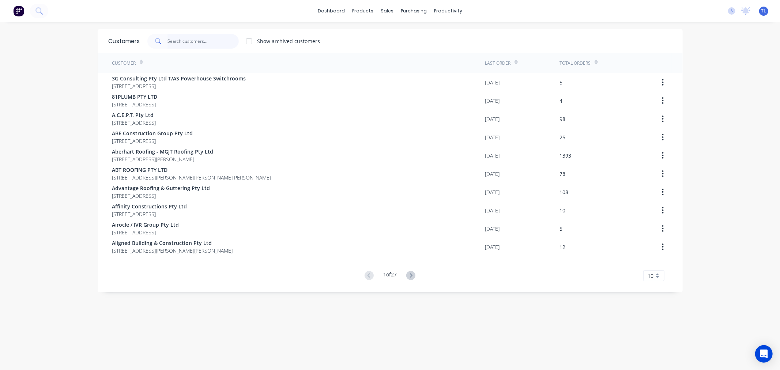
click at [200, 37] on input "text" at bounding box center [202, 41] width 71 height 15
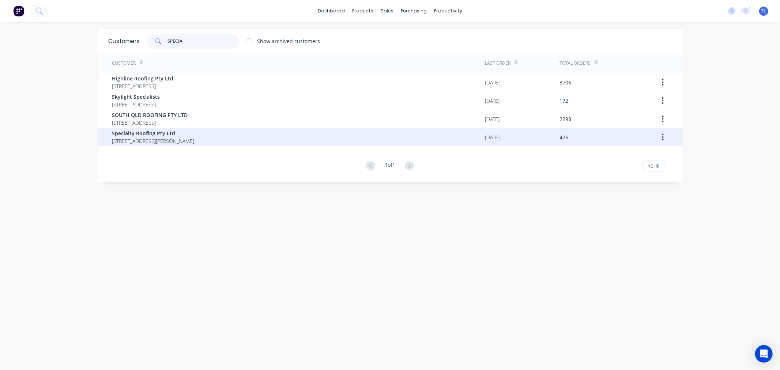
type input "SPECIA"
click at [182, 136] on div "Specialty Roofing Pty Ltd [STREET_ADDRESS][PERSON_NAME]" at bounding box center [153, 136] width 82 height 15
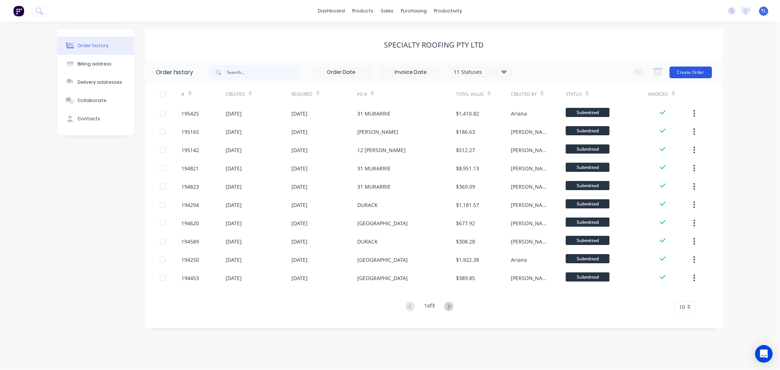
click at [688, 74] on button "Create Order" at bounding box center [691, 73] width 42 height 12
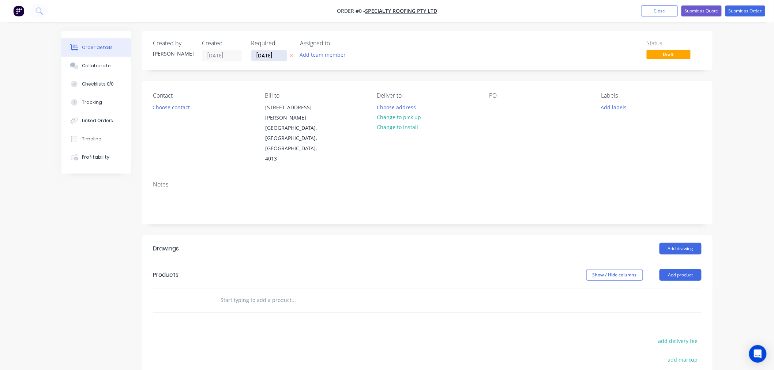
click at [269, 50] on input "[DATE]" at bounding box center [269, 55] width 36 height 11
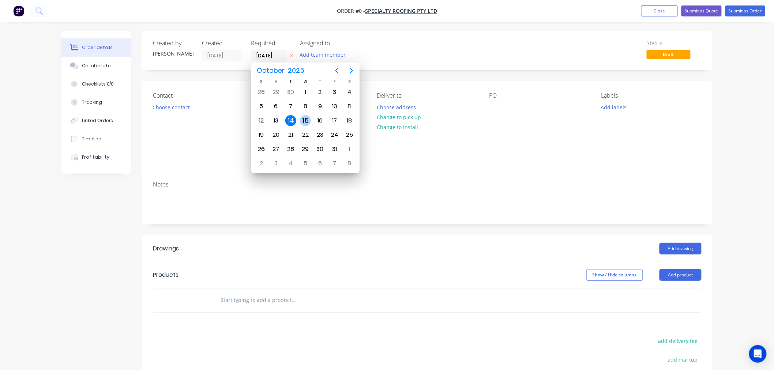
click at [302, 124] on div "15" at bounding box center [305, 120] width 11 height 11
type input "[DATE]"
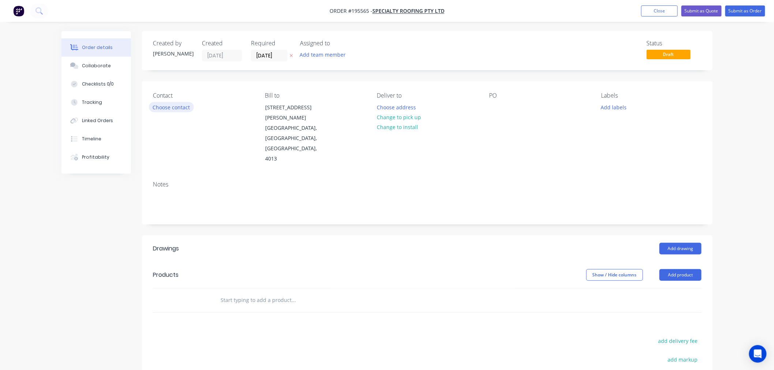
click at [176, 110] on button "Choose contact" at bounding box center [171, 107] width 45 height 10
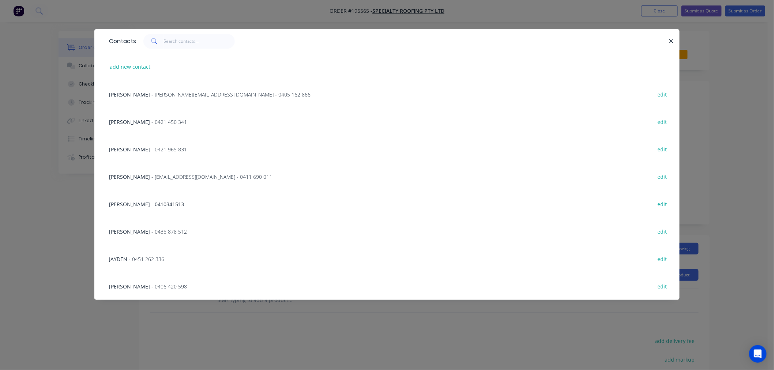
click at [173, 95] on span "- [PERSON_NAME][EMAIL_ADDRESS][DOMAIN_NAME] - 0405 162 866" at bounding box center [230, 94] width 159 height 7
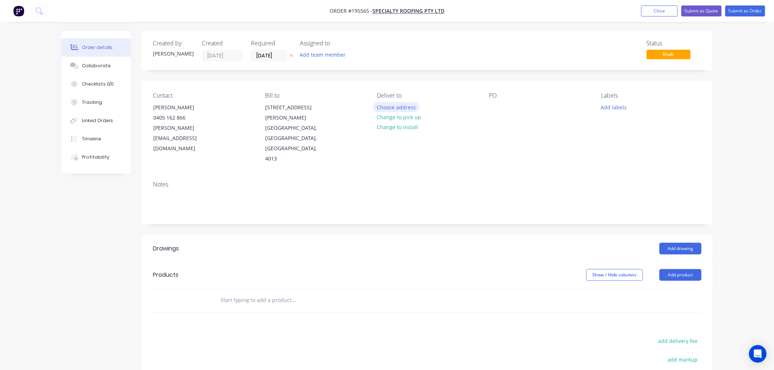
click at [415, 107] on button "Choose address" at bounding box center [396, 107] width 47 height 10
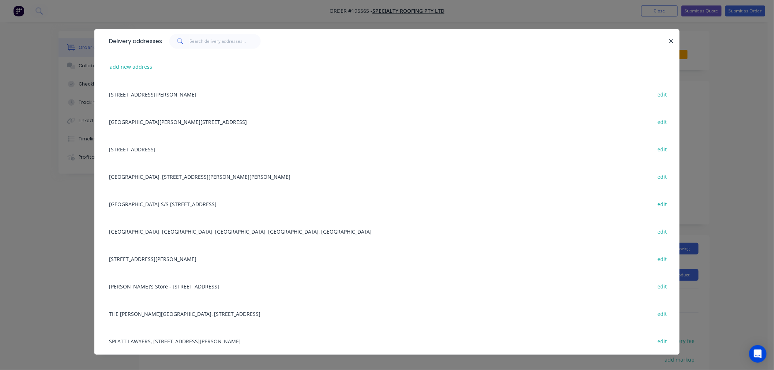
click at [151, 146] on div "[STREET_ADDRESS] edit" at bounding box center [386, 148] width 563 height 27
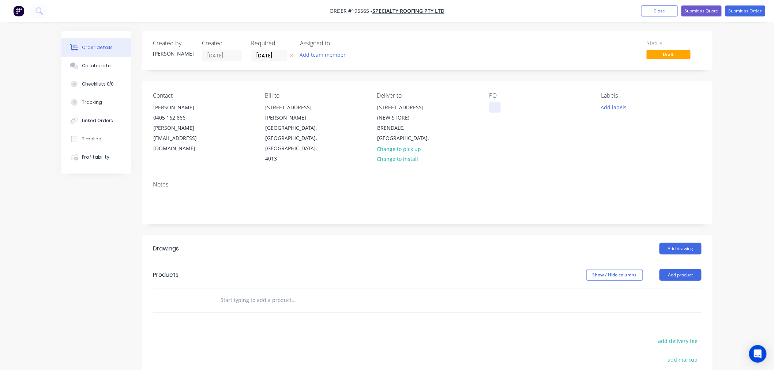
click at [497, 107] on div at bounding box center [495, 107] width 12 height 11
click at [665, 243] on button "Add drawing" at bounding box center [680, 249] width 42 height 12
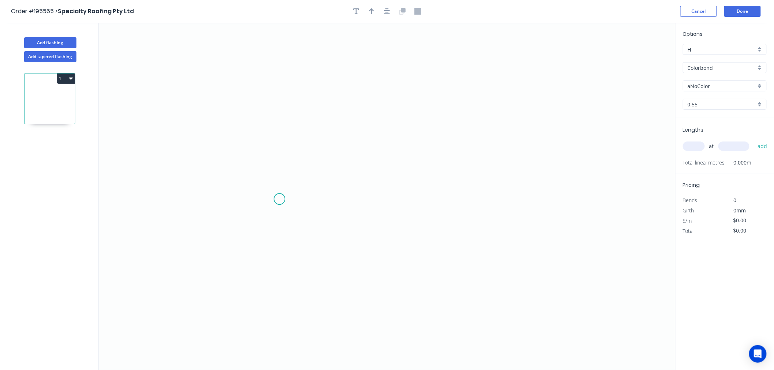
click at [279, 199] on icon "0" at bounding box center [387, 196] width 577 height 347
click at [485, 203] on icon "0" at bounding box center [387, 196] width 577 height 347
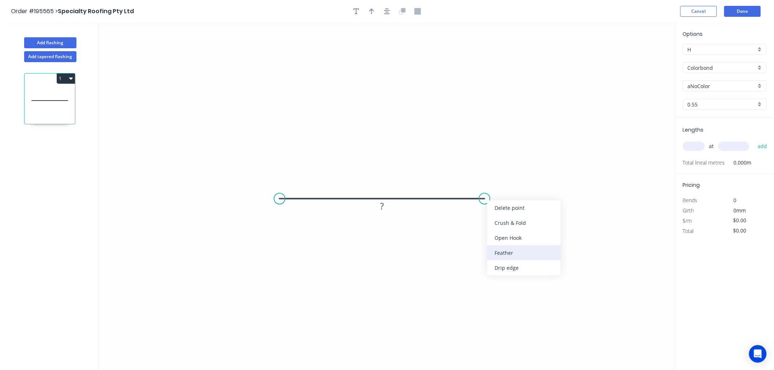
click at [511, 254] on div "Feather" at bounding box center [524, 252] width 74 height 15
click at [509, 224] on div "Flip bend" at bounding box center [525, 226] width 74 height 15
click at [480, 183] on tspan "15" at bounding box center [479, 180] width 10 height 12
click at [276, 200] on circle at bounding box center [279, 198] width 11 height 11
click at [278, 200] on circle at bounding box center [279, 198] width 11 height 11
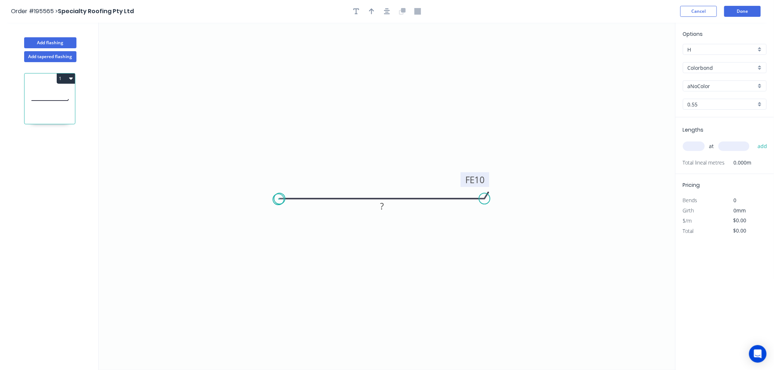
click at [278, 200] on circle at bounding box center [279, 198] width 11 height 11
click at [302, 253] on div "Feather" at bounding box center [315, 254] width 74 height 15
click at [297, 178] on tspan "15" at bounding box center [294, 180] width 10 height 12
drag, startPoint x: 291, startPoint y: 173, endPoint x: 246, endPoint y: 163, distance: 46.1
click at [246, 163] on rect at bounding box center [244, 169] width 29 height 15
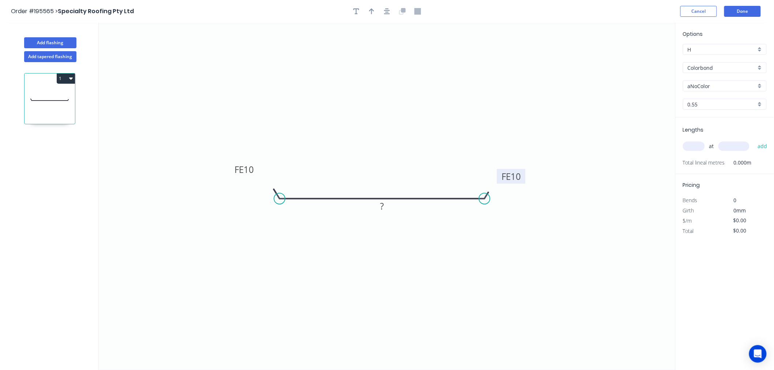
drag, startPoint x: 488, startPoint y: 181, endPoint x: 524, endPoint y: 178, distance: 35.6
click at [524, 178] on rect at bounding box center [511, 176] width 29 height 15
click at [383, 208] on tspan "?" at bounding box center [382, 206] width 4 height 12
click at [741, 82] on input "aNoColor" at bounding box center [722, 86] width 68 height 8
type input "$8.10"
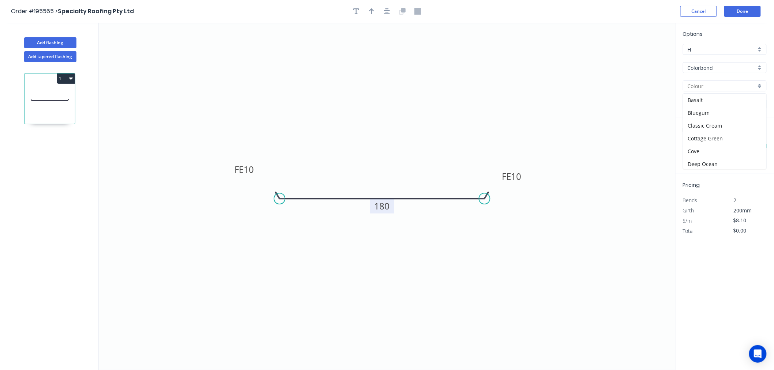
click at [741, 86] on input "text" at bounding box center [722, 86] width 68 height 8
type input "aNoColor"
click at [741, 86] on input "aNoColor" at bounding box center [722, 86] width 68 height 8
click at [713, 99] on div "Surfmist" at bounding box center [724, 98] width 83 height 13
type input "Surfmist"
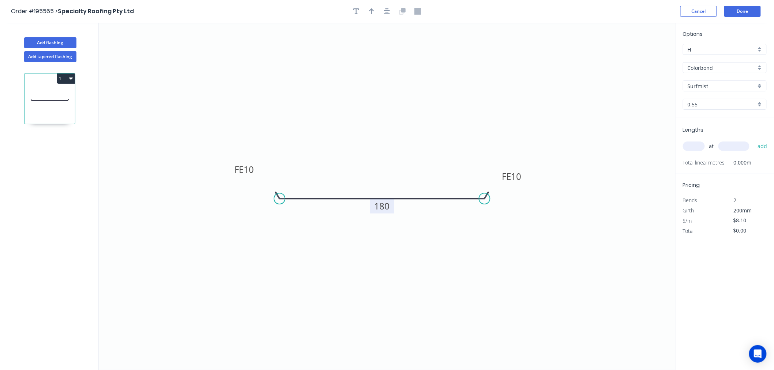
click at [698, 147] on input "text" at bounding box center [694, 147] width 22 height 10
type input "2"
type input "1000"
click at [754, 140] on button "add" at bounding box center [762, 146] width 17 height 12
type input "$16.20"
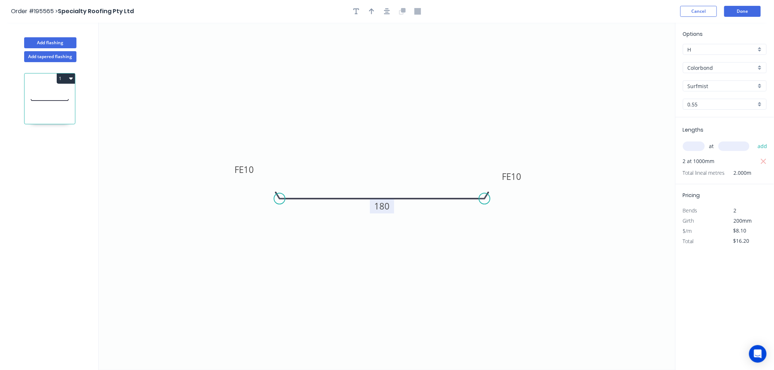
click at [629, 99] on icon "0 FE 10 FE 10 180" at bounding box center [387, 196] width 577 height 347
click at [63, 42] on button "Add flashing" at bounding box center [50, 42] width 52 height 11
type input "$0.00"
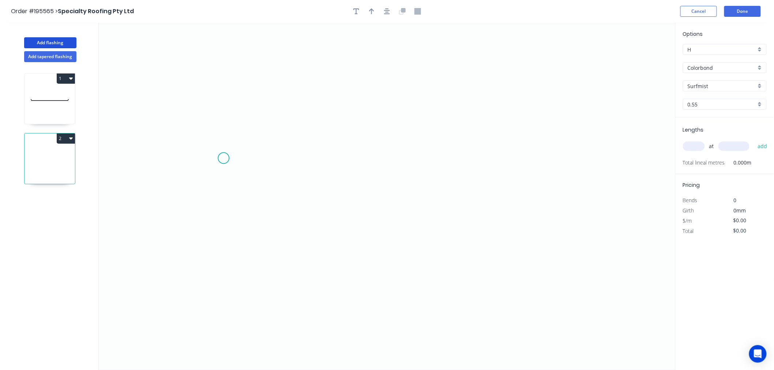
click at [223, 162] on icon "0" at bounding box center [387, 196] width 577 height 347
click at [236, 138] on icon "0" at bounding box center [387, 196] width 577 height 347
click at [412, 145] on icon "0 ?" at bounding box center [387, 196] width 577 height 347
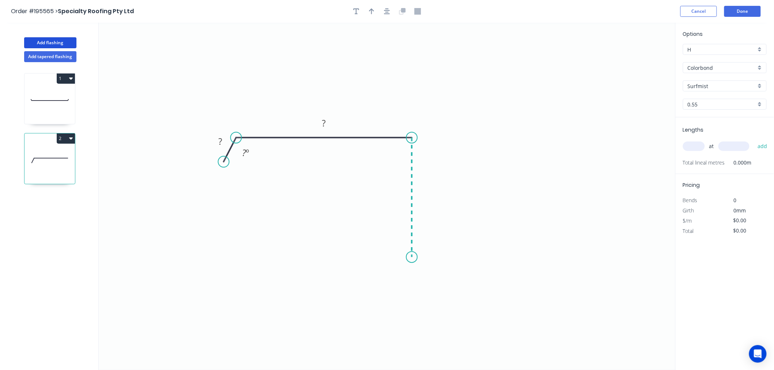
click at [414, 257] on icon "0 ? ? ? º" at bounding box center [387, 196] width 577 height 347
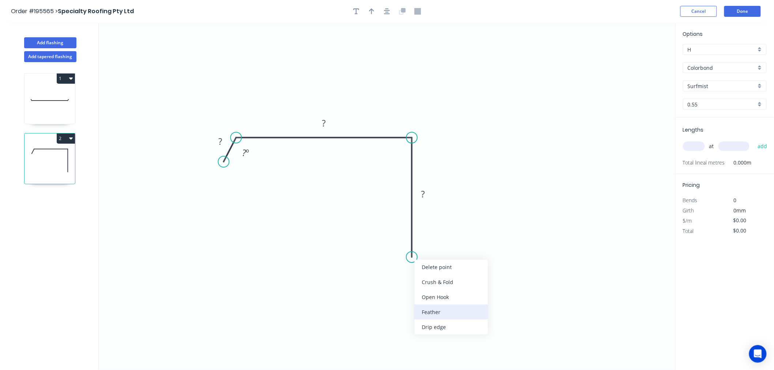
click at [435, 309] on div "Feather" at bounding box center [451, 312] width 74 height 15
click at [403, 244] on tspan "15" at bounding box center [401, 244] width 10 height 12
click at [426, 249] on icon "0 ? ? FE 10 ? ? º" at bounding box center [387, 196] width 577 height 347
drag, startPoint x: 406, startPoint y: 251, endPoint x: 392, endPoint y: 279, distance: 32.2
click at [392, 279] on rect at bounding box center [382, 272] width 29 height 15
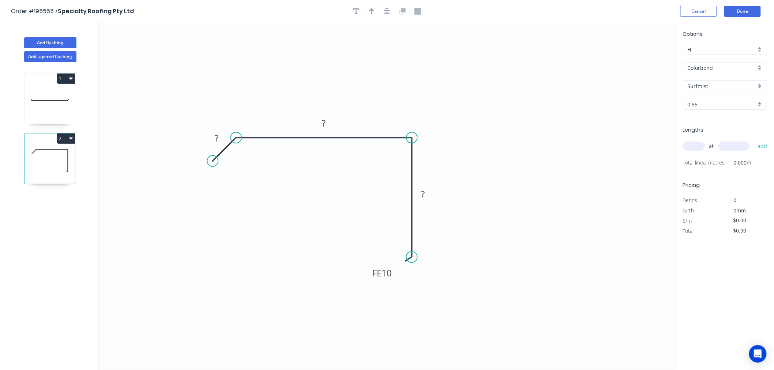
drag, startPoint x: 224, startPoint y: 164, endPoint x: 212, endPoint y: 160, distance: 12.4
click at [212, 160] on circle at bounding box center [212, 160] width 11 height 11
click at [215, 137] on tspan "?" at bounding box center [217, 138] width 4 height 12
click at [256, 159] on icon "0 30 165 FE 10 ?" at bounding box center [387, 196] width 577 height 347
click at [211, 158] on circle at bounding box center [212, 160] width 11 height 11
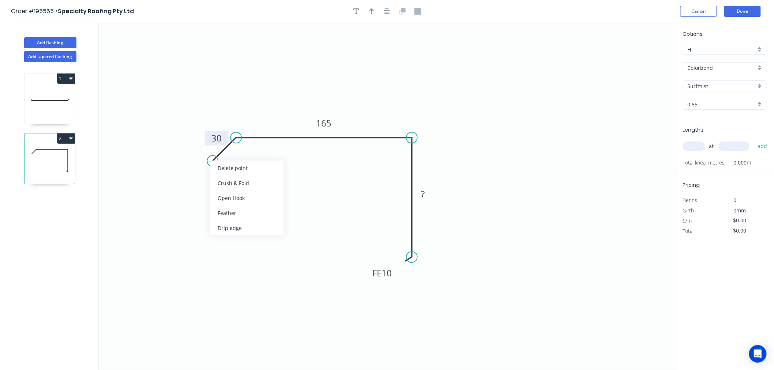
click at [243, 170] on div "Delete point" at bounding box center [247, 168] width 74 height 15
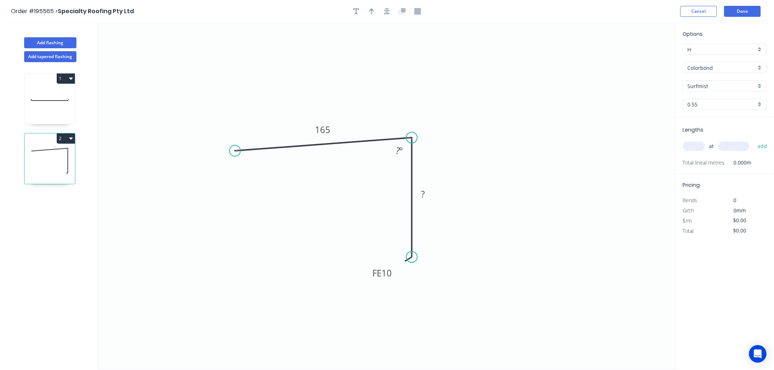
drag, startPoint x: 237, startPoint y: 135, endPoint x: 235, endPoint y: 151, distance: 15.8
click at [235, 151] on circle at bounding box center [234, 150] width 11 height 11
click at [234, 153] on circle at bounding box center [234, 150] width 11 height 11
click at [205, 179] on icon "0 165 FE 10 ? ? º" at bounding box center [387, 196] width 577 height 347
click at [207, 180] on circle at bounding box center [205, 180] width 11 height 11
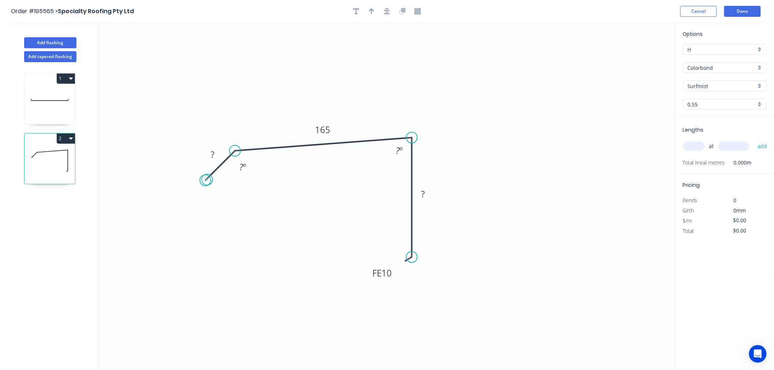
click at [207, 180] on circle at bounding box center [205, 180] width 11 height 11
drag, startPoint x: 207, startPoint y: 183, endPoint x: 211, endPoint y: 179, distance: 5.4
click at [211, 179] on circle at bounding box center [211, 178] width 11 height 11
click at [218, 154] on rect at bounding box center [214, 155] width 15 height 10
click at [397, 151] on tspan "?" at bounding box center [398, 150] width 4 height 12
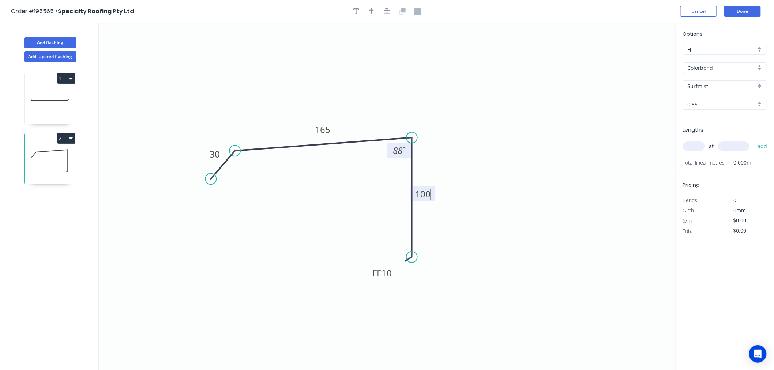
click at [551, 199] on icon "0 30 165 FE 10 100 88 º" at bounding box center [387, 196] width 577 height 347
click at [430, 191] on tspan "100" at bounding box center [422, 194] width 15 height 12
click at [493, 170] on icon "0 30 165 FE 10 90 88 º" at bounding box center [387, 196] width 577 height 347
type input "$10.85"
click at [694, 143] on input "text" at bounding box center [694, 147] width 22 height 10
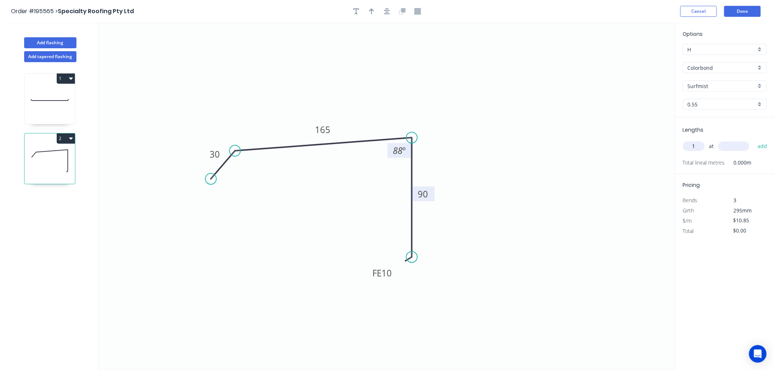
type input "1"
type input "1000"
click at [754, 140] on button "add" at bounding box center [762, 146] width 17 height 12
click at [613, 150] on icon "0 30 165 FE 10 90 88 º" at bounding box center [387, 196] width 577 height 347
click at [72, 142] on button "2" at bounding box center [66, 138] width 18 height 10
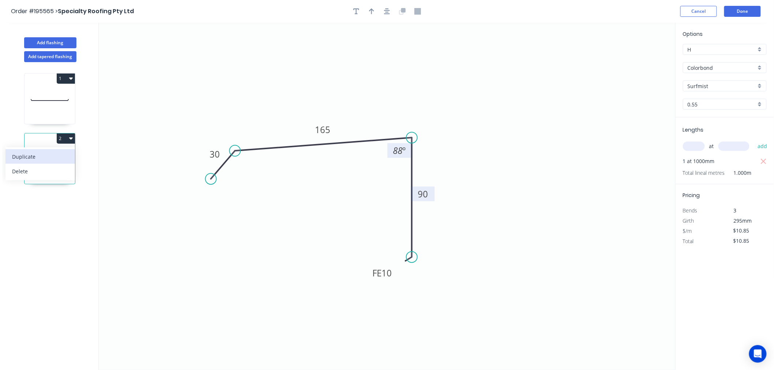
click at [43, 155] on div "Duplicate" at bounding box center [40, 156] width 56 height 11
type input "$0.00"
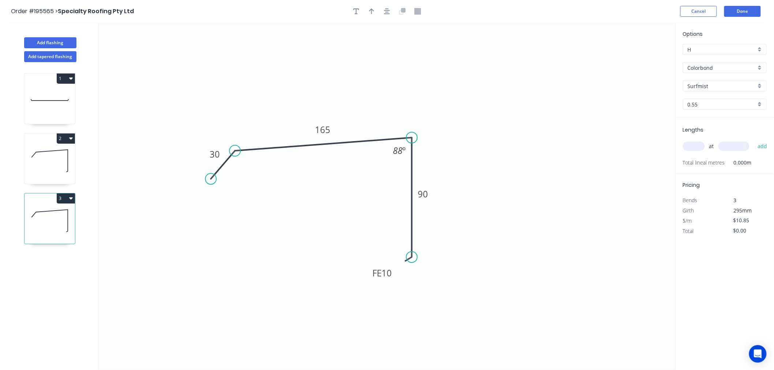
click at [52, 217] on icon at bounding box center [50, 220] width 50 height 47
click at [323, 129] on tspan "165" at bounding box center [322, 130] width 15 height 12
click at [539, 135] on icon "0 30 150 FE 10 90 88 º" at bounding box center [387, 196] width 577 height 347
click at [692, 146] on input "text" at bounding box center [694, 147] width 22 height 10
type input "1"
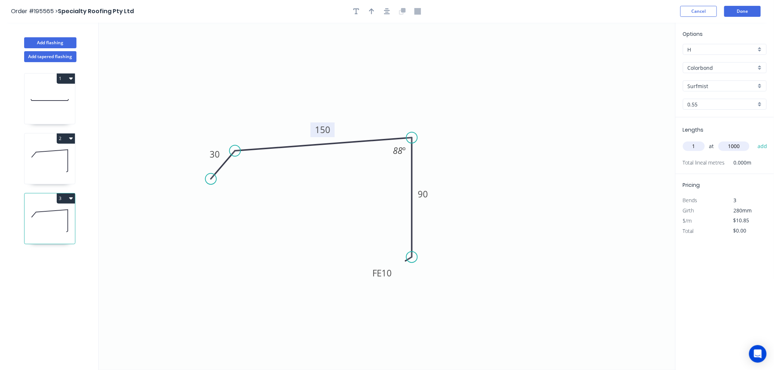
type input "1000"
click at [754, 140] on button "add" at bounding box center [762, 146] width 17 height 12
type input "$10.85"
click at [569, 228] on icon "0 30 150 FE 10 90 88 º" at bounding box center [387, 196] width 577 height 347
click at [55, 88] on icon at bounding box center [50, 100] width 50 height 47
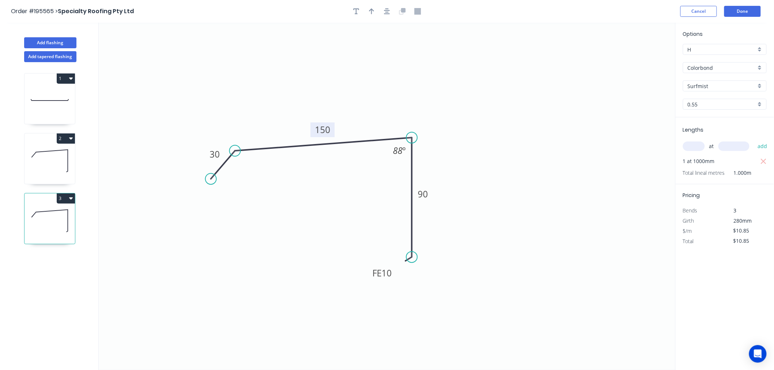
type input "$8.10"
type input "$16.20"
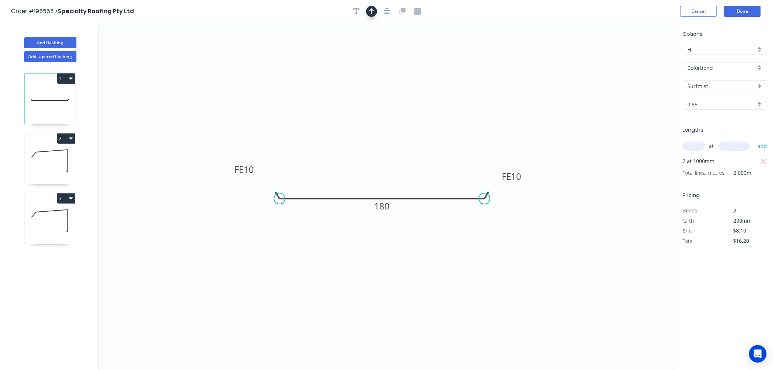
click at [369, 14] on icon "button" at bounding box center [371, 11] width 5 height 7
drag, startPoint x: 638, startPoint y: 57, endPoint x: 388, endPoint y: 270, distance: 328.2
click at [388, 270] on icon at bounding box center [387, 260] width 7 height 23
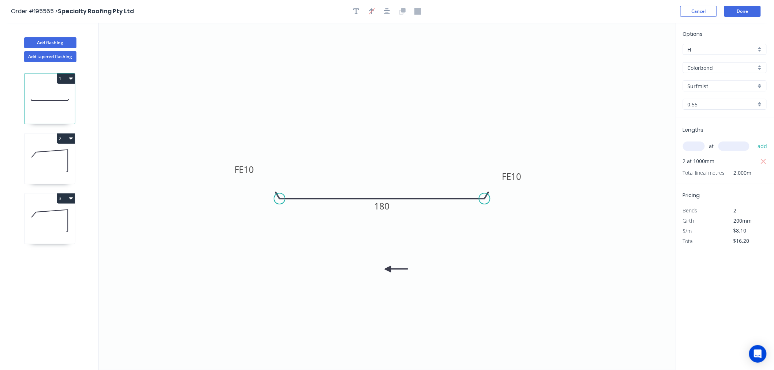
click at [388, 270] on icon at bounding box center [395, 269] width 23 height 7
click at [388, 270] on icon at bounding box center [393, 274] width 21 height 21
drag, startPoint x: 387, startPoint y: 269, endPoint x: 441, endPoint y: 238, distance: 62.4
click at [441, 238] on icon at bounding box center [441, 245] width 7 height 23
drag, startPoint x: 43, startPoint y: 151, endPoint x: 59, endPoint y: 143, distance: 18.0
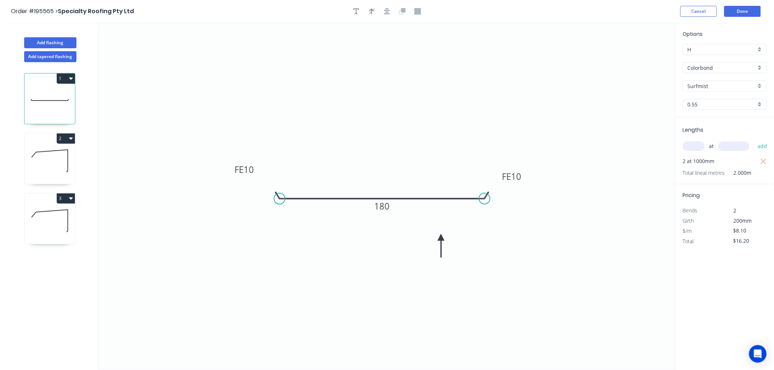
click at [43, 151] on icon at bounding box center [50, 160] width 50 height 47
type input "$10.85"
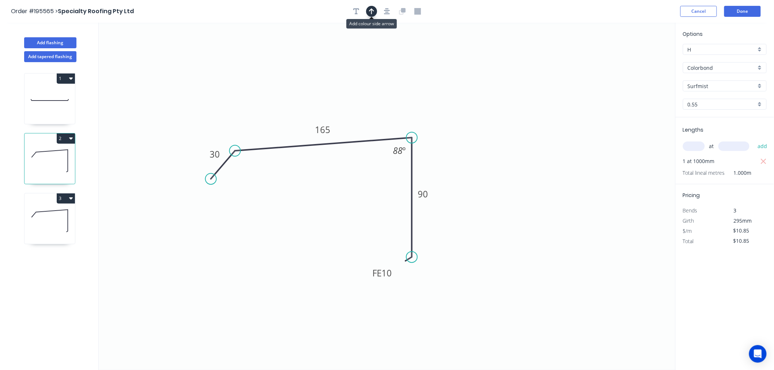
click at [369, 13] on icon "button" at bounding box center [371, 11] width 5 height 7
drag, startPoint x: 641, startPoint y: 59, endPoint x: 290, endPoint y: 125, distance: 356.6
click at [388, 88] on icon at bounding box center [388, 79] width 7 height 23
click at [68, 220] on icon at bounding box center [67, 221] width 1 height 22
click at [375, 10] on button "button" at bounding box center [371, 11] width 11 height 11
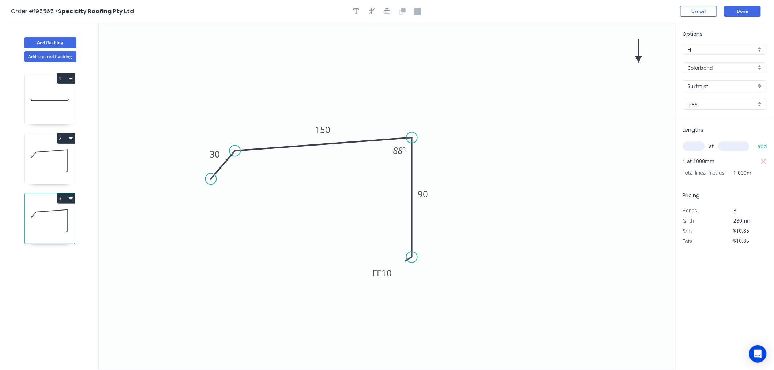
drag, startPoint x: 637, startPoint y: 56, endPoint x: 468, endPoint y: 75, distance: 169.7
click at [444, 83] on icon "0 30 150 FE 10 90 88 º" at bounding box center [387, 196] width 577 height 347
drag, startPoint x: 638, startPoint y: 57, endPoint x: 385, endPoint y: 103, distance: 257.3
click at [385, 103] on icon at bounding box center [385, 94] width 7 height 23
drag, startPoint x: 617, startPoint y: 115, endPoint x: 617, endPoint y: 120, distance: 5.1
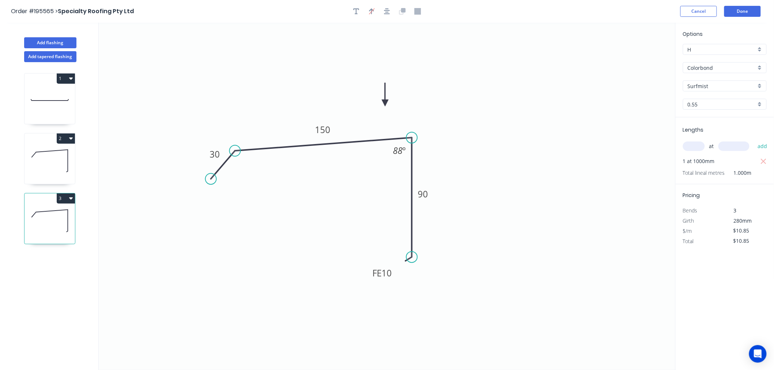
click at [617, 120] on icon "0 30 150 FE 10 90 88 º" at bounding box center [387, 196] width 577 height 347
click at [747, 10] on button "Done" at bounding box center [742, 11] width 37 height 11
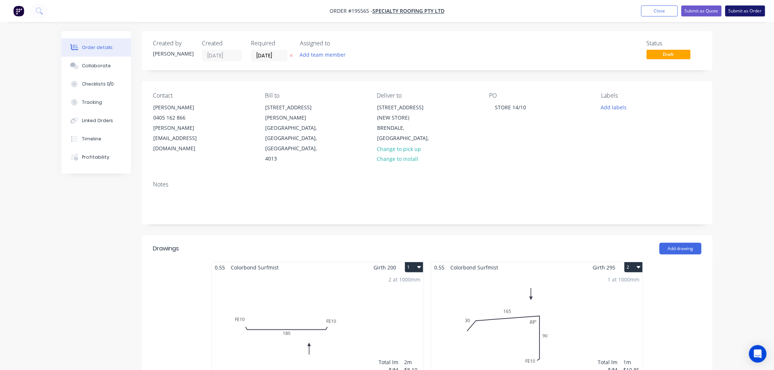
click at [740, 12] on button "Submit as Order" at bounding box center [745, 10] width 40 height 11
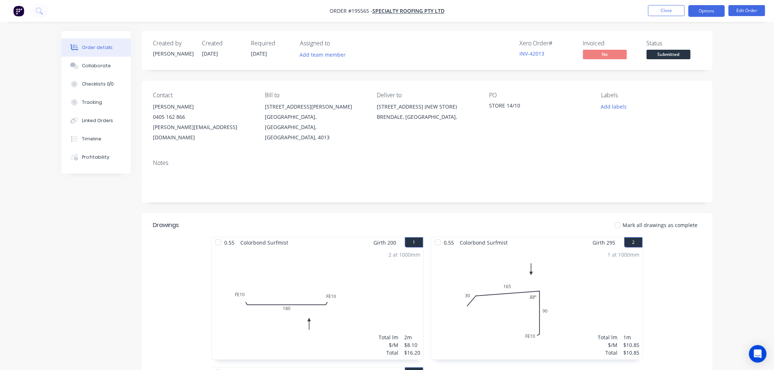
click at [700, 11] on button "Options" at bounding box center [706, 11] width 37 height 12
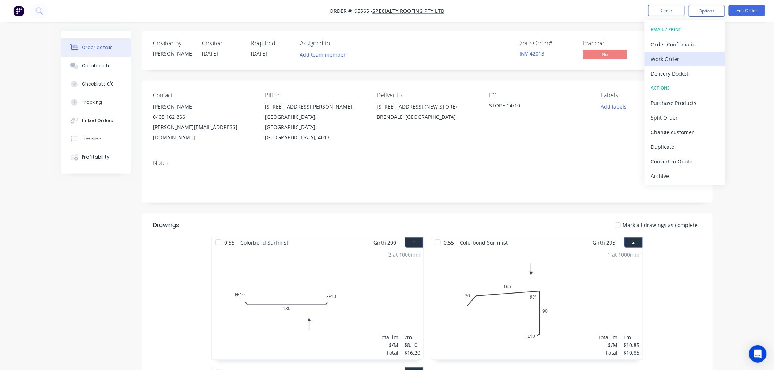
click at [664, 58] on div "Work Order" at bounding box center [684, 59] width 67 height 11
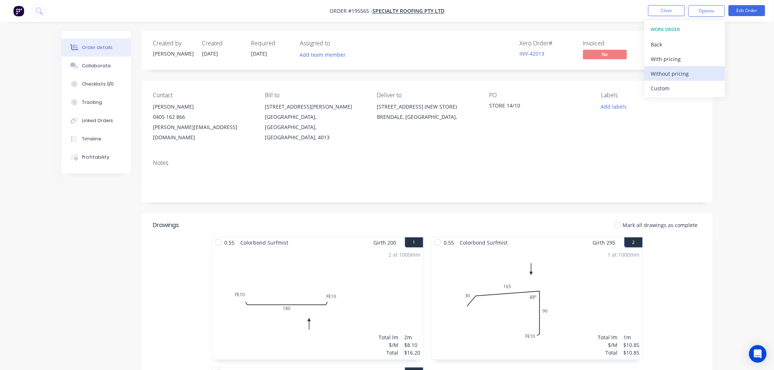
click at [676, 71] on div "Without pricing" at bounding box center [684, 73] width 67 height 11
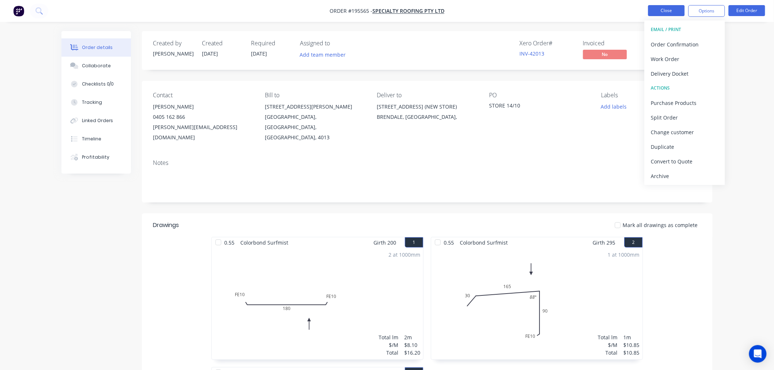
click at [670, 11] on button "Close" at bounding box center [666, 10] width 37 height 11
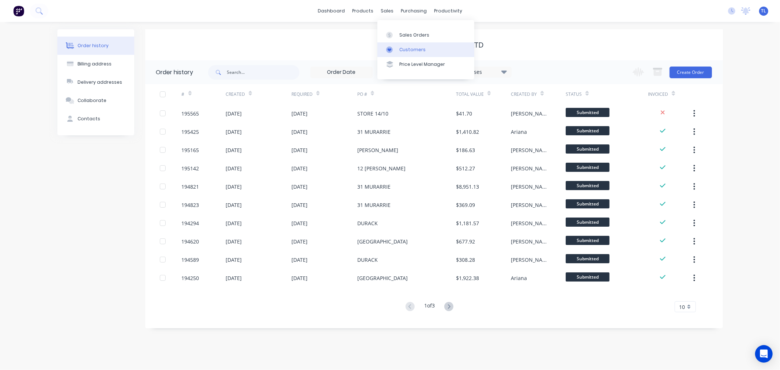
click at [389, 53] on link "Customers" at bounding box center [425, 49] width 97 height 15
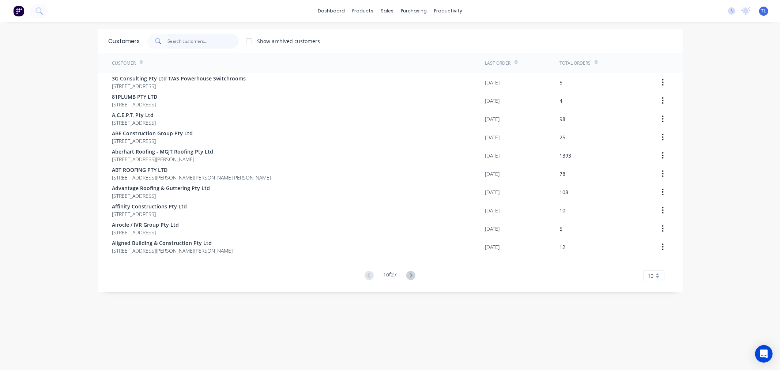
click at [202, 45] on input "text" at bounding box center [202, 41] width 71 height 15
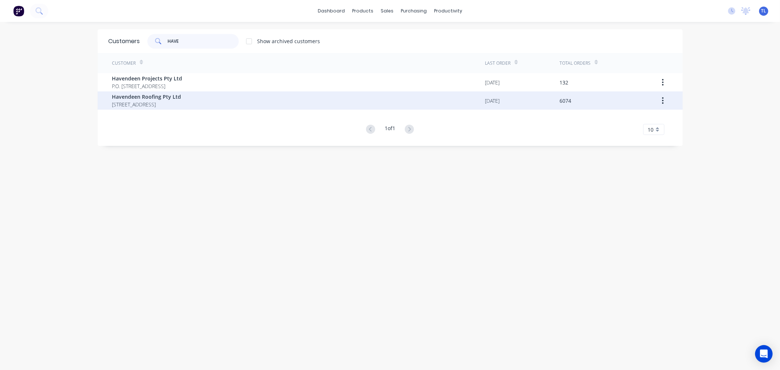
type input "HAVE"
click at [136, 98] on span "Havendeen Roofing Pty Ltd" at bounding box center [146, 97] width 69 height 8
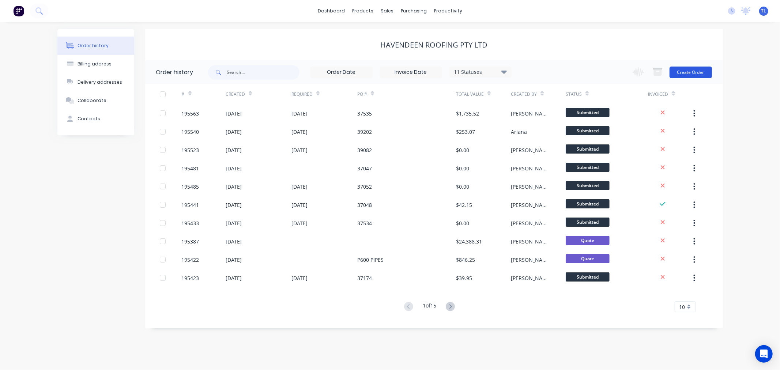
click at [689, 73] on button "Create Order" at bounding box center [691, 73] width 42 height 12
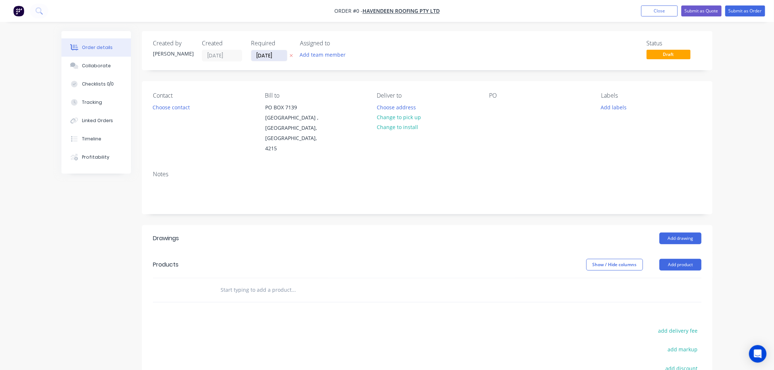
click at [275, 56] on input "[DATE]" at bounding box center [269, 55] width 36 height 11
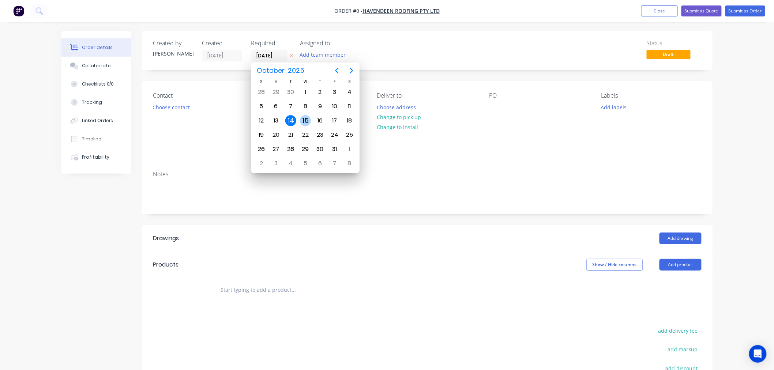
click at [308, 117] on div "15" at bounding box center [305, 120] width 11 height 11
type input "[DATE]"
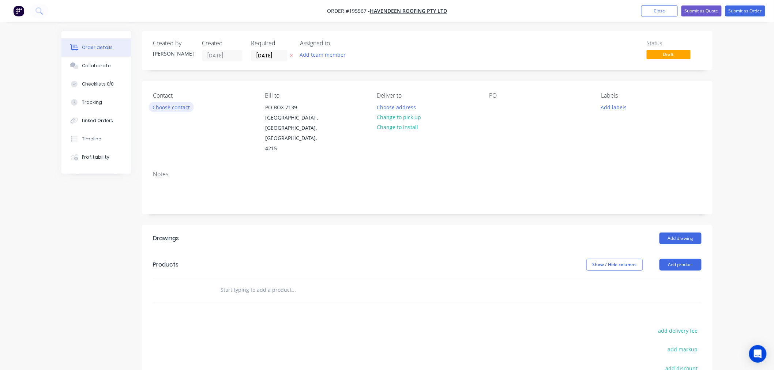
click at [181, 106] on button "Choose contact" at bounding box center [171, 107] width 45 height 10
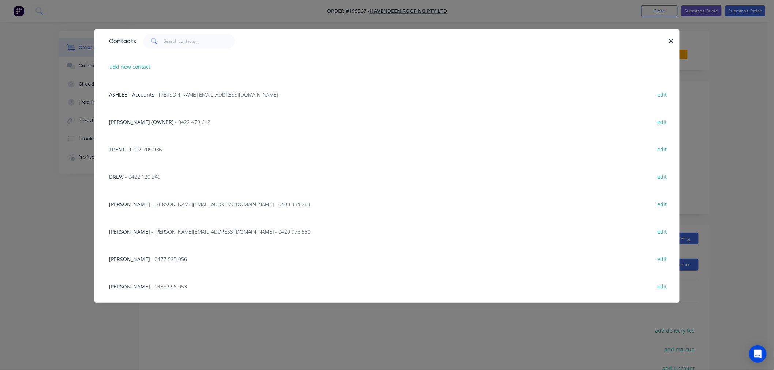
click at [151, 261] on span "- 0477 525 056" at bounding box center [168, 259] width 35 height 7
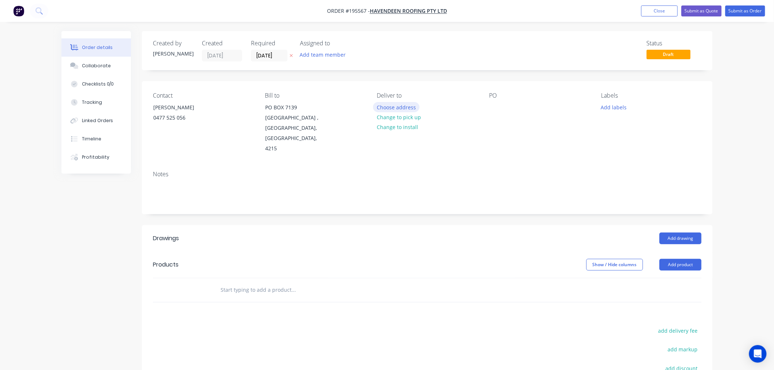
click at [388, 109] on button "Choose address" at bounding box center [396, 107] width 47 height 10
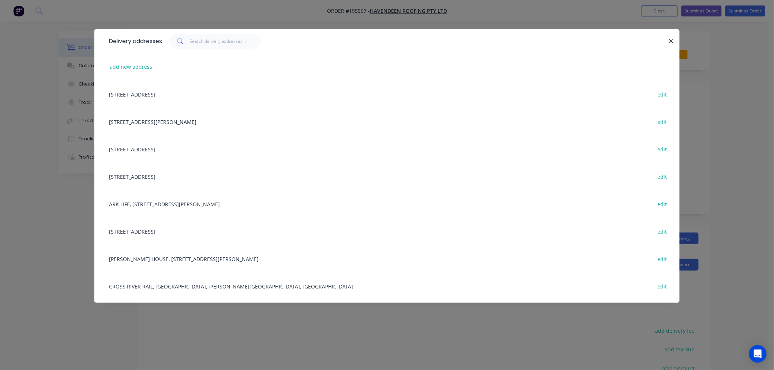
click at [130, 230] on div "[STREET_ADDRESS] edit" at bounding box center [386, 231] width 563 height 27
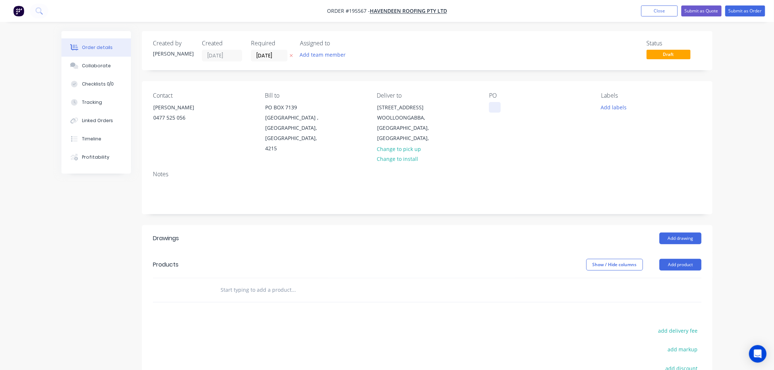
click at [492, 109] on div at bounding box center [495, 107] width 12 height 11
click at [611, 108] on button "Add labels" at bounding box center [614, 107] width 34 height 10
click at [625, 221] on div "AM" at bounding box center [627, 222] width 13 height 8
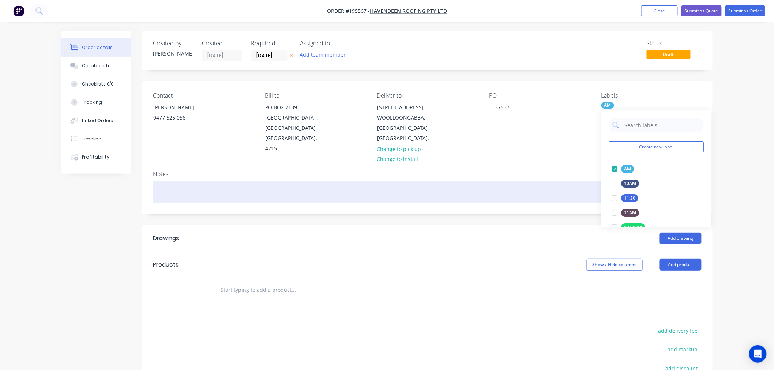
click at [551, 181] on div at bounding box center [427, 192] width 549 height 22
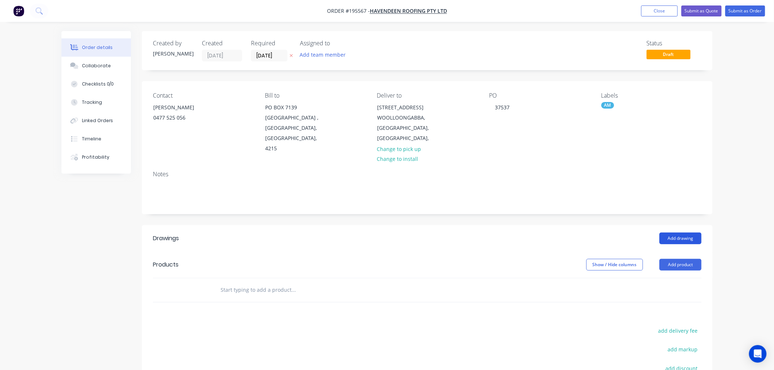
click at [666, 233] on button "Add drawing" at bounding box center [680, 239] width 42 height 12
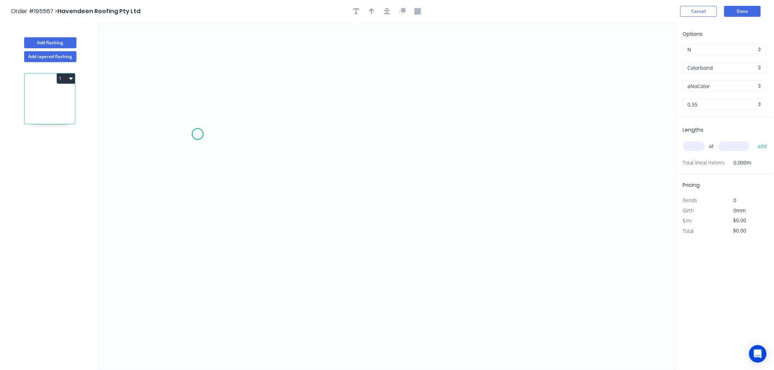
click at [197, 134] on icon "0" at bounding box center [387, 196] width 577 height 347
click at [196, 177] on icon "0" at bounding box center [387, 196] width 577 height 347
click at [418, 185] on icon "0 ?" at bounding box center [387, 196] width 577 height 347
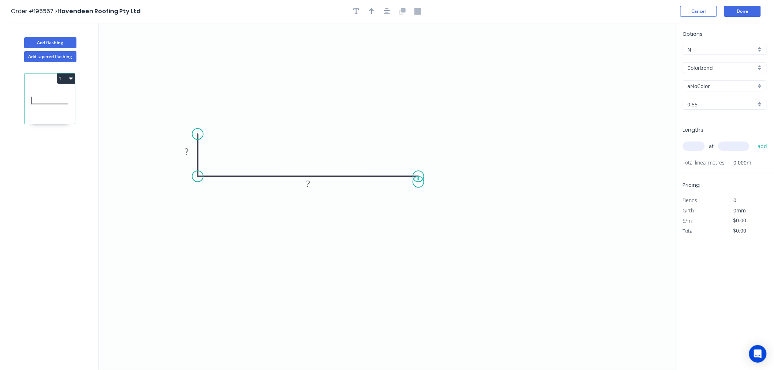
click at [419, 182] on icon "0 ? ?" at bounding box center [387, 196] width 577 height 347
click at [450, 192] on div "Delete point" at bounding box center [455, 189] width 74 height 15
click at [190, 151] on rect at bounding box center [187, 152] width 15 height 10
click at [712, 68] on input "Colorbond" at bounding box center [722, 68] width 68 height 8
type input "$11.41"
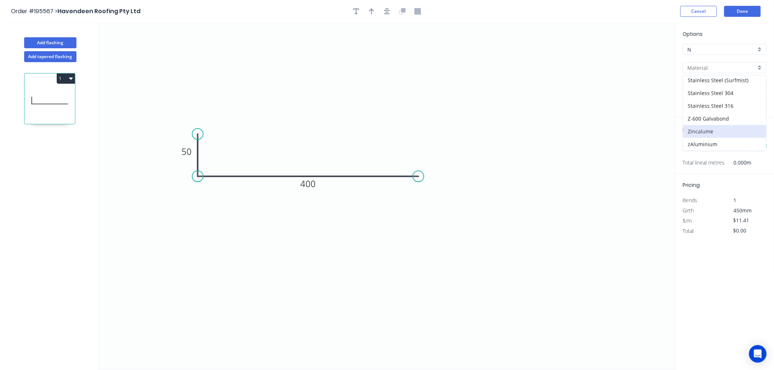
scroll to position [14, 0]
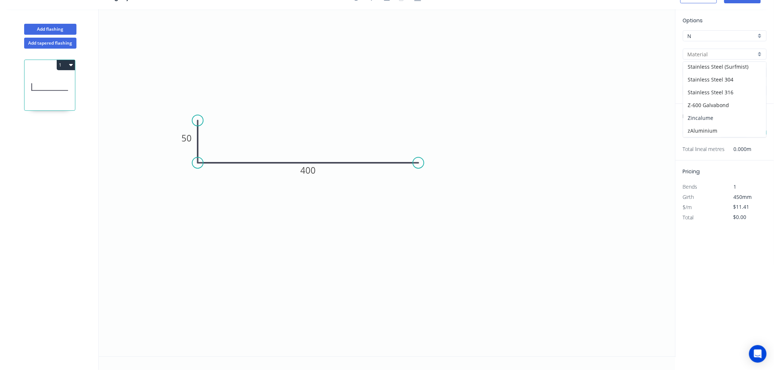
click at [711, 120] on div "Zincalume" at bounding box center [724, 118] width 83 height 13
type input "Zincalume"
type input "$10.39"
click at [697, 134] on input "text" at bounding box center [694, 133] width 22 height 10
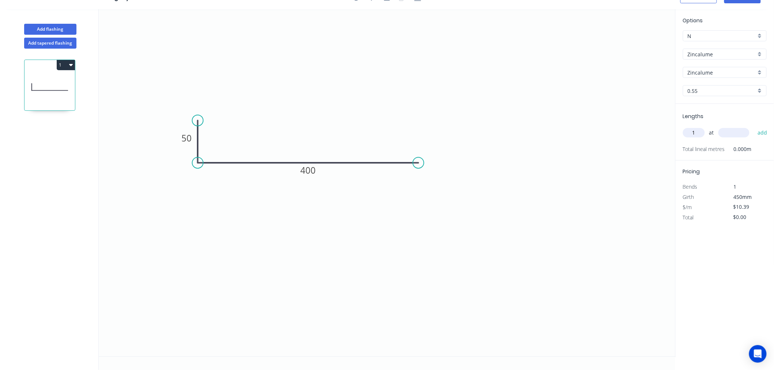
type input "1"
type input "1100"
click at [754, 127] on button "add" at bounding box center [762, 133] width 17 height 12
type input "$11.43"
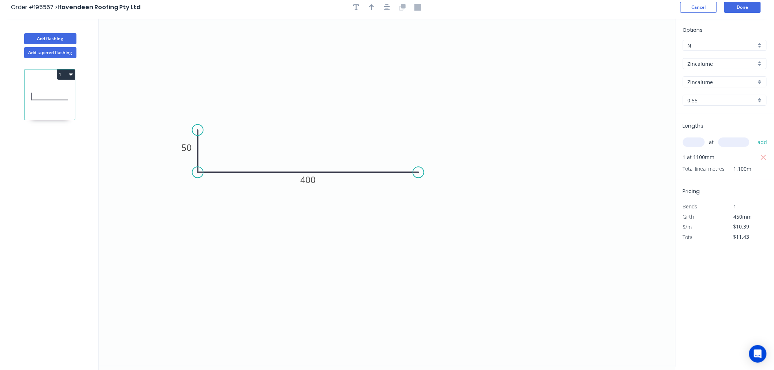
scroll to position [0, 0]
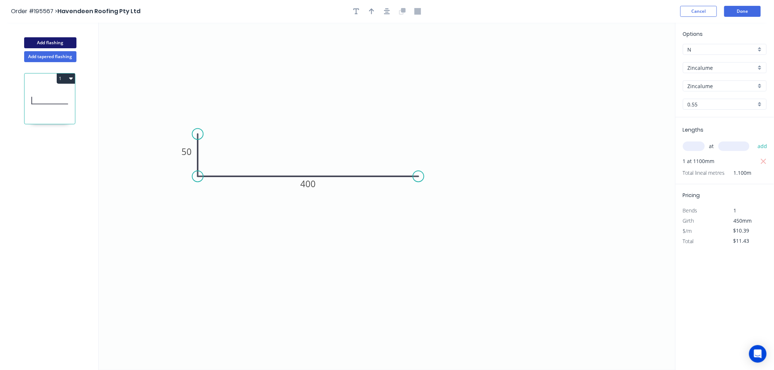
click at [30, 42] on button "Add flashing" at bounding box center [50, 42] width 52 height 11
type input "$0.00"
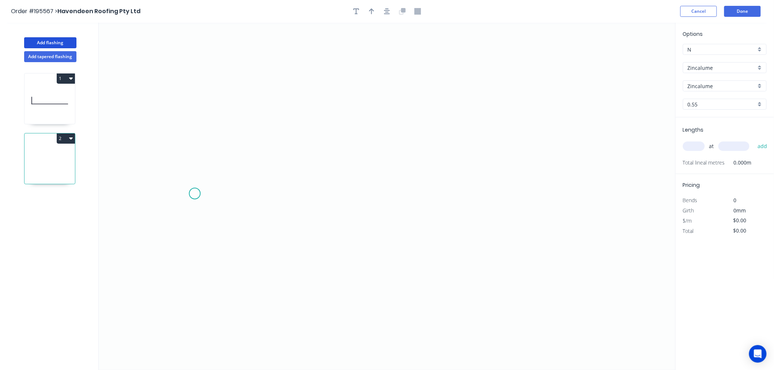
click at [195, 194] on icon "0" at bounding box center [387, 196] width 577 height 347
click at [237, 194] on icon "0" at bounding box center [387, 196] width 577 height 347
click at [237, 232] on icon "0 ?" at bounding box center [387, 196] width 577 height 347
click at [389, 238] on icon "0 ? ?" at bounding box center [387, 196] width 577 height 347
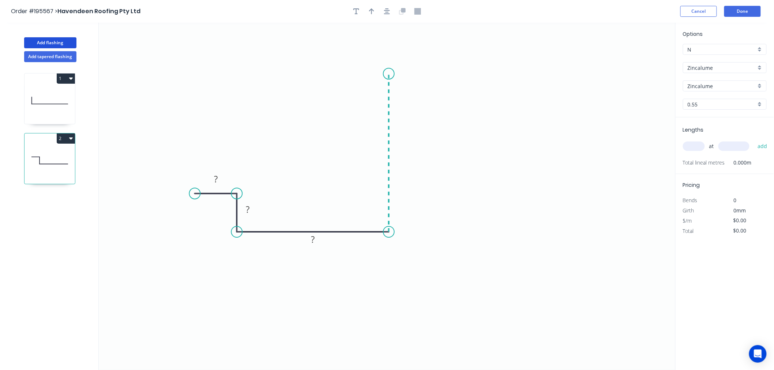
click at [386, 74] on icon "0 ? ? ?" at bounding box center [387, 196] width 577 height 347
click at [426, 76] on icon "0 ? ? ? ?" at bounding box center [387, 196] width 577 height 347
click at [426, 76] on circle at bounding box center [426, 73] width 11 height 11
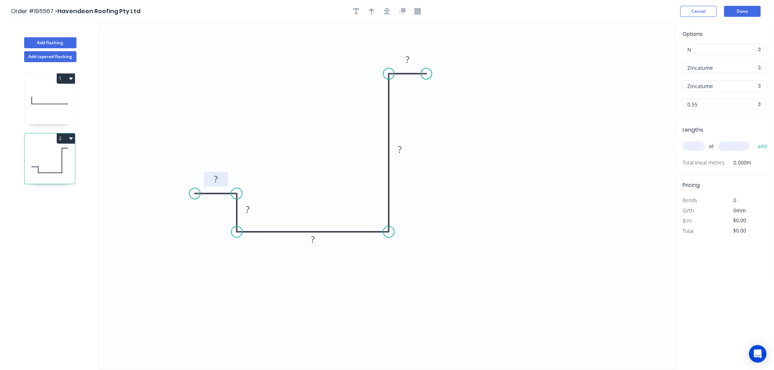
click at [220, 178] on rect at bounding box center [215, 179] width 15 height 10
click at [551, 209] on icon "0 15 15 215 367 20" at bounding box center [387, 196] width 577 height 347
type input "$16.89"
click at [708, 70] on input "Zincalume" at bounding box center [722, 68] width 68 height 8
click at [705, 83] on div "Colorbond" at bounding box center [724, 81] width 83 height 13
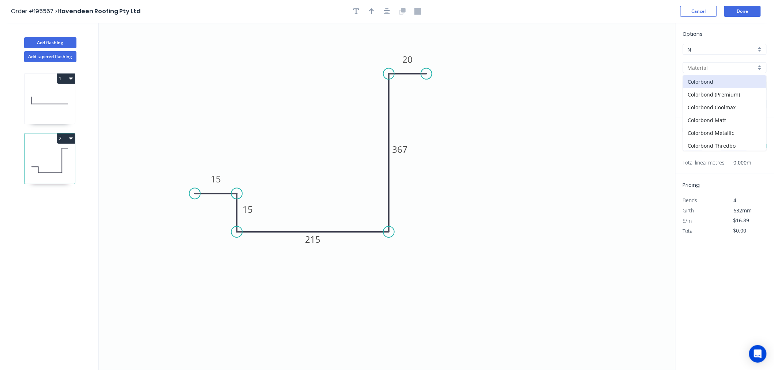
type input "Colorbond"
type input "aNoColor"
type input "$18.53"
click at [705, 91] on div "Options N N Colorbond Colorbond Colorbond (Premium) Colorbond Coolmax Colorbond…" at bounding box center [724, 73] width 98 height 87
click at [708, 87] on input "aNoColor" at bounding box center [722, 86] width 68 height 8
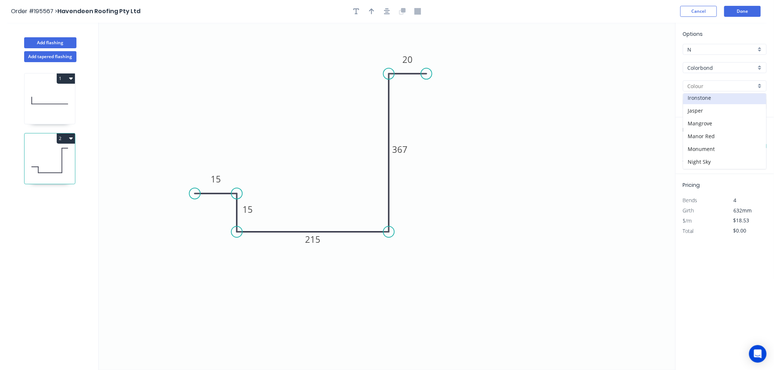
scroll to position [150, 0]
click at [707, 132] on div "Monument" at bounding box center [724, 129] width 83 height 13
type input "Monument"
click at [697, 143] on input "text" at bounding box center [694, 147] width 22 height 10
type input "1"
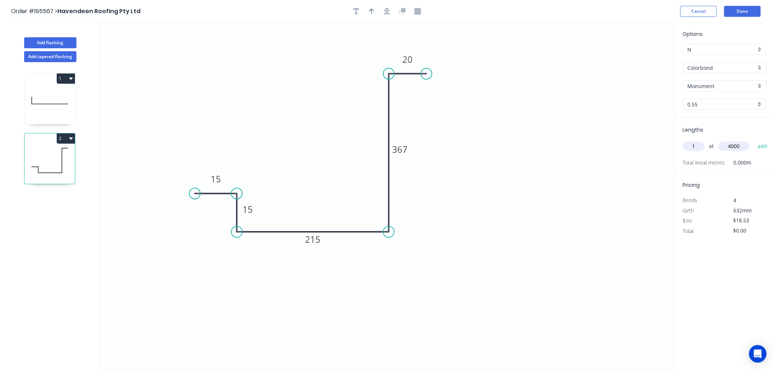
type input "4000"
click at [754, 140] on button "add" at bounding box center [762, 146] width 17 height 12
type input "$74.12"
type input "1"
type input "4800"
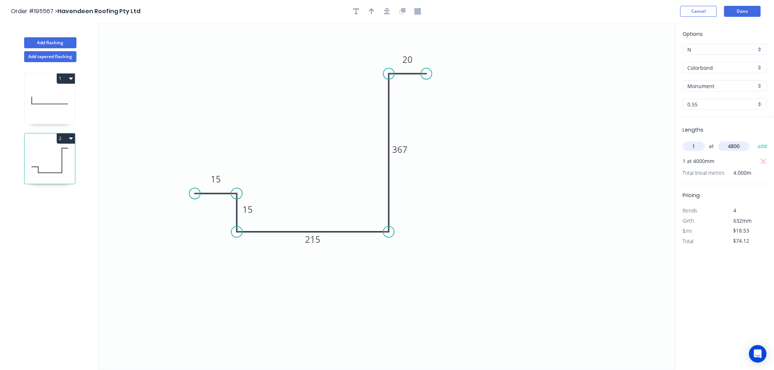
click at [754, 140] on button "add" at bounding box center [762, 146] width 17 height 12
type input "$163.06"
click at [372, 16] on button "button" at bounding box center [371, 11] width 11 height 11
click at [639, 57] on icon at bounding box center [638, 50] width 7 height 23
click at [639, 57] on icon at bounding box center [644, 53] width 21 height 21
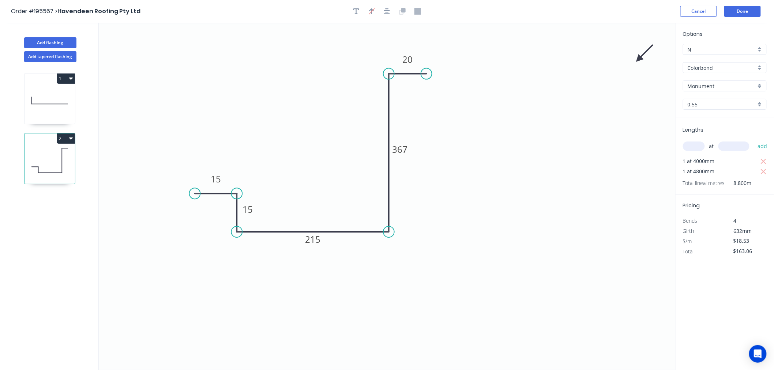
click at [639, 57] on icon "0 15 15 215 367 20" at bounding box center [387, 196] width 577 height 347
click at [641, 61] on icon at bounding box center [646, 59] width 23 height 7
click at [641, 61] on icon at bounding box center [644, 64] width 21 height 21
drag, startPoint x: 639, startPoint y: 63, endPoint x: 361, endPoint y: 266, distance: 344.1
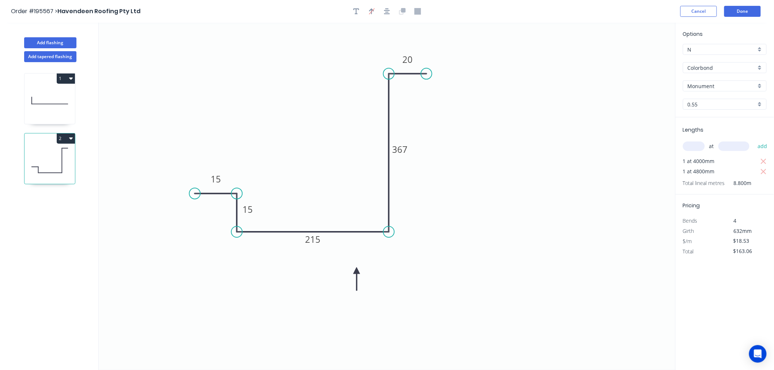
click at [355, 271] on icon at bounding box center [356, 278] width 7 height 23
click at [67, 42] on button "Add flashing" at bounding box center [50, 42] width 52 height 11
type input "$0.00"
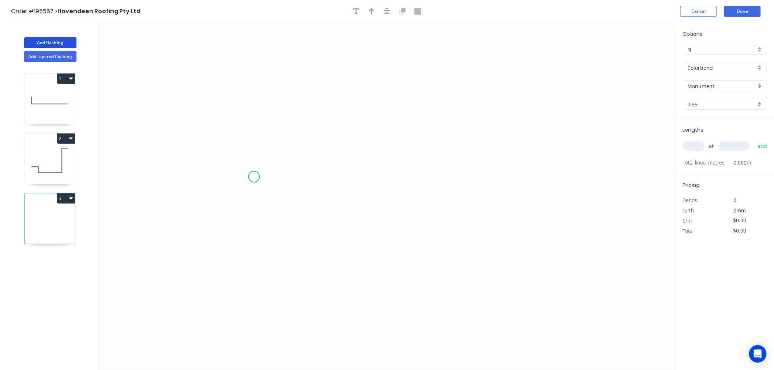
click at [254, 177] on icon "0" at bounding box center [387, 196] width 577 height 347
click at [258, 86] on icon "0" at bounding box center [387, 196] width 577 height 347
click at [390, 84] on icon "0 ?" at bounding box center [387, 196] width 577 height 347
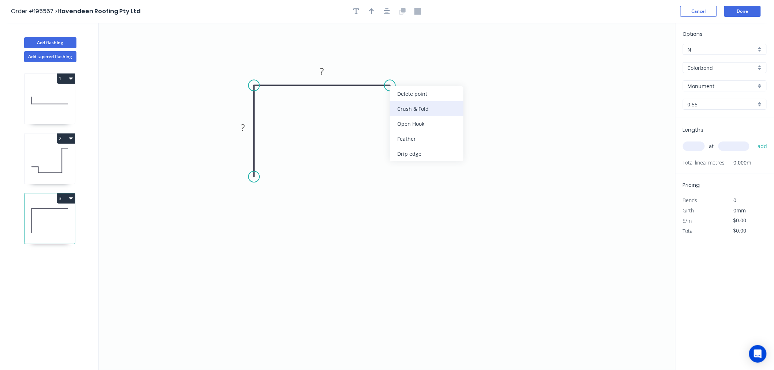
click at [407, 108] on div "Crush & Fold" at bounding box center [427, 108] width 74 height 15
click at [406, 66] on tspan "10" at bounding box center [404, 66] width 10 height 12
click at [478, 70] on icon "0 ? CF 15 ?" at bounding box center [387, 196] width 577 height 347
drag, startPoint x: 408, startPoint y: 74, endPoint x: 432, endPoint y: 77, distance: 23.7
click at [432, 77] on rect at bounding box center [422, 70] width 29 height 15
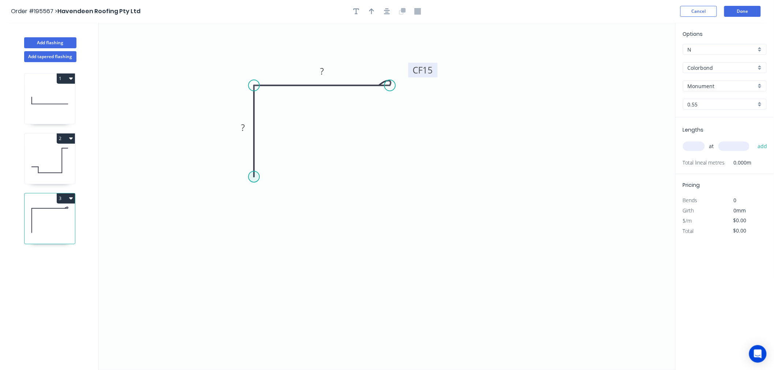
click at [254, 178] on circle at bounding box center [253, 176] width 11 height 11
click at [270, 167] on icon "0 ? CF 15 ?" at bounding box center [387, 196] width 577 height 347
click at [270, 167] on circle at bounding box center [269, 166] width 11 height 11
drag, startPoint x: 270, startPoint y: 167, endPoint x: 269, endPoint y: 162, distance: 4.4
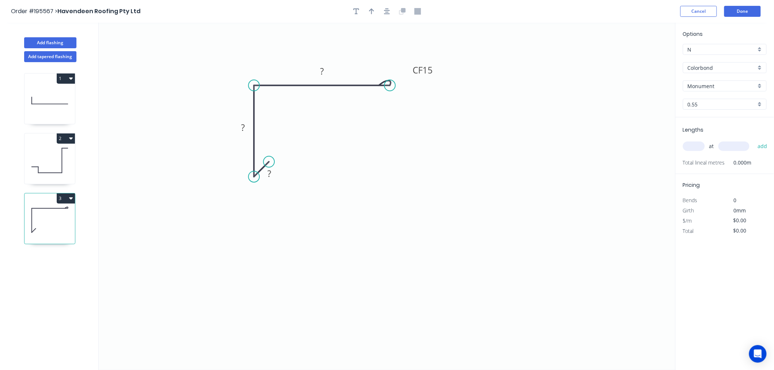
click at [269, 162] on circle at bounding box center [268, 161] width 11 height 11
click at [271, 176] on tspan "?" at bounding box center [269, 173] width 4 height 12
click at [437, 211] on icon "0 15 100 CF 15 150" at bounding box center [387, 196] width 577 height 347
type input "$10.00"
drag, startPoint x: 389, startPoint y: 85, endPoint x: 388, endPoint y: 79, distance: 6.0
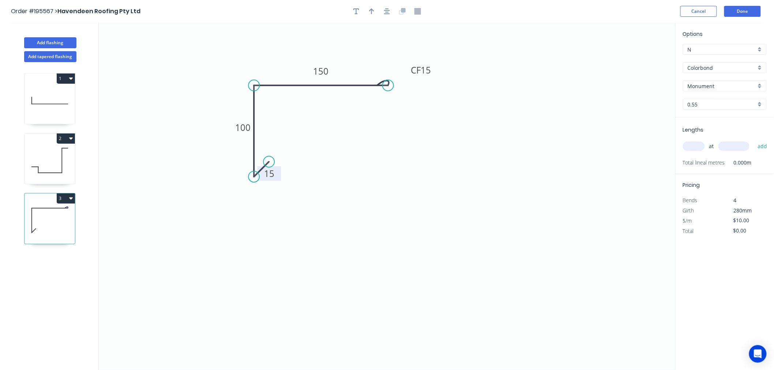
click at [388, 79] on icon "0 15 100 CF 15 150" at bounding box center [387, 196] width 577 height 347
drag, startPoint x: 388, startPoint y: 79, endPoint x: 388, endPoint y: 71, distance: 7.7
click at [388, 71] on icon "0 15 100 CF 15 150" at bounding box center [387, 196] width 577 height 347
drag, startPoint x: 386, startPoint y: 83, endPoint x: 387, endPoint y: 74, distance: 9.1
click at [387, 74] on circle at bounding box center [386, 74] width 11 height 11
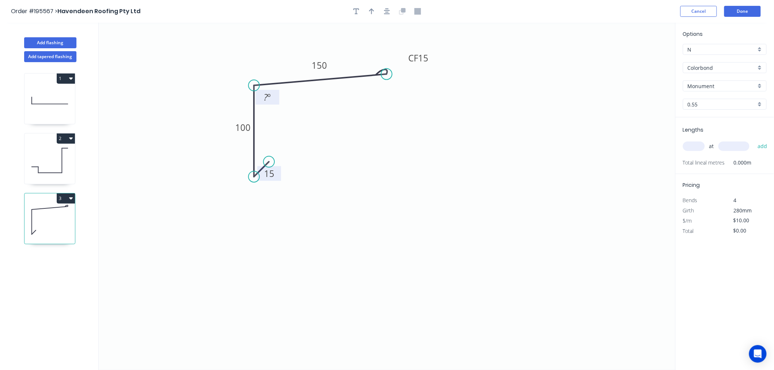
click at [268, 99] on tspan "º" at bounding box center [269, 97] width 3 height 12
click at [399, 143] on icon "0 15 100 CF 15 150 93 º" at bounding box center [387, 196] width 577 height 347
click at [709, 68] on input "Colorbond" at bounding box center [722, 68] width 68 height 8
click at [729, 121] on div "Colorbond Matt" at bounding box center [724, 120] width 83 height 13
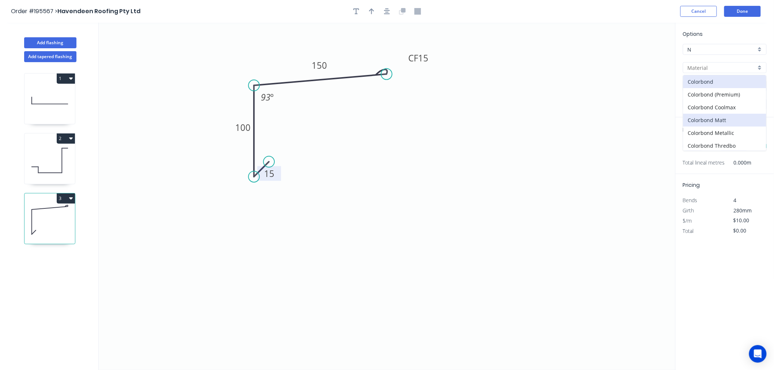
type input "Colorbond Matt"
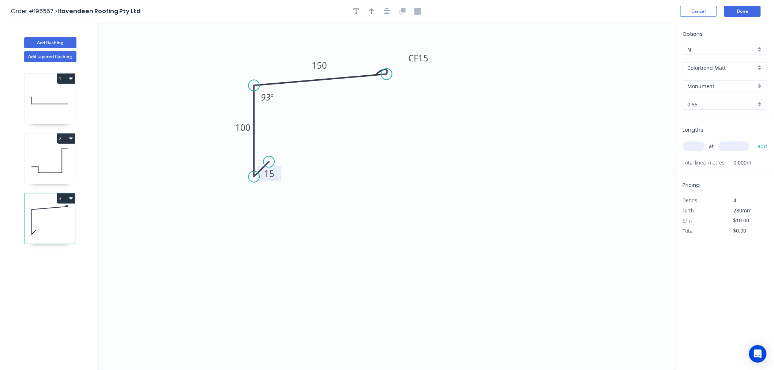
type input "$12.03"
click at [719, 83] on input "Monument" at bounding box center [722, 86] width 68 height 8
click at [719, 85] on input "text" at bounding box center [722, 86] width 68 height 8
type input "Monument"
click at [692, 149] on input "text" at bounding box center [694, 147] width 22 height 10
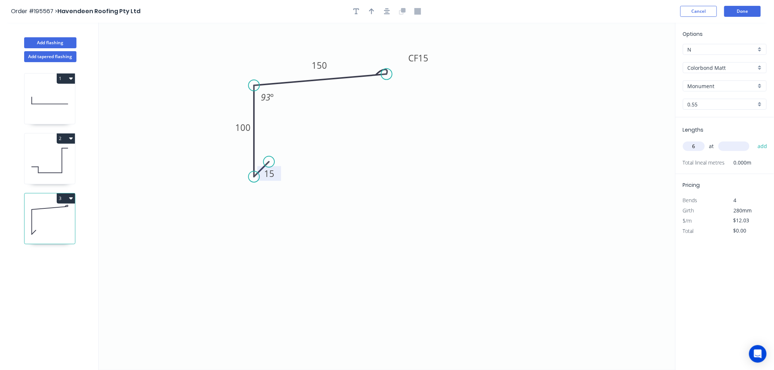
type input "6"
type input "5000"
click at [754, 140] on button "add" at bounding box center [762, 146] width 17 height 12
type input "$360.90"
click at [606, 221] on icon "0 15 100 CF 15 150 93 º" at bounding box center [387, 196] width 577 height 347
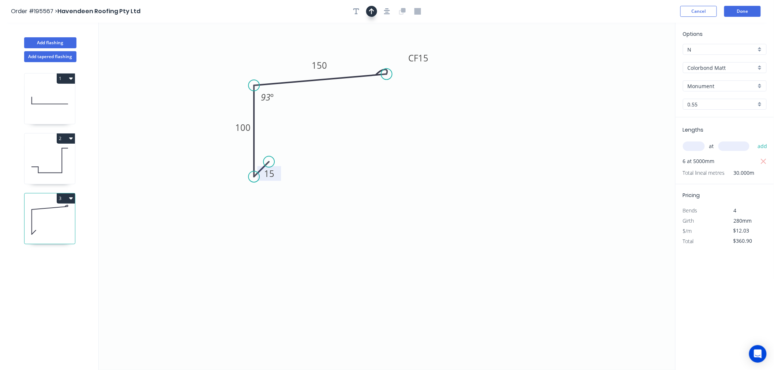
click at [370, 14] on icon "button" at bounding box center [371, 11] width 5 height 7
drag, startPoint x: 639, startPoint y: 58, endPoint x: 284, endPoint y: 50, distance: 354.8
click at [284, 50] on icon at bounding box center [283, 41] width 7 height 23
click at [60, 42] on button "Add flashing" at bounding box center [50, 42] width 52 height 11
type input "$0.00"
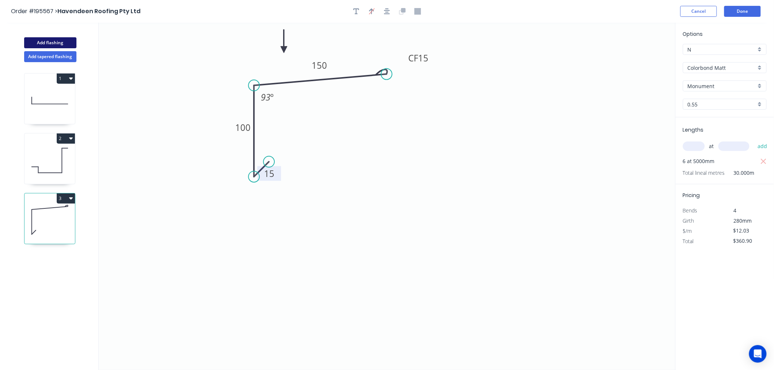
type input "$0.00"
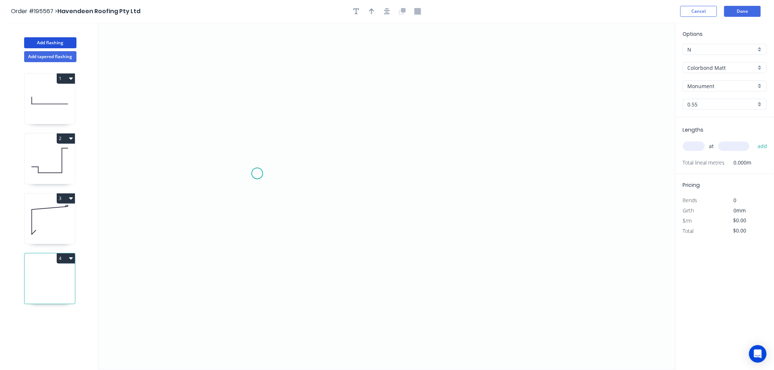
click at [255, 176] on icon "0" at bounding box center [387, 196] width 577 height 347
click at [290, 177] on icon "0" at bounding box center [387, 196] width 577 height 347
click at [291, 209] on icon "0 ?" at bounding box center [387, 196] width 577 height 347
click at [403, 214] on icon "0 ? ?" at bounding box center [387, 196] width 577 height 347
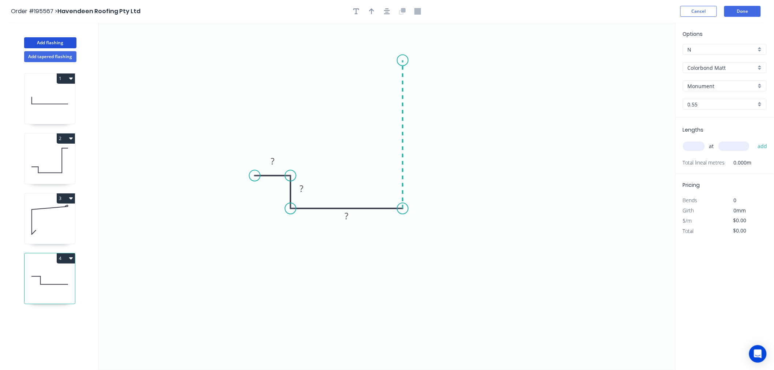
click at [403, 60] on icon at bounding box center [403, 134] width 0 height 148
click at [371, 61] on icon "0 ? ? ? ?" at bounding box center [387, 196] width 577 height 347
click at [370, 38] on icon "0 ? ? ? ? ?" at bounding box center [387, 196] width 577 height 347
click at [374, 38] on circle at bounding box center [371, 38] width 11 height 11
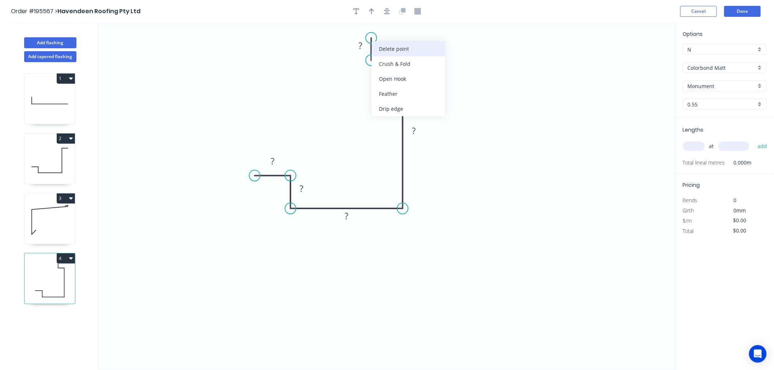
click at [396, 53] on div "Delete point" at bounding box center [409, 48] width 74 height 15
click at [405, 73] on div "Delete point" at bounding box center [409, 72] width 74 height 15
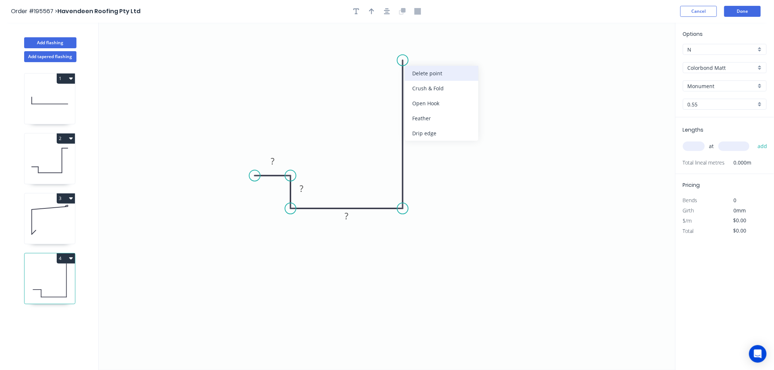
click at [422, 71] on div "Delete point" at bounding box center [442, 73] width 74 height 15
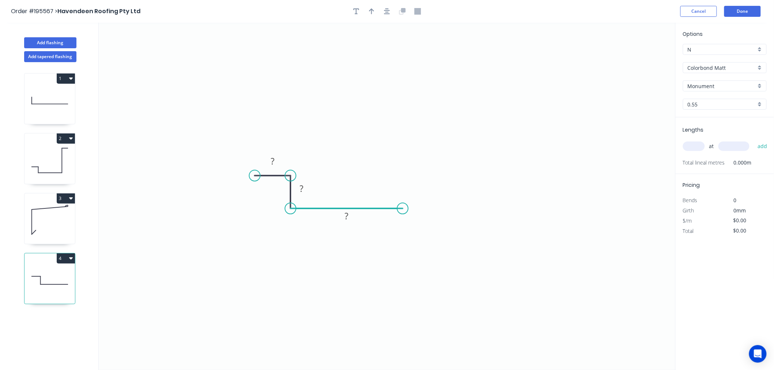
click at [401, 210] on circle at bounding box center [402, 208] width 11 height 11
click at [421, 221] on div "Delete point" at bounding box center [438, 219] width 74 height 15
click at [294, 211] on circle at bounding box center [290, 208] width 11 height 11
click at [306, 220] on div "Delete point" at bounding box center [328, 221] width 74 height 15
click at [316, 183] on div "Delete point" at bounding box center [328, 184] width 74 height 15
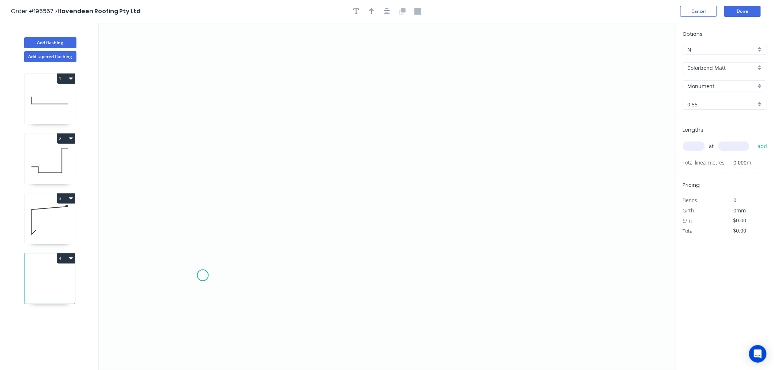
click at [203, 275] on icon "0" at bounding box center [387, 196] width 577 height 347
click at [234, 276] on icon "0" at bounding box center [387, 196] width 577 height 347
click at [236, 305] on icon "0 ?" at bounding box center [387, 196] width 577 height 347
click at [377, 306] on icon "0 ? ?" at bounding box center [387, 196] width 577 height 347
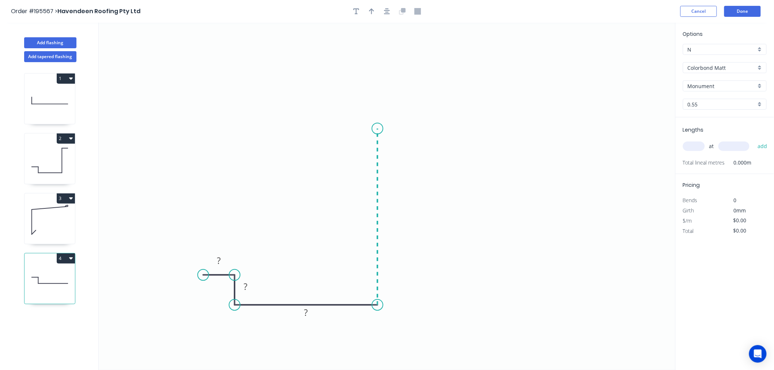
click at [386, 129] on icon "0 ? ? ?" at bounding box center [387, 196] width 577 height 347
click at [357, 129] on icon "0 ? ? ? ?" at bounding box center [387, 196] width 577 height 347
click at [355, 85] on icon "0 ? ? ? ? ?" at bounding box center [387, 196] width 577 height 347
click at [355, 85] on circle at bounding box center [357, 84] width 11 height 11
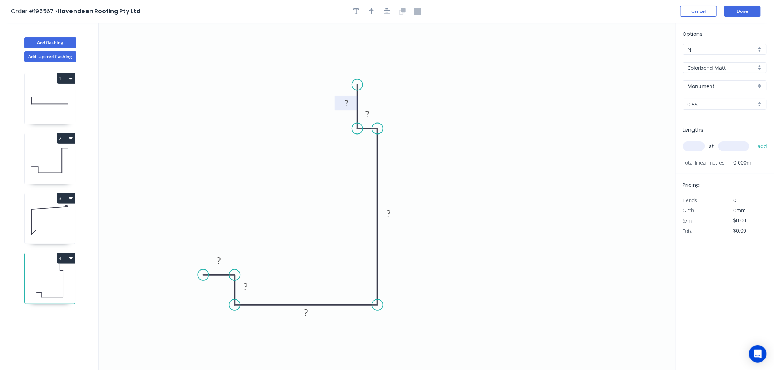
click at [349, 107] on rect at bounding box center [346, 104] width 15 height 10
drag, startPoint x: 358, startPoint y: 128, endPoint x: 349, endPoint y: 130, distance: 9.6
click at [349, 130] on circle at bounding box center [348, 128] width 11 height 11
drag, startPoint x: 354, startPoint y: 83, endPoint x: 350, endPoint y: 84, distance: 3.8
click at [350, 84] on circle at bounding box center [348, 84] width 11 height 11
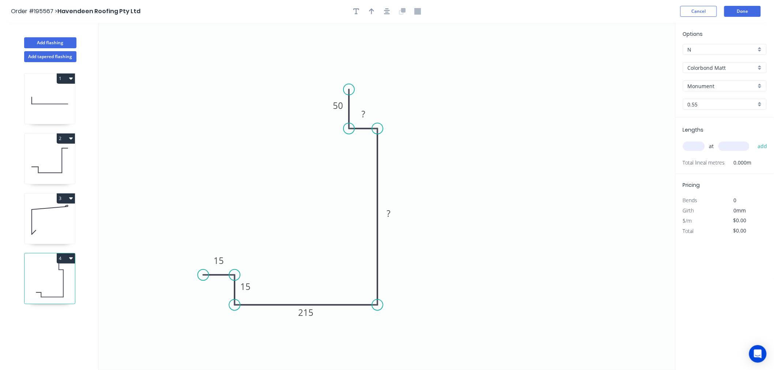
drag, startPoint x: 350, startPoint y: 86, endPoint x: 349, endPoint y: 90, distance: 4.4
click at [349, 90] on circle at bounding box center [348, 89] width 11 height 11
click at [364, 113] on tspan "?" at bounding box center [363, 114] width 4 height 12
click at [535, 187] on icon "0 15 15 215 500 15 50" at bounding box center [387, 196] width 577 height 347
type input "$28.80"
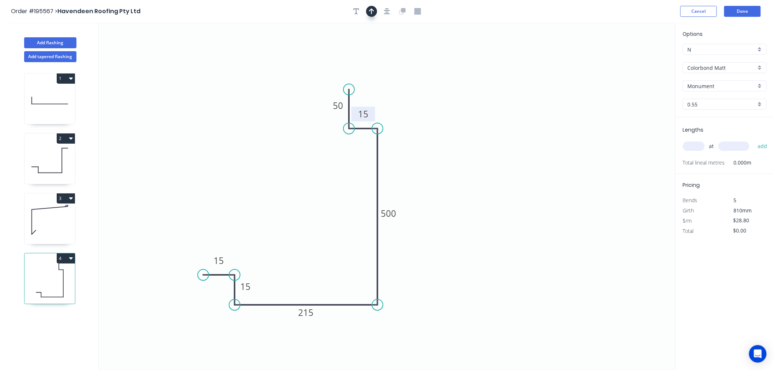
click at [376, 11] on button "button" at bounding box center [371, 11] width 11 height 11
click at [637, 57] on icon at bounding box center [638, 50] width 7 height 23
click at [637, 57] on icon at bounding box center [644, 53] width 21 height 21
drag, startPoint x: 639, startPoint y: 57, endPoint x: 429, endPoint y: 169, distance: 238.5
click at [423, 170] on icon at bounding box center [431, 169] width 23 height 7
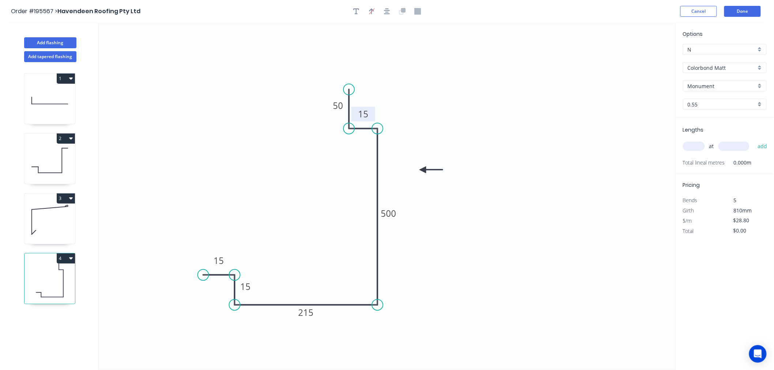
click at [719, 71] on input "Colorbond Matt" at bounding box center [722, 68] width 68 height 8
click at [717, 83] on div "Colorbond" at bounding box center [724, 81] width 83 height 13
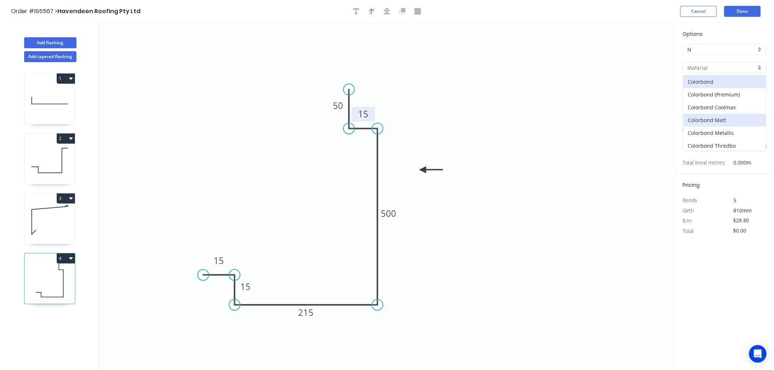
type input "Colorbond"
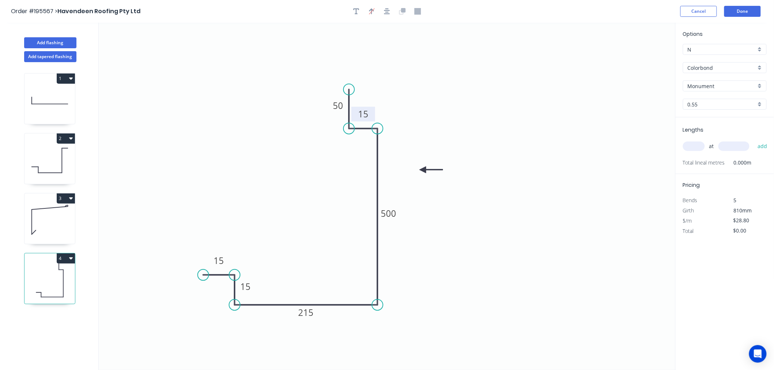
type input "$22.61"
click at [700, 147] on input "text" at bounding box center [694, 147] width 22 height 10
type input "2"
type input "5000"
click at [754, 140] on button "add" at bounding box center [762, 146] width 17 height 12
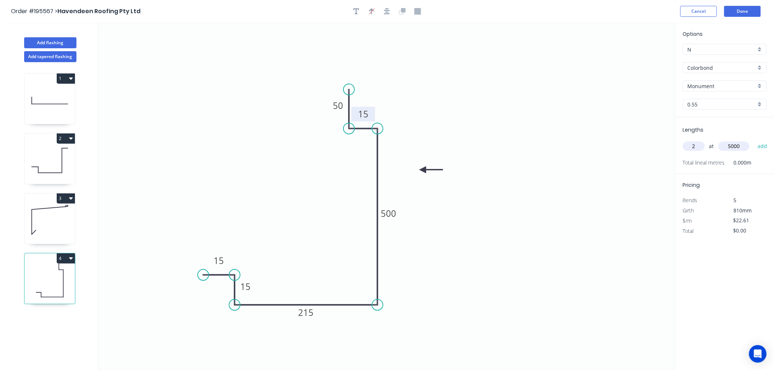
type input "$226.10"
click at [744, 15] on button "Done" at bounding box center [742, 11] width 37 height 11
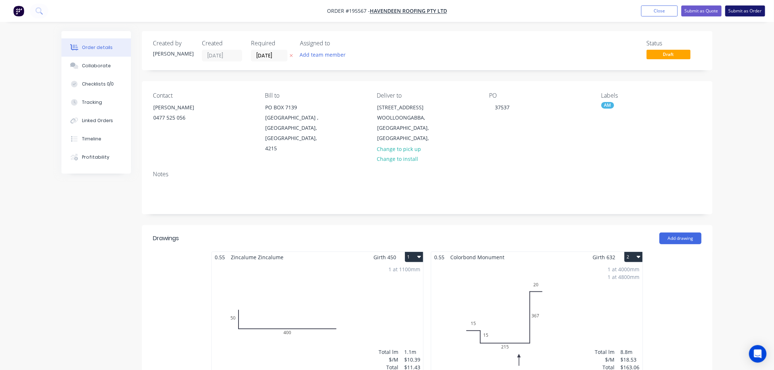
click at [733, 10] on button "Submit as Order" at bounding box center [745, 10] width 40 height 11
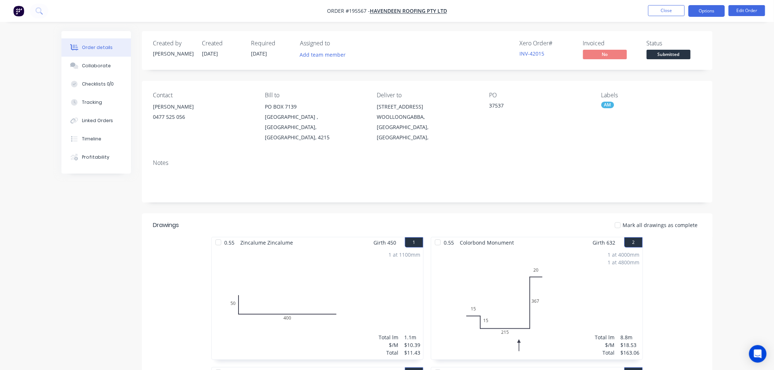
click at [722, 12] on button "Options" at bounding box center [706, 11] width 37 height 12
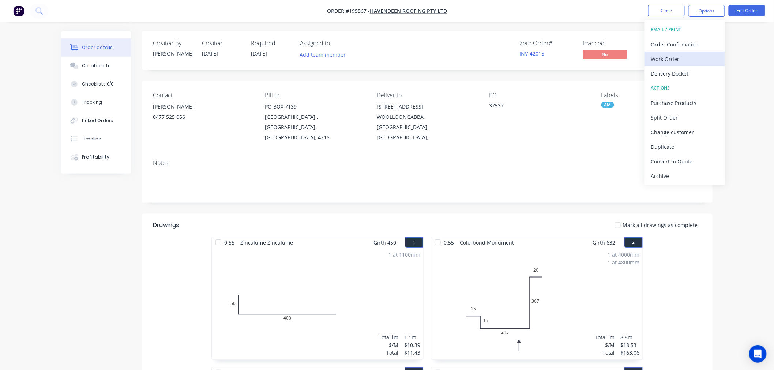
click at [675, 61] on div "Work Order" at bounding box center [684, 59] width 67 height 11
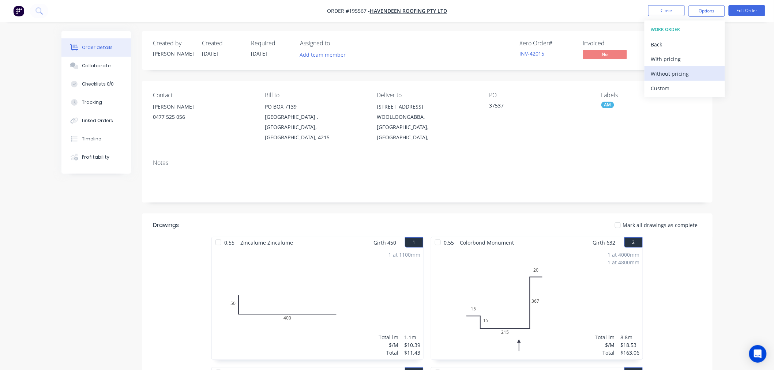
click at [674, 72] on div "Without pricing" at bounding box center [684, 73] width 67 height 11
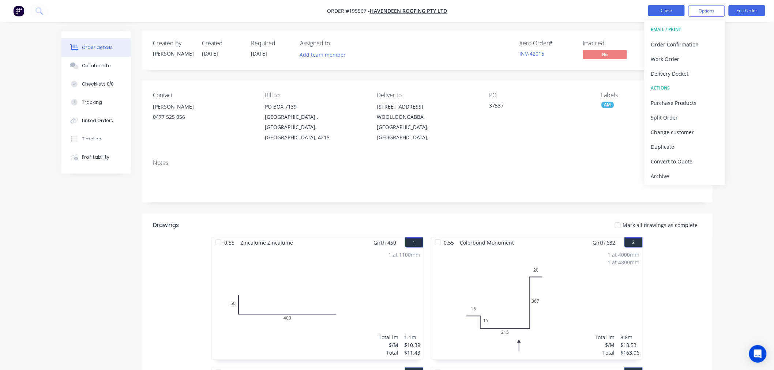
click at [656, 11] on button "Close" at bounding box center [666, 10] width 37 height 11
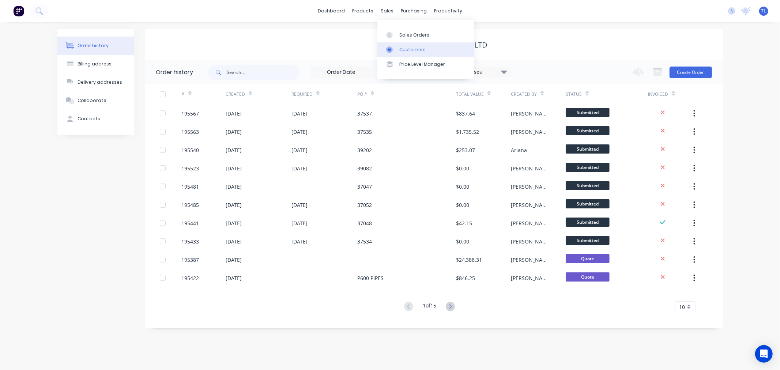
click at [404, 49] on div "Customers" at bounding box center [412, 49] width 26 height 7
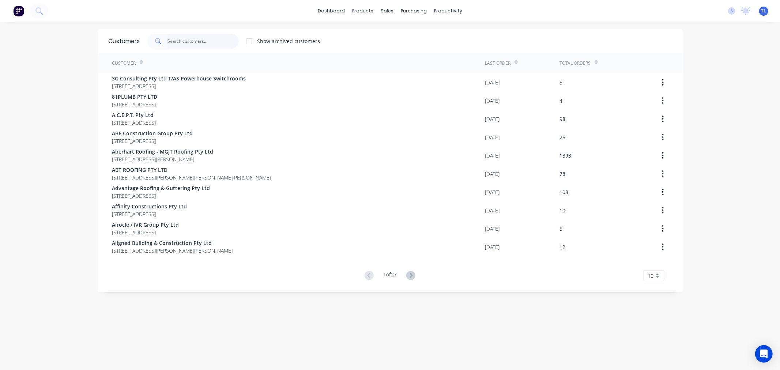
click at [198, 43] on input "text" at bounding box center [202, 41] width 71 height 15
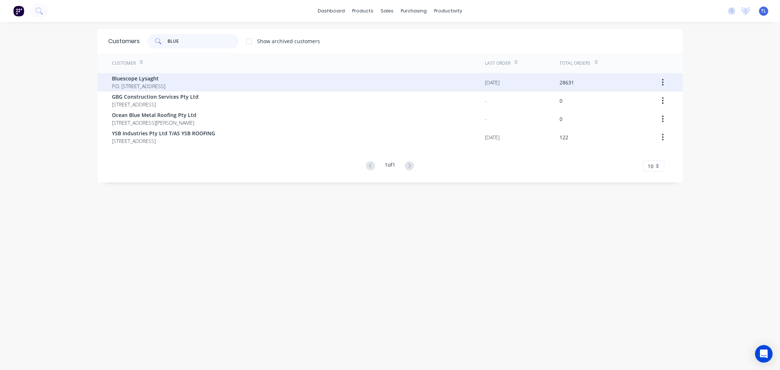
type input "BLUE"
click at [139, 77] on span "Bluescope Lysaght" at bounding box center [138, 79] width 53 height 8
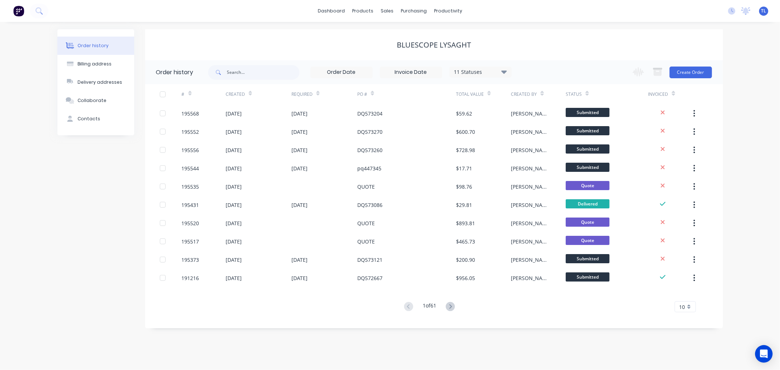
drag, startPoint x: 681, startPoint y: 74, endPoint x: 678, endPoint y: 79, distance: 6.5
click at [679, 79] on div "Change order status Submitted Manufactured Ready for pick up Slitting Delivered…" at bounding box center [669, 72] width 83 height 24
click at [677, 72] on button "Create Order" at bounding box center [691, 73] width 42 height 12
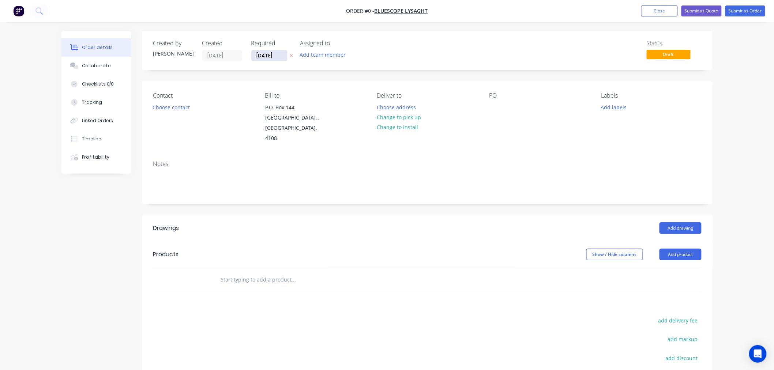
click at [270, 54] on input "[DATE]" at bounding box center [269, 55] width 36 height 11
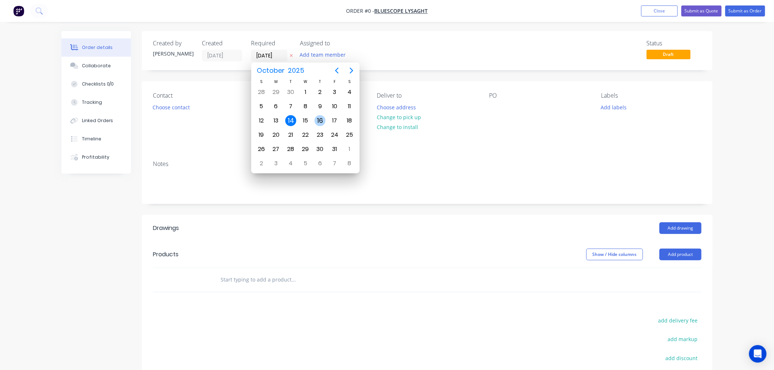
click at [322, 119] on div "16" at bounding box center [320, 120] width 11 height 11
type input "[DATE]"
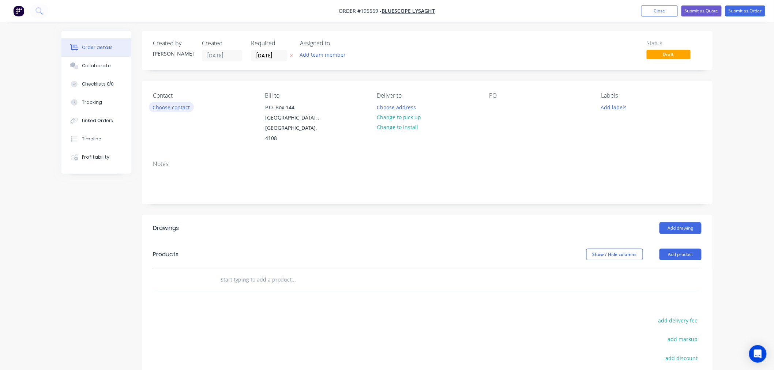
click at [180, 108] on button "Choose contact" at bounding box center [171, 107] width 45 height 10
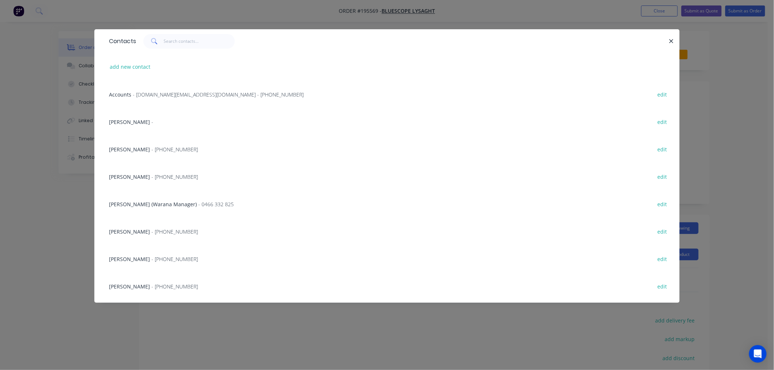
click at [135, 283] on span "[PERSON_NAME]" at bounding box center [129, 286] width 41 height 7
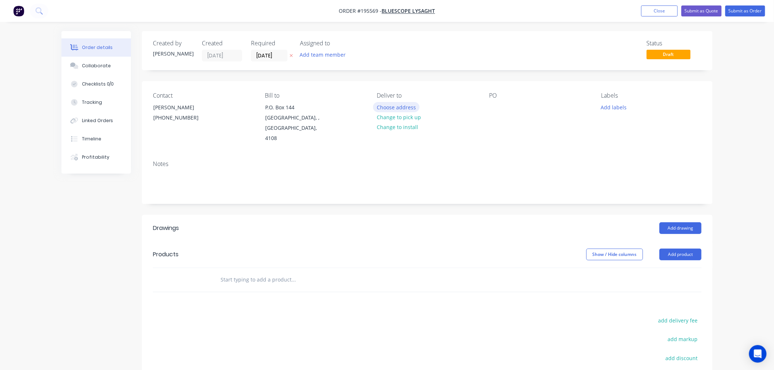
click at [394, 110] on button "Choose address" at bounding box center [396, 107] width 47 height 10
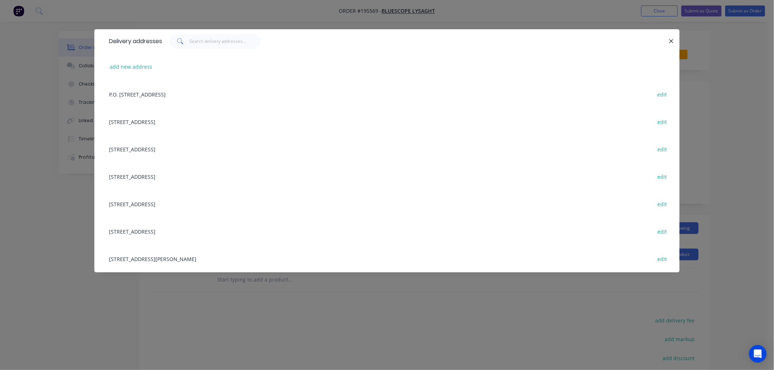
click at [155, 258] on div "[STREET_ADDRESS][PERSON_NAME] edit" at bounding box center [386, 258] width 563 height 27
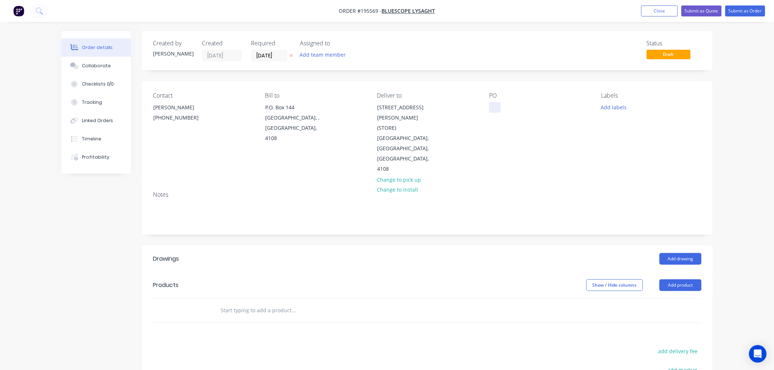
click at [492, 106] on div at bounding box center [495, 107] width 12 height 11
click at [611, 110] on button "Add labels" at bounding box center [614, 107] width 34 height 10
click at [631, 193] on div "ACA Store" at bounding box center [634, 196] width 27 height 8
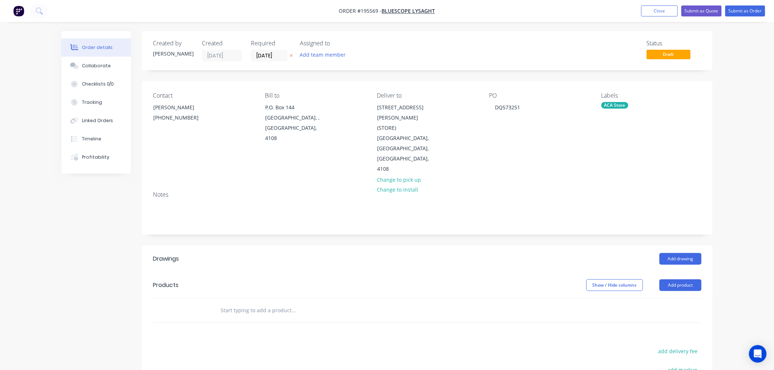
click at [585, 185] on div "Notes" at bounding box center [427, 209] width 570 height 49
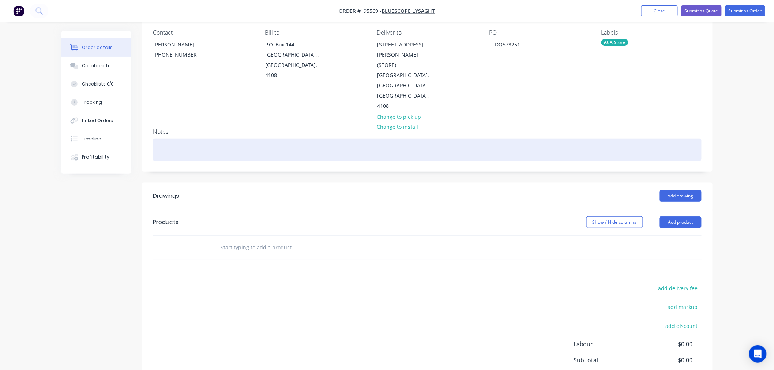
scroll to position [81, 0]
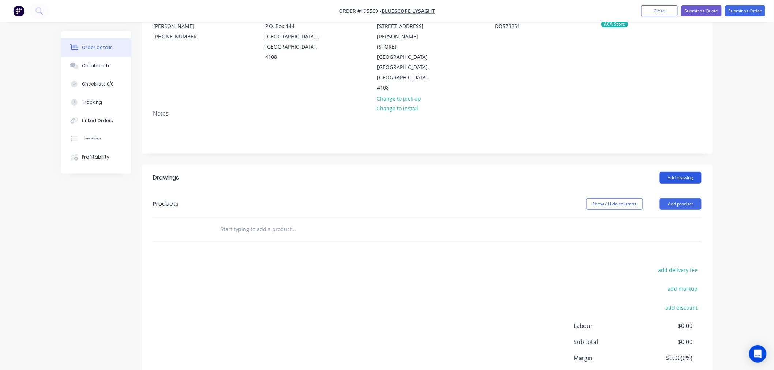
click at [685, 172] on button "Add drawing" at bounding box center [680, 178] width 42 height 12
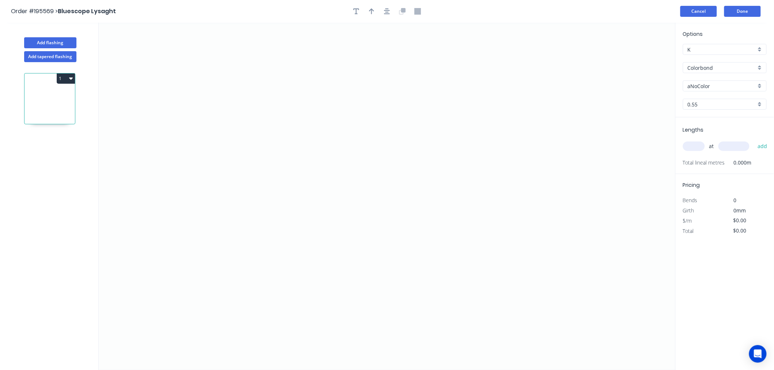
click at [707, 15] on button "Cancel" at bounding box center [698, 11] width 37 height 11
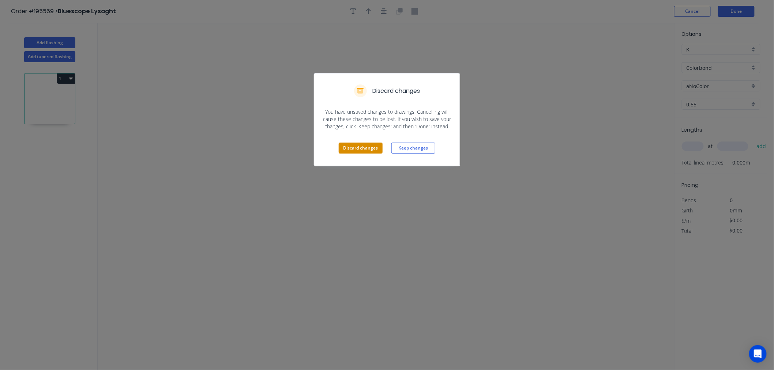
click at [367, 144] on button "Discard changes" at bounding box center [361, 148] width 44 height 11
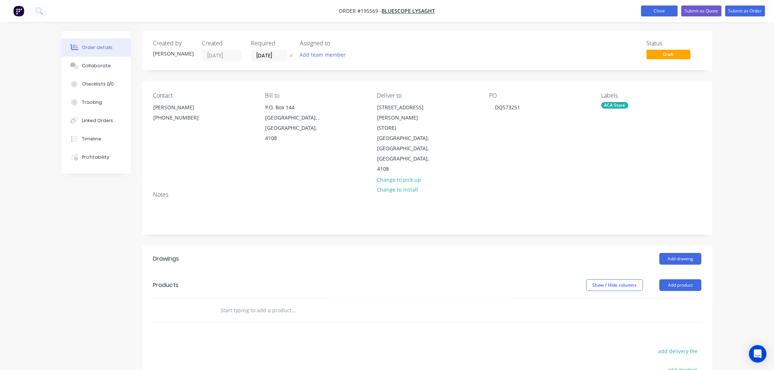
click at [648, 13] on button "Close" at bounding box center [659, 10] width 37 height 11
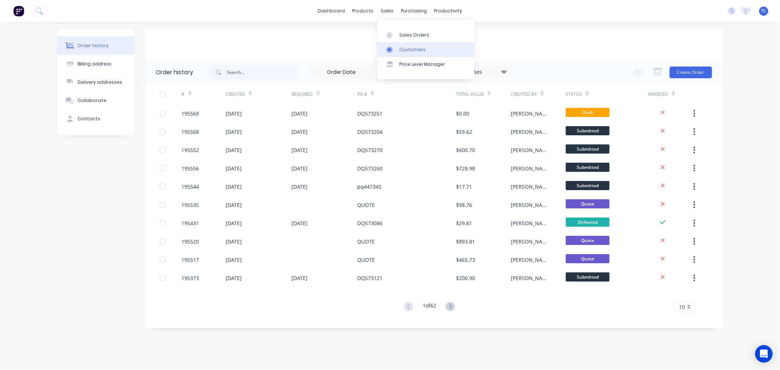
click at [395, 48] on div at bounding box center [391, 49] width 11 height 7
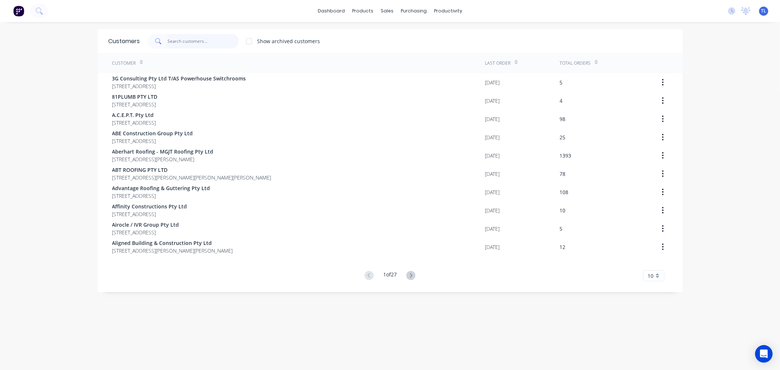
click at [194, 39] on input "text" at bounding box center [202, 41] width 71 height 15
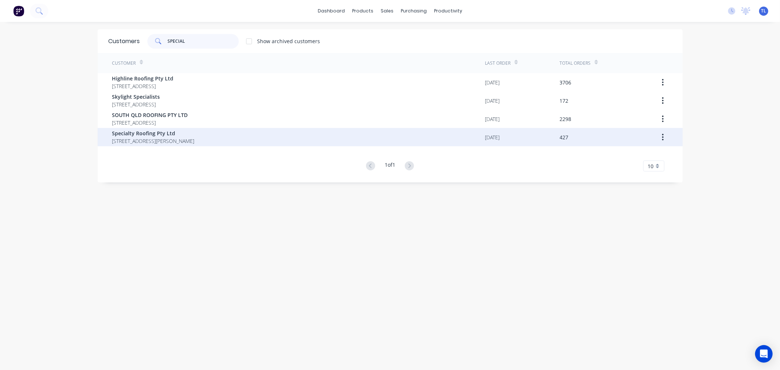
type input "SPECIAL"
click at [154, 140] on span "[STREET_ADDRESS][PERSON_NAME]" at bounding box center [153, 141] width 82 height 8
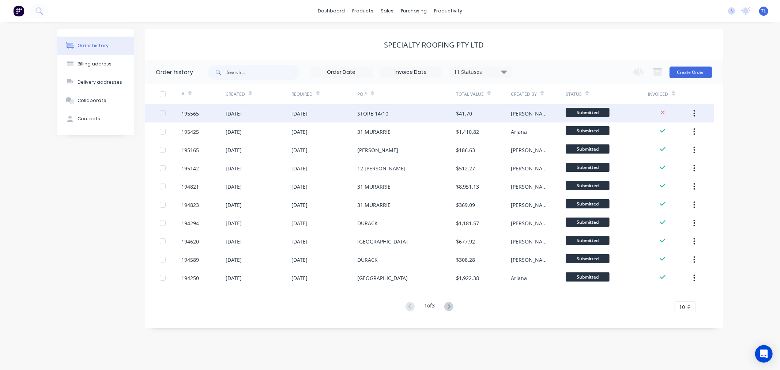
click at [423, 114] on div "STORE 14/10" at bounding box center [406, 113] width 99 height 18
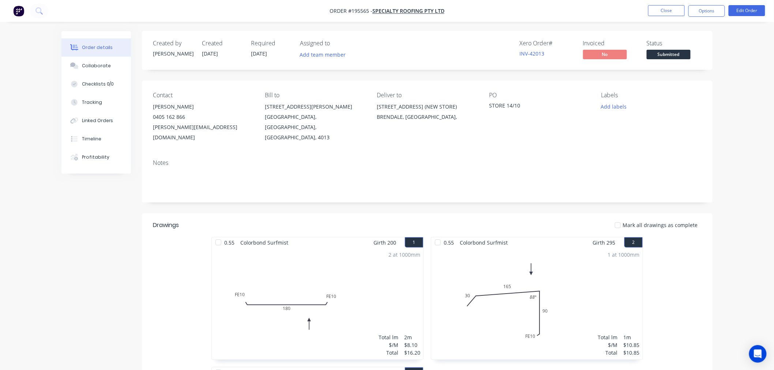
scroll to position [81, 0]
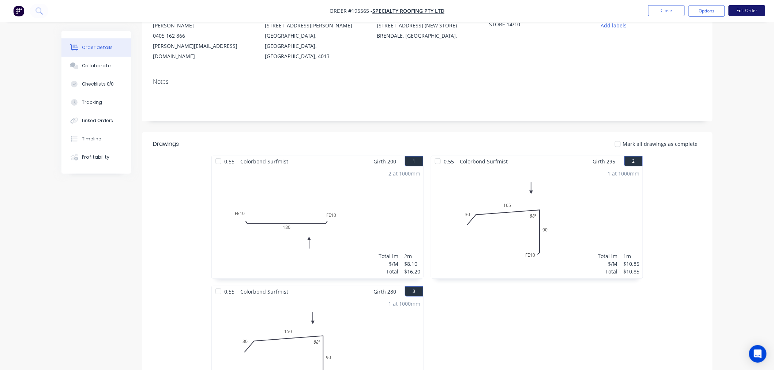
click at [738, 8] on button "Edit Order" at bounding box center [746, 10] width 37 height 11
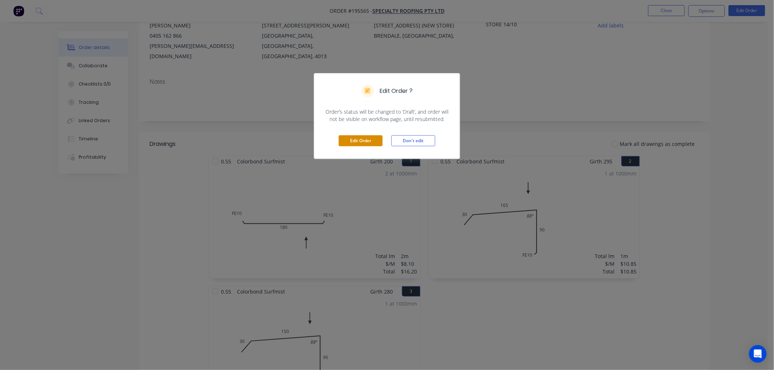
click at [367, 139] on button "Edit Order" at bounding box center [361, 140] width 44 height 11
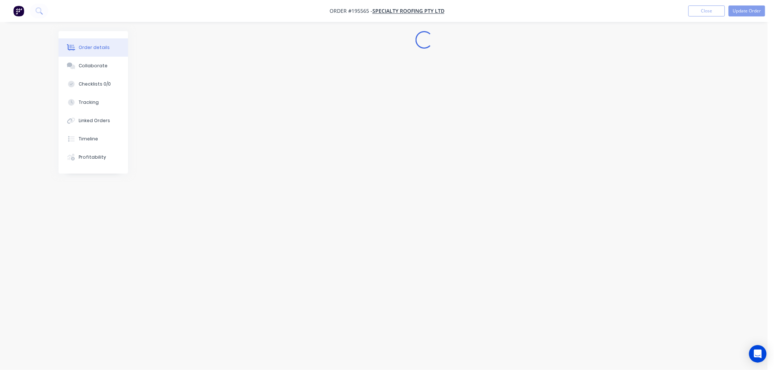
scroll to position [0, 0]
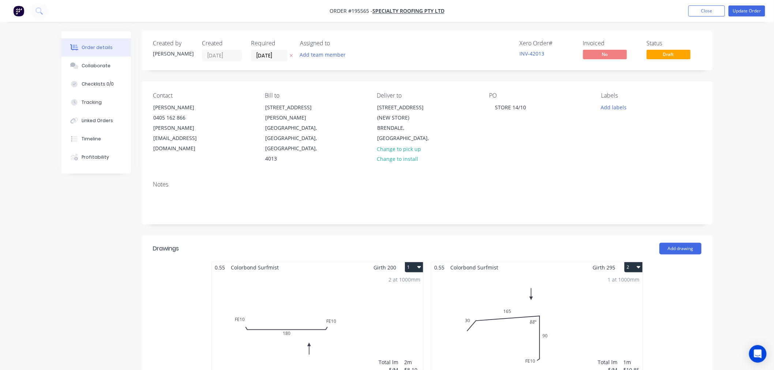
click at [318, 277] on div "2 at 1000mm Total lm $/M Total 2m $8.10 $16.20" at bounding box center [317, 329] width 211 height 112
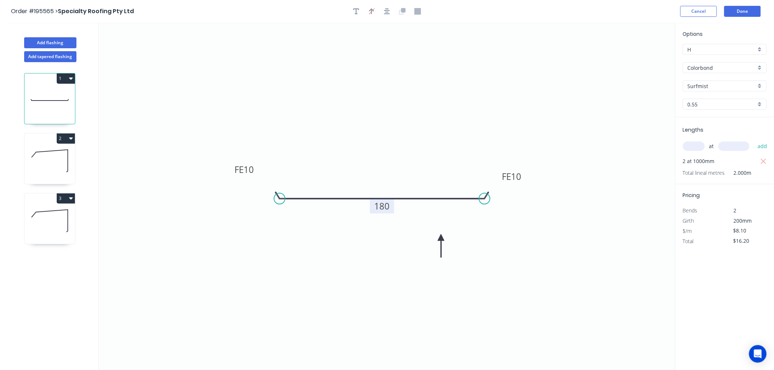
click at [380, 207] on tspan "180" at bounding box center [381, 206] width 15 height 12
click at [519, 258] on icon "0 FE 10 FE 10 160" at bounding box center [387, 196] width 577 height 347
click at [736, 10] on button "Done" at bounding box center [742, 11] width 37 height 11
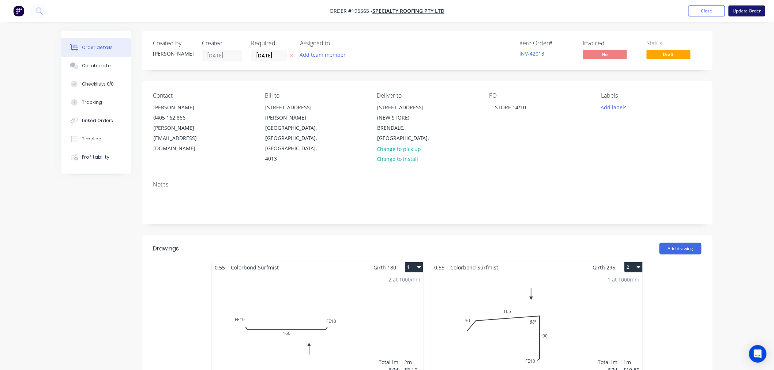
click at [730, 12] on button "Update Order" at bounding box center [746, 10] width 37 height 11
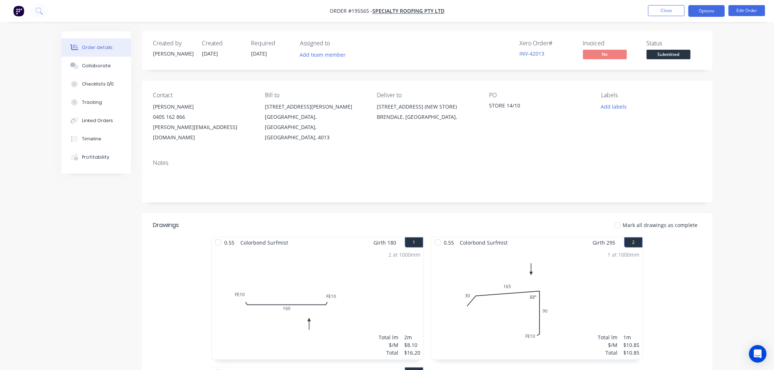
click at [704, 7] on button "Options" at bounding box center [706, 11] width 37 height 12
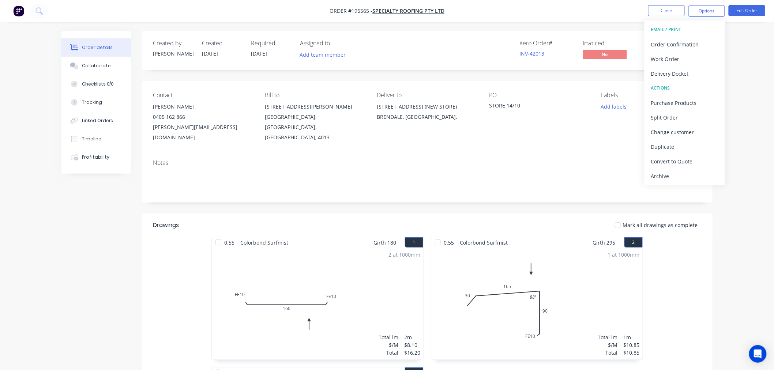
click at [753, 105] on div "Order details Collaborate Checklists 0/0 Tracking Linked Orders Timeline Profit…" at bounding box center [387, 314] width 774 height 628
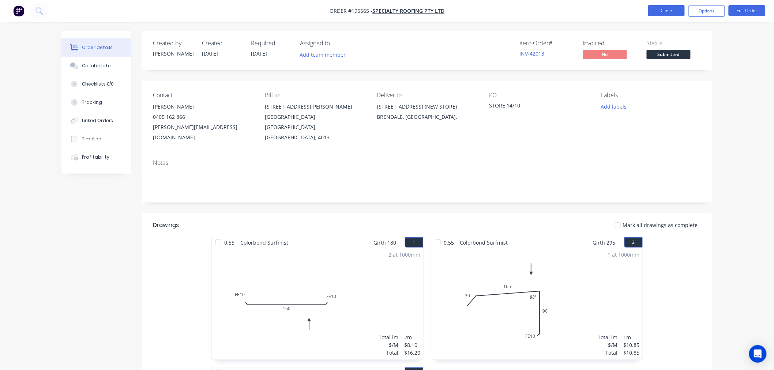
click at [672, 15] on button "Close" at bounding box center [666, 10] width 37 height 11
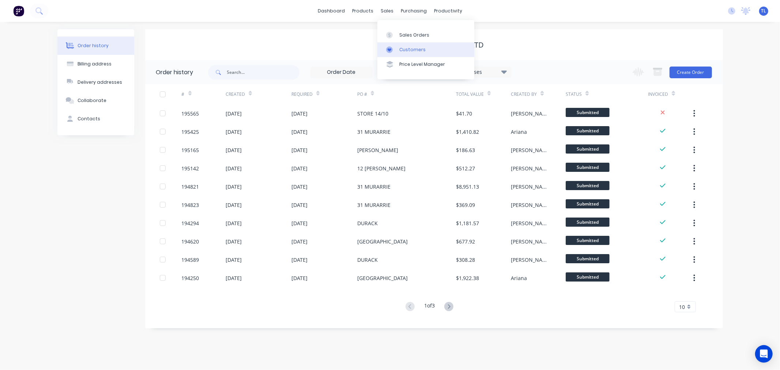
click at [397, 52] on link "Customers" at bounding box center [425, 49] width 97 height 15
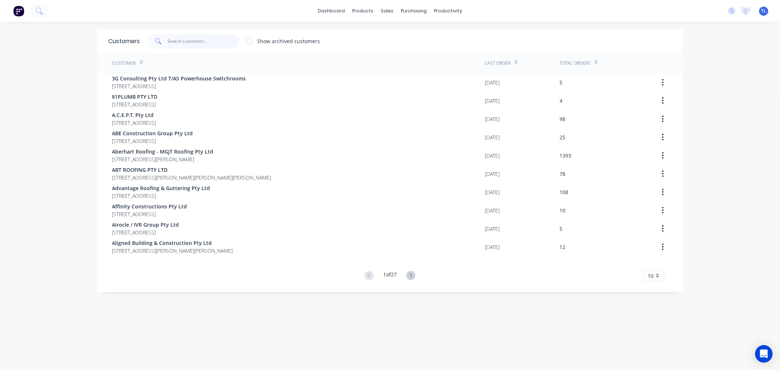
click at [187, 41] on input "text" at bounding box center [202, 41] width 71 height 15
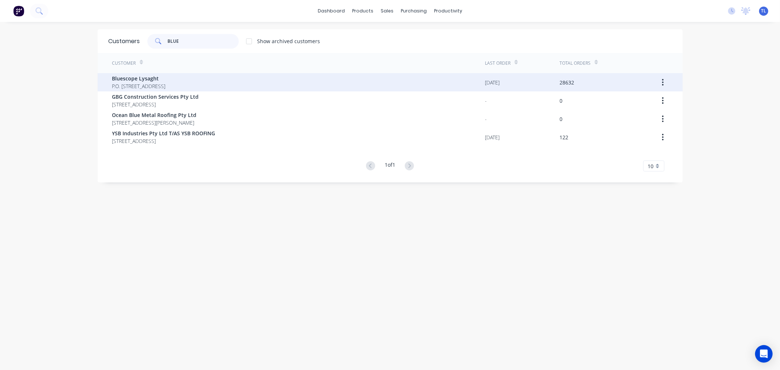
type input "BLUE"
click at [166, 81] on span "Bluescope Lysaght" at bounding box center [138, 79] width 53 height 8
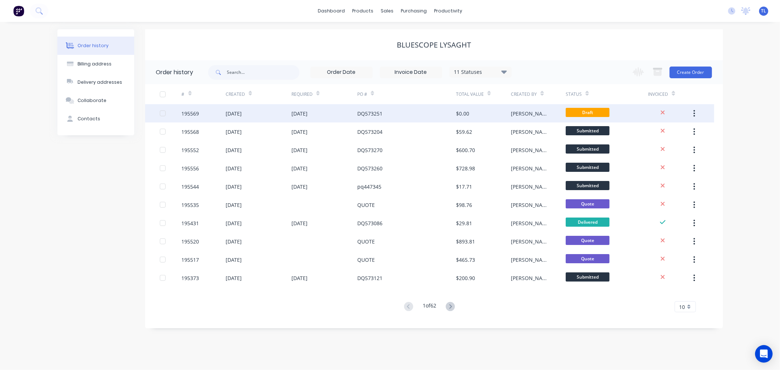
click at [481, 109] on div "$0.00" at bounding box center [483, 113] width 55 height 18
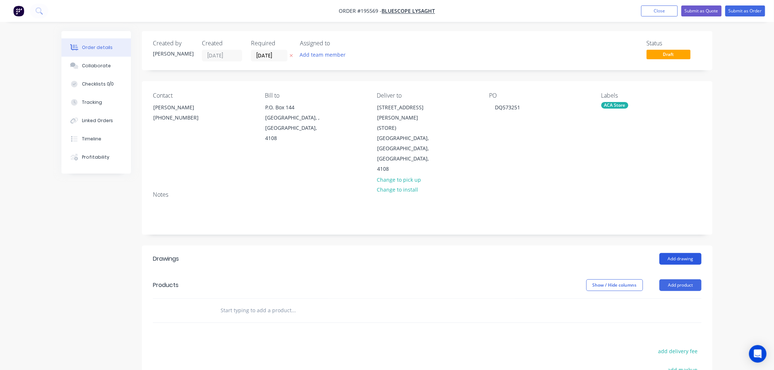
click at [667, 253] on button "Add drawing" at bounding box center [680, 259] width 42 height 12
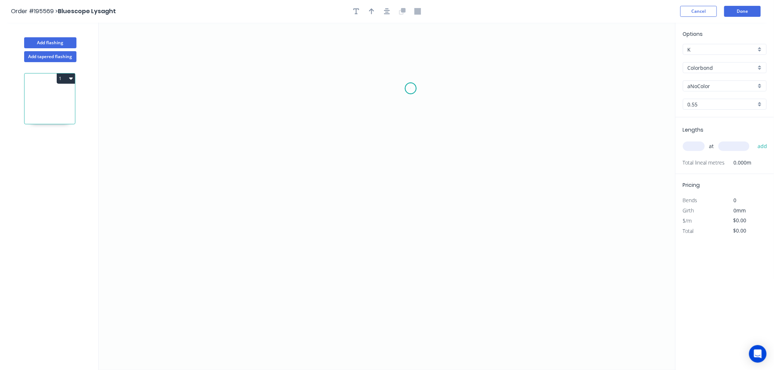
click at [411, 88] on icon "0" at bounding box center [387, 196] width 577 height 347
click at [287, 87] on icon "0" at bounding box center [387, 196] width 577 height 347
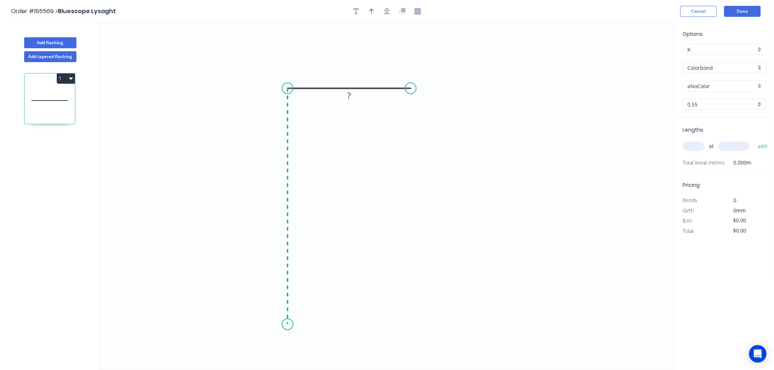
click at [287, 325] on icon "0 ?" at bounding box center [387, 196] width 577 height 347
click at [347, 322] on icon "0 ? ?" at bounding box center [387, 196] width 577 height 347
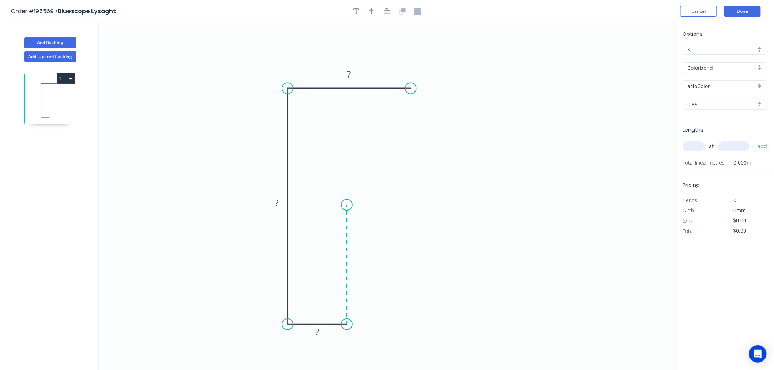
click at [354, 205] on icon "0 ? ? ?" at bounding box center [387, 196] width 577 height 347
click at [460, 206] on icon "0 ? ? ? ?" at bounding box center [387, 196] width 577 height 347
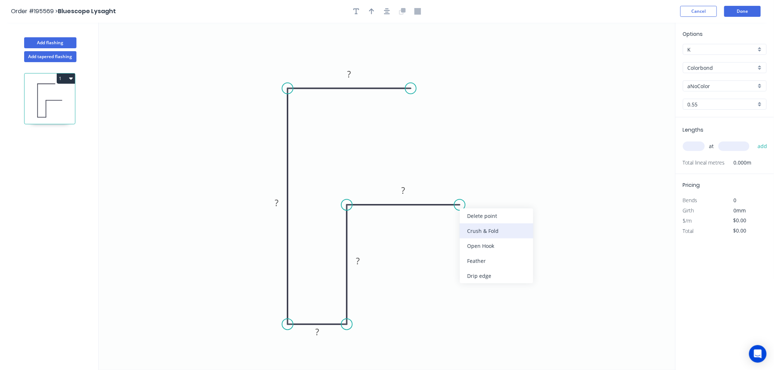
click at [470, 231] on div "Crush & Fold" at bounding box center [497, 230] width 74 height 15
click at [461, 218] on rect at bounding box center [450, 217] width 29 height 15
click at [456, 219] on tspan "10" at bounding box center [455, 217] width 10 height 12
click at [503, 214] on icon "0 ? ? ? ? CF 15 ?" at bounding box center [387, 196] width 577 height 347
drag, startPoint x: 463, startPoint y: 220, endPoint x: 501, endPoint y: 227, distance: 38.4
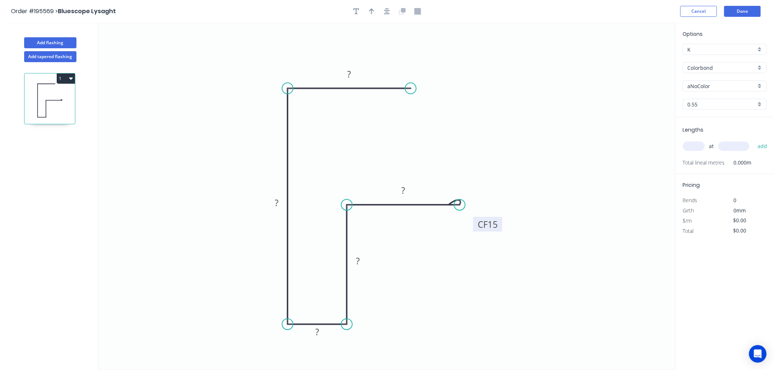
click at [501, 227] on rect at bounding box center [487, 224] width 29 height 15
click at [353, 73] on rect at bounding box center [349, 74] width 15 height 10
click at [575, 127] on icon "0 50 150 20 54 CF 15 40" at bounding box center [387, 196] width 577 height 347
type input "$14.10"
click at [377, 13] on div at bounding box center [387, 11] width 77 height 11
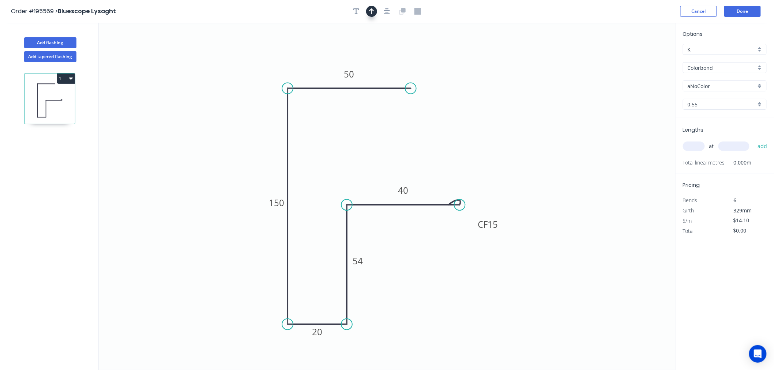
click at [373, 14] on icon "button" at bounding box center [371, 11] width 5 height 7
click at [639, 60] on icon at bounding box center [638, 50] width 7 height 23
click at [640, 54] on icon "0 50 150 20 54 CF 15 40" at bounding box center [387, 196] width 577 height 347
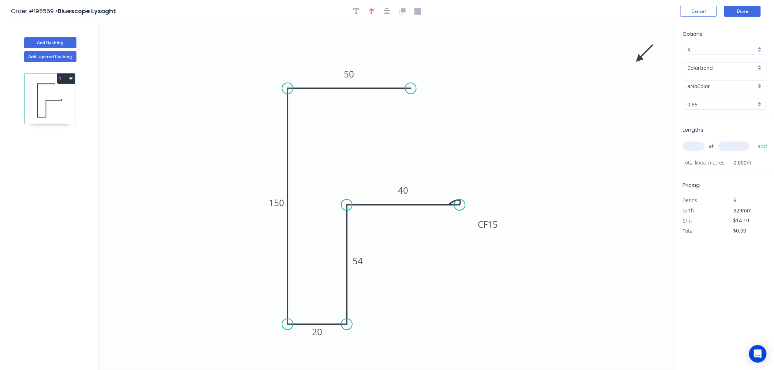
click at [640, 59] on icon at bounding box center [644, 53] width 21 height 21
click at [640, 59] on icon at bounding box center [646, 59] width 23 height 7
click at [640, 59] on icon at bounding box center [644, 64] width 21 height 21
click at [640, 59] on icon at bounding box center [632, 64] width 21 height 21
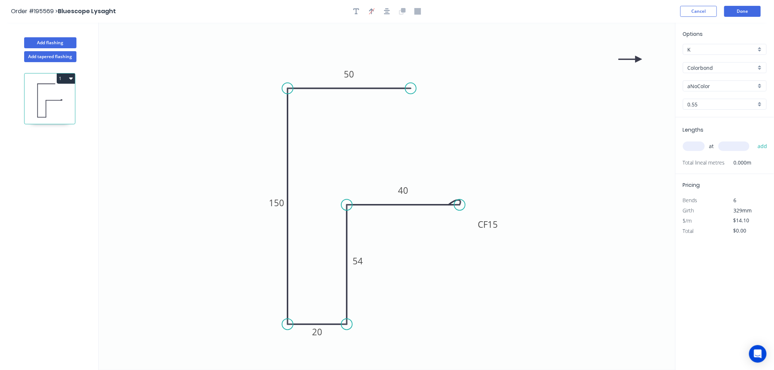
click at [640, 59] on icon at bounding box center [629, 59] width 23 height 7
click at [640, 59] on icon at bounding box center [632, 53] width 21 height 21
drag, startPoint x: 640, startPoint y: 59, endPoint x: 388, endPoint y: 55, distance: 252.0
click at [388, 55] on icon at bounding box center [388, 46] width 7 height 23
click at [725, 86] on input "aNoColor" at bounding box center [722, 86] width 68 height 8
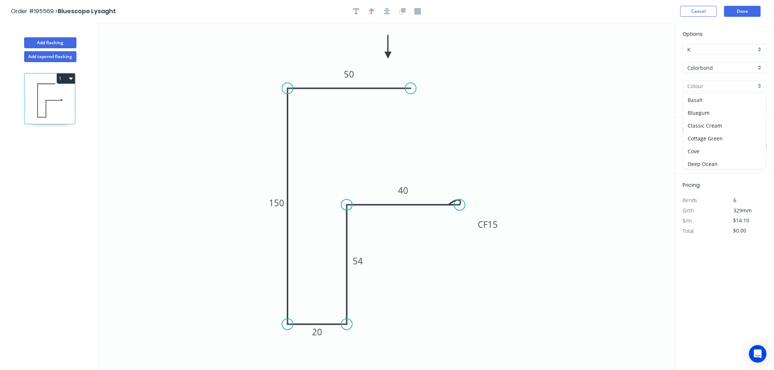
click at [724, 99] on div "Basalt" at bounding box center [724, 100] width 83 height 13
type input "Basalt"
click at [698, 148] on input "text" at bounding box center [694, 147] width 22 height 10
type input "2"
type input "4520"
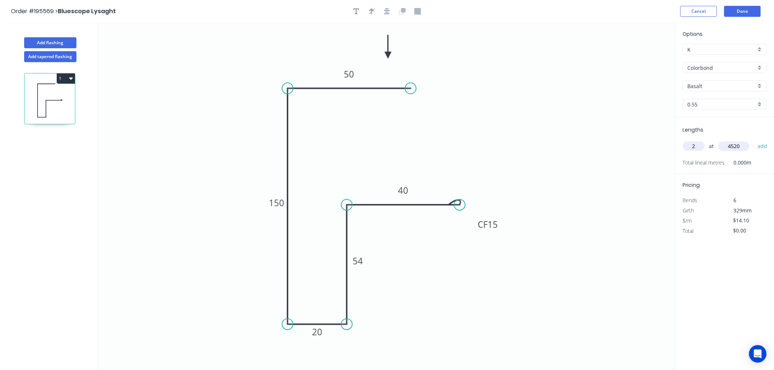
click at [754, 140] on button "add" at bounding box center [762, 146] width 17 height 12
type input "$127.46"
click at [744, 14] on button "Done" at bounding box center [742, 11] width 37 height 11
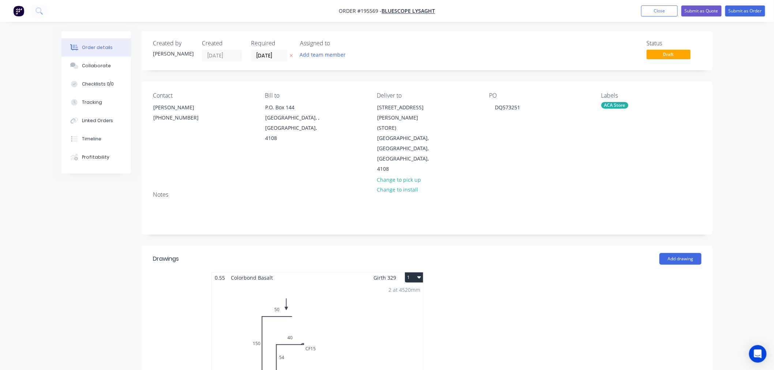
click at [409, 272] on button "1" at bounding box center [414, 277] width 18 height 10
click at [408, 290] on div "Use larger box size" at bounding box center [388, 295] width 56 height 11
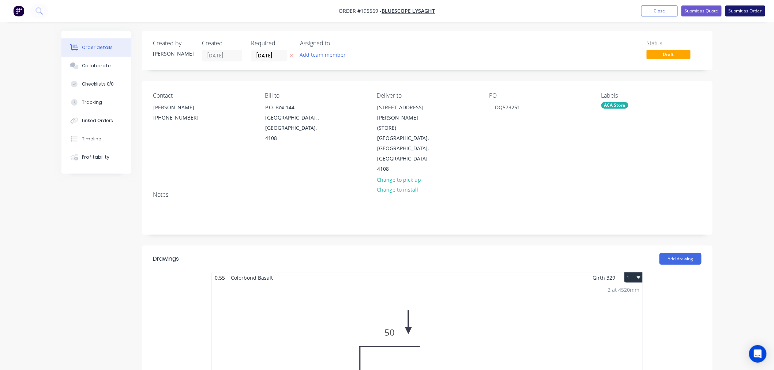
click at [755, 11] on button "Submit as Order" at bounding box center [745, 10] width 40 height 11
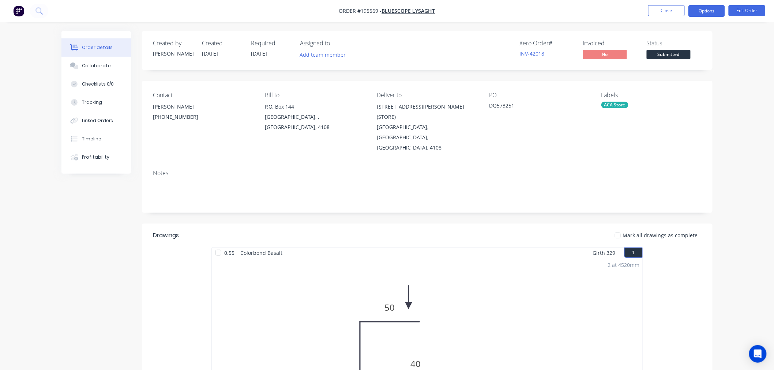
click at [715, 13] on button "Options" at bounding box center [706, 11] width 37 height 12
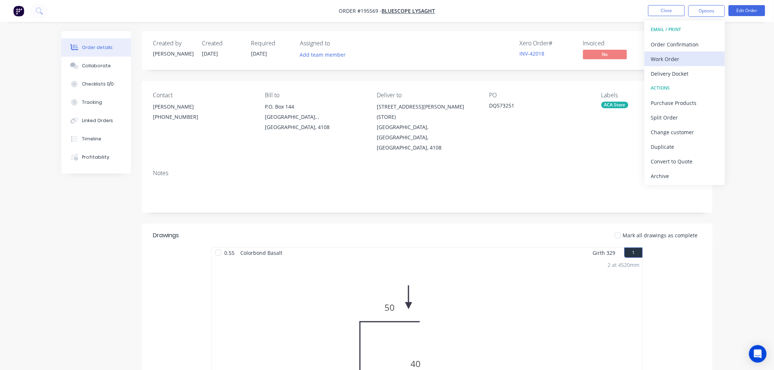
click at [707, 59] on div "Work Order" at bounding box center [684, 59] width 67 height 11
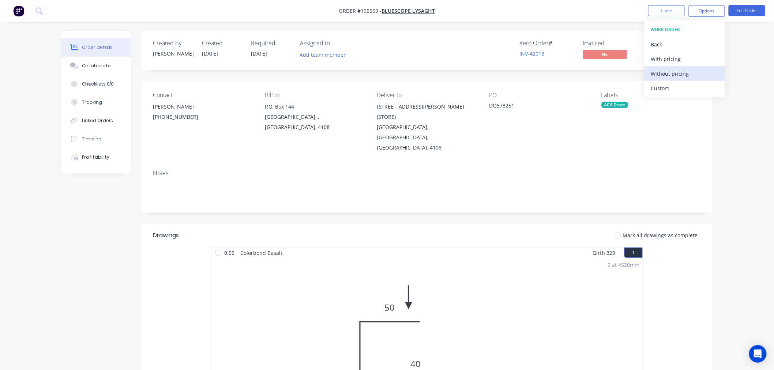
click at [681, 79] on button "Without pricing" at bounding box center [684, 73] width 80 height 15
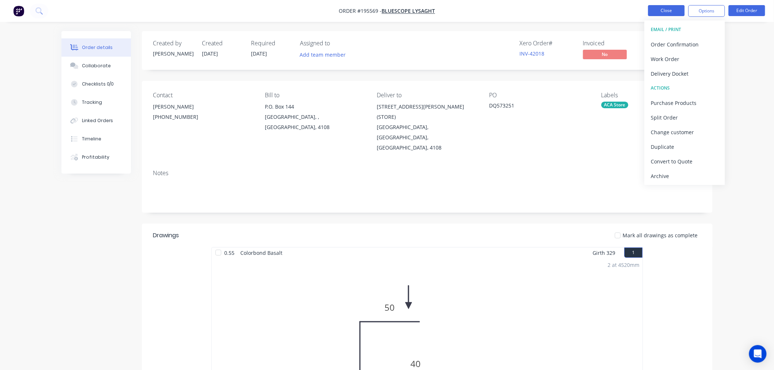
click at [677, 12] on button "Close" at bounding box center [666, 10] width 37 height 11
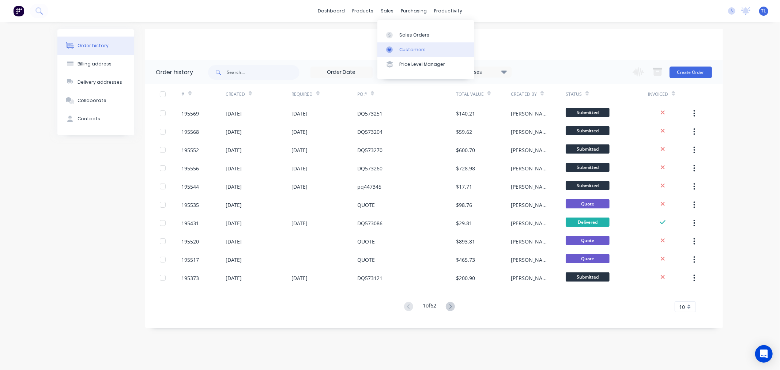
click at [388, 46] on icon at bounding box center [389, 49] width 7 height 7
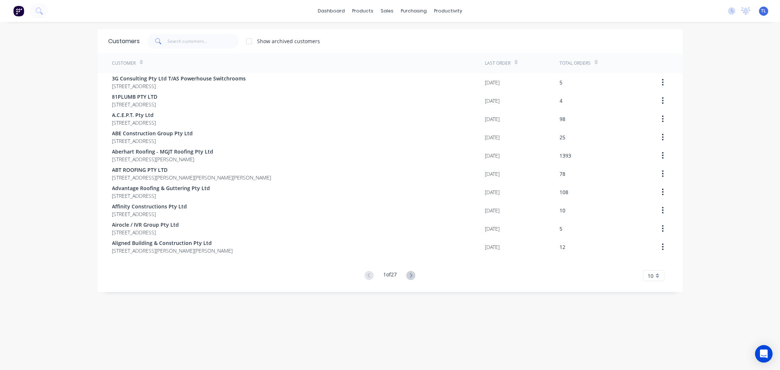
click at [741, 271] on div "dashboard products sales purchasing productivity dashboard products Product Cat…" at bounding box center [390, 185] width 780 height 370
click at [194, 42] on input "text" at bounding box center [202, 41] width 71 height 15
click at [176, 41] on input "text" at bounding box center [202, 41] width 71 height 15
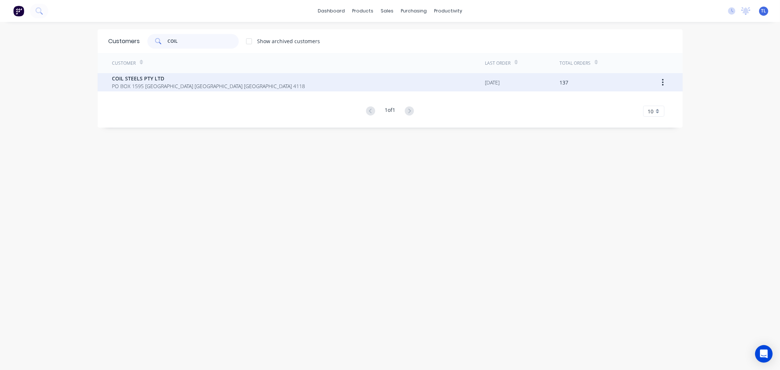
type input "COIL"
click at [178, 82] on span "COIL STEELS PTY LTD" at bounding box center [208, 79] width 193 height 8
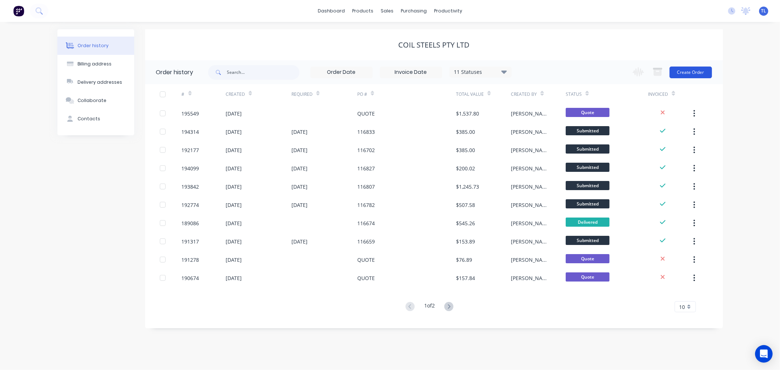
click at [681, 73] on button "Create Order" at bounding box center [691, 73] width 42 height 12
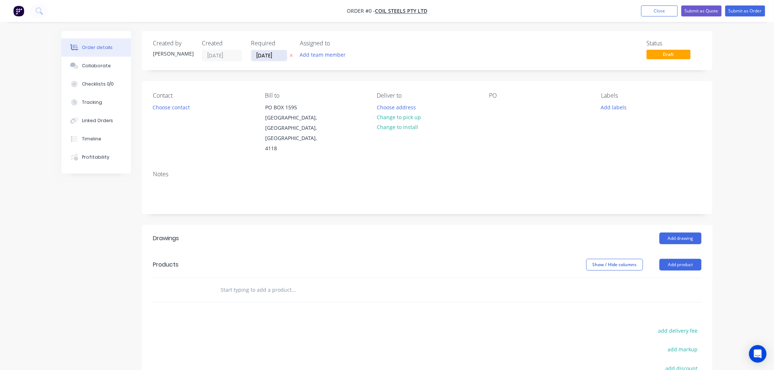
click at [261, 54] on input "[DATE]" at bounding box center [269, 55] width 36 height 11
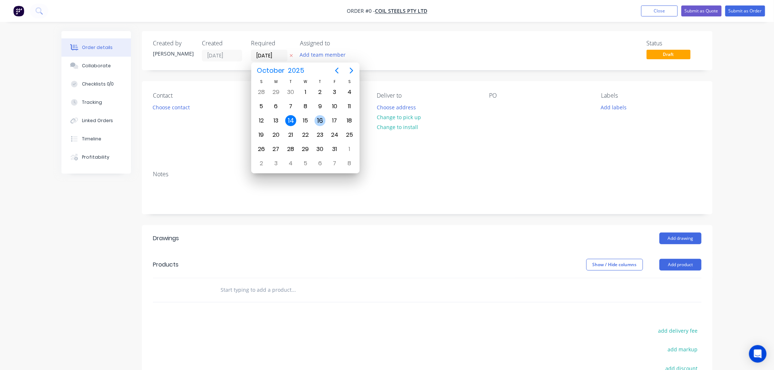
click at [317, 118] on div "16" at bounding box center [320, 120] width 11 height 11
type input "[DATE]"
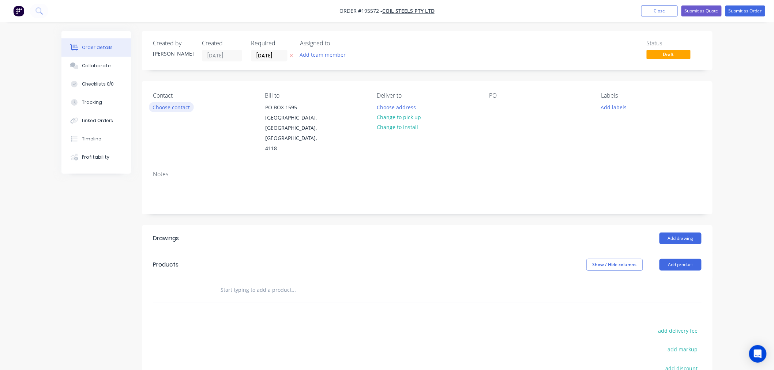
click at [167, 106] on button "Choose contact" at bounding box center [171, 107] width 45 height 10
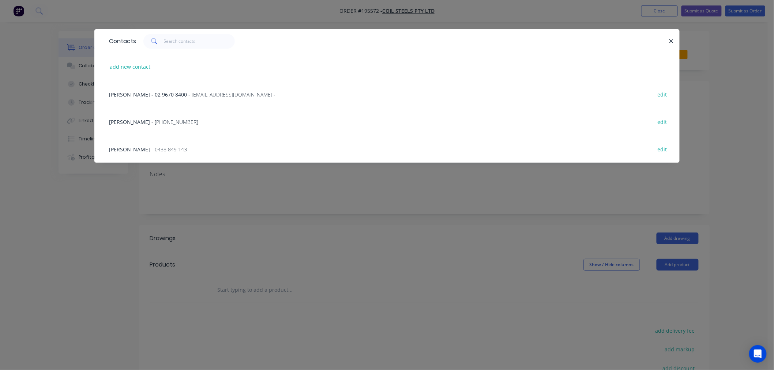
click at [162, 121] on span "- [PHONE_NUMBER]" at bounding box center [174, 121] width 46 height 7
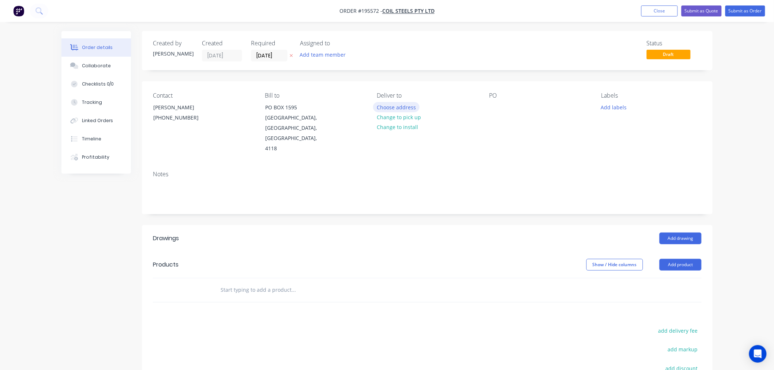
click at [388, 105] on button "Choose address" at bounding box center [396, 107] width 47 height 10
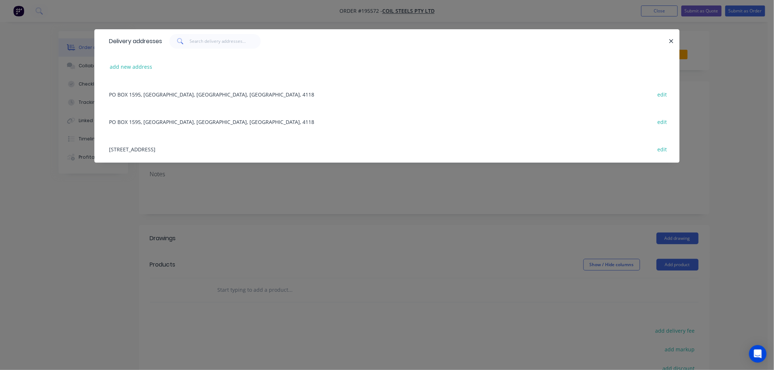
click at [218, 148] on div "[STREET_ADDRESS] edit" at bounding box center [386, 148] width 563 height 27
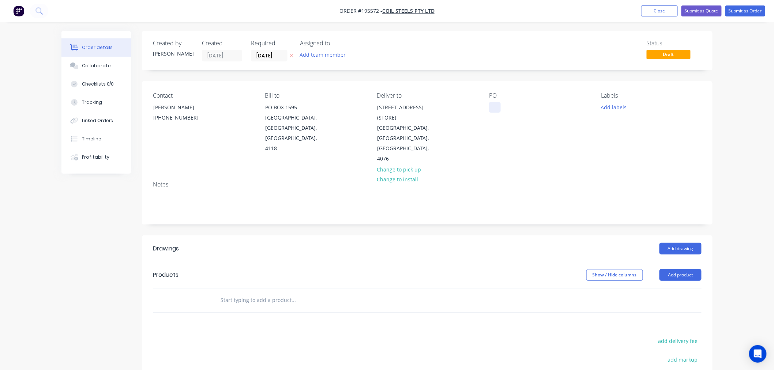
click at [496, 109] on div at bounding box center [495, 107] width 12 height 11
click at [617, 107] on button "Add labels" at bounding box center [614, 107] width 34 height 10
click at [631, 138] on div "2nd Run" at bounding box center [633, 139] width 24 height 8
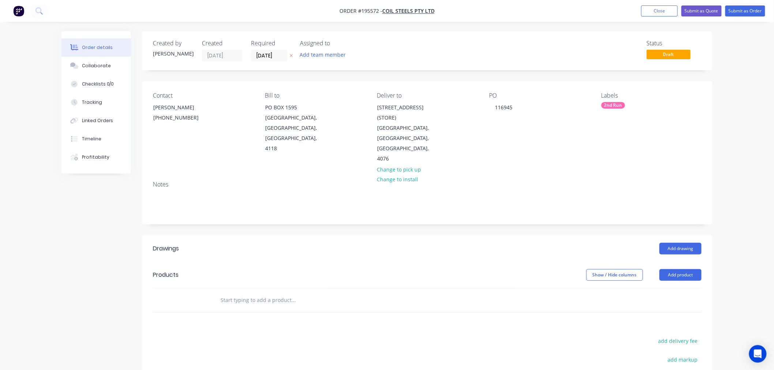
click at [736, 81] on div "Order details Collaborate Checklists 0/0 Tracking Linked Orders Timeline Profit…" at bounding box center [387, 249] width 774 height 499
click at [686, 243] on button "Add drawing" at bounding box center [680, 249] width 42 height 12
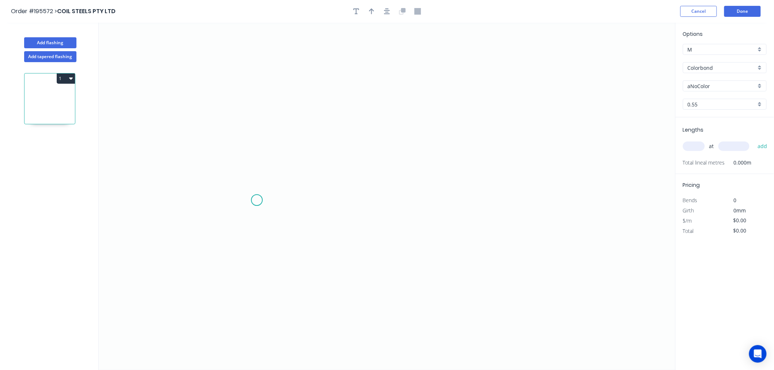
click at [257, 200] on icon "0" at bounding box center [387, 196] width 577 height 347
click at [444, 207] on icon "0" at bounding box center [387, 196] width 577 height 347
click at [447, 201] on circle at bounding box center [443, 200] width 11 height 11
click at [351, 210] on tspan "?" at bounding box center [351, 208] width 4 height 12
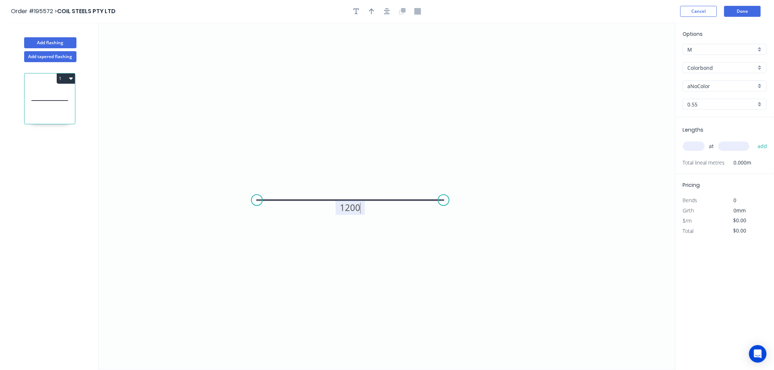
click at [694, 146] on input "text" at bounding box center [694, 147] width 22 height 10
type input "$23.30"
type input "8"
type input "3600"
click at [754, 140] on button "add" at bounding box center [762, 146] width 17 height 12
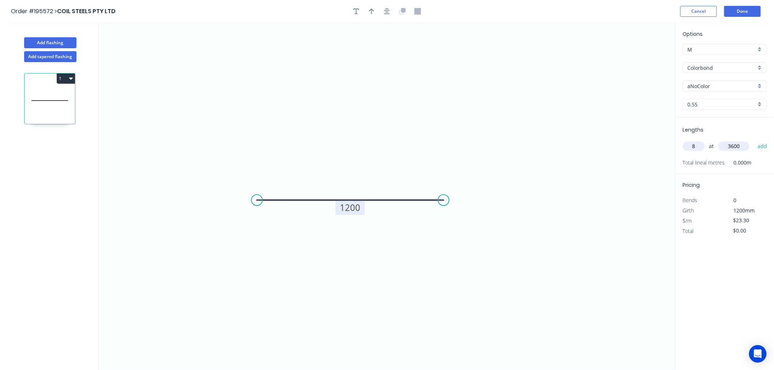
type input "$671.04"
drag, startPoint x: 444, startPoint y: 200, endPoint x: 506, endPoint y: 206, distance: 62.0
click at [506, 206] on circle at bounding box center [505, 200] width 11 height 11
click at [519, 254] on icon "0 1200" at bounding box center [387, 196] width 577 height 347
click at [726, 88] on input "aNoColor" at bounding box center [722, 86] width 68 height 8
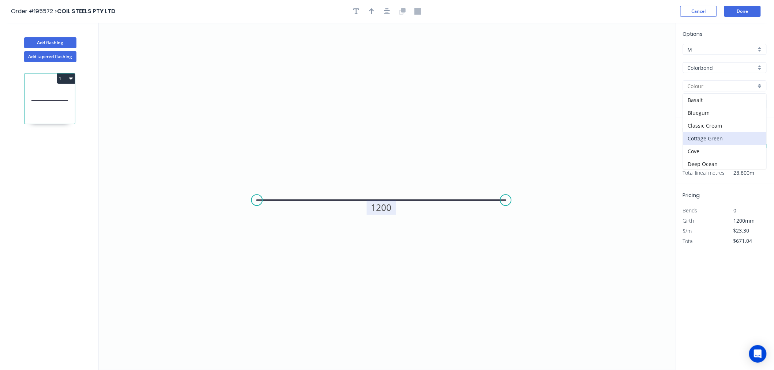
scroll to position [75, 0]
click at [708, 166] on div "Jasper" at bounding box center [724, 165] width 83 height 13
type input "Jasper"
click at [732, 10] on button "Done" at bounding box center [742, 11] width 37 height 11
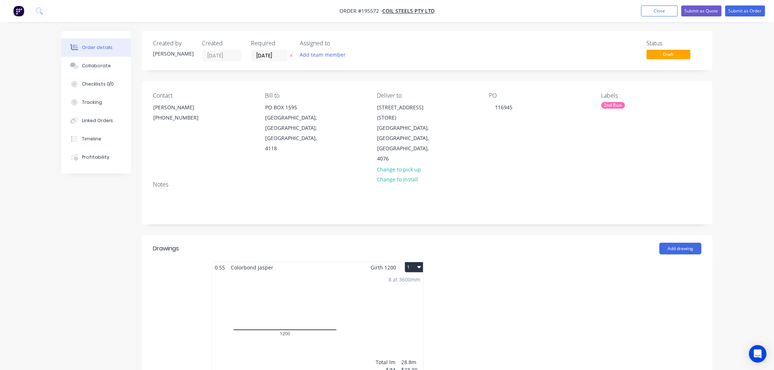
click at [383, 296] on div "8 at 3600mm Total lm $/M Total 28.8m $23.30 $671.04" at bounding box center [317, 329] width 211 height 112
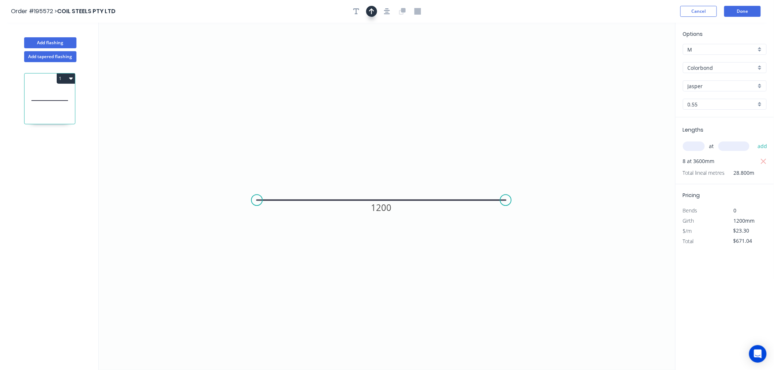
click at [374, 12] on icon "button" at bounding box center [371, 11] width 5 height 7
drag, startPoint x: 638, startPoint y: 58, endPoint x: 468, endPoint y: 113, distance: 178.6
click at [468, 113] on icon at bounding box center [468, 104] width 7 height 23
click at [757, 2] on header "Order #195572 > COIL STEELS PTY LTD Cancel Done" at bounding box center [387, 11] width 774 height 23
click at [746, 11] on button "Done" at bounding box center [742, 11] width 37 height 11
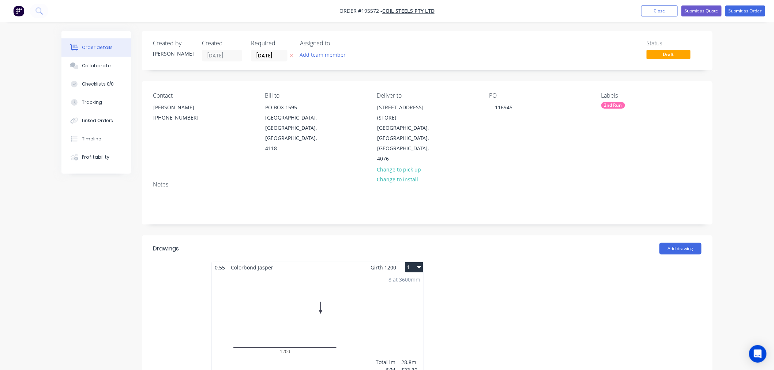
click at [763, 147] on div "Order details Collaborate Checklists 0/0 Tracking Linked Orders Timeline Profit…" at bounding box center [387, 314] width 774 height 629
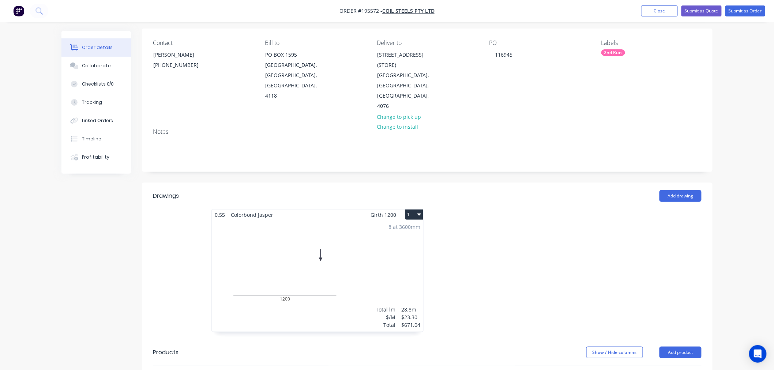
scroll to position [81, 0]
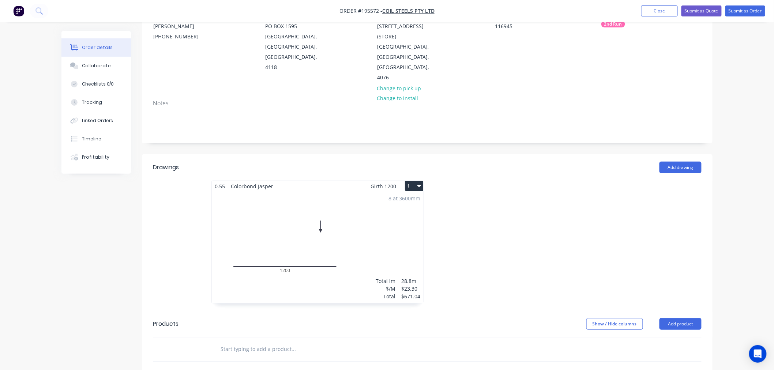
click at [419, 183] on icon "button" at bounding box center [419, 186] width 4 height 6
click at [408, 199] on div "Use larger box size" at bounding box center [388, 204] width 56 height 11
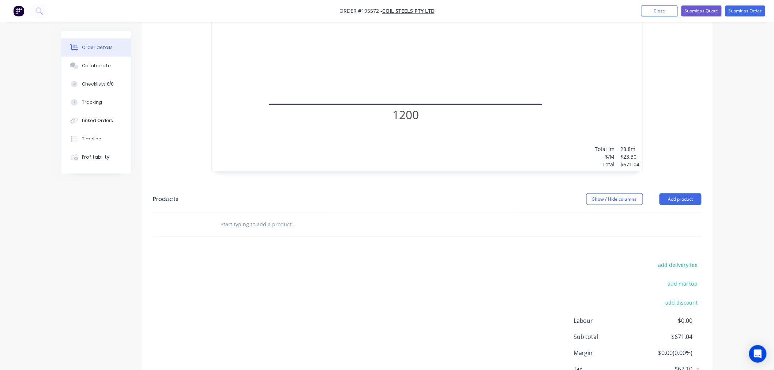
scroll to position [0, 0]
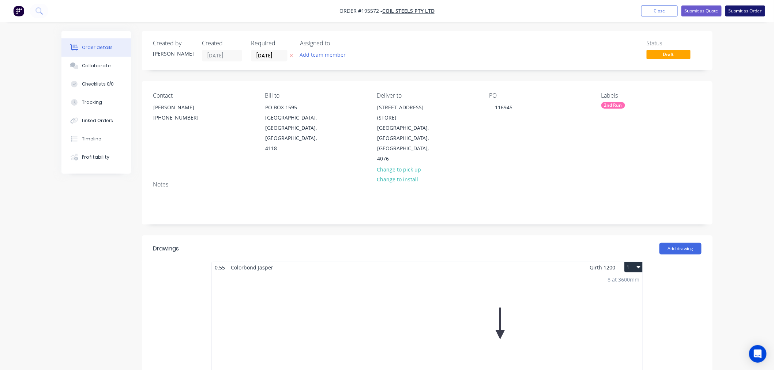
click at [741, 12] on button "Submit as Order" at bounding box center [745, 10] width 40 height 11
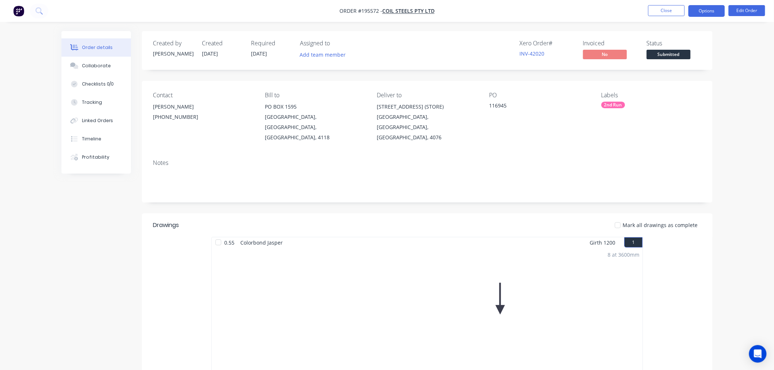
click at [709, 10] on button "Options" at bounding box center [706, 11] width 37 height 12
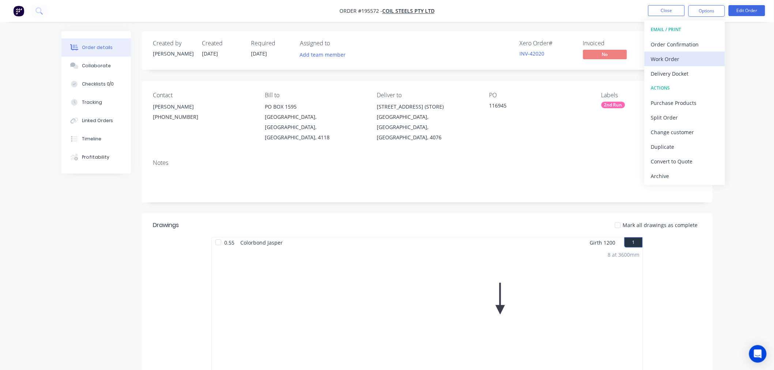
click at [671, 57] on div "Work Order" at bounding box center [684, 59] width 67 height 11
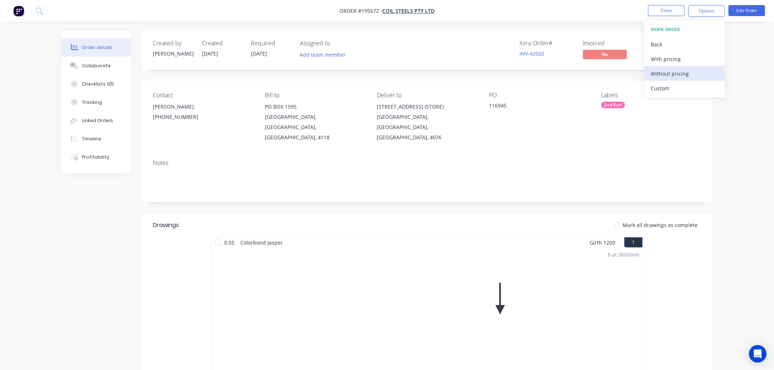
click at [673, 72] on div "Without pricing" at bounding box center [684, 73] width 67 height 11
click at [734, 108] on div "Order details Collaborate Checklists 0/0 Tracking Linked Orders Timeline Profit…" at bounding box center [387, 308] width 774 height 616
click at [648, 12] on ul "Close Options Edit Order" at bounding box center [706, 11] width 135 height 12
click at [649, 12] on button "Close" at bounding box center [666, 10] width 37 height 11
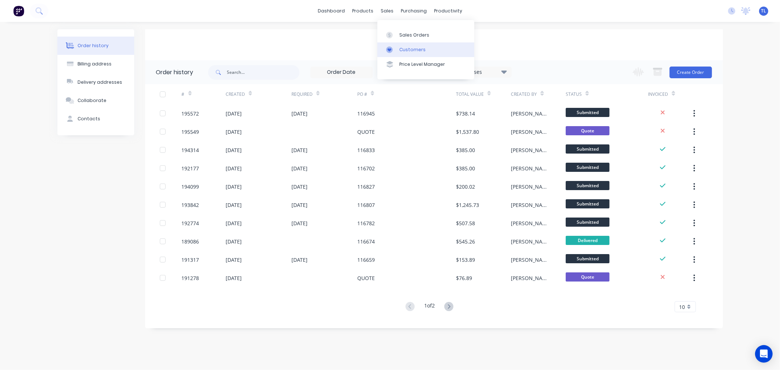
click at [402, 50] on div "Customers" at bounding box center [412, 49] width 26 height 7
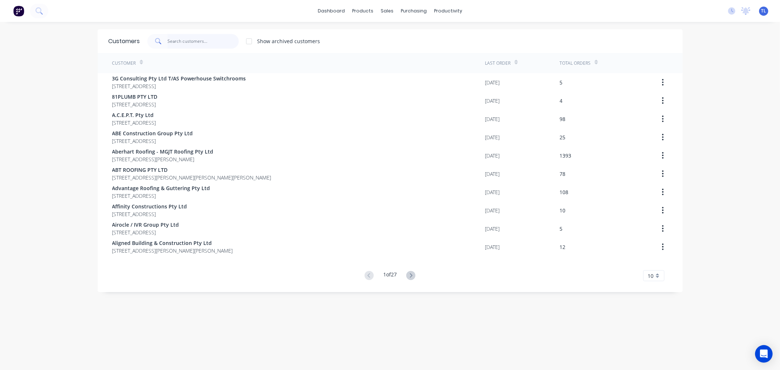
click at [183, 35] on input "text" at bounding box center [202, 41] width 71 height 15
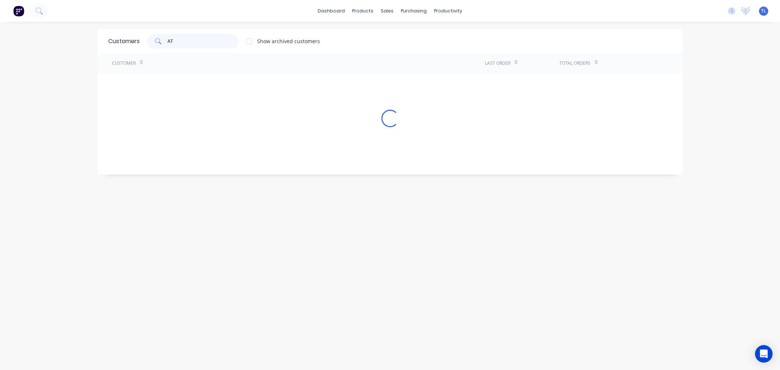
type input "A"
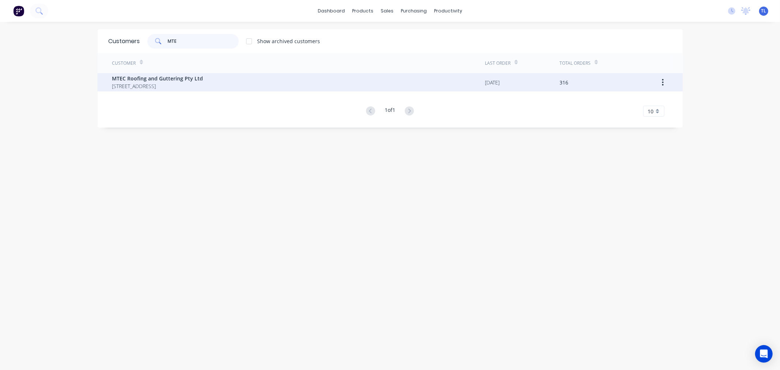
type input "MTE"
click at [180, 81] on span "MTEC Roofing and Guttering Pty Ltd" at bounding box center [157, 79] width 91 height 8
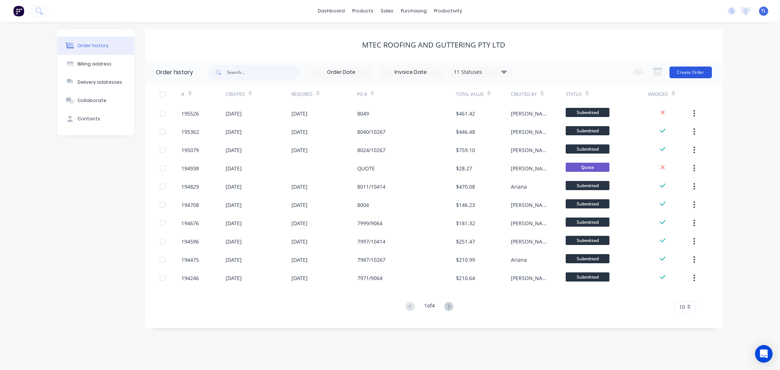
click at [690, 76] on button "Create Order" at bounding box center [691, 73] width 42 height 12
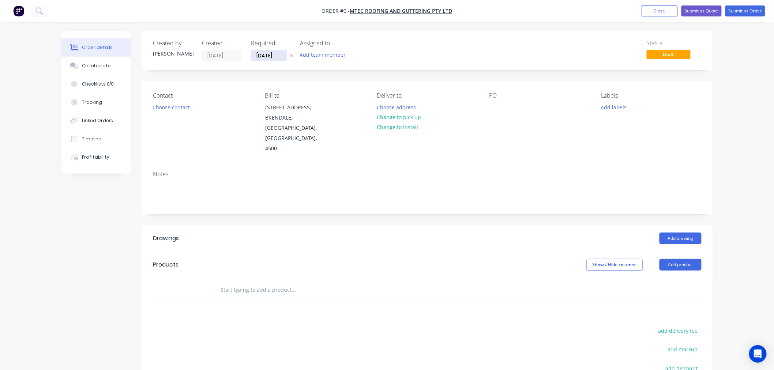
click at [269, 58] on input "[DATE]" at bounding box center [269, 55] width 36 height 11
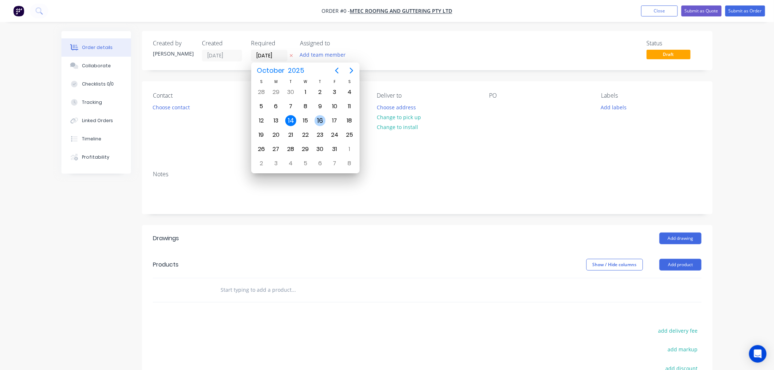
click at [319, 118] on div "16" at bounding box center [320, 120] width 11 height 11
type input "[DATE]"
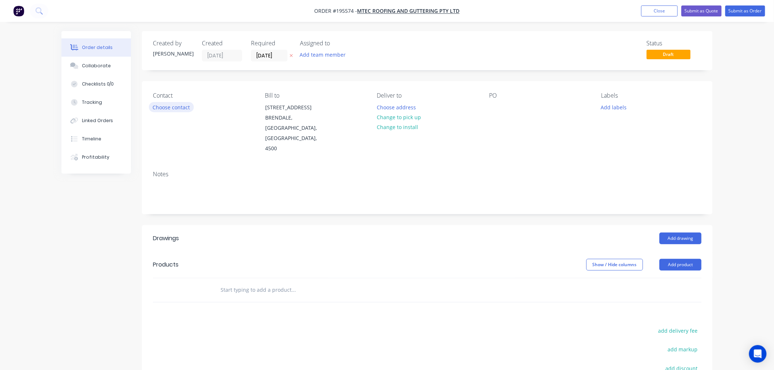
click at [174, 107] on button "Choose contact" at bounding box center [171, 107] width 45 height 10
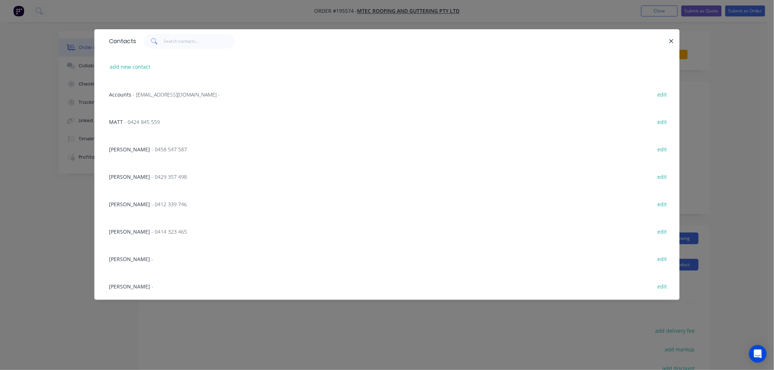
click at [160, 147] on div "[PERSON_NAME] - 0458 547 587 edit" at bounding box center [386, 148] width 563 height 27
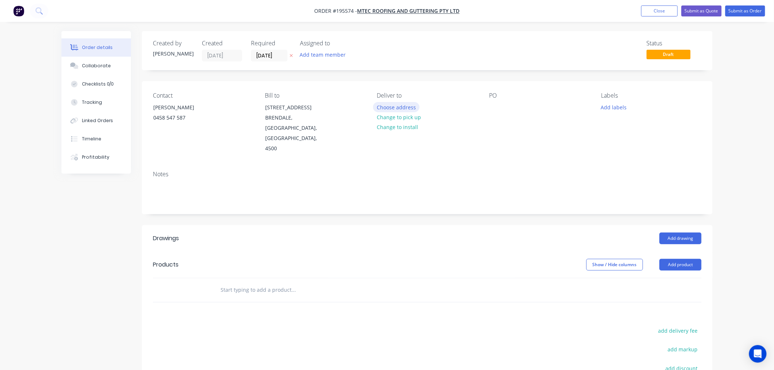
click at [389, 108] on button "Choose address" at bounding box center [396, 107] width 47 height 10
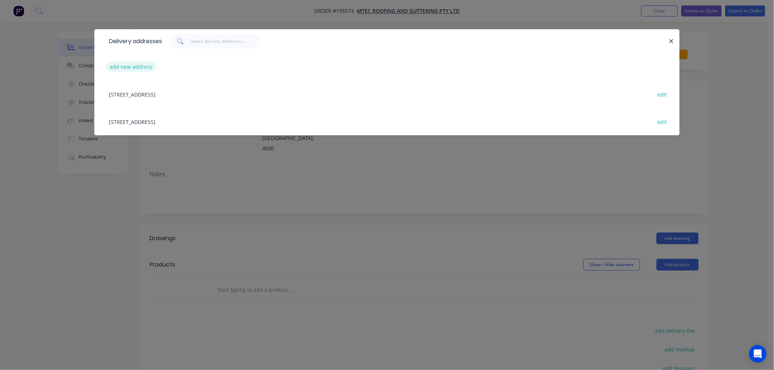
click at [129, 65] on button "add new address" at bounding box center [131, 67] width 50 height 10
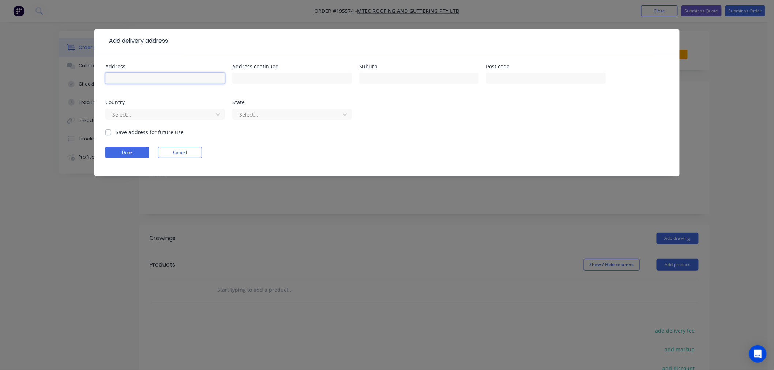
click at [133, 79] on input "text" at bounding box center [165, 78] width 120 height 11
type input "[STREET_ADDRESS]"
click at [370, 78] on input "text" at bounding box center [419, 78] width 120 height 11
type input "ROCKLEA"
click at [152, 114] on div at bounding box center [161, 114] width 98 height 9
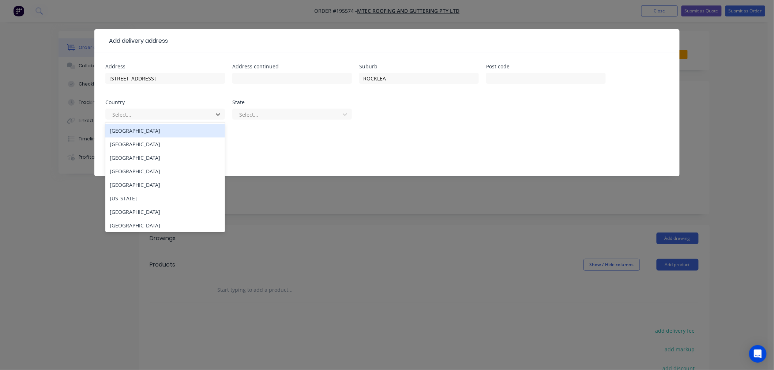
click at [154, 129] on div "[GEOGRAPHIC_DATA]" at bounding box center [165, 131] width 120 height 14
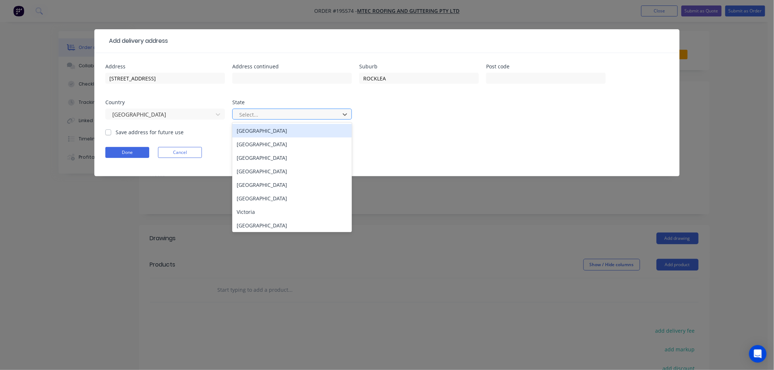
click at [259, 117] on div at bounding box center [287, 114] width 98 height 9
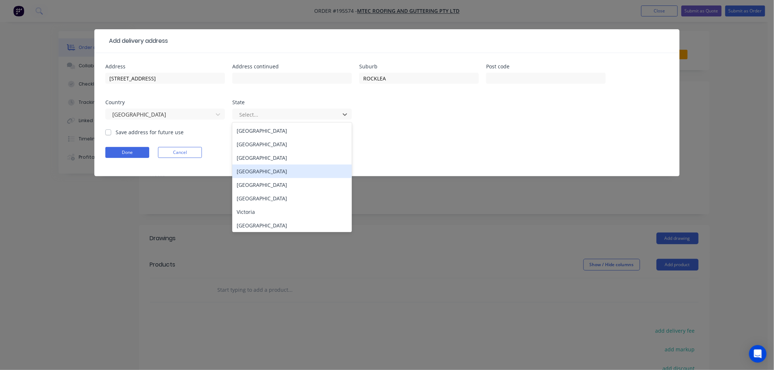
click at [252, 170] on div "[GEOGRAPHIC_DATA]" at bounding box center [292, 172] width 120 height 14
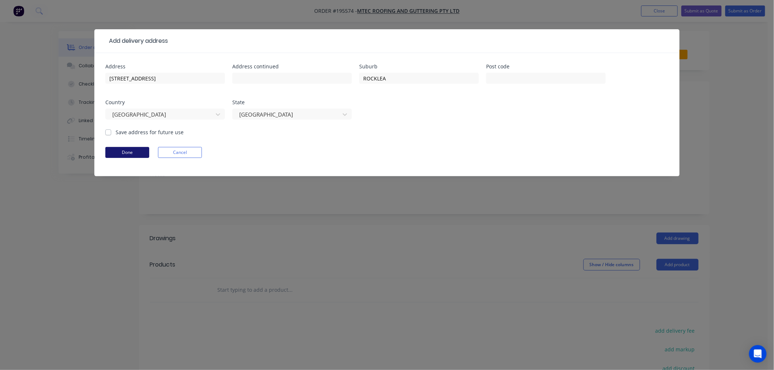
click at [126, 154] on button "Done" at bounding box center [127, 152] width 44 height 11
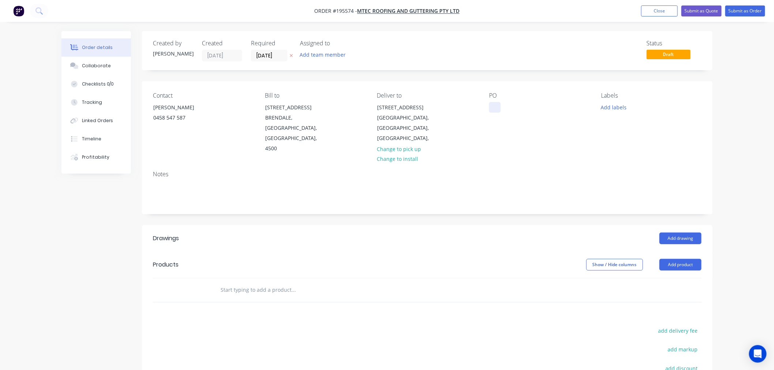
click at [498, 107] on div at bounding box center [495, 107] width 12 height 11
click at [621, 110] on button "Add labels" at bounding box center [614, 107] width 34 height 10
click at [628, 210] on div "6 am" at bounding box center [629, 208] width 16 height 8
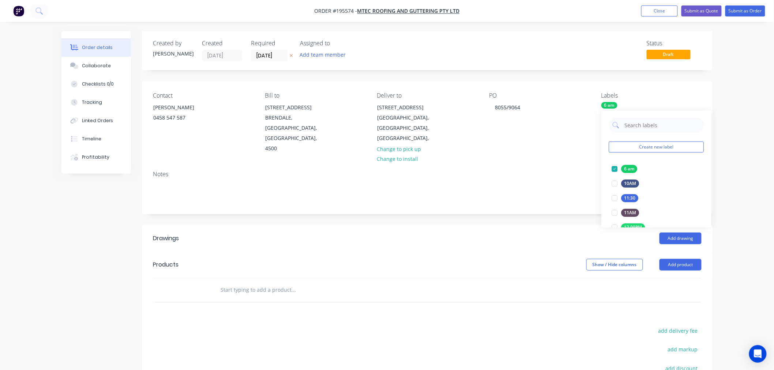
click at [655, 93] on div "Labels" at bounding box center [651, 95] width 100 height 7
click at [672, 259] on button "Add product" at bounding box center [680, 265] width 42 height 12
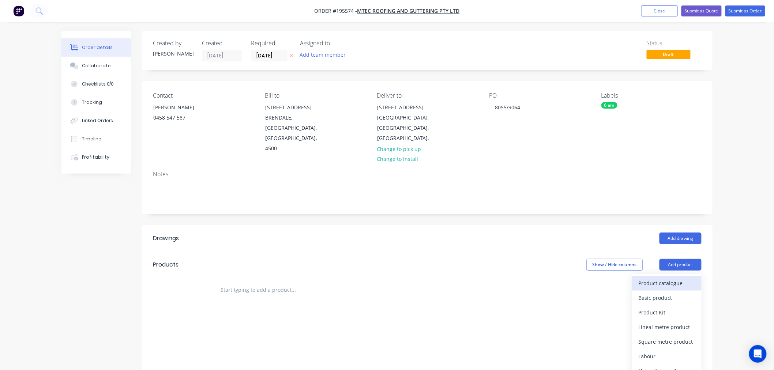
click at [670, 278] on div "Product catalogue" at bounding box center [667, 283] width 56 height 11
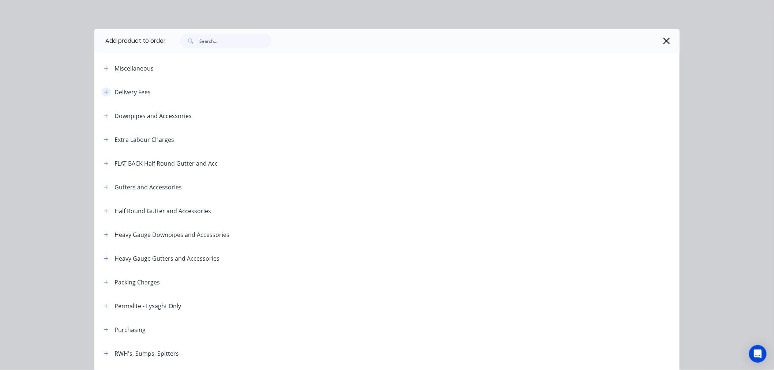
click at [104, 93] on icon "button" at bounding box center [106, 92] width 4 height 5
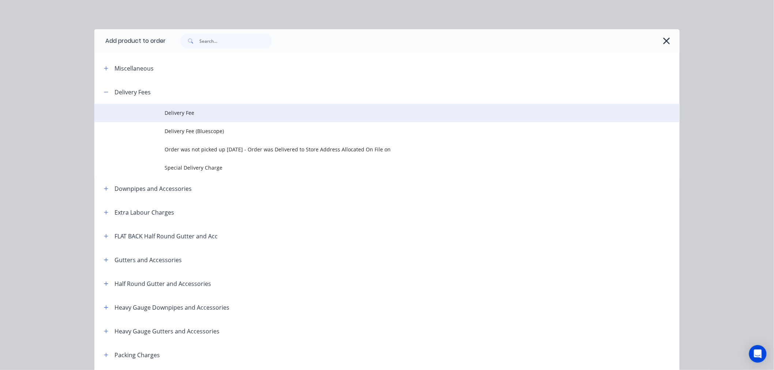
click at [184, 116] on span "Delivery Fee" at bounding box center [371, 113] width 412 height 8
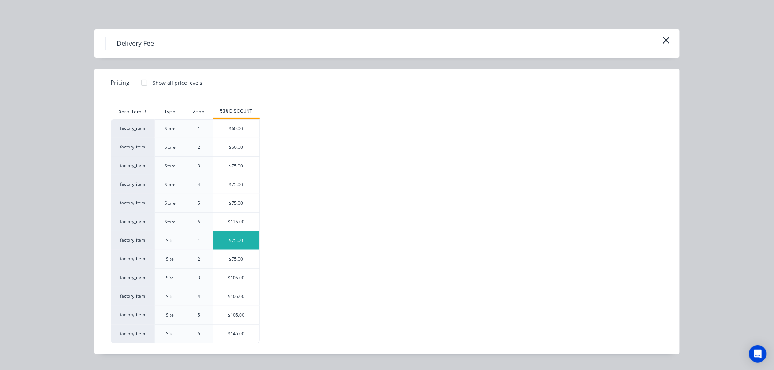
click at [237, 242] on div "$75.00" at bounding box center [236, 240] width 46 height 18
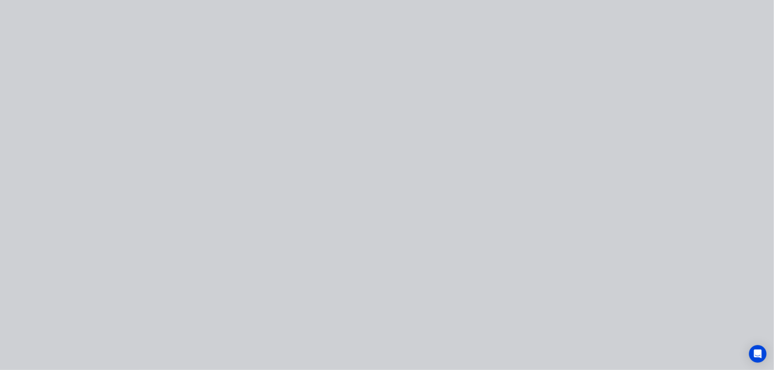
type input "$75.00"
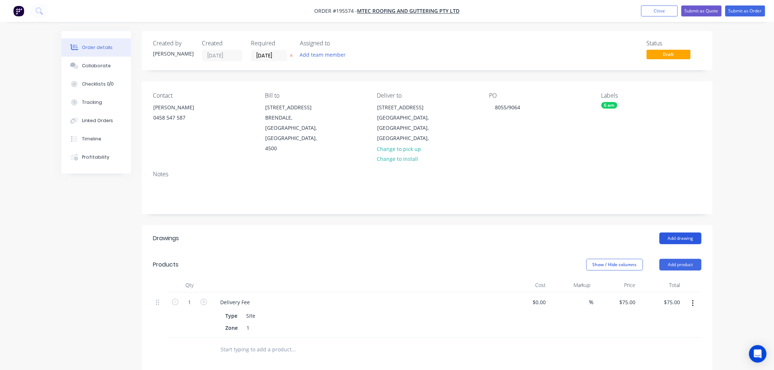
click at [682, 233] on button "Add drawing" at bounding box center [680, 239] width 42 height 12
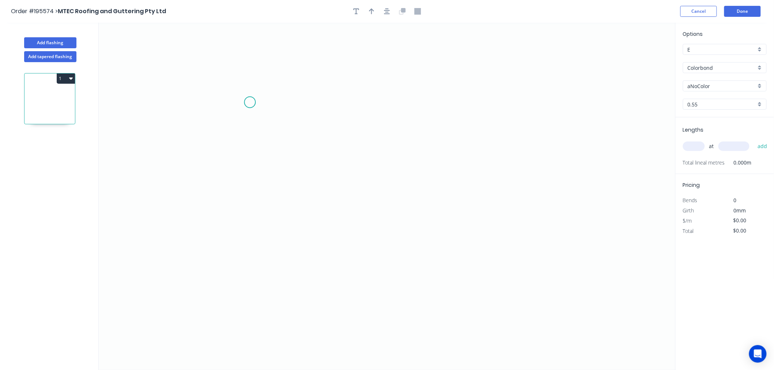
click at [250, 102] on icon "0" at bounding box center [387, 196] width 577 height 347
click at [254, 233] on icon "0" at bounding box center [387, 196] width 577 height 347
click at [331, 238] on icon "0 ?" at bounding box center [387, 196] width 577 height 347
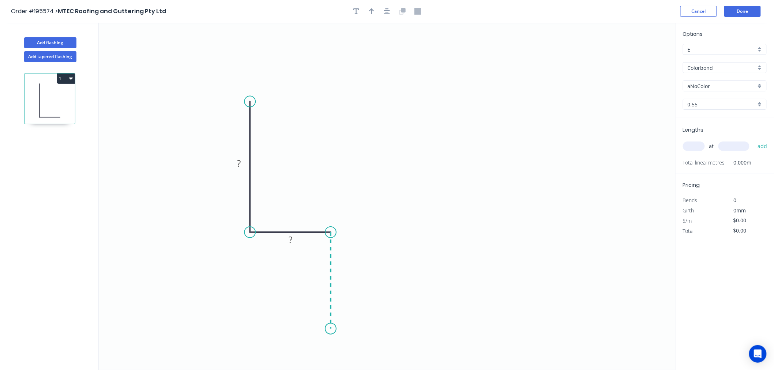
click at [335, 329] on icon "0 ? ?" at bounding box center [387, 196] width 577 height 347
click at [335, 329] on circle at bounding box center [330, 328] width 11 height 11
click at [371, 319] on div "Crush & Fold" at bounding box center [366, 319] width 74 height 15
click at [323, 314] on tspan "10" at bounding box center [320, 316] width 10 height 12
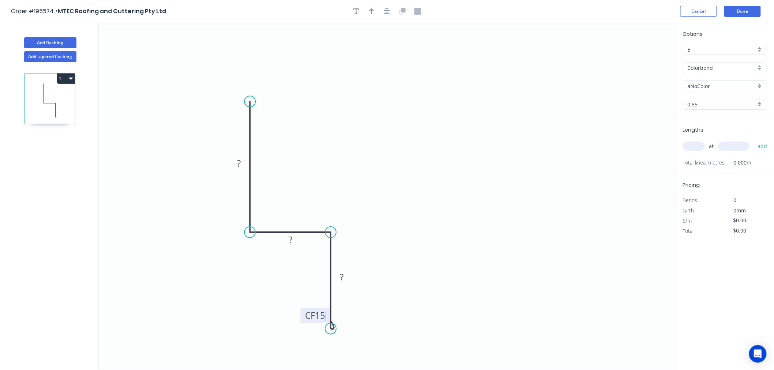
click at [357, 301] on icon "0 ? ? CF 15 ?" at bounding box center [387, 196] width 577 height 347
drag, startPoint x: 323, startPoint y: 323, endPoint x: 371, endPoint y: 344, distance: 52.6
click at [371, 344] on rect at bounding box center [363, 336] width 29 height 15
click at [240, 171] on icon "0 ? ? CF 15 ?" at bounding box center [387, 196] width 577 height 347
click at [241, 164] on rect at bounding box center [238, 164] width 15 height 10
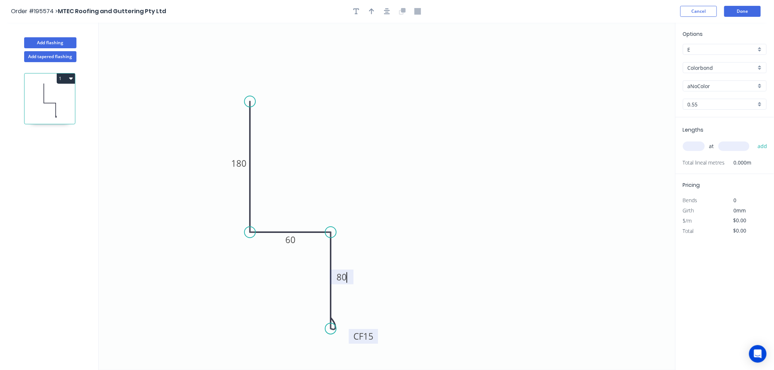
click at [717, 68] on input "Colorbond" at bounding box center [722, 68] width 68 height 8
type input "$14.88"
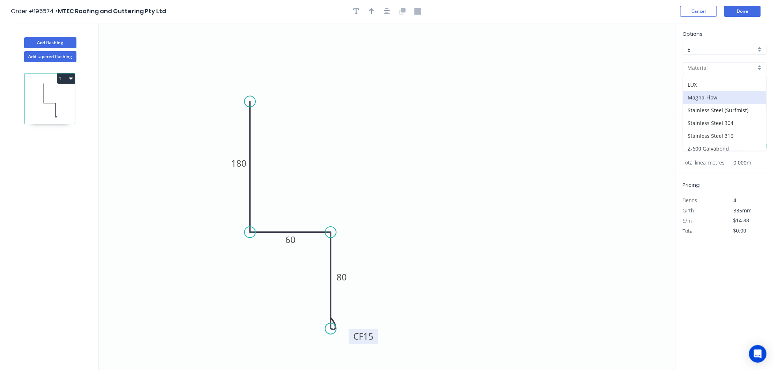
scroll to position [156, 0]
click at [715, 132] on div "Zincalume" at bounding box center [724, 131] width 83 height 13
type input "Zincalume"
type input "$13.83"
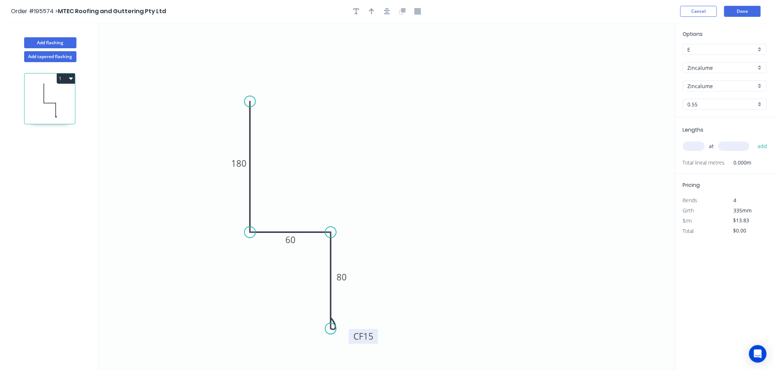
click at [699, 148] on input "text" at bounding box center [694, 147] width 22 height 10
type input "8"
type input "7200"
click at [754, 140] on button "add" at bounding box center [762, 146] width 17 height 12
type input "$796.61"
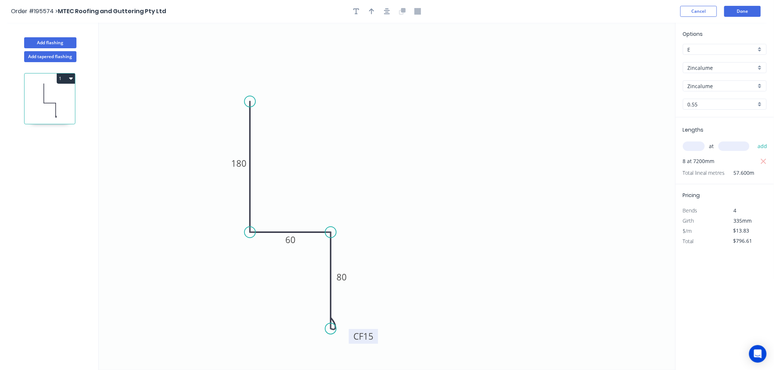
click at [538, 180] on icon "0 180 60 CF 15 80" at bounding box center [387, 196] width 577 height 347
click at [738, 12] on button "Done" at bounding box center [742, 11] width 37 height 11
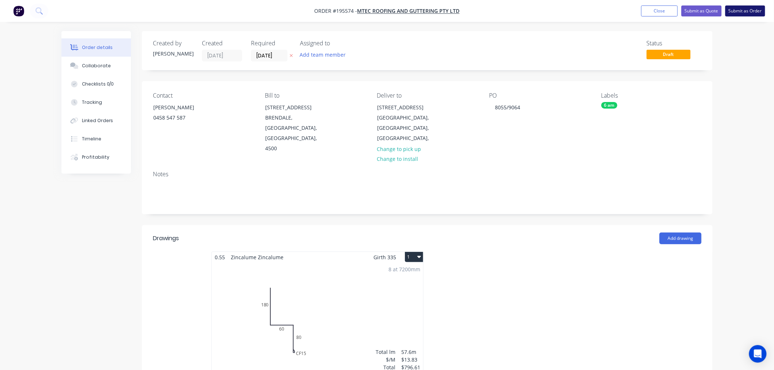
click at [732, 14] on button "Submit as Order" at bounding box center [745, 10] width 40 height 11
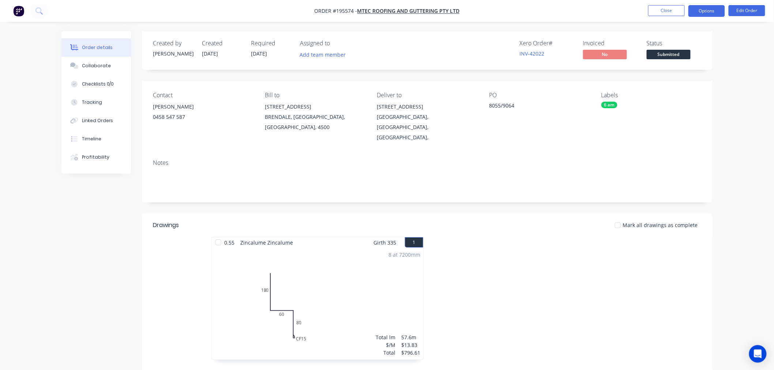
click at [697, 9] on button "Options" at bounding box center [706, 11] width 37 height 12
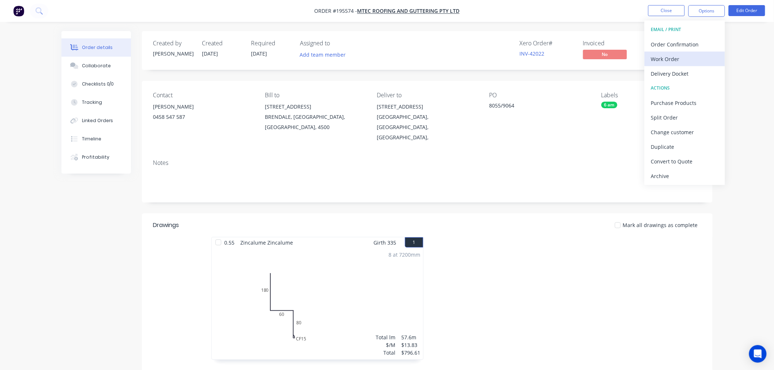
click at [692, 59] on div "Work Order" at bounding box center [684, 59] width 67 height 11
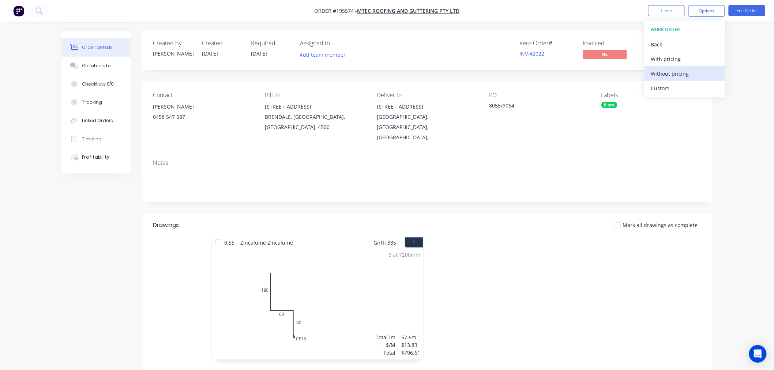
click at [690, 75] on div "Without pricing" at bounding box center [684, 73] width 67 height 11
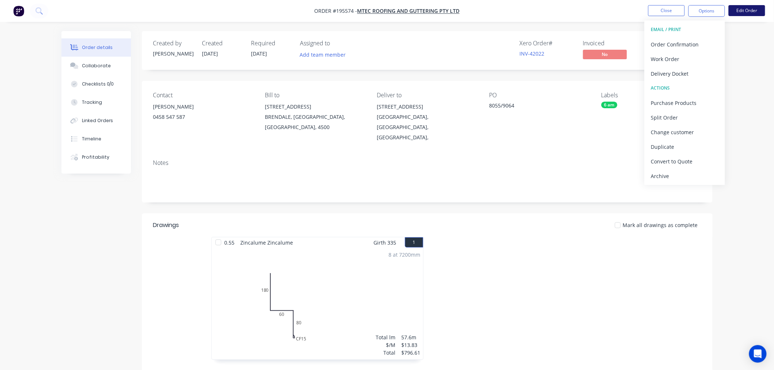
click at [754, 6] on button "Edit Order" at bounding box center [746, 10] width 37 height 11
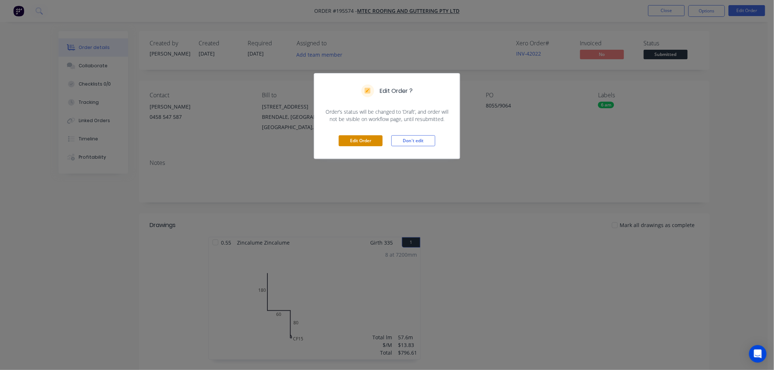
click at [359, 138] on button "Edit Order" at bounding box center [361, 140] width 44 height 11
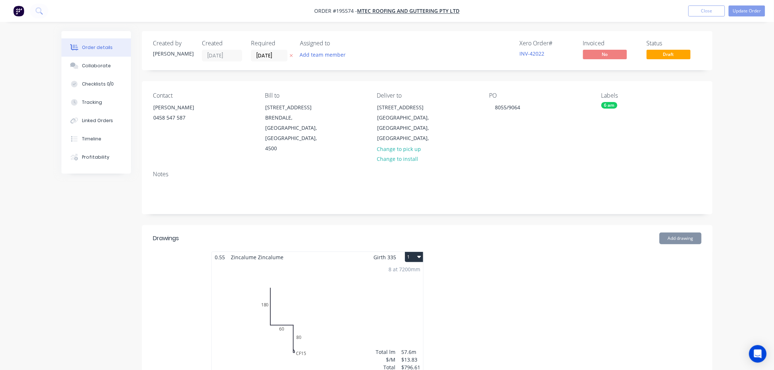
click at [410, 252] on button "1" at bounding box center [414, 257] width 18 height 10
click at [399, 270] on div "Use larger box size" at bounding box center [388, 275] width 56 height 11
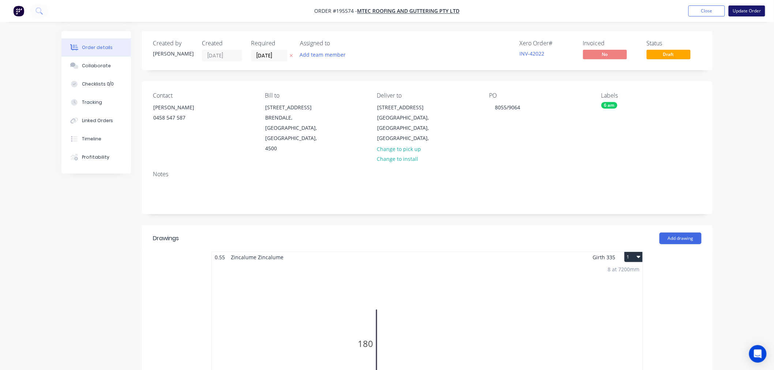
click at [743, 7] on button "Update Order" at bounding box center [746, 10] width 37 height 11
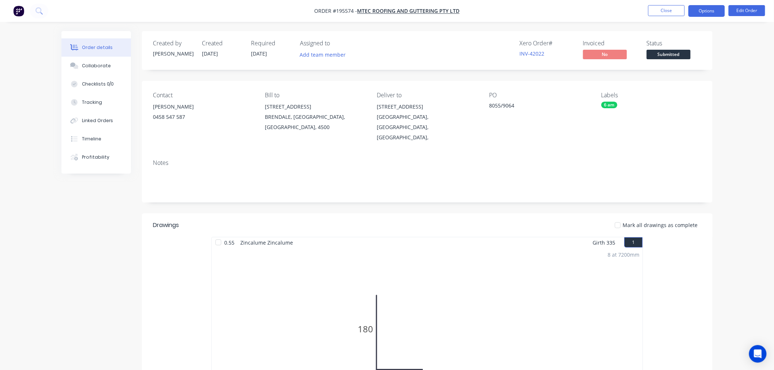
click at [708, 13] on button "Options" at bounding box center [706, 11] width 37 height 12
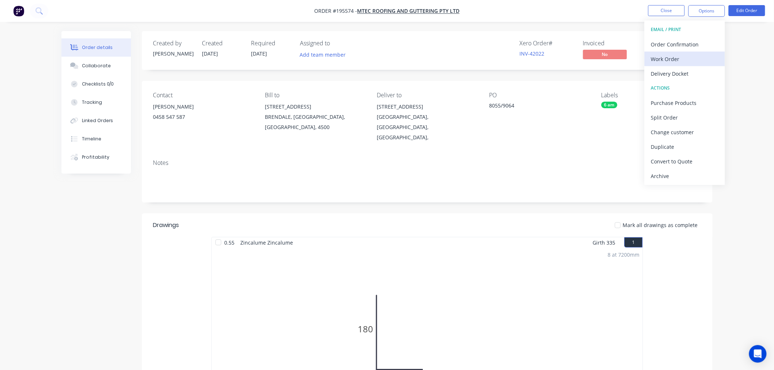
click at [689, 54] on div "Work Order" at bounding box center [684, 59] width 67 height 11
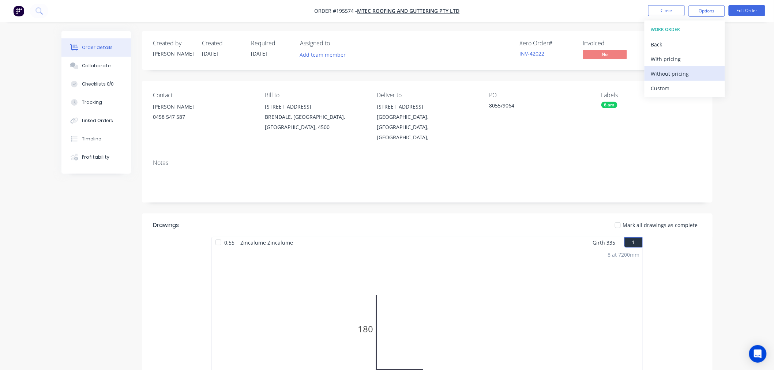
click at [673, 75] on div "Without pricing" at bounding box center [684, 73] width 67 height 11
click at [752, 250] on div "Order details Collaborate Checklists 0/0 Tracking Linked Orders Timeline Profit…" at bounding box center [387, 355] width 774 height 710
click at [672, 14] on button "Close" at bounding box center [666, 10] width 37 height 11
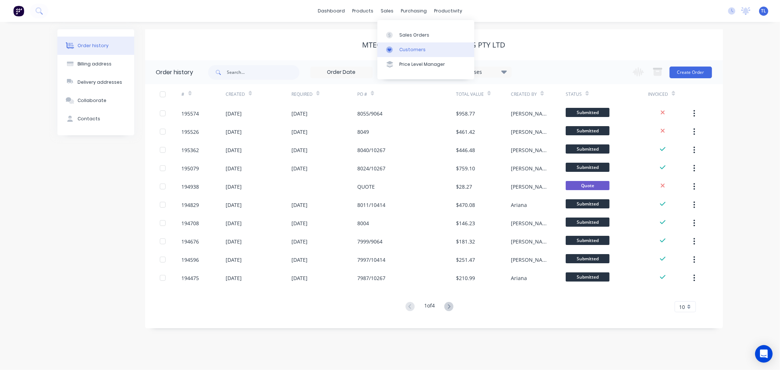
click at [396, 48] on div at bounding box center [391, 49] width 11 height 7
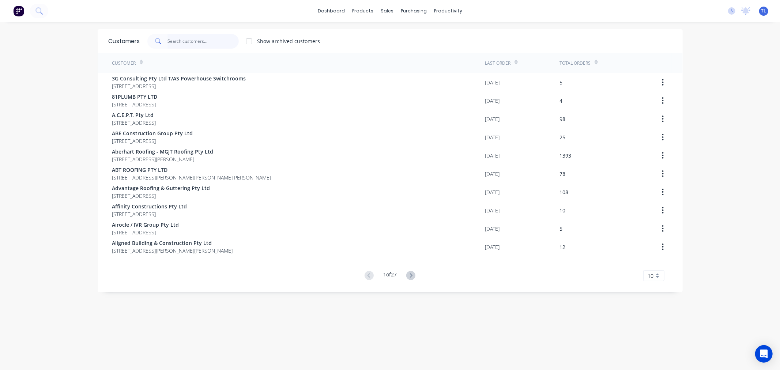
click at [189, 39] on input "text" at bounding box center [202, 41] width 71 height 15
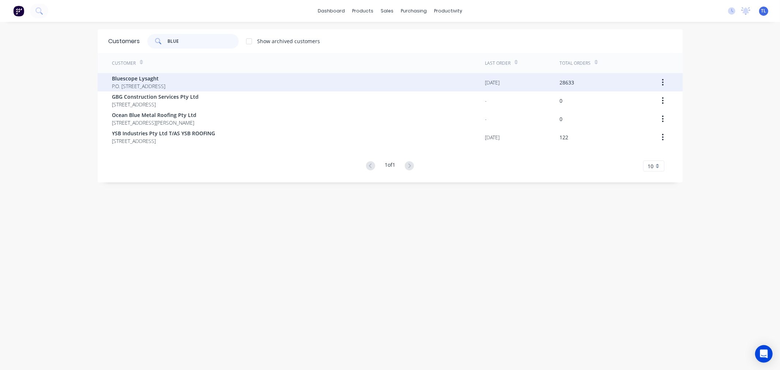
type input "BLUE"
click at [152, 86] on span "P.O. [STREET_ADDRESS]" at bounding box center [138, 86] width 53 height 8
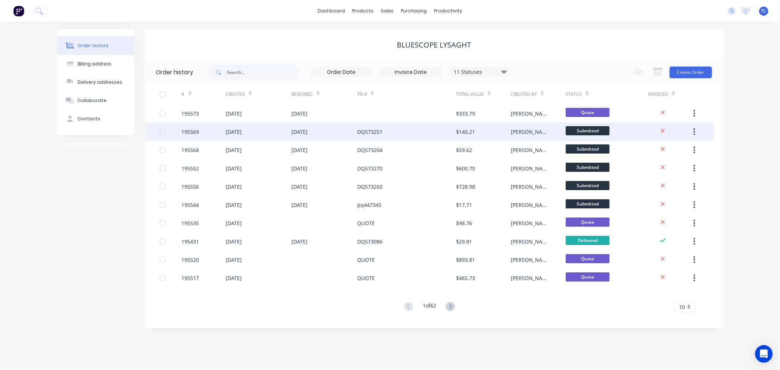
click at [389, 130] on div "DQ573251" at bounding box center [406, 132] width 99 height 18
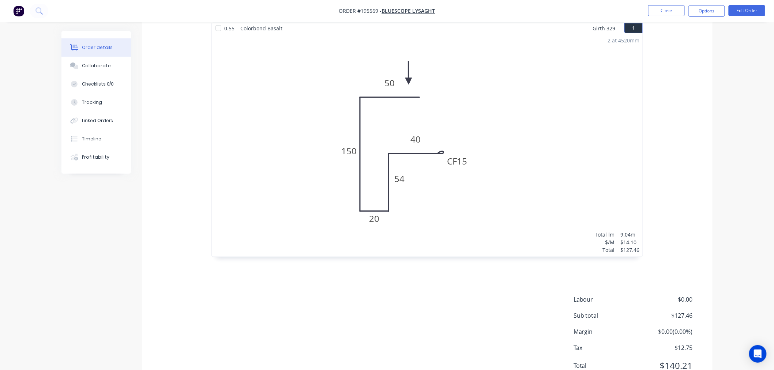
scroll to position [236, 0]
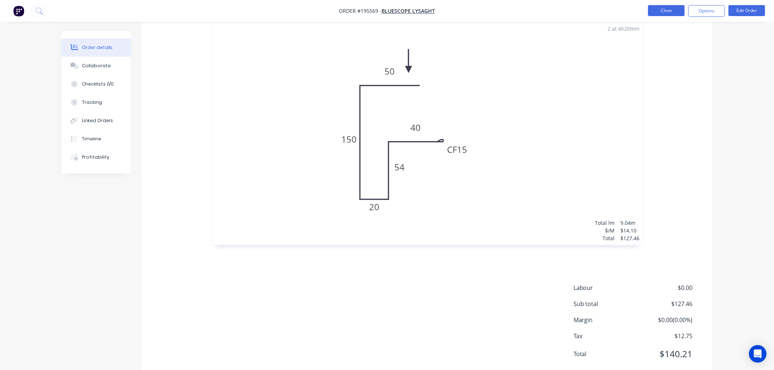
click at [666, 10] on button "Close" at bounding box center [666, 10] width 37 height 11
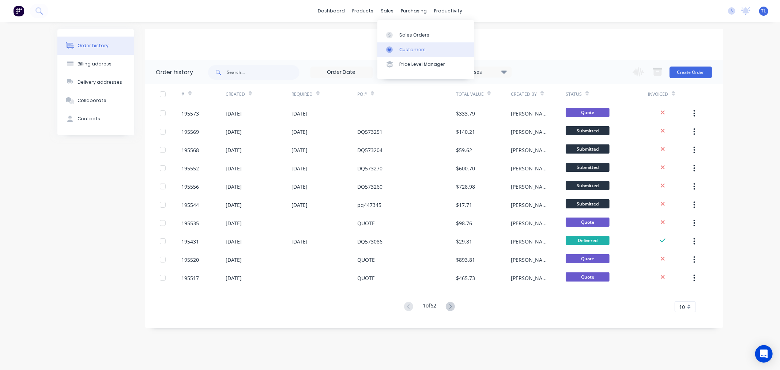
click at [401, 45] on link "Customers" at bounding box center [425, 49] width 97 height 15
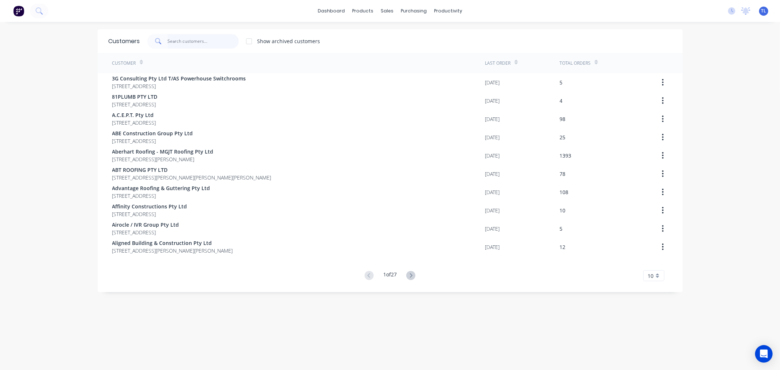
click at [199, 43] on input "text" at bounding box center [202, 41] width 71 height 15
click at [525, 317] on div "Customers Show archived customers Customer Last Order Total Orders 3G Consultin…" at bounding box center [390, 203] width 585 height 348
click at [202, 37] on input "text" at bounding box center [202, 41] width 71 height 15
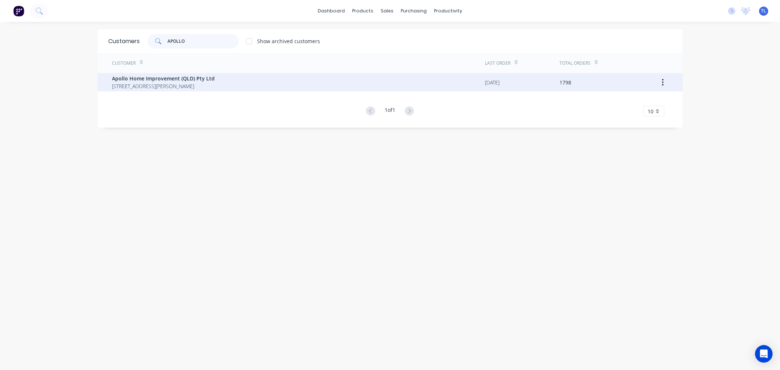
type input "APOLLO"
click at [152, 87] on span "[STREET_ADDRESS][PERSON_NAME]" at bounding box center [163, 86] width 103 height 8
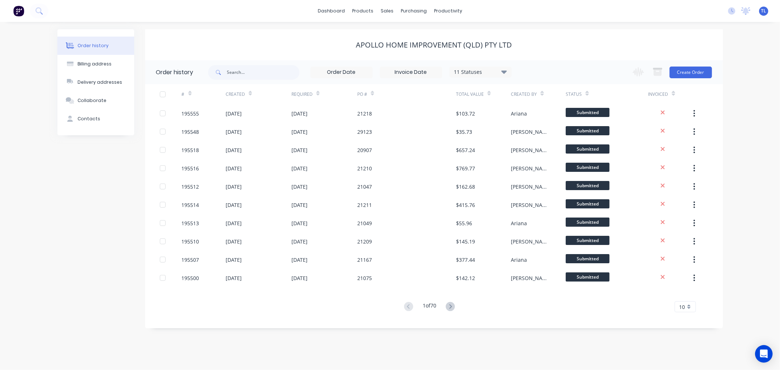
click at [685, 81] on div "Change order status Submitted Manufactured Ready for pick up Slitting Delivered…" at bounding box center [669, 72] width 83 height 24
click at [685, 74] on button "Create Order" at bounding box center [691, 73] width 42 height 12
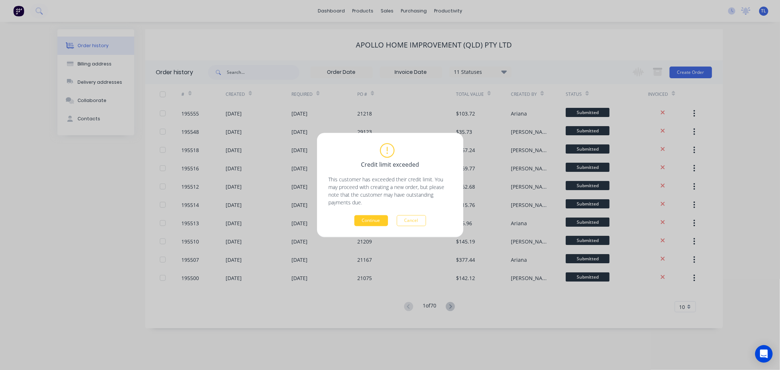
click at [378, 220] on button "Continue" at bounding box center [371, 220] width 34 height 11
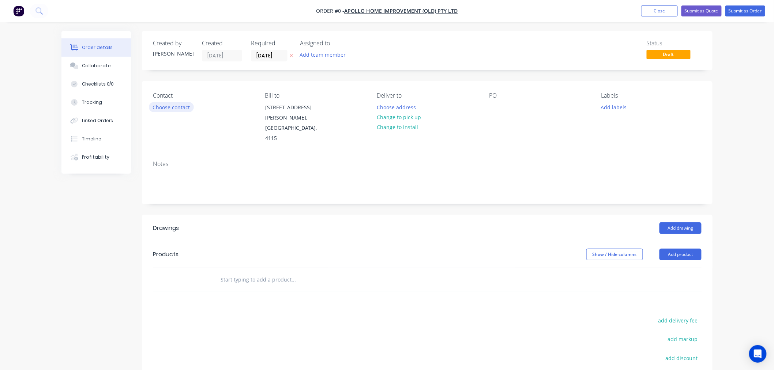
click at [173, 110] on button "Choose contact" at bounding box center [171, 107] width 45 height 10
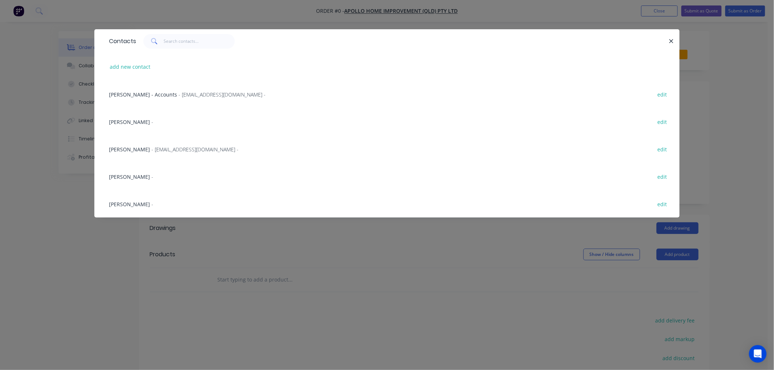
click at [125, 149] on span "[PERSON_NAME]" at bounding box center [129, 149] width 41 height 7
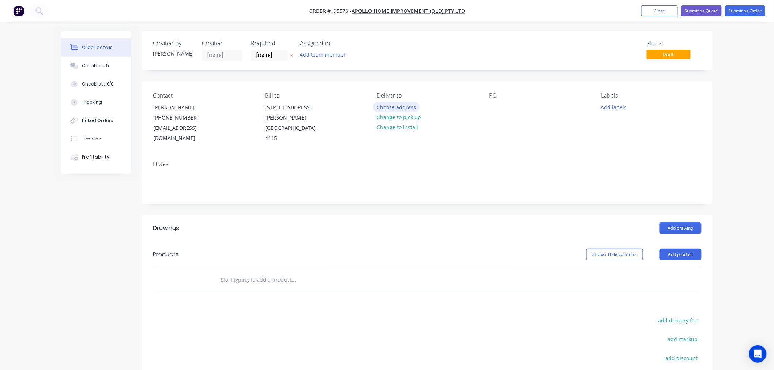
click at [403, 110] on button "Choose address" at bounding box center [396, 107] width 47 height 10
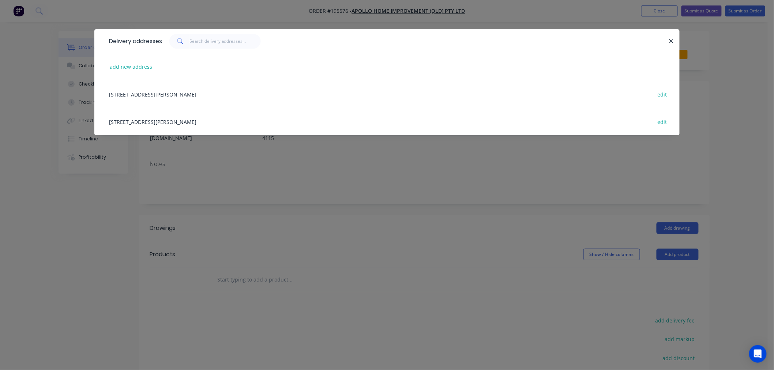
click at [211, 122] on div "[STREET_ADDRESS][PERSON_NAME] edit" at bounding box center [386, 121] width 563 height 27
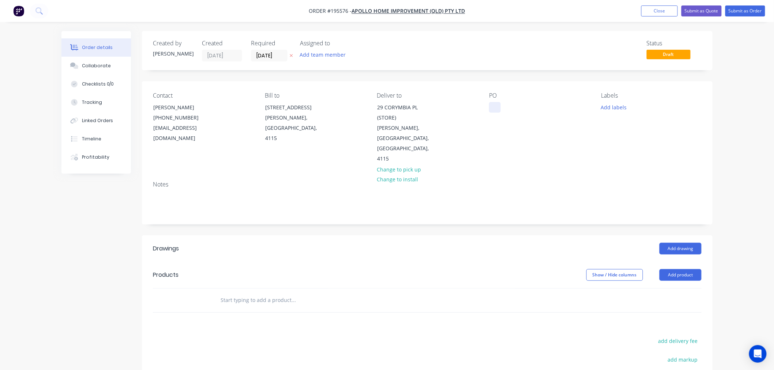
click at [496, 109] on div at bounding box center [495, 107] width 12 height 11
click at [609, 105] on button "Add labels" at bounding box center [614, 107] width 34 height 10
click at [642, 155] on div "2nd Run edit" at bounding box center [656, 150] width 95 height 15
click at [642, 150] on div "2nd Run" at bounding box center [633, 150] width 24 height 8
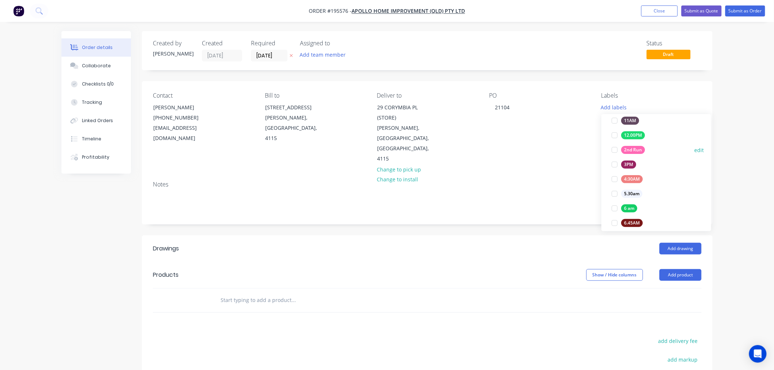
scroll to position [23, 0]
click at [681, 78] on div "Created by [PERSON_NAME] Created [DATE] Required [DATE] Assigned to Add team me…" at bounding box center [427, 259] width 570 height 457
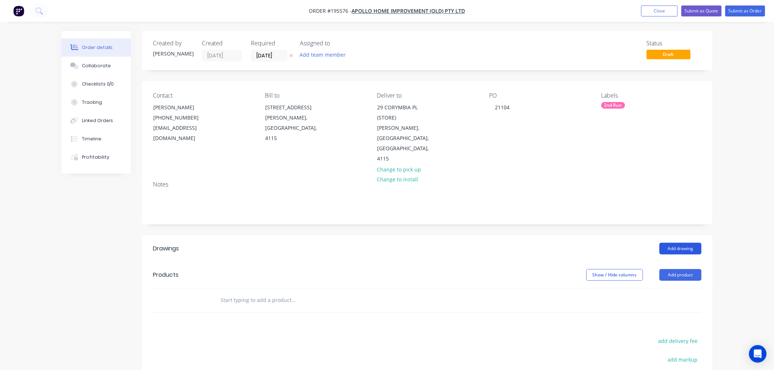
click at [671, 243] on button "Add drawing" at bounding box center [680, 249] width 42 height 12
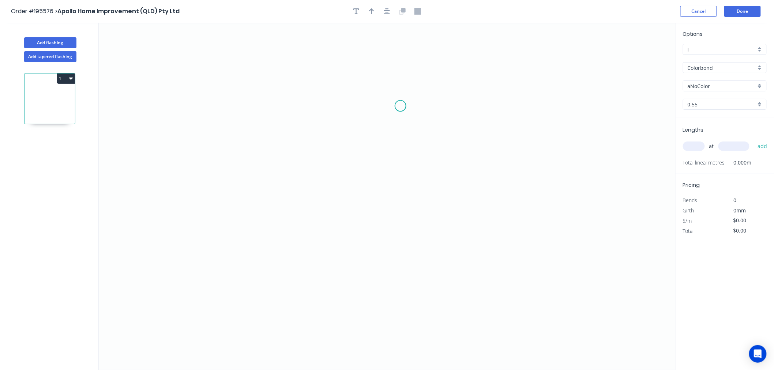
click at [400, 106] on icon "0" at bounding box center [387, 196] width 577 height 347
click at [331, 107] on icon "0" at bounding box center [387, 196] width 577 height 347
click at [327, 217] on icon "0 ?" at bounding box center [387, 196] width 577 height 347
click at [350, 243] on icon "0 ? ?" at bounding box center [387, 196] width 577 height 347
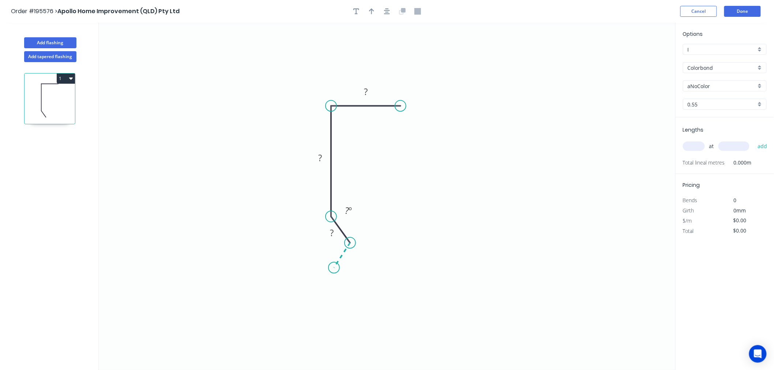
click at [334, 268] on icon "0 ? ? ? ? º" at bounding box center [387, 196] width 577 height 347
click at [334, 268] on circle at bounding box center [333, 267] width 11 height 11
click at [353, 276] on div "Delete point" at bounding box center [368, 275] width 74 height 15
drag, startPoint x: 352, startPoint y: 246, endPoint x: 352, endPoint y: 238, distance: 8.1
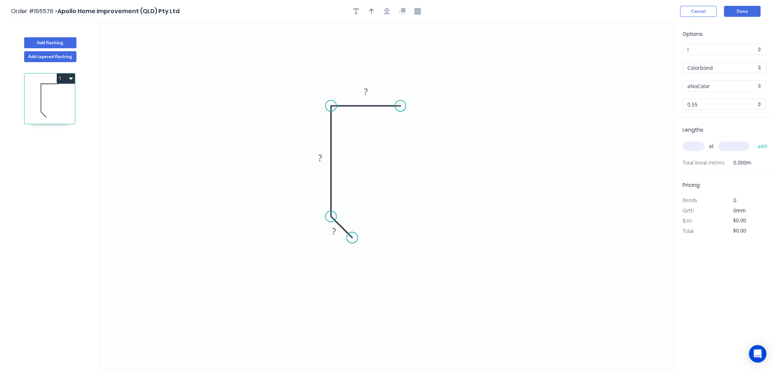
click at [352, 238] on circle at bounding box center [352, 237] width 11 height 11
click at [353, 239] on circle at bounding box center [352, 237] width 11 height 11
click at [336, 261] on icon "0 ? ? ?" at bounding box center [387, 196] width 577 height 347
click at [336, 261] on circle at bounding box center [336, 260] width 11 height 11
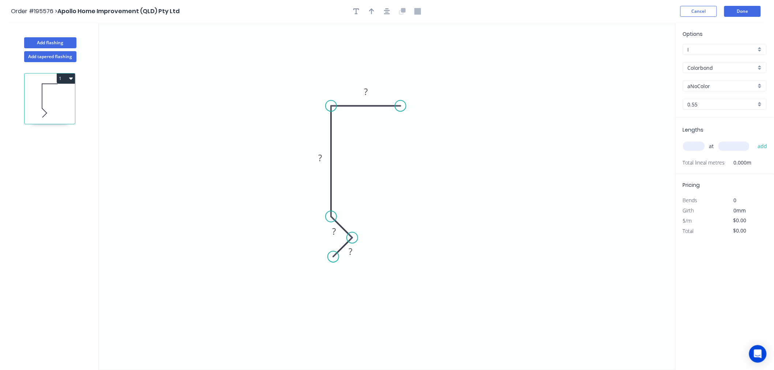
drag, startPoint x: 335, startPoint y: 264, endPoint x: 333, endPoint y: 258, distance: 5.7
click at [333, 258] on circle at bounding box center [333, 256] width 11 height 11
click at [368, 93] on rect at bounding box center [365, 92] width 15 height 10
click at [425, 147] on icon "0 15 15 110 25" at bounding box center [387, 196] width 577 height 347
type input "$8.66"
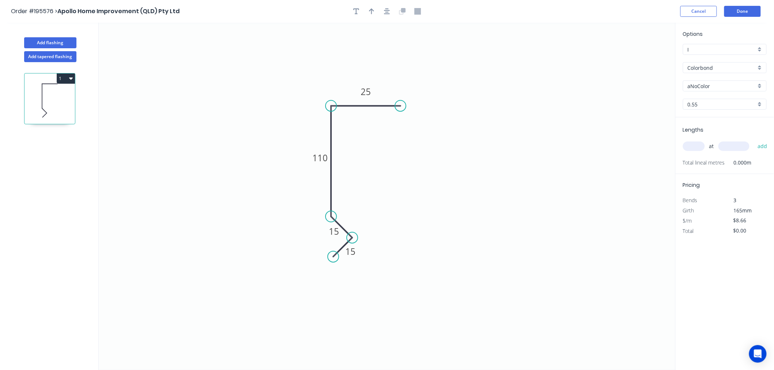
click at [709, 83] on input "aNoColor" at bounding box center [722, 86] width 68 height 8
click at [709, 153] on div "Surfmist" at bounding box center [724, 150] width 83 height 13
type input "Surfmist"
click at [366, 12] on button "button" at bounding box center [371, 11] width 11 height 11
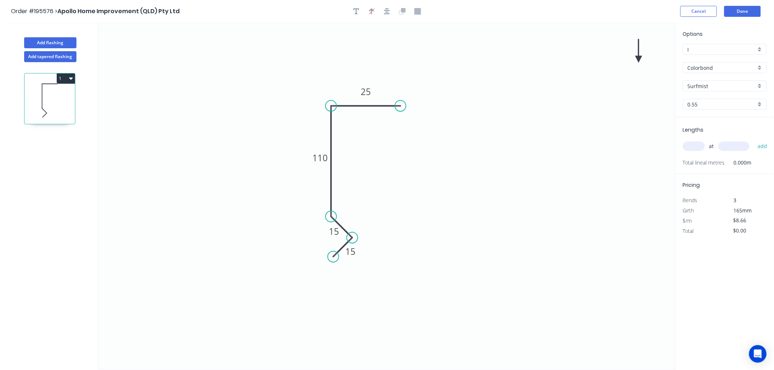
click at [640, 60] on icon at bounding box center [638, 50] width 7 height 23
click at [640, 60] on icon at bounding box center [644, 53] width 21 height 21
click at [640, 60] on icon at bounding box center [646, 59] width 23 height 7
drag, startPoint x: 640, startPoint y: 60, endPoint x: 383, endPoint y: 173, distance: 281.0
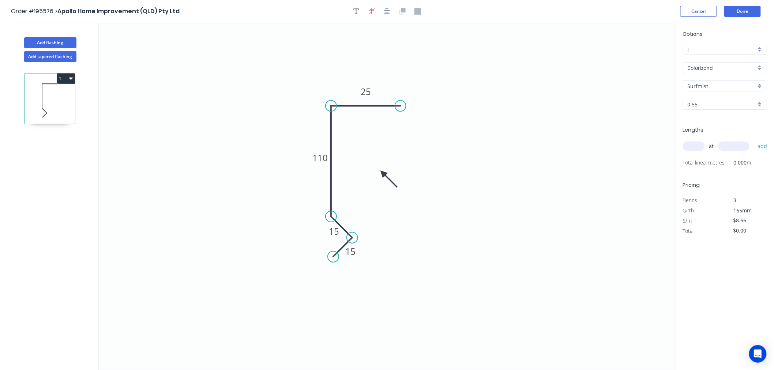
click at [383, 173] on icon at bounding box center [388, 179] width 21 height 21
click at [694, 147] on input "text" at bounding box center [694, 147] width 22 height 10
type input "1"
type input "4100"
click at [754, 140] on button "add" at bounding box center [762, 146] width 17 height 12
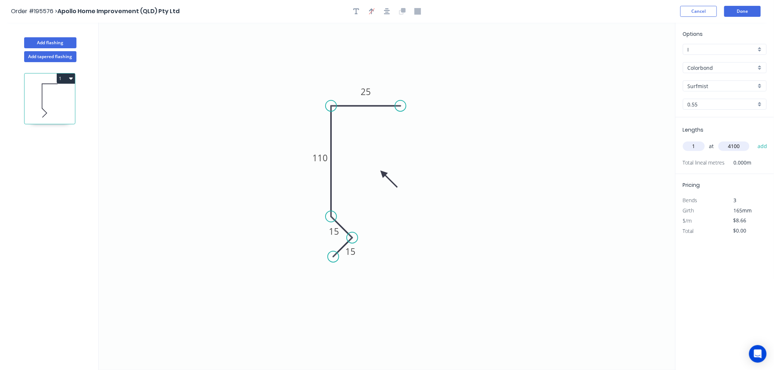
type input "$35.51"
click at [67, 41] on button "Add flashing" at bounding box center [50, 42] width 52 height 11
type input "$0.00"
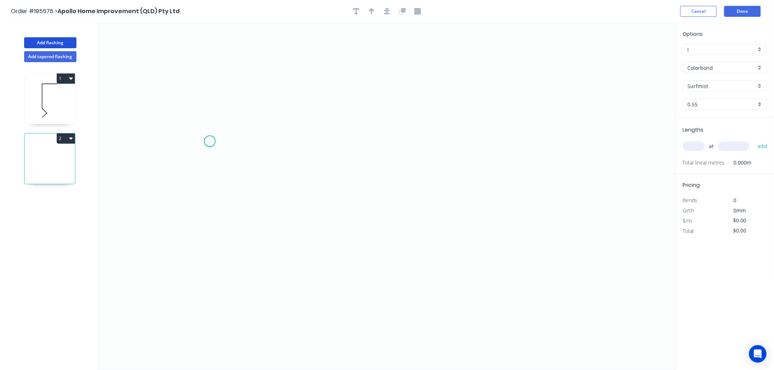
click at [210, 142] on icon "0" at bounding box center [387, 196] width 577 height 347
click at [239, 117] on icon at bounding box center [225, 129] width 30 height 24
click at [361, 122] on icon "0 ?" at bounding box center [387, 196] width 577 height 347
click at [361, 120] on circle at bounding box center [360, 117] width 11 height 11
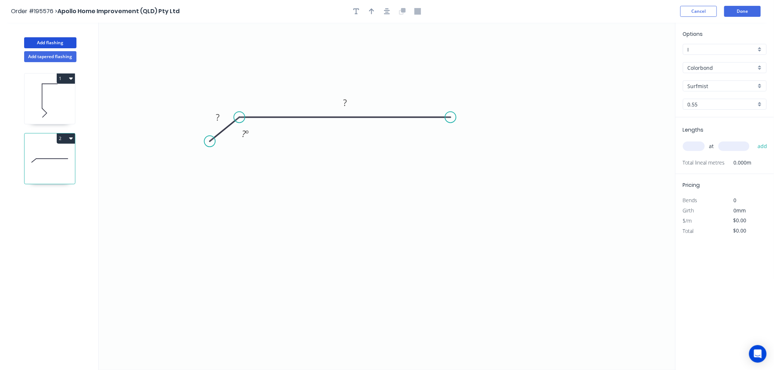
drag, startPoint x: 361, startPoint y: 120, endPoint x: 451, endPoint y: 119, distance: 90.0
click at [451, 119] on circle at bounding box center [450, 117] width 11 height 11
click at [456, 240] on icon "0 ? ? ? º" at bounding box center [387, 196] width 577 height 347
click at [470, 262] on icon "0 ? ? ? ? º" at bounding box center [387, 196] width 577 height 347
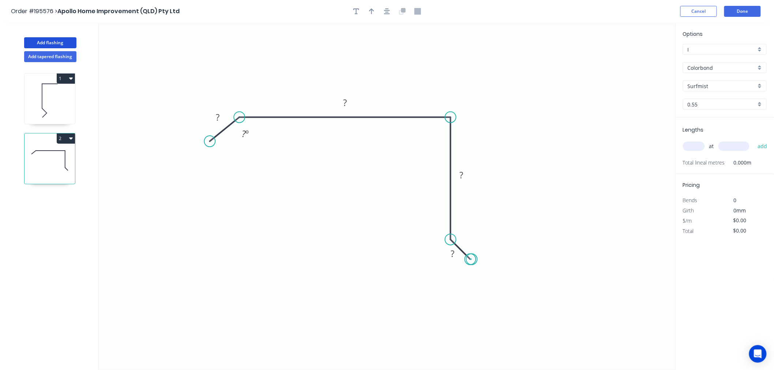
click at [472, 260] on circle at bounding box center [470, 259] width 11 height 11
drag, startPoint x: 474, startPoint y: 257, endPoint x: 470, endPoint y: 258, distance: 4.1
click at [470, 258] on circle at bounding box center [470, 259] width 11 height 11
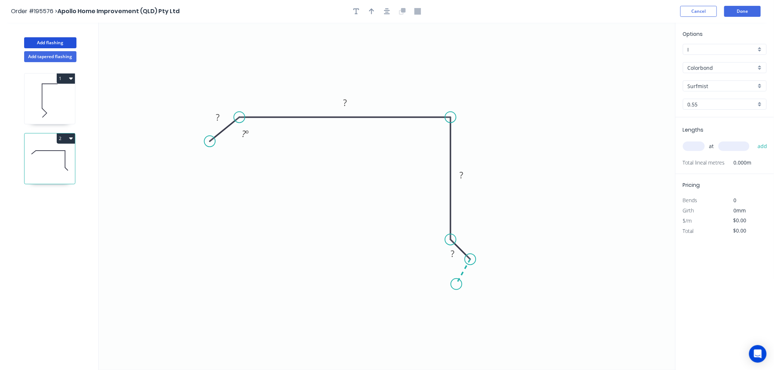
click at [456, 285] on icon "0 ? ? ? ? ? º" at bounding box center [387, 196] width 577 height 347
click at [456, 288] on circle at bounding box center [456, 284] width 11 height 11
click at [452, 279] on circle at bounding box center [452, 277] width 11 height 11
click at [215, 119] on rect at bounding box center [217, 118] width 15 height 10
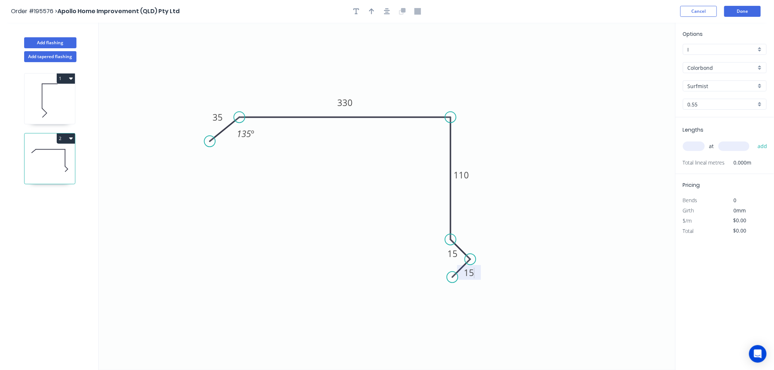
click at [572, 197] on icon "0 35 330 110 15 15 135 º" at bounding box center [387, 196] width 577 height 347
type input "$17.17"
drag, startPoint x: 451, startPoint y: 260, endPoint x: 473, endPoint y: 243, distance: 27.9
click at [473, 243] on rect at bounding box center [475, 236] width 24 height 15
click at [549, 248] on icon "0 35 330 110 15 15 135 º" at bounding box center [387, 196] width 577 height 347
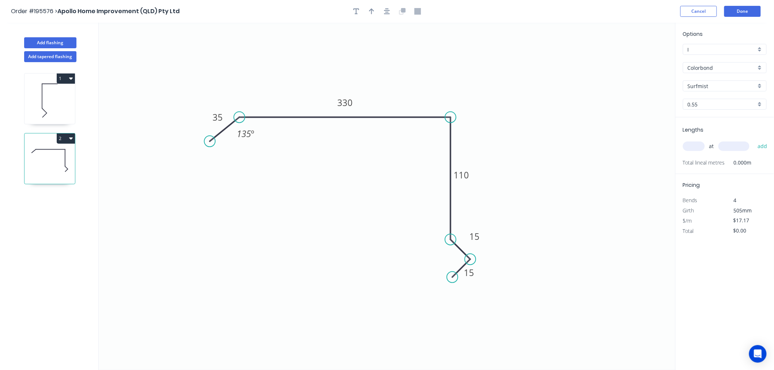
click at [697, 145] on input "text" at bounding box center [694, 147] width 22 height 10
type input "1"
type input "2350"
click at [754, 140] on button "add" at bounding box center [762, 146] width 17 height 12
click at [369, 12] on icon "button" at bounding box center [371, 11] width 5 height 7
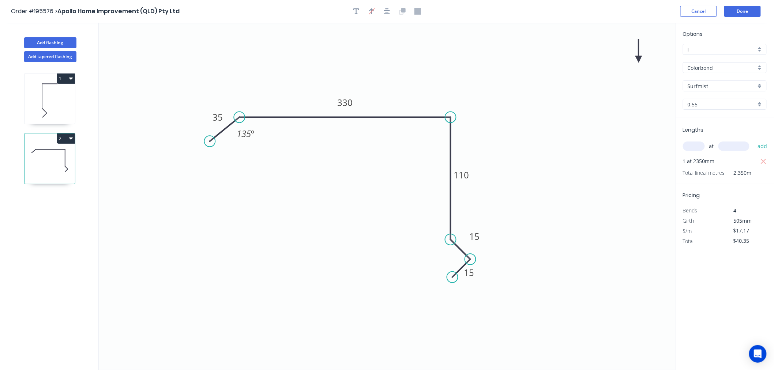
click at [639, 58] on icon at bounding box center [638, 50] width 7 height 23
drag, startPoint x: 639, startPoint y: 58, endPoint x: 425, endPoint y: 67, distance: 214.8
click at [425, 67] on icon at bounding box center [435, 61] width 21 height 21
click at [425, 67] on icon at bounding box center [430, 60] width 21 height 21
click at [425, 67] on icon at bounding box center [432, 66] width 23 height 7
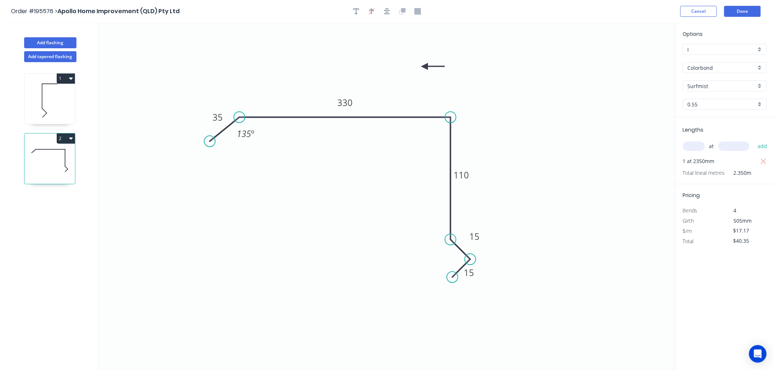
click at [425, 67] on icon at bounding box center [432, 66] width 23 height 7
click at [425, 67] on icon at bounding box center [424, 74] width 7 height 23
click at [425, 67] on icon at bounding box center [418, 72] width 21 height 21
click at [425, 67] on icon at bounding box center [415, 66] width 23 height 7
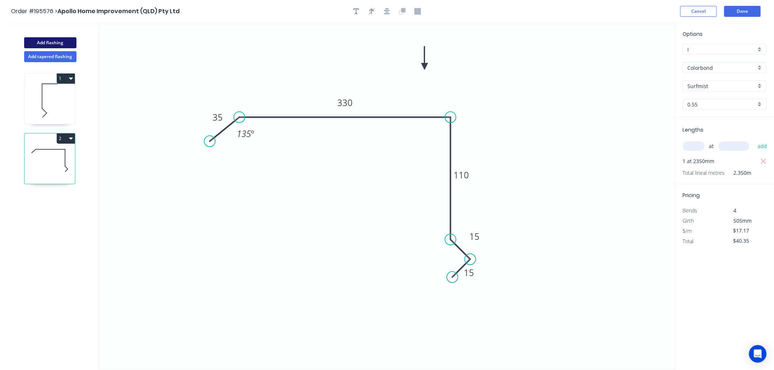
click at [47, 41] on button "Add flashing" at bounding box center [50, 42] width 52 height 11
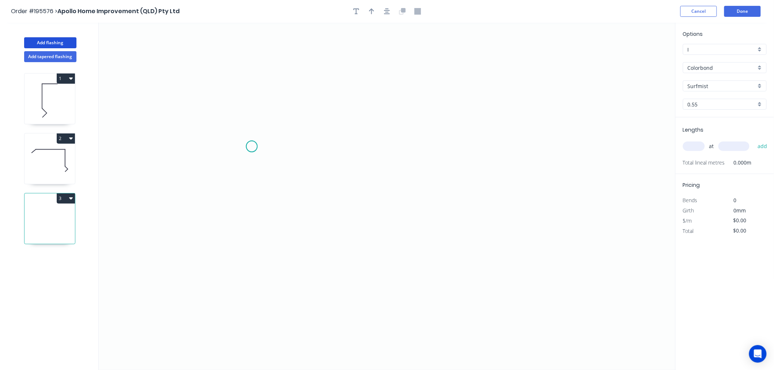
click at [252, 147] on icon "0" at bounding box center [387, 196] width 577 height 347
click at [297, 121] on icon at bounding box center [274, 133] width 45 height 25
click at [498, 128] on icon "0 ?" at bounding box center [387, 196] width 577 height 347
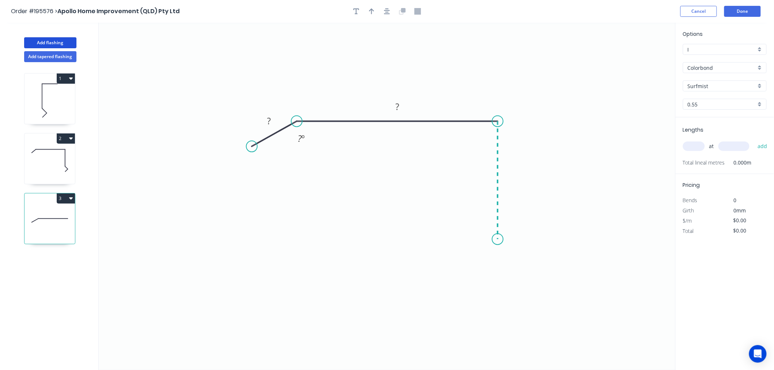
click at [500, 240] on icon "0 ? ? ? º" at bounding box center [387, 196] width 577 height 347
click at [524, 262] on icon "0 ? ? ? ? º" at bounding box center [387, 196] width 577 height 347
click at [524, 262] on circle at bounding box center [524, 261] width 11 height 11
drag, startPoint x: 524, startPoint y: 260, endPoint x: 520, endPoint y: 262, distance: 4.3
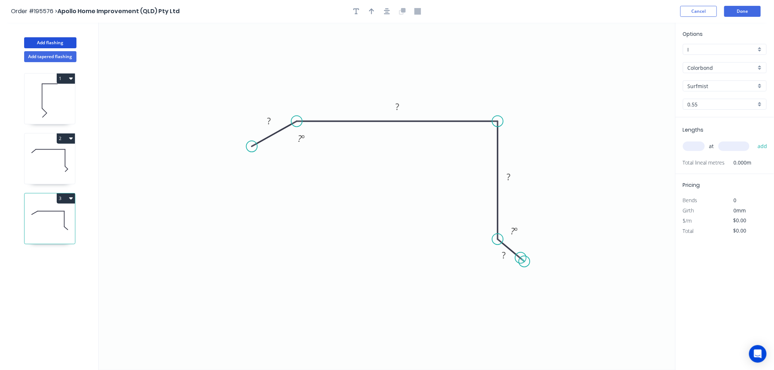
click at [520, 262] on circle at bounding box center [524, 261] width 11 height 11
click at [526, 263] on circle at bounding box center [524, 261] width 11 height 11
drag, startPoint x: 524, startPoint y: 264, endPoint x: 517, endPoint y: 261, distance: 7.9
click at [517, 261] on circle at bounding box center [517, 258] width 11 height 11
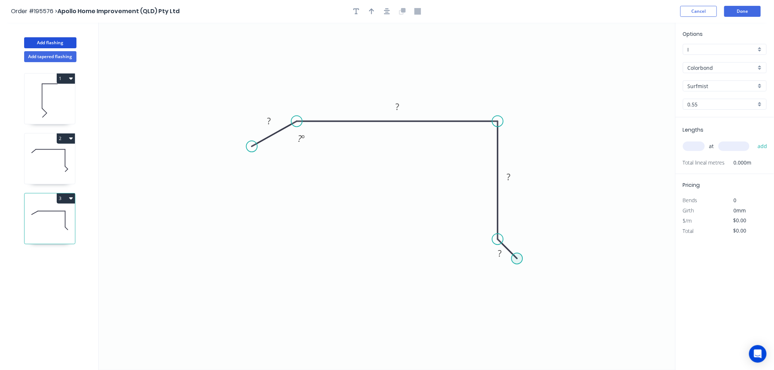
click at [517, 261] on circle at bounding box center [517, 258] width 11 height 11
click at [504, 286] on icon "0 ? ? ? ? ? º" at bounding box center [387, 196] width 577 height 347
click at [505, 283] on circle at bounding box center [503, 285] width 11 height 11
drag, startPoint x: 504, startPoint y: 284, endPoint x: 500, endPoint y: 278, distance: 6.9
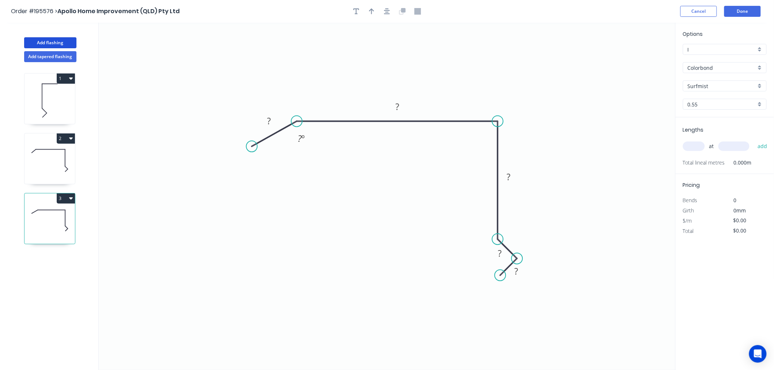
click at [500, 278] on circle at bounding box center [500, 275] width 11 height 11
click at [270, 125] on tspan "?" at bounding box center [269, 121] width 4 height 12
click at [583, 139] on icon "0 35 240 110 15 15 135 º" at bounding box center [387, 196] width 577 height 347
click at [374, 13] on icon "button" at bounding box center [371, 11] width 5 height 7
drag, startPoint x: 640, startPoint y: 59, endPoint x: 467, endPoint y: 79, distance: 174.4
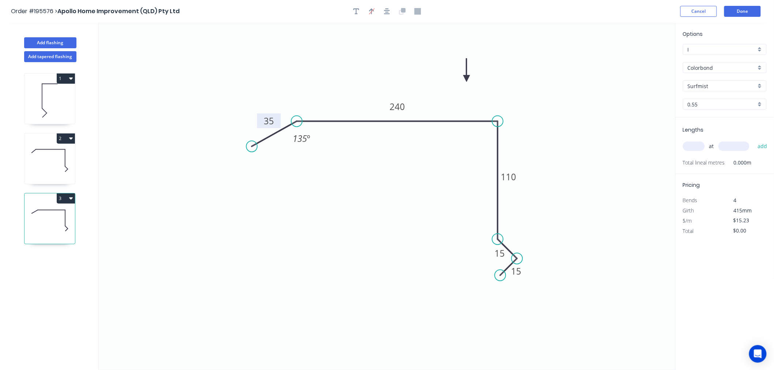
click at [467, 79] on icon at bounding box center [466, 70] width 7 height 23
click at [691, 145] on input "text" at bounding box center [694, 147] width 22 height 10
click at [754, 140] on button "add" at bounding box center [762, 146] width 17 height 12
click at [57, 172] on icon at bounding box center [50, 160] width 50 height 47
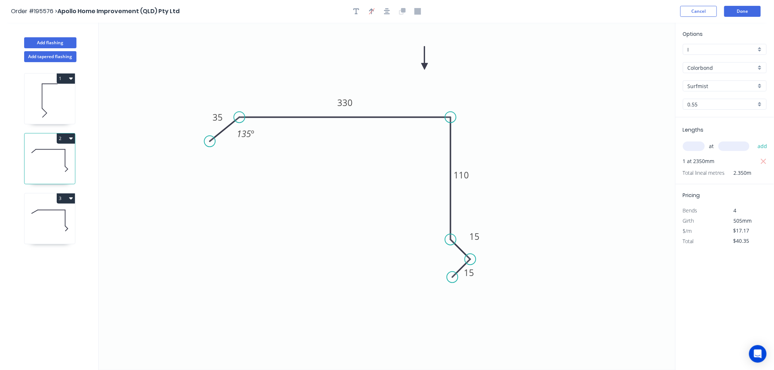
click at [59, 208] on icon at bounding box center [50, 220] width 50 height 47
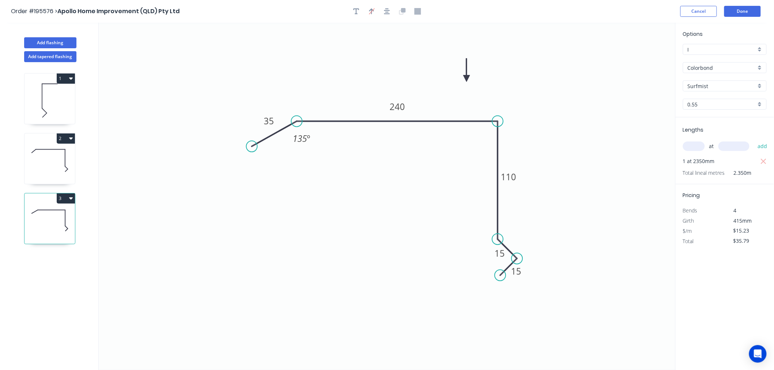
click at [68, 158] on icon at bounding box center [50, 160] width 50 height 47
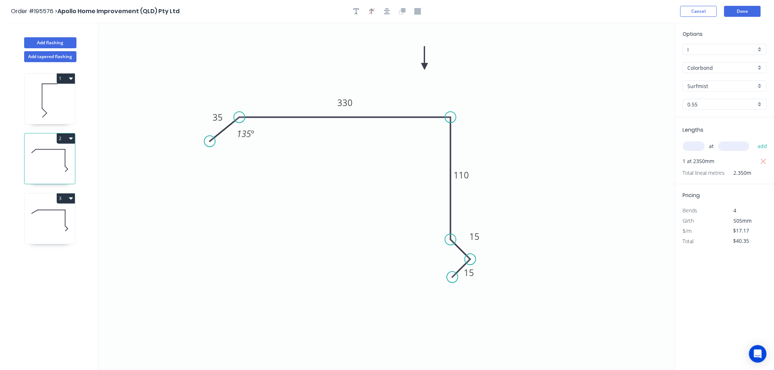
click at [73, 100] on icon at bounding box center [50, 100] width 50 height 47
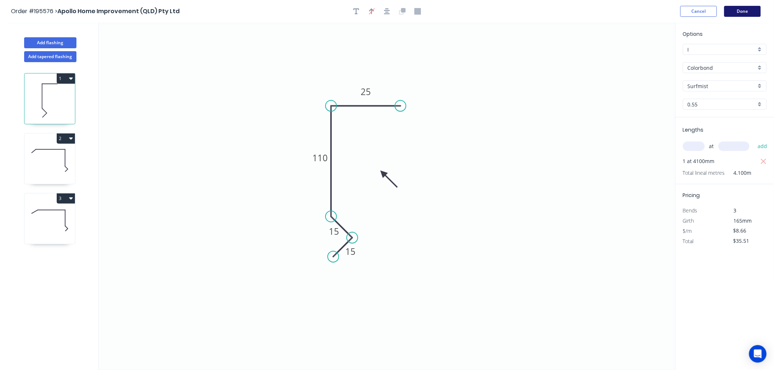
click at [744, 14] on button "Done" at bounding box center [742, 11] width 37 height 11
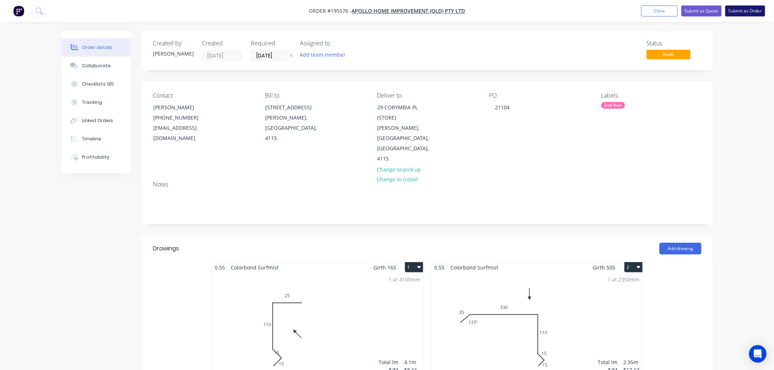
click at [736, 14] on button "Submit as Order" at bounding box center [745, 10] width 40 height 11
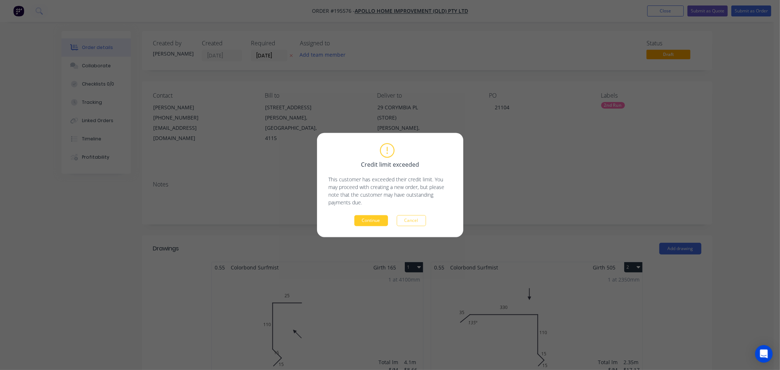
click at [371, 223] on button "Continue" at bounding box center [371, 220] width 34 height 11
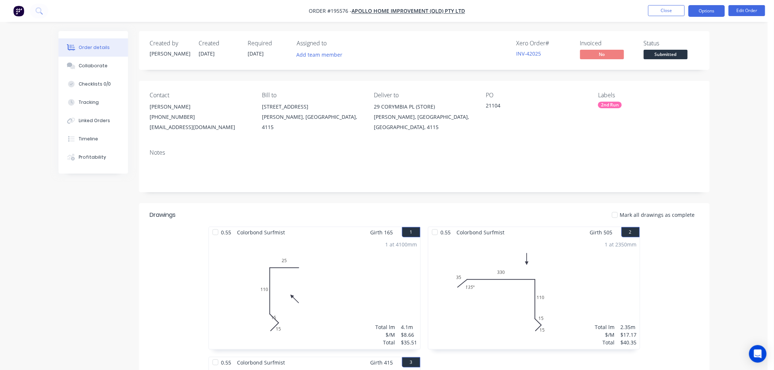
click at [705, 8] on button "Options" at bounding box center [706, 11] width 37 height 12
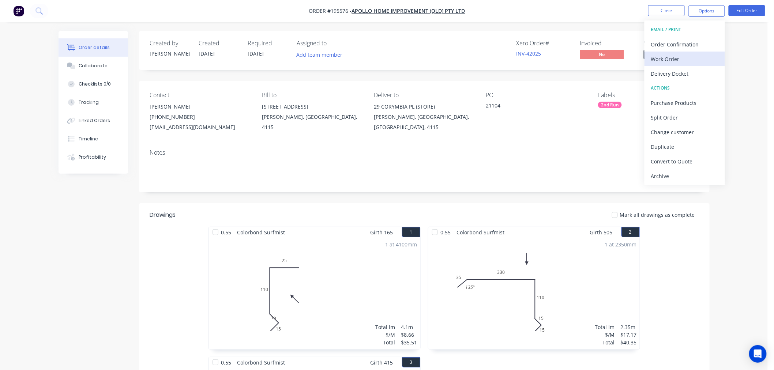
click at [691, 60] on div "Work Order" at bounding box center [684, 59] width 67 height 11
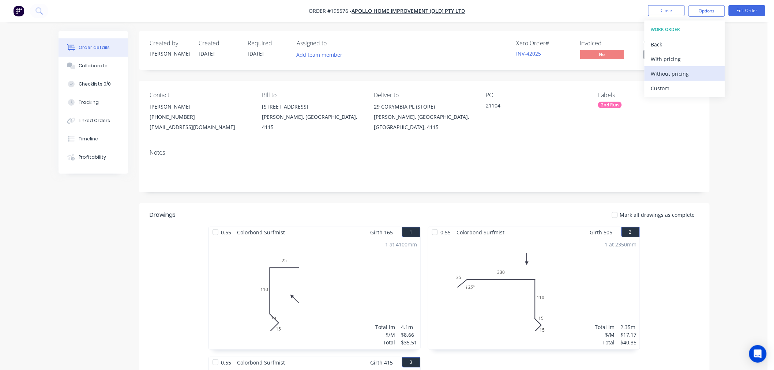
click at [679, 77] on div "Without pricing" at bounding box center [684, 73] width 67 height 11
click at [453, 54] on div "Xero Order # INV-42025 Invoiced No Status Submitted" at bounding box center [534, 50] width 328 height 21
click at [712, 16] on button "Options" at bounding box center [706, 11] width 37 height 12
click at [592, 82] on div "Contact [PERSON_NAME] [PHONE_NUMBER] [EMAIL_ADDRESS][DOMAIN_NAME] Bill to [STRE…" at bounding box center [424, 112] width 570 height 63
click at [739, 8] on button "Edit Order" at bounding box center [746, 10] width 37 height 11
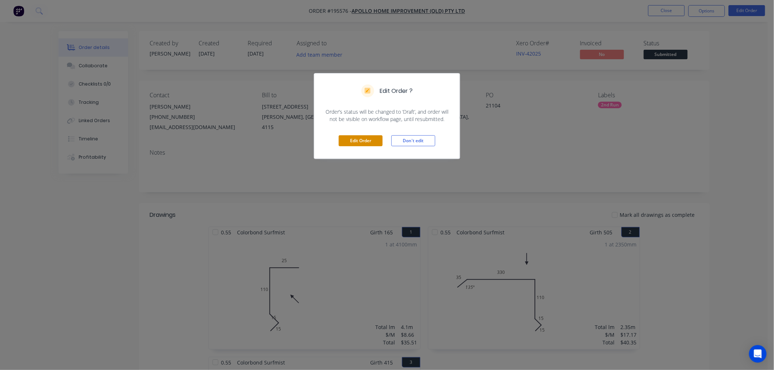
click at [359, 138] on button "Edit Order" at bounding box center [361, 140] width 44 height 11
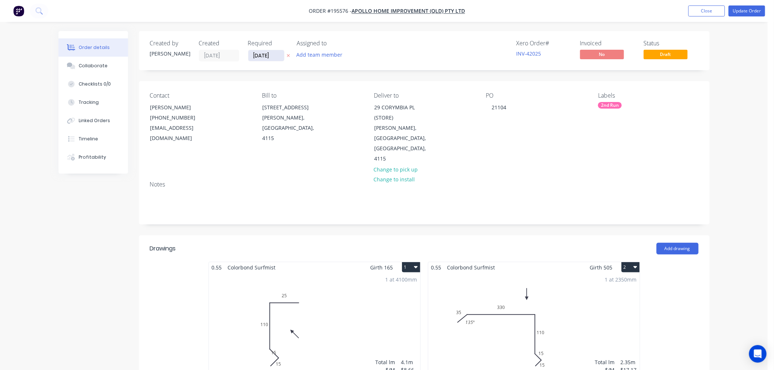
click at [264, 55] on input "[DATE]" at bounding box center [266, 55] width 36 height 11
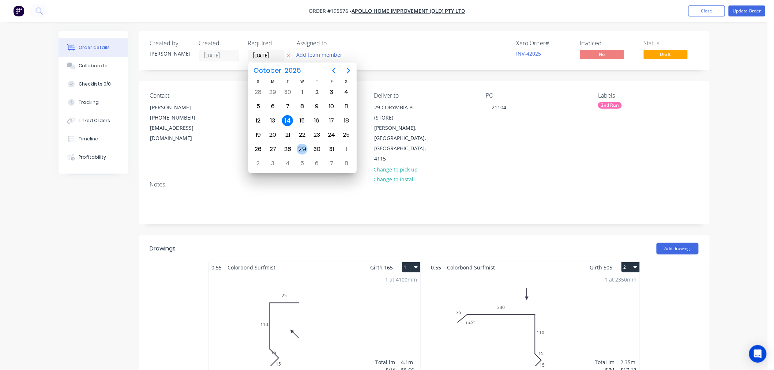
click at [304, 148] on div "29" at bounding box center [302, 149] width 11 height 11
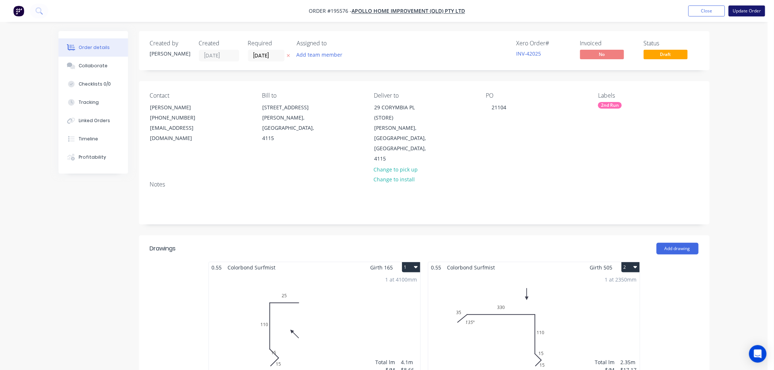
click at [739, 12] on button "Update Order" at bounding box center [746, 10] width 37 height 11
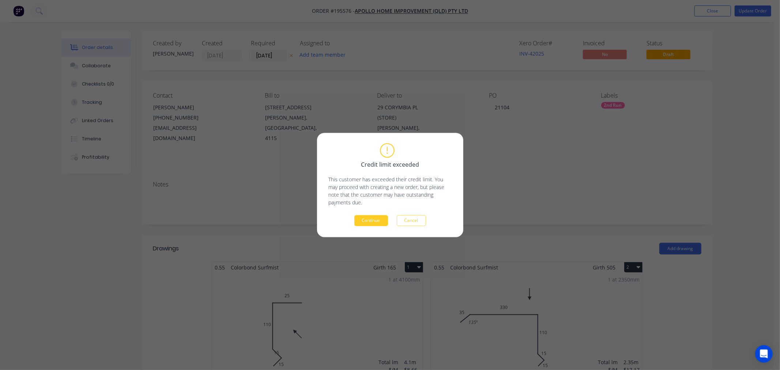
click at [372, 224] on button "Continue" at bounding box center [371, 220] width 34 height 11
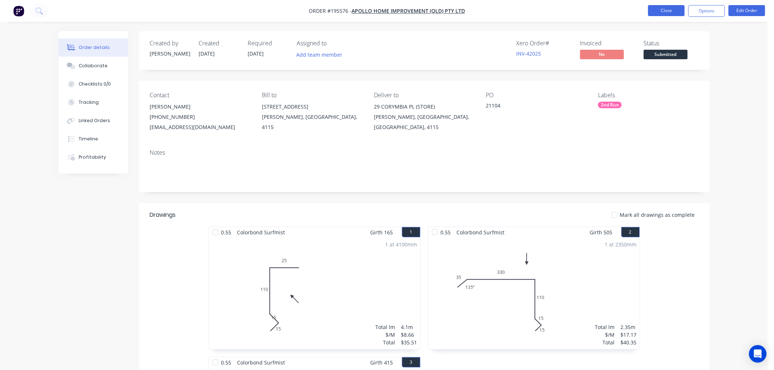
click at [663, 11] on button "Close" at bounding box center [666, 10] width 37 height 11
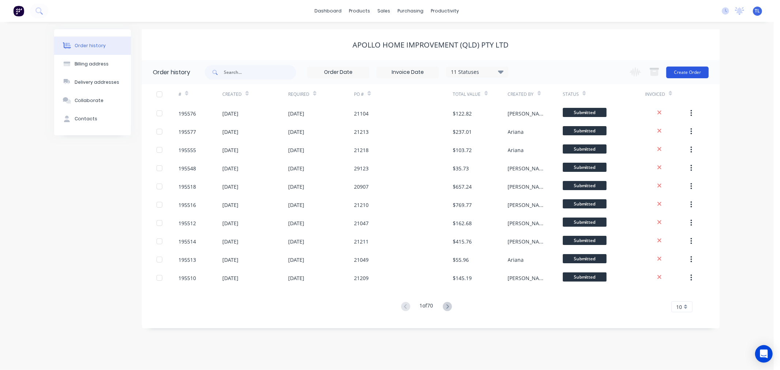
click at [682, 69] on button "Create Order" at bounding box center [687, 73] width 42 height 12
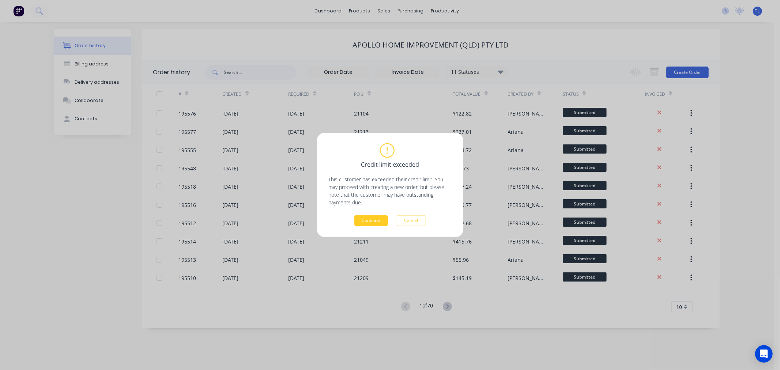
click at [380, 220] on button "Continue" at bounding box center [371, 220] width 34 height 11
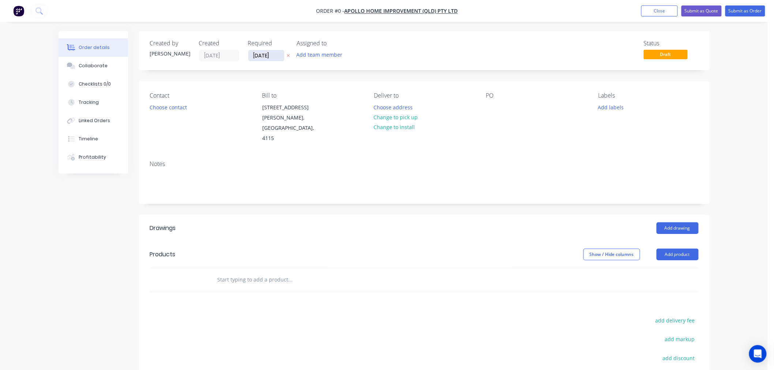
click at [266, 57] on input "[DATE]" at bounding box center [266, 55] width 36 height 11
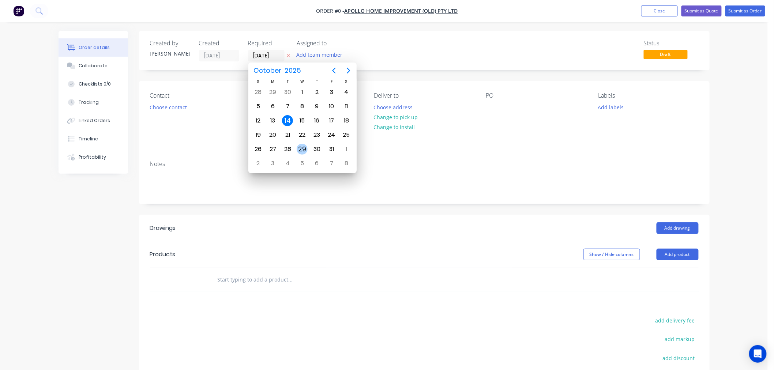
click at [302, 148] on div "29" at bounding box center [302, 149] width 11 height 11
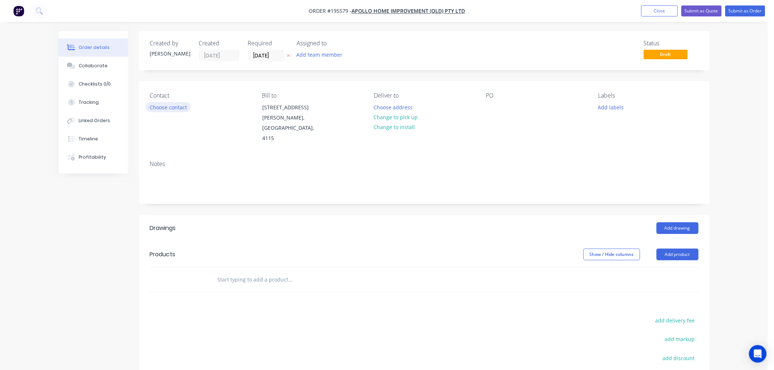
click at [179, 106] on button "Choose contact" at bounding box center [168, 107] width 45 height 10
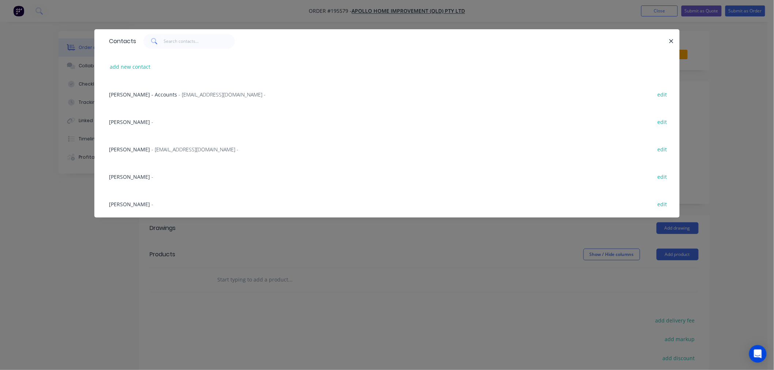
click at [132, 146] on span "[PERSON_NAME]" at bounding box center [129, 149] width 41 height 7
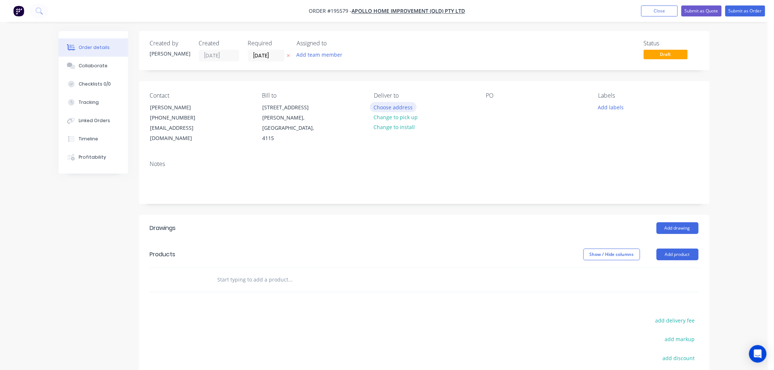
click at [389, 108] on button "Choose address" at bounding box center [393, 107] width 47 height 10
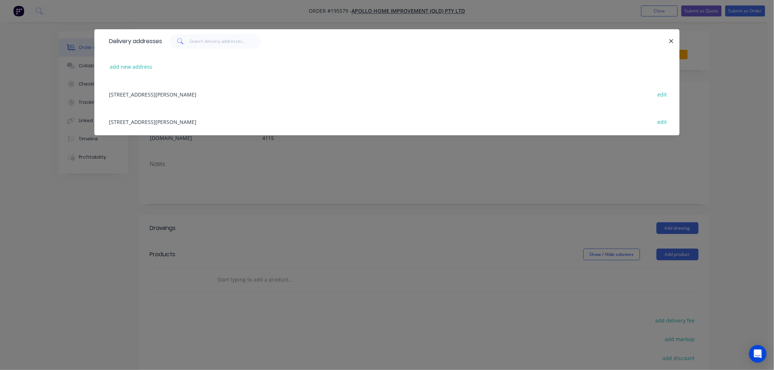
click at [196, 120] on div "[STREET_ADDRESS][PERSON_NAME] edit" at bounding box center [386, 121] width 563 height 27
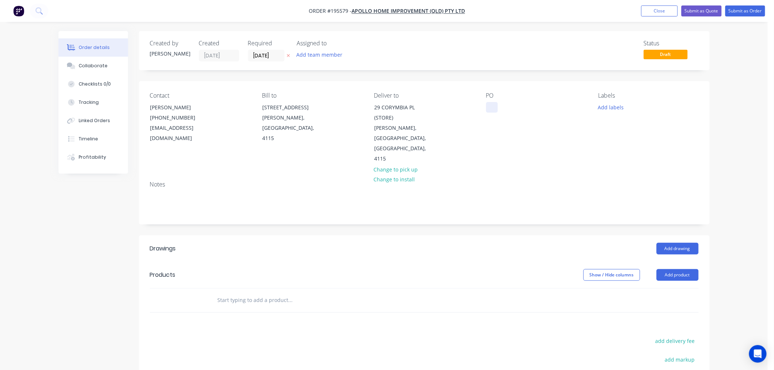
click at [488, 107] on div at bounding box center [492, 107] width 12 height 11
click at [615, 144] on div "Contact [PERSON_NAME] [PHONE_NUMBER] [EMAIL_ADDRESS][DOMAIN_NAME] Bill to [STRE…" at bounding box center [424, 128] width 570 height 94
click at [613, 110] on button "Add labels" at bounding box center [611, 107] width 34 height 10
click at [630, 151] on div "2nd Run" at bounding box center [630, 150] width 24 height 8
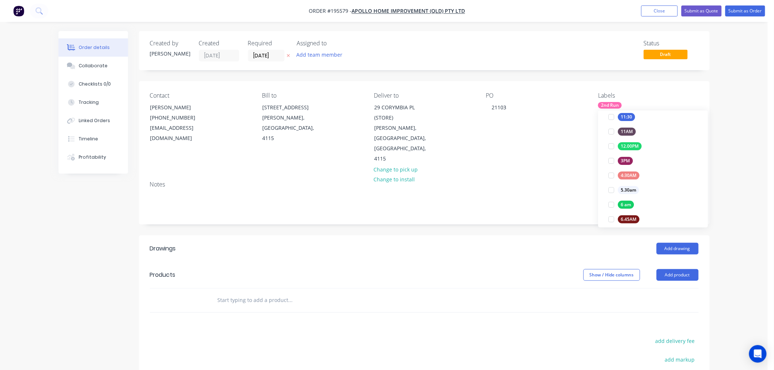
scroll to position [23, 0]
click at [571, 151] on div "Contact [PERSON_NAME] [PHONE_NUMBER] [EMAIL_ADDRESS][DOMAIN_NAME] Bill to [STRE…" at bounding box center [424, 128] width 570 height 94
click at [676, 243] on button "Add drawing" at bounding box center [677, 249] width 42 height 12
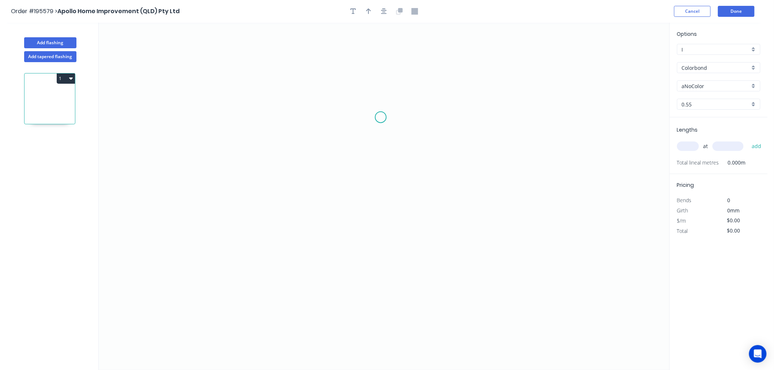
click at [381, 117] on icon "0" at bounding box center [384, 196] width 570 height 347
click at [312, 114] on icon "0" at bounding box center [384, 196] width 570 height 347
click at [307, 261] on icon "0 ?" at bounding box center [384, 196] width 570 height 347
click at [336, 285] on icon "0 ? ?" at bounding box center [384, 196] width 570 height 347
click at [339, 287] on circle at bounding box center [336, 285] width 11 height 11
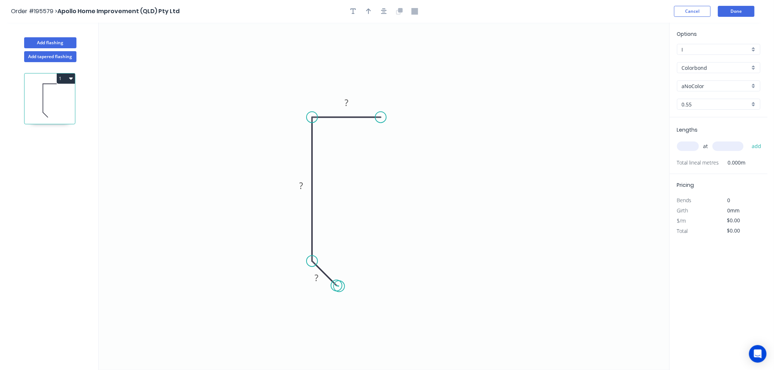
click at [339, 287] on circle at bounding box center [336, 285] width 11 height 11
click at [337, 287] on circle at bounding box center [336, 285] width 11 height 11
click at [315, 309] on icon "0 ? ? ?" at bounding box center [384, 196] width 570 height 347
click at [315, 309] on circle at bounding box center [315, 306] width 11 height 11
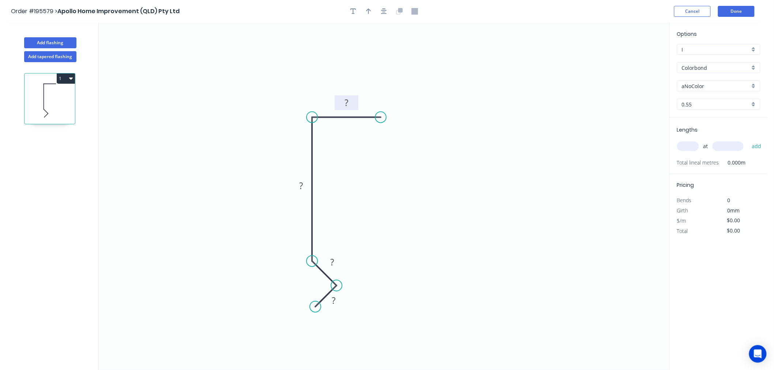
click at [350, 104] on rect at bounding box center [346, 103] width 15 height 10
click at [695, 82] on input "aNoColor" at bounding box center [716, 86] width 68 height 8
click at [707, 155] on div "Surfmist" at bounding box center [718, 156] width 83 height 13
click at [685, 144] on input "text" at bounding box center [688, 147] width 22 height 10
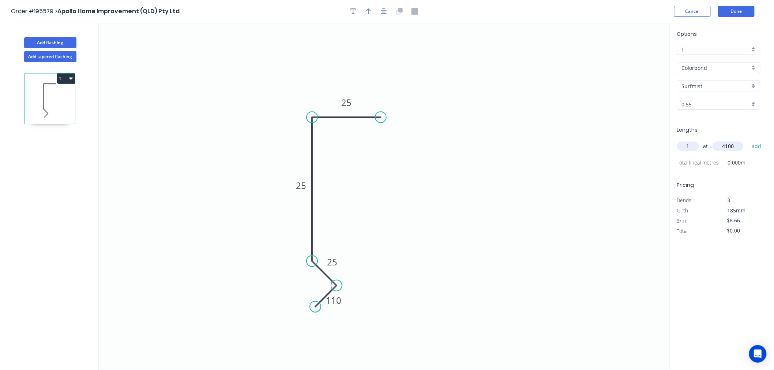
click at [748, 140] on button "add" at bounding box center [756, 146] width 17 height 12
click at [370, 16] on button "button" at bounding box center [368, 11] width 11 height 11
click at [634, 56] on icon "0 110 25 25 25" at bounding box center [384, 196] width 570 height 347
click at [630, 57] on icon at bounding box center [632, 50] width 7 height 23
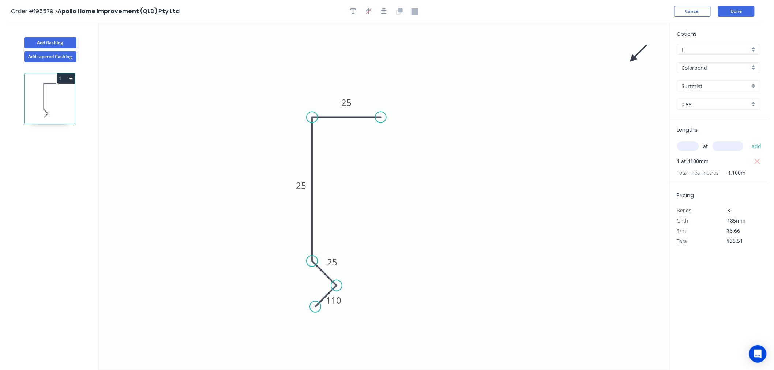
click at [631, 57] on icon at bounding box center [638, 53] width 21 height 21
drag, startPoint x: 632, startPoint y: 59, endPoint x: 396, endPoint y: 184, distance: 267.3
click at [381, 191] on icon at bounding box center [389, 190] width 23 height 7
click at [70, 41] on button "Add flashing" at bounding box center [50, 42] width 52 height 11
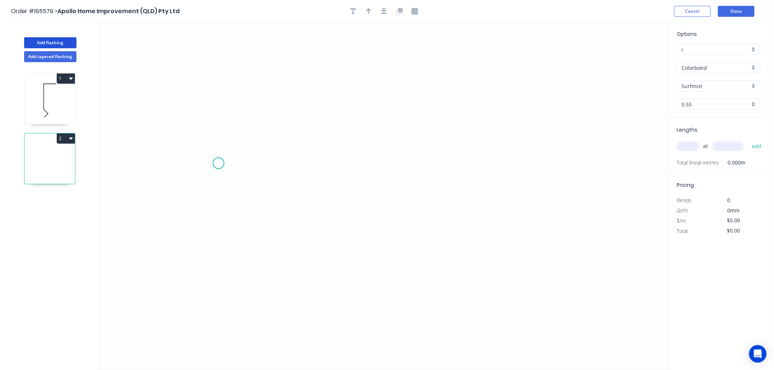
click at [218, 163] on icon "0" at bounding box center [384, 196] width 570 height 347
click at [251, 140] on icon "0" at bounding box center [384, 196] width 570 height 347
click at [443, 145] on icon "0 ?" at bounding box center [384, 196] width 570 height 347
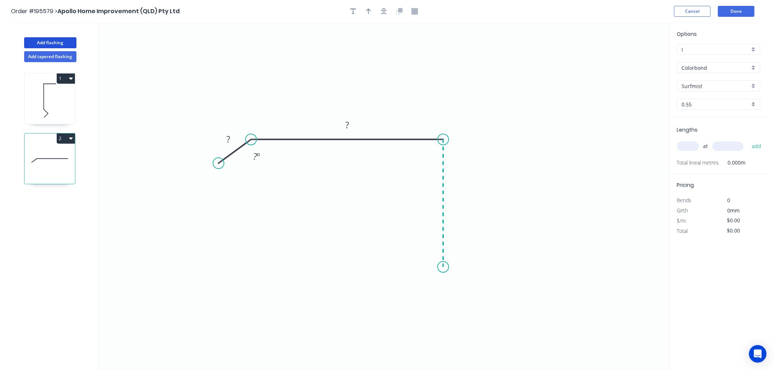
click at [442, 267] on icon "0 ? ? ? º" at bounding box center [384, 196] width 570 height 347
click at [465, 293] on icon "0 ? ? ? ? º" at bounding box center [384, 196] width 570 height 347
click at [444, 306] on icon "0 ? ? ? ? ? º" at bounding box center [384, 196] width 570 height 347
click at [444, 306] on circle at bounding box center [444, 309] width 11 height 11
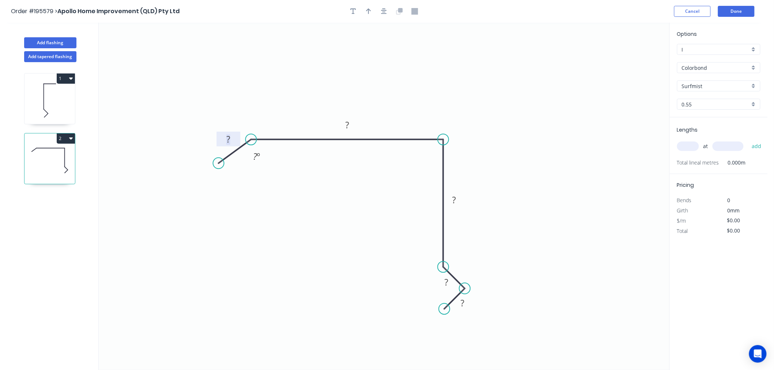
click at [230, 137] on rect at bounding box center [228, 140] width 15 height 10
click at [443, 284] on tspan "15" at bounding box center [446, 282] width 10 height 12
drag, startPoint x: 445, startPoint y: 289, endPoint x: 467, endPoint y: 273, distance: 28.0
click at [467, 273] on icon "0 35 240 110 15 15 135 º" at bounding box center [384, 196] width 570 height 347
click at [524, 261] on icon "0 35 240 110 15 15 135 º" at bounding box center [384, 196] width 570 height 347
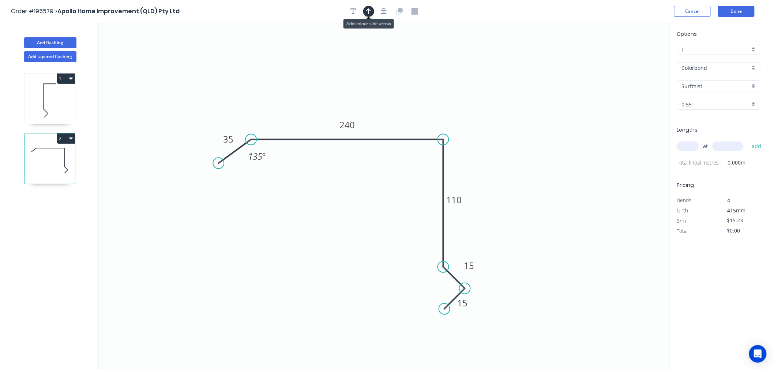
click at [366, 12] on icon "button" at bounding box center [368, 11] width 5 height 7
click at [631, 59] on icon at bounding box center [632, 50] width 7 height 23
drag, startPoint x: 631, startPoint y: 59, endPoint x: 594, endPoint y: 75, distance: 40.3
click at [594, 75] on icon at bounding box center [600, 68] width 21 height 21
click at [596, 75] on icon at bounding box center [600, 68] width 21 height 21
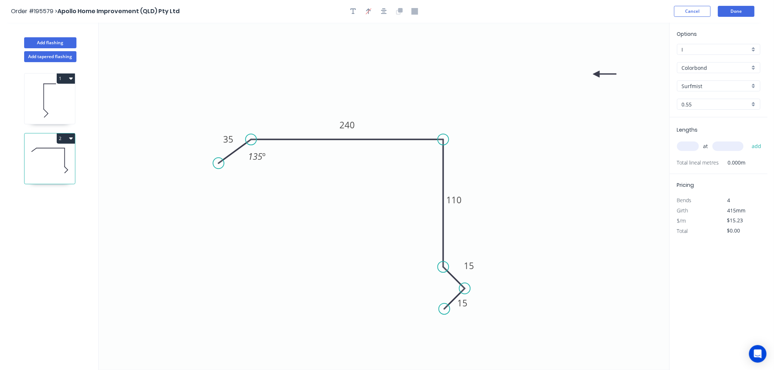
click at [596, 74] on icon at bounding box center [604, 74] width 23 height 7
click at [596, 74] on icon at bounding box center [602, 79] width 21 height 21
click at [596, 74] on icon at bounding box center [596, 82] width 7 height 23
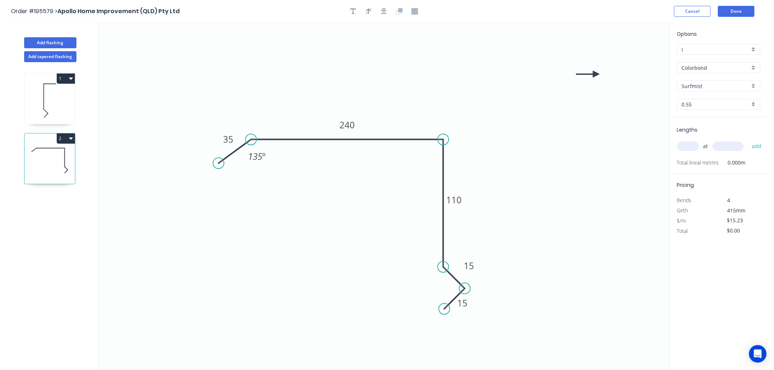
click at [596, 74] on icon at bounding box center [587, 74] width 23 height 7
click at [596, 74] on icon at bounding box center [590, 67] width 21 height 21
drag, startPoint x: 596, startPoint y: 74, endPoint x: 415, endPoint y: 108, distance: 184.1
click at [415, 108] on icon at bounding box center [415, 99] width 7 height 23
click at [692, 146] on input "text" at bounding box center [688, 147] width 22 height 10
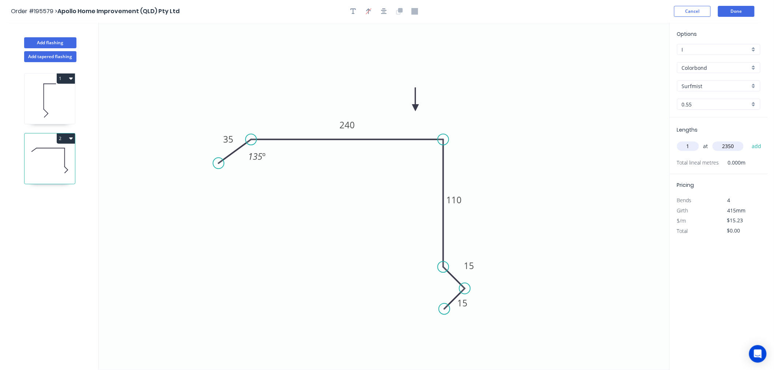
click at [748, 140] on button "add" at bounding box center [756, 146] width 17 height 12
click at [66, 139] on button "2" at bounding box center [66, 138] width 18 height 10
click at [57, 155] on div "Duplicate" at bounding box center [40, 156] width 56 height 11
click at [351, 127] on tspan "240" at bounding box center [346, 125] width 15 height 12
click at [504, 130] on icon "0 35 330 110 15 15 135 º" at bounding box center [384, 196] width 570 height 347
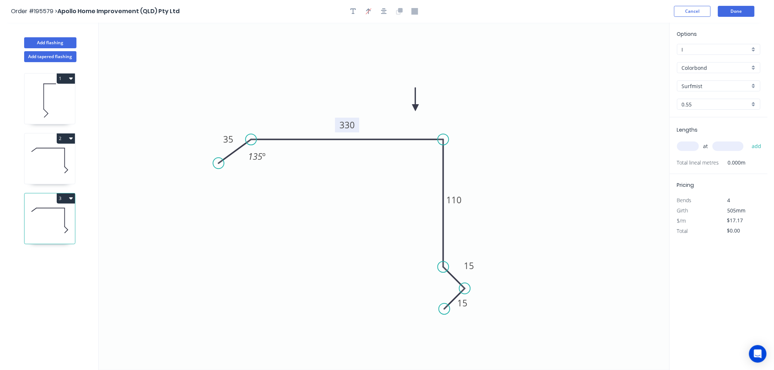
click at [690, 146] on input "text" at bounding box center [688, 147] width 22 height 10
click at [748, 140] on button "add" at bounding box center [756, 146] width 17 height 12
drag, startPoint x: 251, startPoint y: 140, endPoint x: 281, endPoint y: 141, distance: 29.6
click at [281, 141] on circle at bounding box center [280, 139] width 11 height 11
drag, startPoint x: 241, startPoint y: 143, endPoint x: 190, endPoint y: 142, distance: 51.2
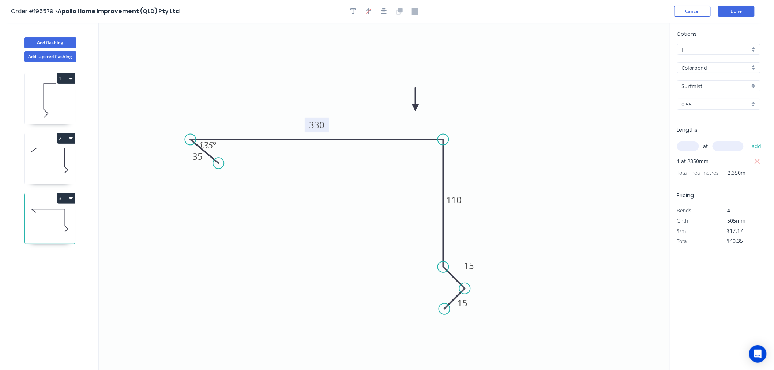
click at [190, 142] on circle at bounding box center [190, 139] width 11 height 11
drag, startPoint x: 219, startPoint y: 165, endPoint x: 156, endPoint y: 174, distance: 64.0
click at [156, 174] on circle at bounding box center [156, 173] width 11 height 11
click at [545, 165] on icon "0 35 330 110 15 15 135 º" at bounding box center [384, 196] width 570 height 347
click at [75, 161] on div "1 2 3" at bounding box center [50, 222] width 96 height 321
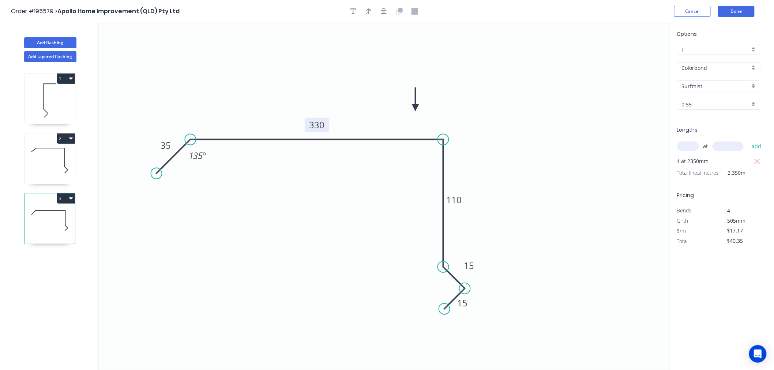
click at [68, 167] on icon at bounding box center [50, 160] width 50 height 47
drag, startPoint x: 221, startPoint y: 163, endPoint x: 212, endPoint y: 169, distance: 10.2
click at [212, 169] on circle at bounding box center [212, 168] width 11 height 11
click at [53, 226] on icon at bounding box center [50, 220] width 50 height 47
click at [570, 169] on icon "0 35 330 110 15 15 135 º" at bounding box center [384, 196] width 570 height 347
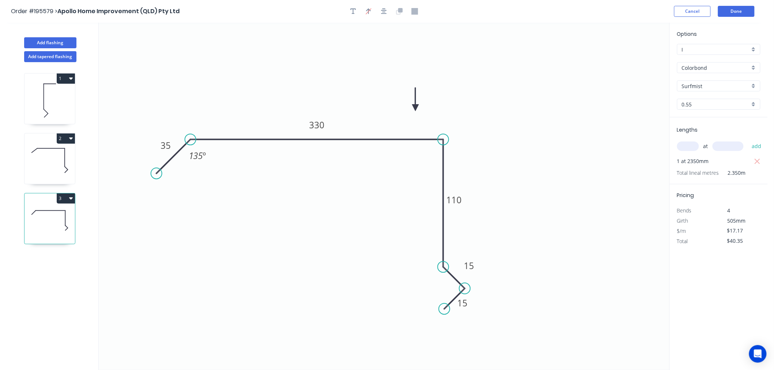
click at [48, 207] on icon at bounding box center [50, 220] width 50 height 47
click at [730, 12] on button "Done" at bounding box center [736, 11] width 37 height 11
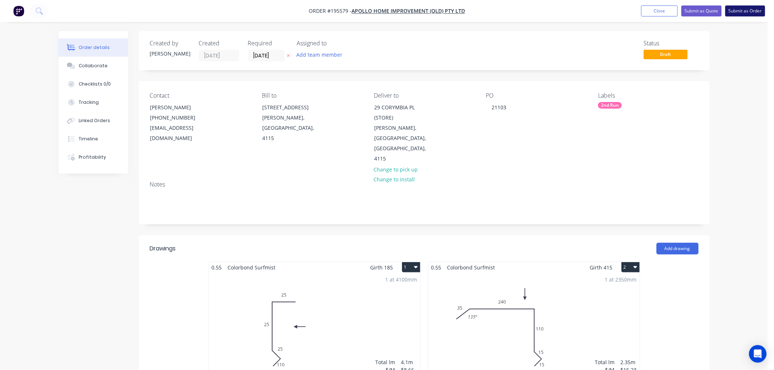
click at [756, 10] on button "Submit as Order" at bounding box center [745, 10] width 40 height 11
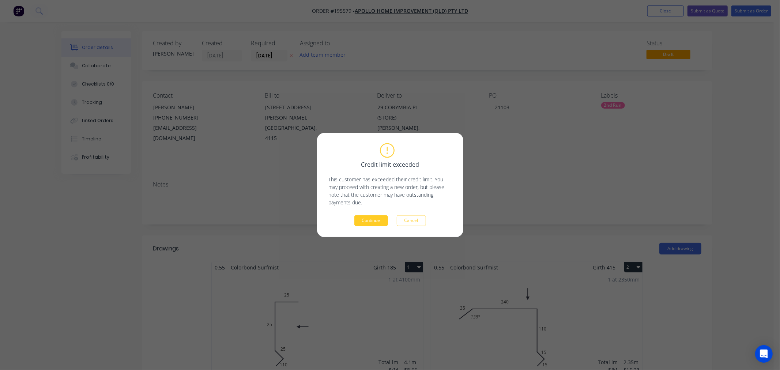
click at [371, 224] on button "Continue" at bounding box center [371, 220] width 34 height 11
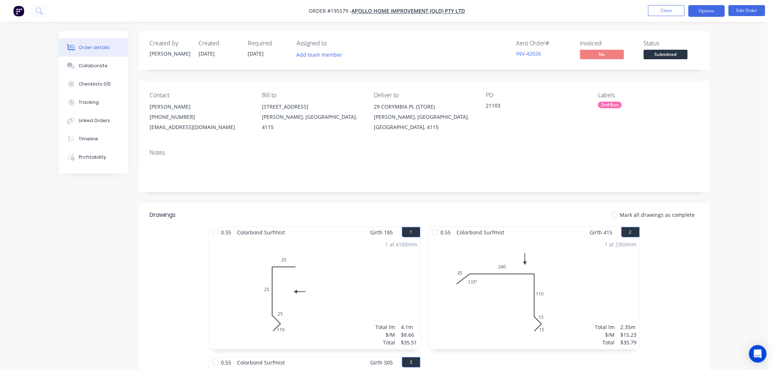
click at [709, 11] on button "Options" at bounding box center [706, 11] width 37 height 12
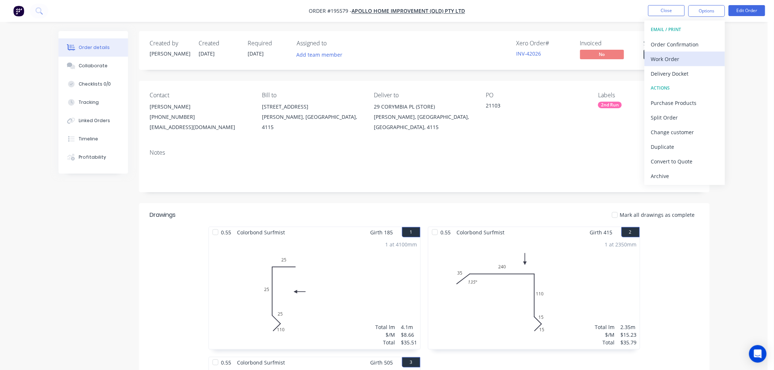
click at [669, 56] on div "Work Order" at bounding box center [684, 59] width 67 height 11
click at [667, 61] on div "With pricing" at bounding box center [684, 59] width 67 height 11
click at [696, 10] on button "Options" at bounding box center [706, 11] width 37 height 12
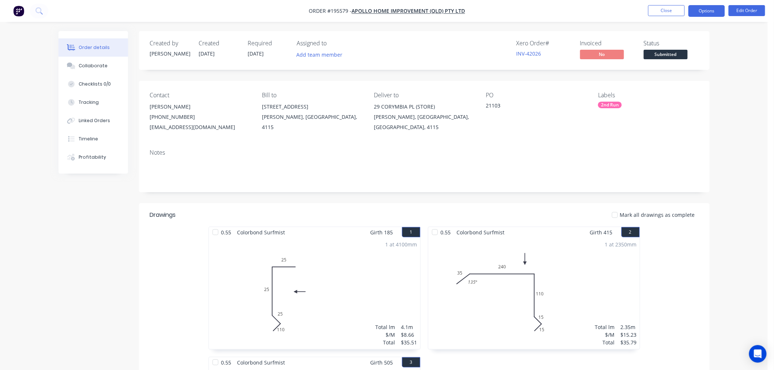
click at [696, 8] on button "Options" at bounding box center [706, 11] width 37 height 12
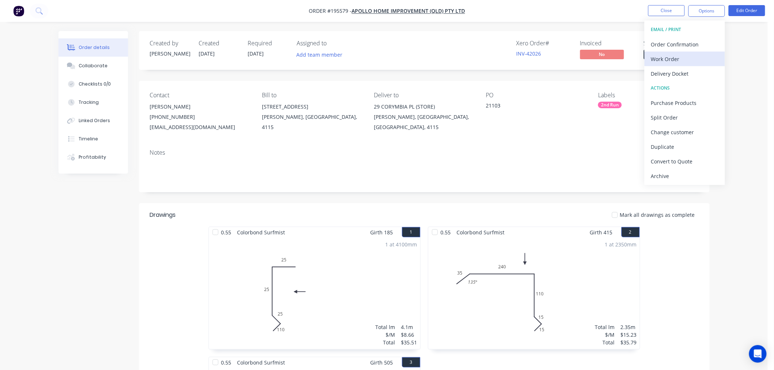
click at [689, 55] on div "Work Order" at bounding box center [684, 59] width 67 height 11
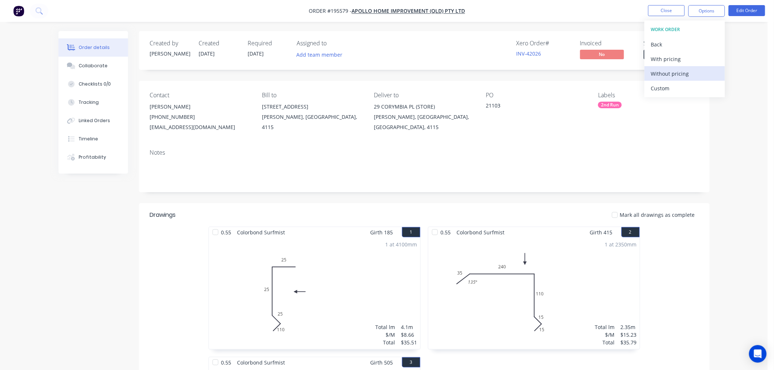
click at [684, 75] on div "Without pricing" at bounding box center [684, 73] width 67 height 11
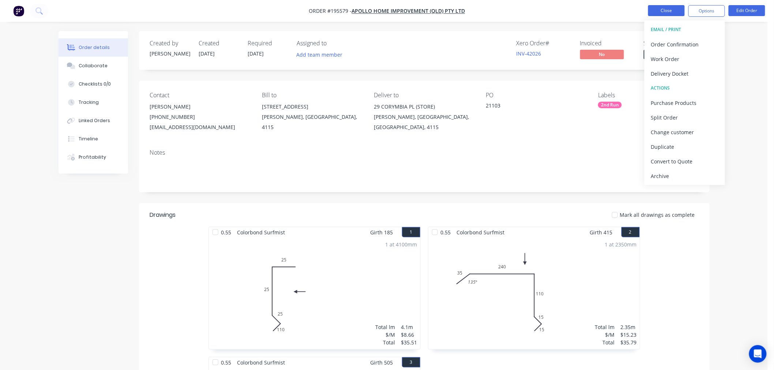
click at [651, 10] on button "Close" at bounding box center [666, 10] width 37 height 11
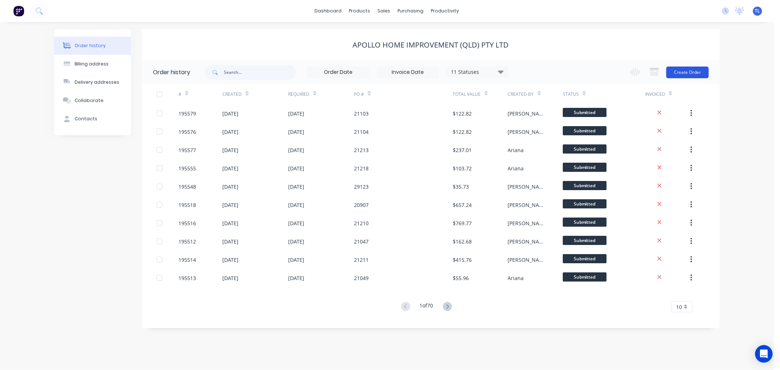
click at [686, 69] on button "Create Order" at bounding box center [687, 73] width 42 height 12
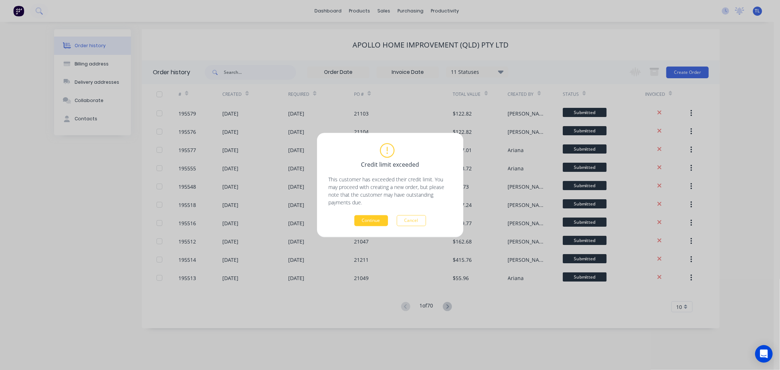
click at [380, 217] on button "Continue" at bounding box center [371, 220] width 34 height 11
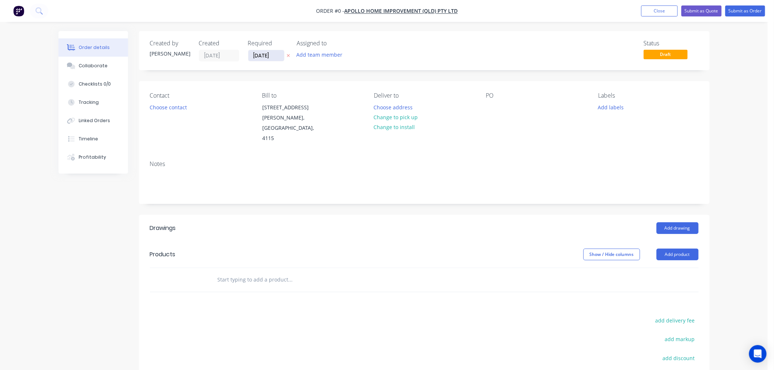
click at [260, 54] on input "[DATE]" at bounding box center [266, 55] width 36 height 11
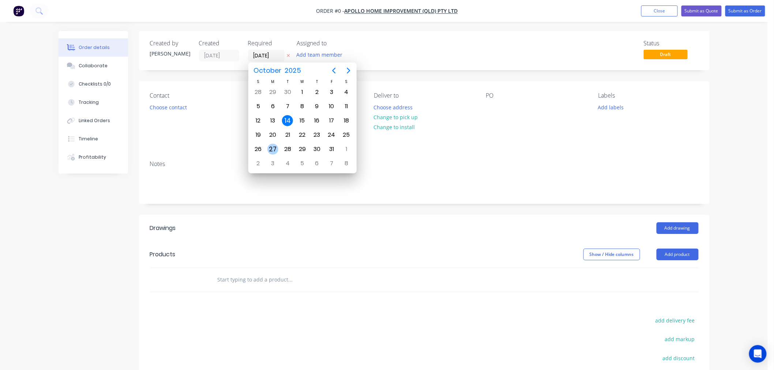
click at [271, 147] on div "27" at bounding box center [272, 149] width 11 height 11
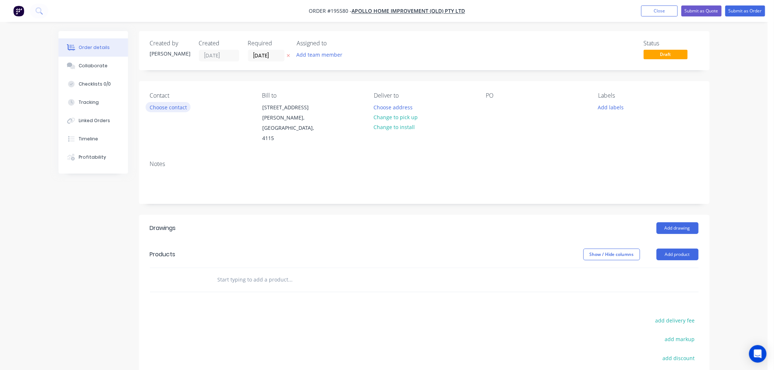
click at [173, 109] on button "Choose contact" at bounding box center [168, 107] width 45 height 10
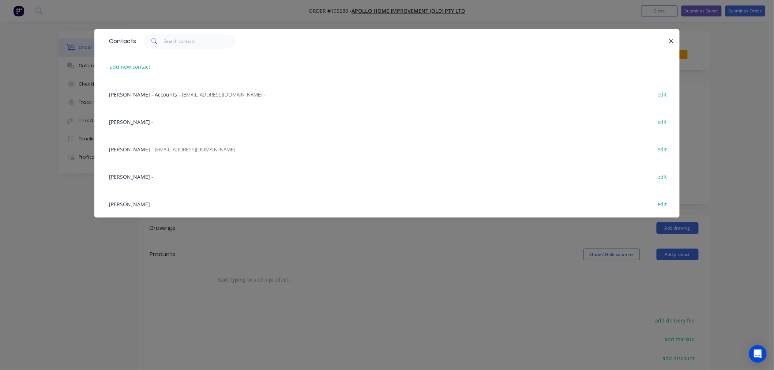
click at [129, 152] on span "[PERSON_NAME]" at bounding box center [129, 149] width 41 height 7
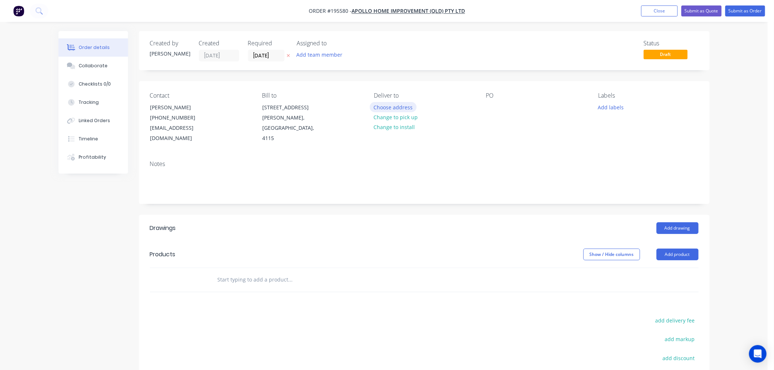
click at [388, 110] on button "Choose address" at bounding box center [393, 107] width 47 height 10
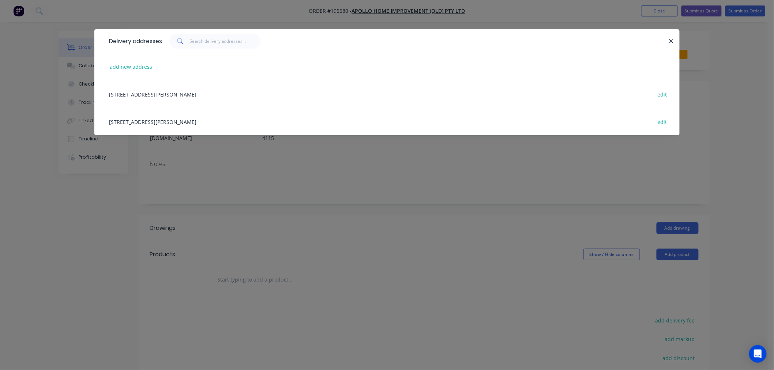
click at [173, 126] on div "[STREET_ADDRESS][PERSON_NAME] edit" at bounding box center [386, 121] width 563 height 27
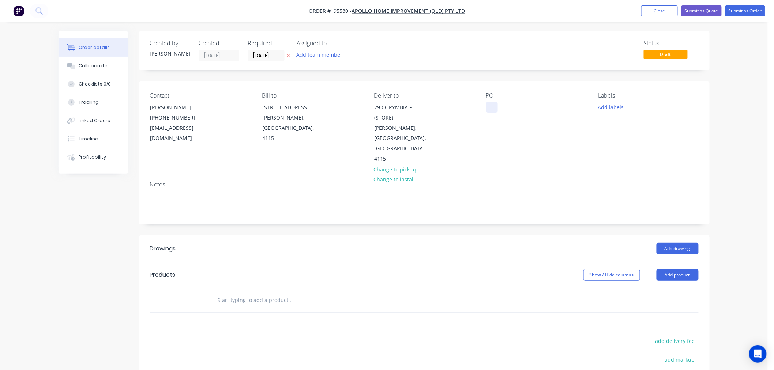
click at [487, 110] on div at bounding box center [492, 107] width 12 height 11
click at [614, 108] on button "Add labels" at bounding box center [611, 107] width 34 height 10
click at [627, 150] on div "2nd Run" at bounding box center [630, 150] width 24 height 8
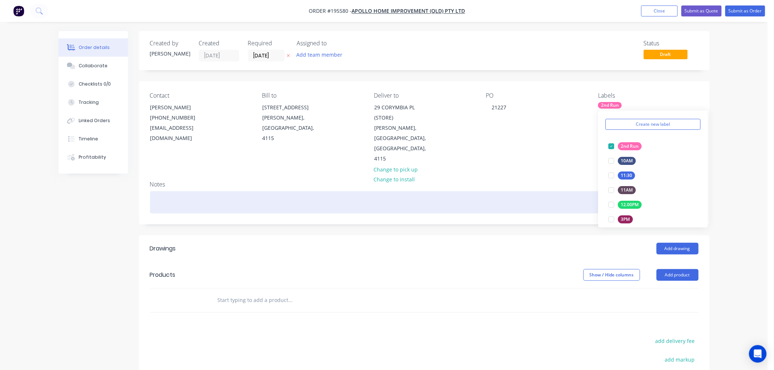
click at [549, 191] on div at bounding box center [424, 202] width 549 height 22
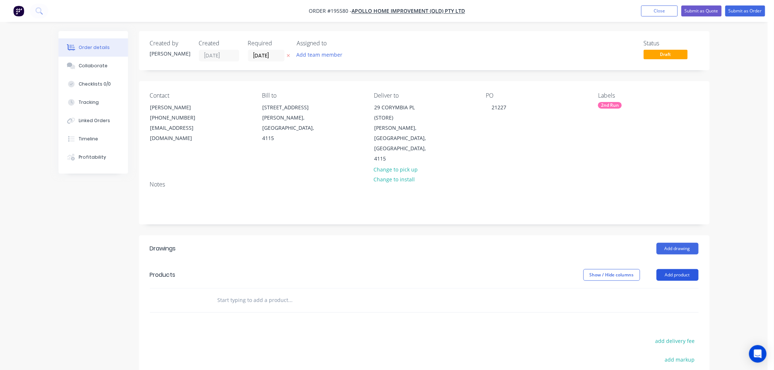
click at [677, 269] on button "Add product" at bounding box center [677, 275] width 42 height 12
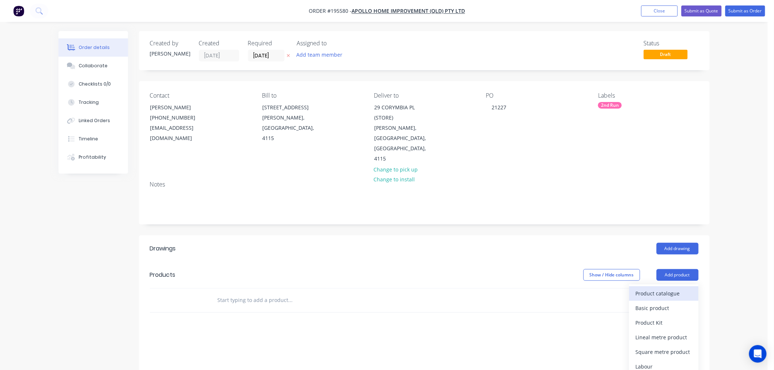
click at [658, 288] on div "Product catalogue" at bounding box center [664, 293] width 56 height 11
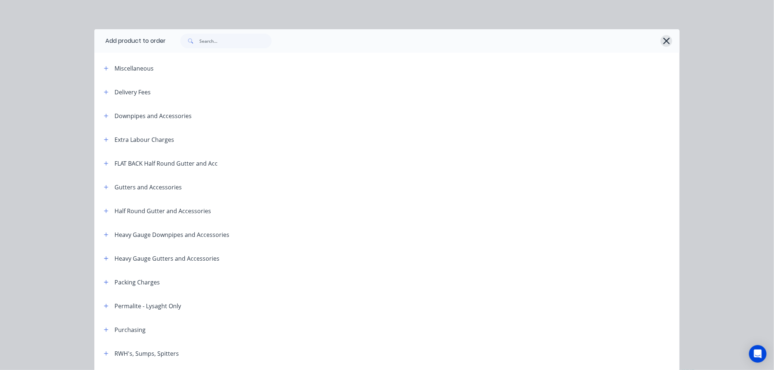
click at [667, 40] on button "button" at bounding box center [666, 41] width 12 height 12
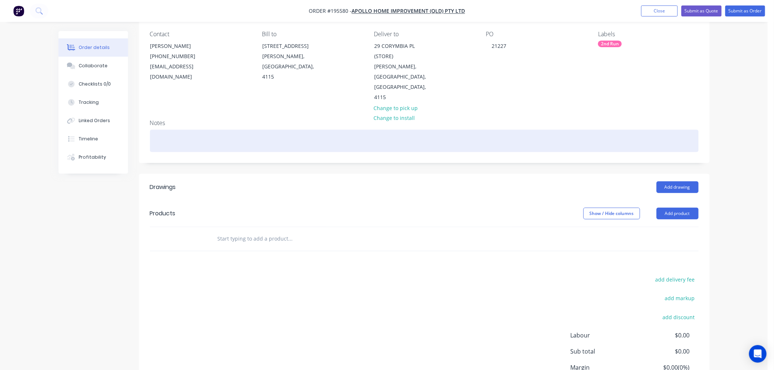
scroll to position [81, 0]
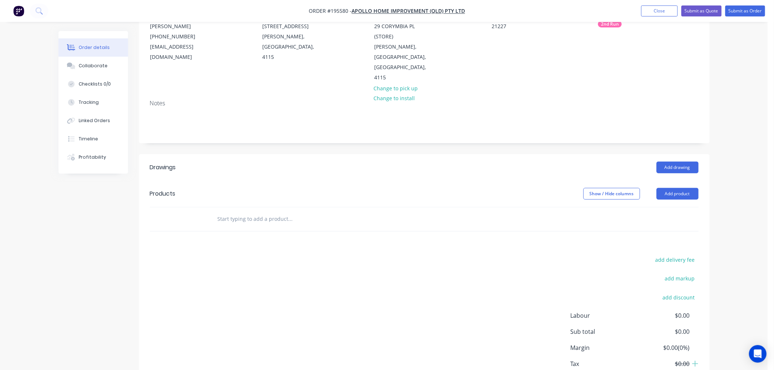
click at [274, 231] on div at bounding box center [424, 231] width 549 height 0
click at [279, 212] on input "text" at bounding box center [290, 219] width 146 height 15
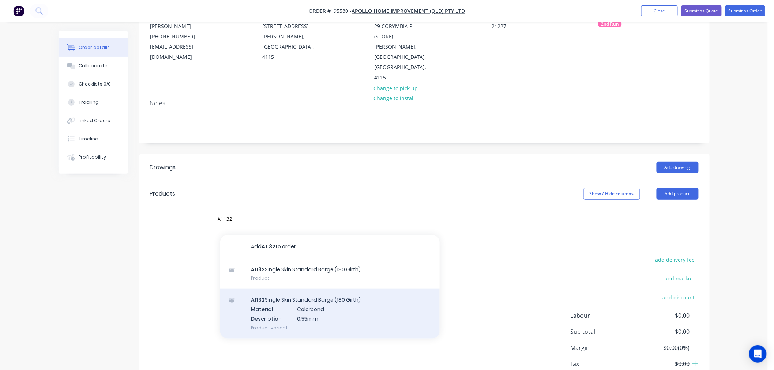
click at [276, 289] on div "A1132 Single Skin Standard Barge (180 Girth) Material Colorbond Description 0.5…" at bounding box center [329, 313] width 219 height 49
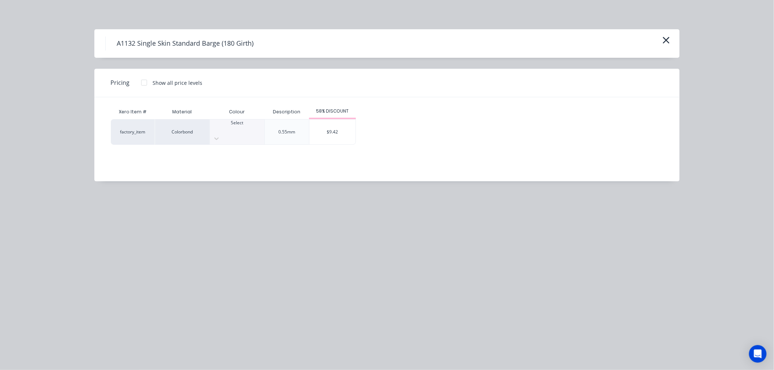
click at [241, 130] on div at bounding box center [237, 129] width 54 height 7
click at [192, 162] on div "Xero Item # Material Colour Description 58% DISCOUNT factory_item Colorbond 26 …" at bounding box center [381, 133] width 574 height 73
click at [667, 45] on icon "button" at bounding box center [666, 40] width 8 height 10
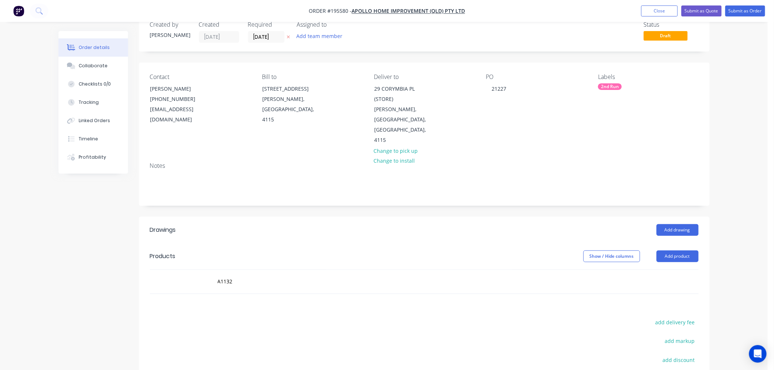
scroll to position [0, 0]
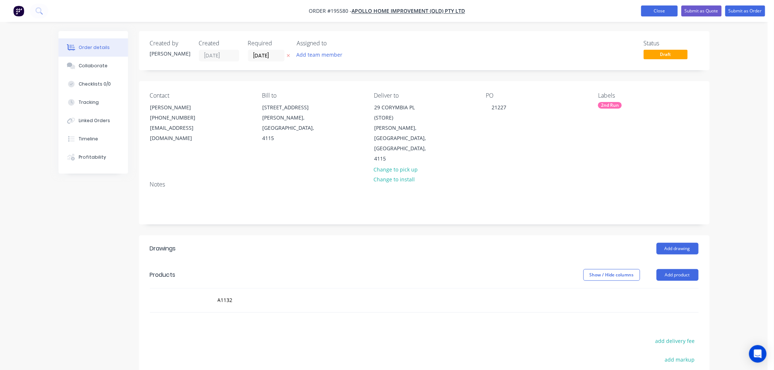
click at [664, 12] on button "Close" at bounding box center [659, 10] width 37 height 11
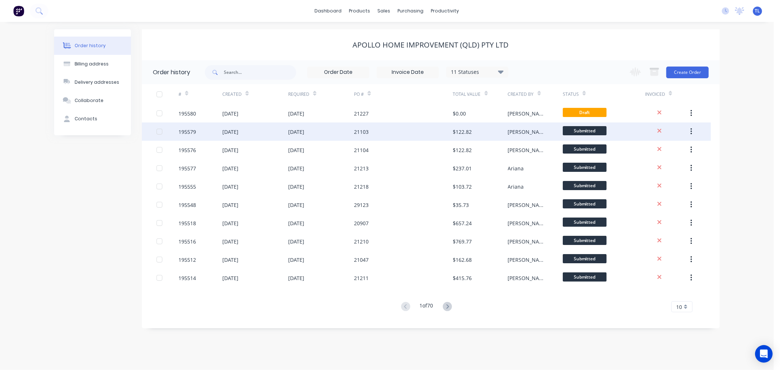
click at [381, 129] on div "21103" at bounding box center [403, 132] width 99 height 18
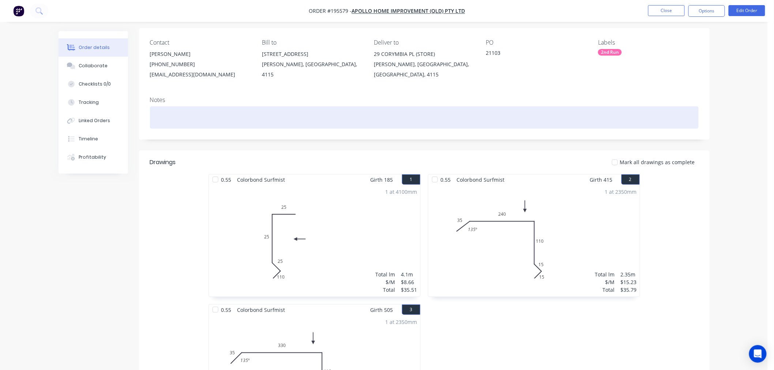
scroll to position [81, 0]
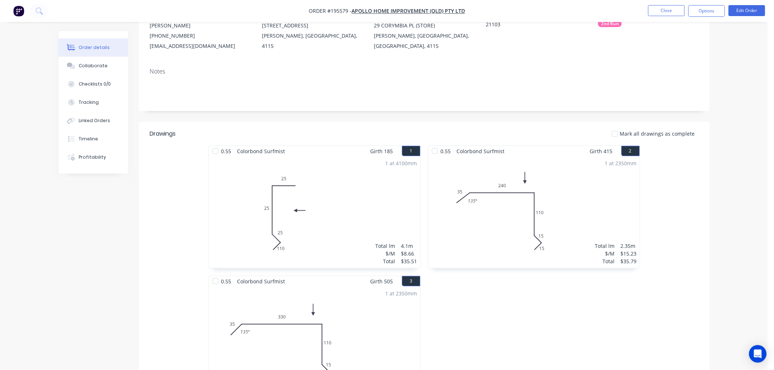
click at [355, 197] on div "1 at 4100mm Total lm $/M Total 4.1m $8.66 $35.51" at bounding box center [314, 213] width 211 height 112
click at [753, 5] on button "Edit Order" at bounding box center [746, 10] width 37 height 11
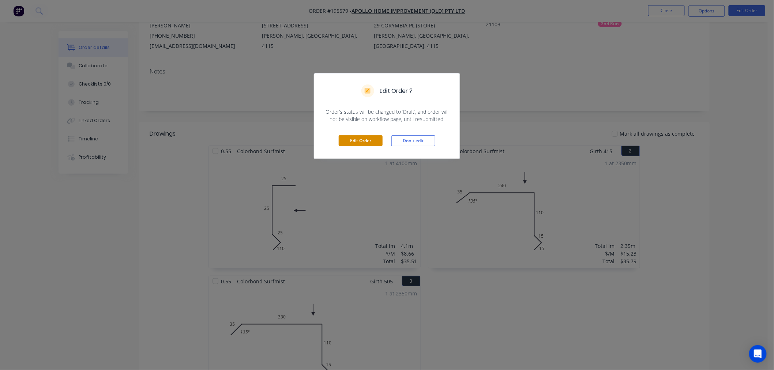
click at [367, 140] on button "Edit Order" at bounding box center [361, 140] width 44 height 11
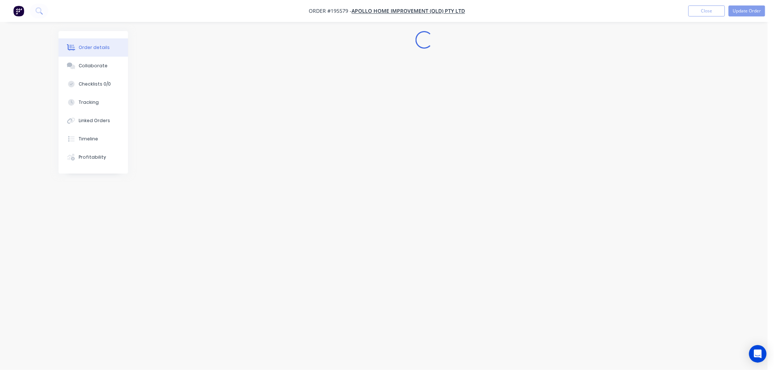
scroll to position [0, 0]
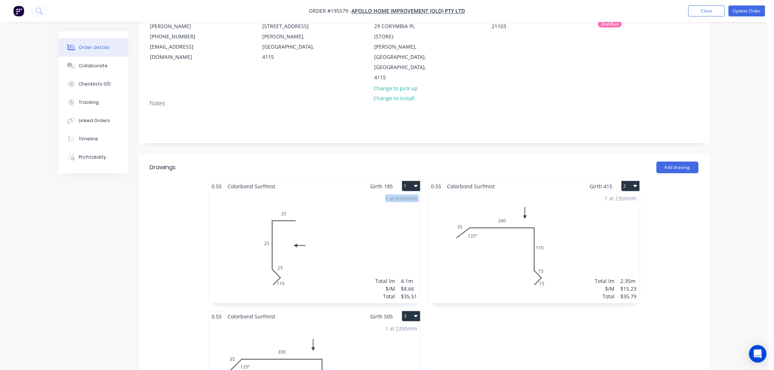
click at [353, 215] on div "1 at 4100mm Total lm $/M Total 4.1m $8.66 $35.51" at bounding box center [314, 248] width 211 height 112
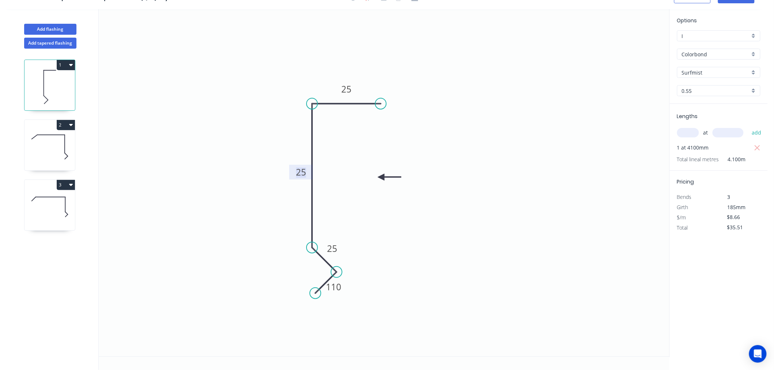
click at [305, 175] on tspan "25" at bounding box center [301, 172] width 10 height 12
click at [500, 170] on icon "0 15 15 110 25" at bounding box center [384, 182] width 570 height 347
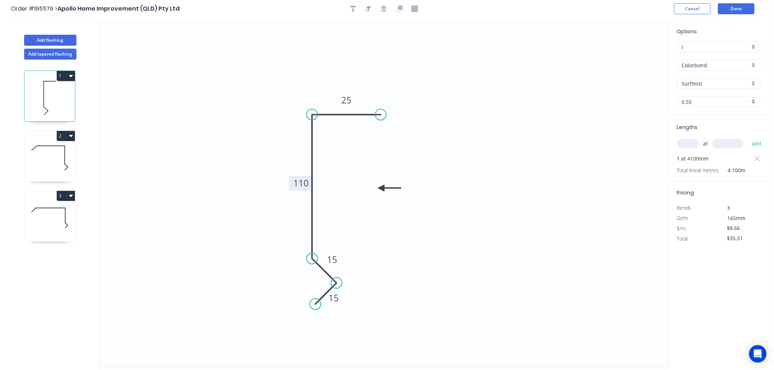
scroll to position [0, 0]
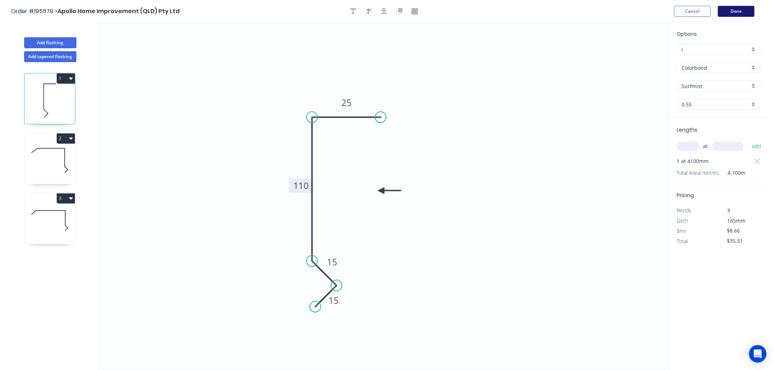
click at [733, 13] on button "Done" at bounding box center [736, 11] width 37 height 11
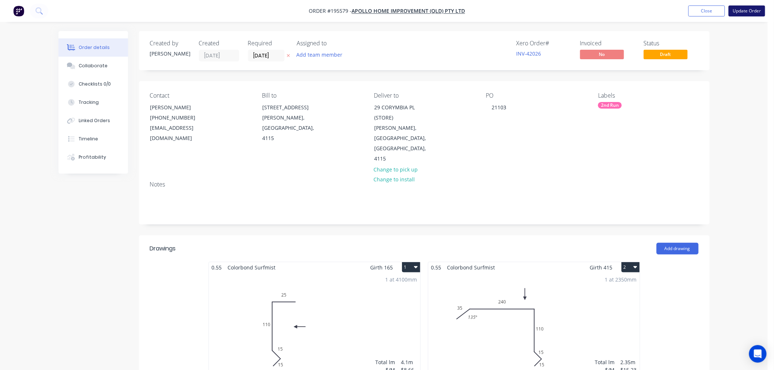
click at [749, 14] on button "Update Order" at bounding box center [746, 10] width 37 height 11
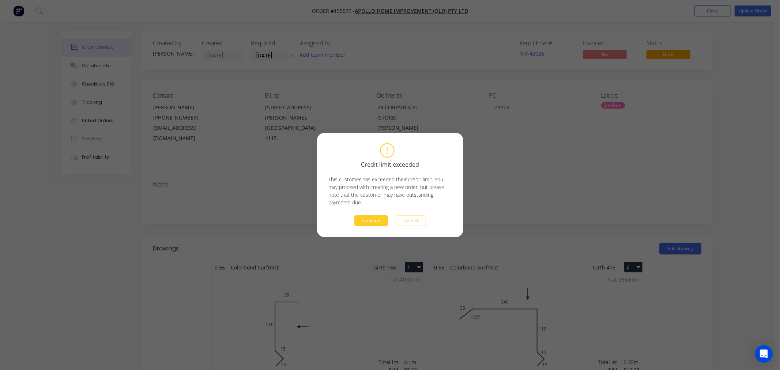
click at [386, 222] on button "Continue" at bounding box center [371, 220] width 34 height 11
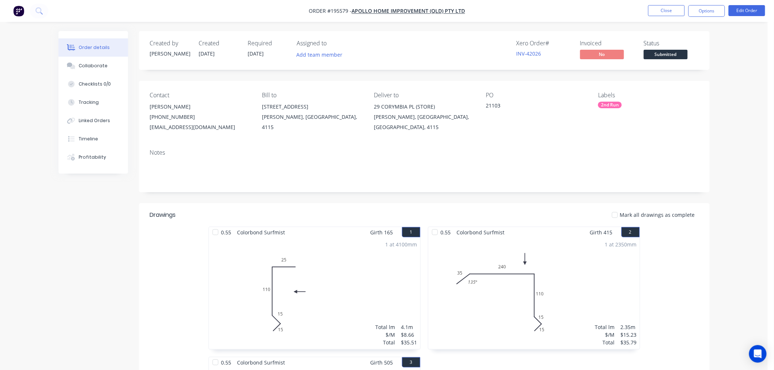
click at [666, 3] on nav "Order #195579 - Apollo Home Improvement (QLD) Pty Ltd Close Options Edit Order" at bounding box center [387, 11] width 774 height 22
click at [662, 8] on button "Close" at bounding box center [666, 10] width 37 height 11
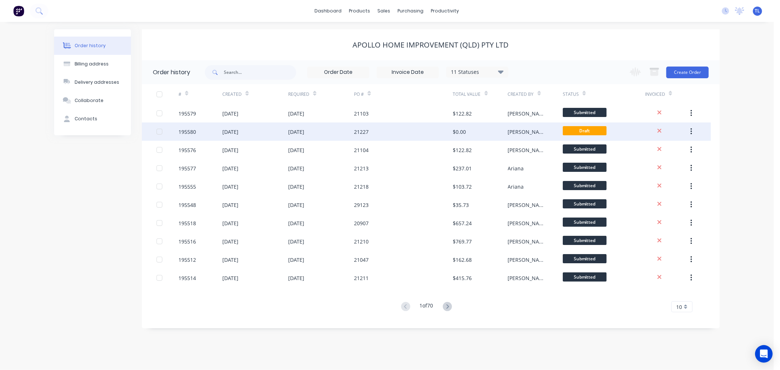
click at [551, 136] on div "[PERSON_NAME]" at bounding box center [535, 132] width 55 height 18
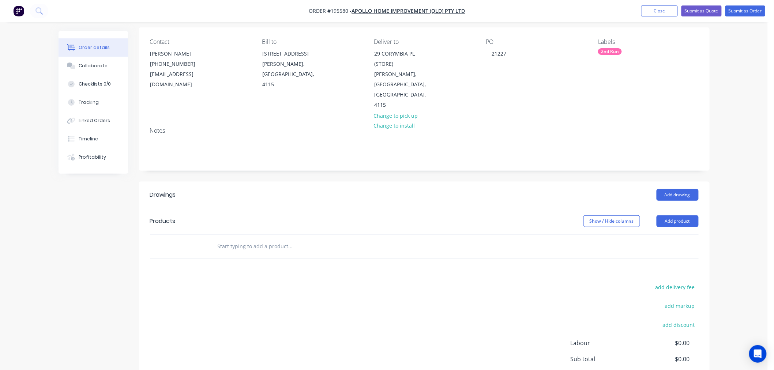
scroll to position [81, 0]
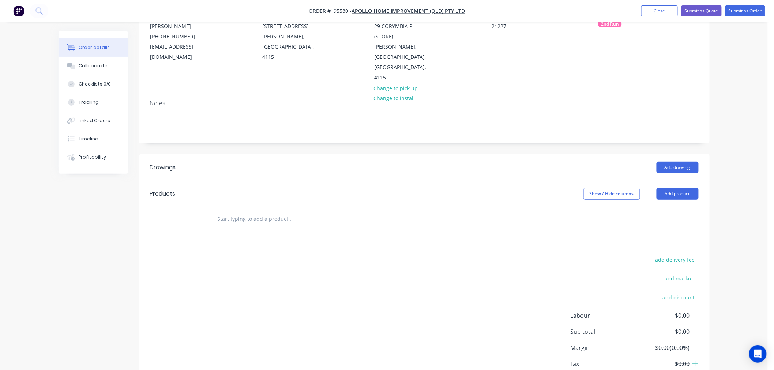
click at [256, 212] on input "text" at bounding box center [290, 219] width 146 height 15
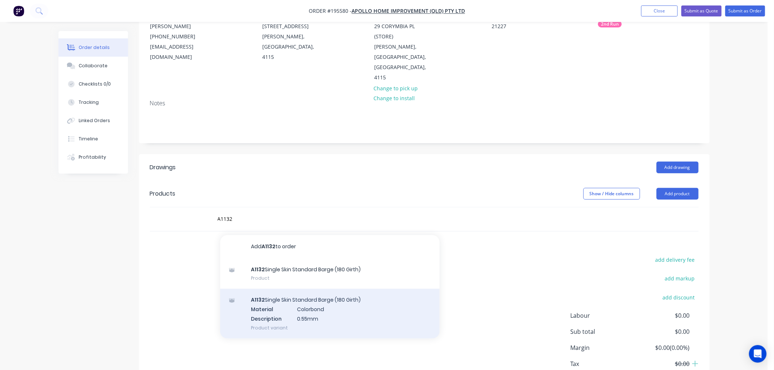
click at [282, 289] on div "A1132 Single Skin Standard Barge (180 Girth) Material Colorbond Description 0.5…" at bounding box center [329, 313] width 219 height 49
